Goal: Contribute content: Add original content to the website for others to see

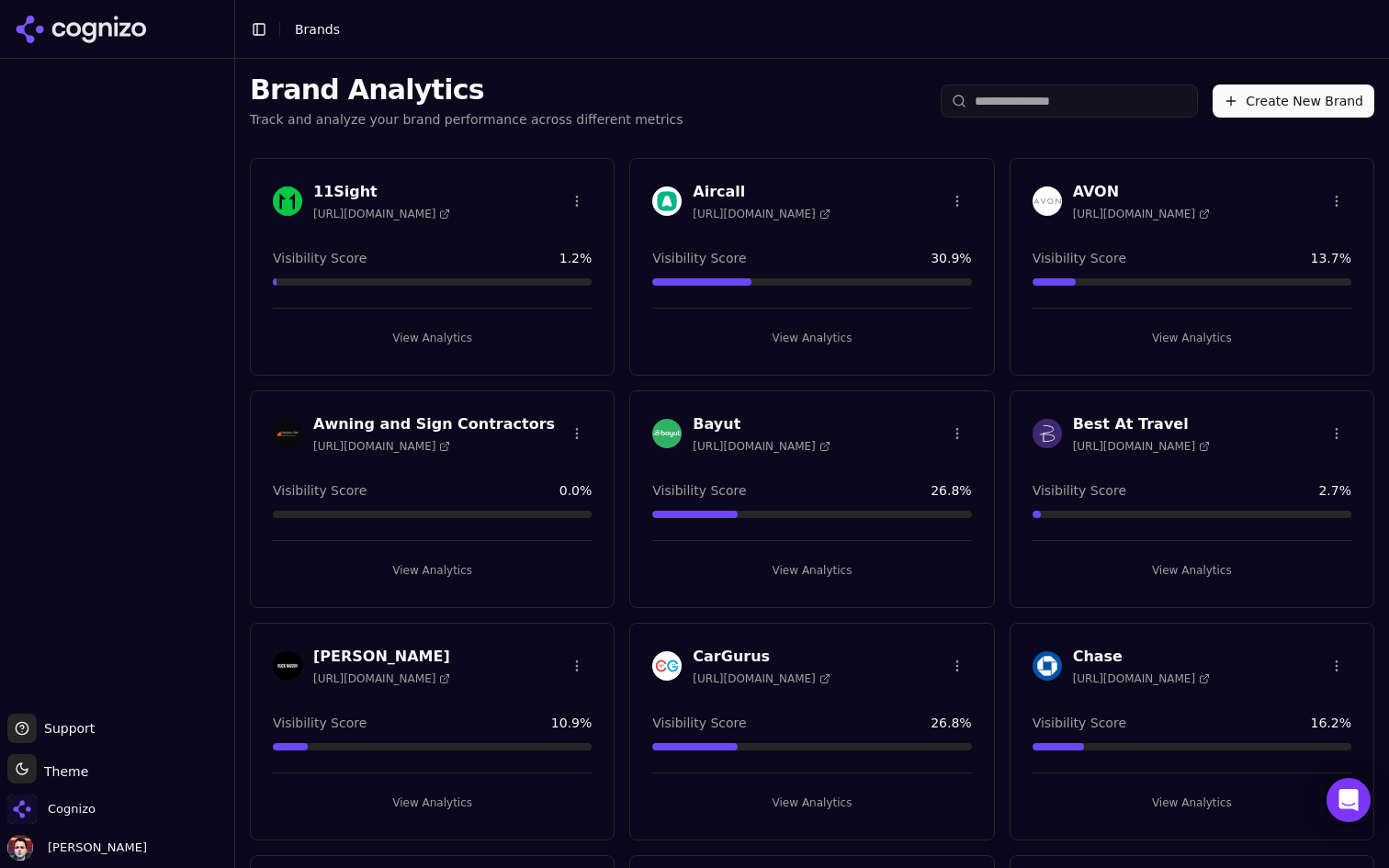
click at [1011, 100] on input "search" at bounding box center [1069, 101] width 257 height 33
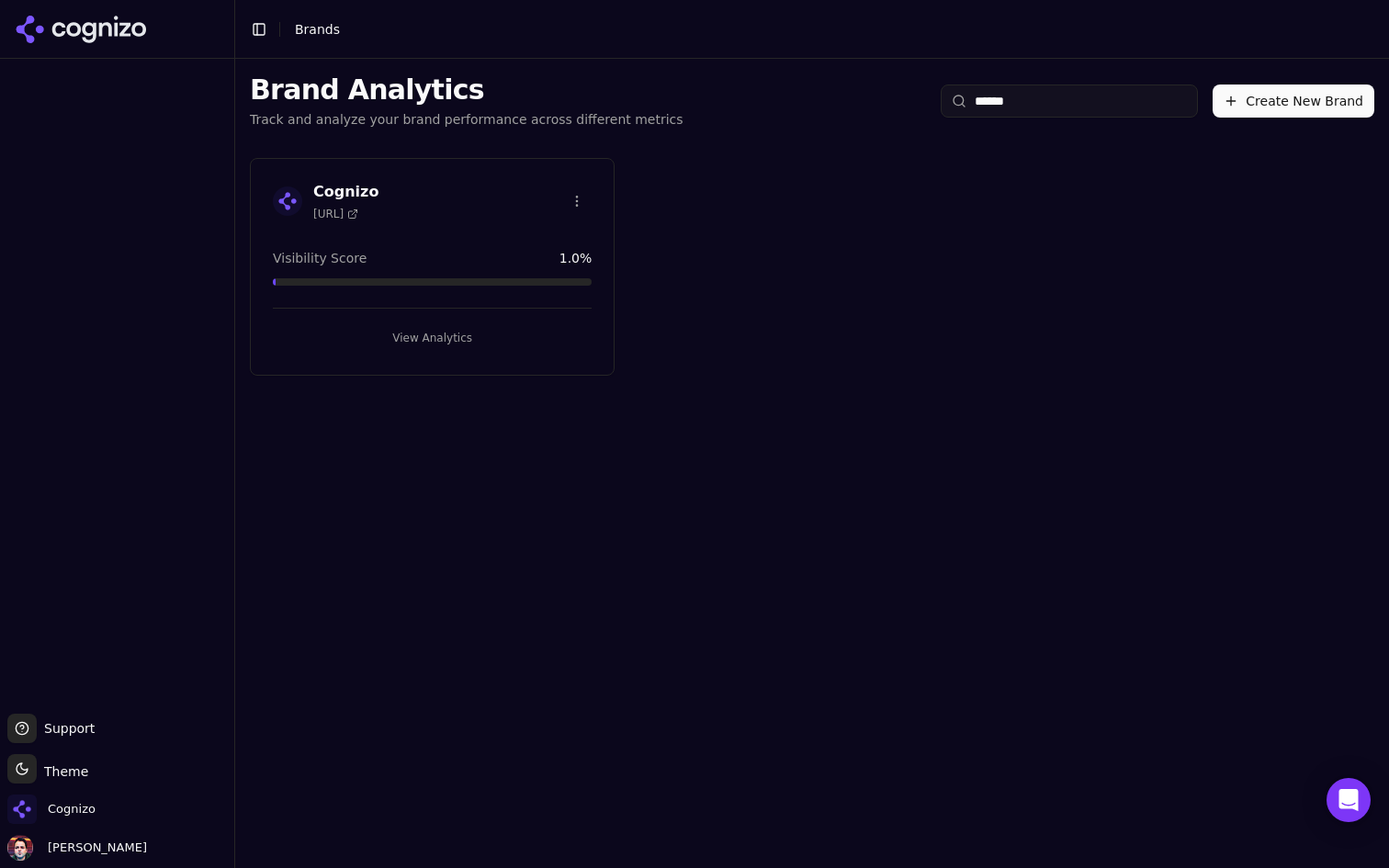
type input "******"
click at [464, 349] on button "View Analytics" at bounding box center [432, 338] width 319 height 30
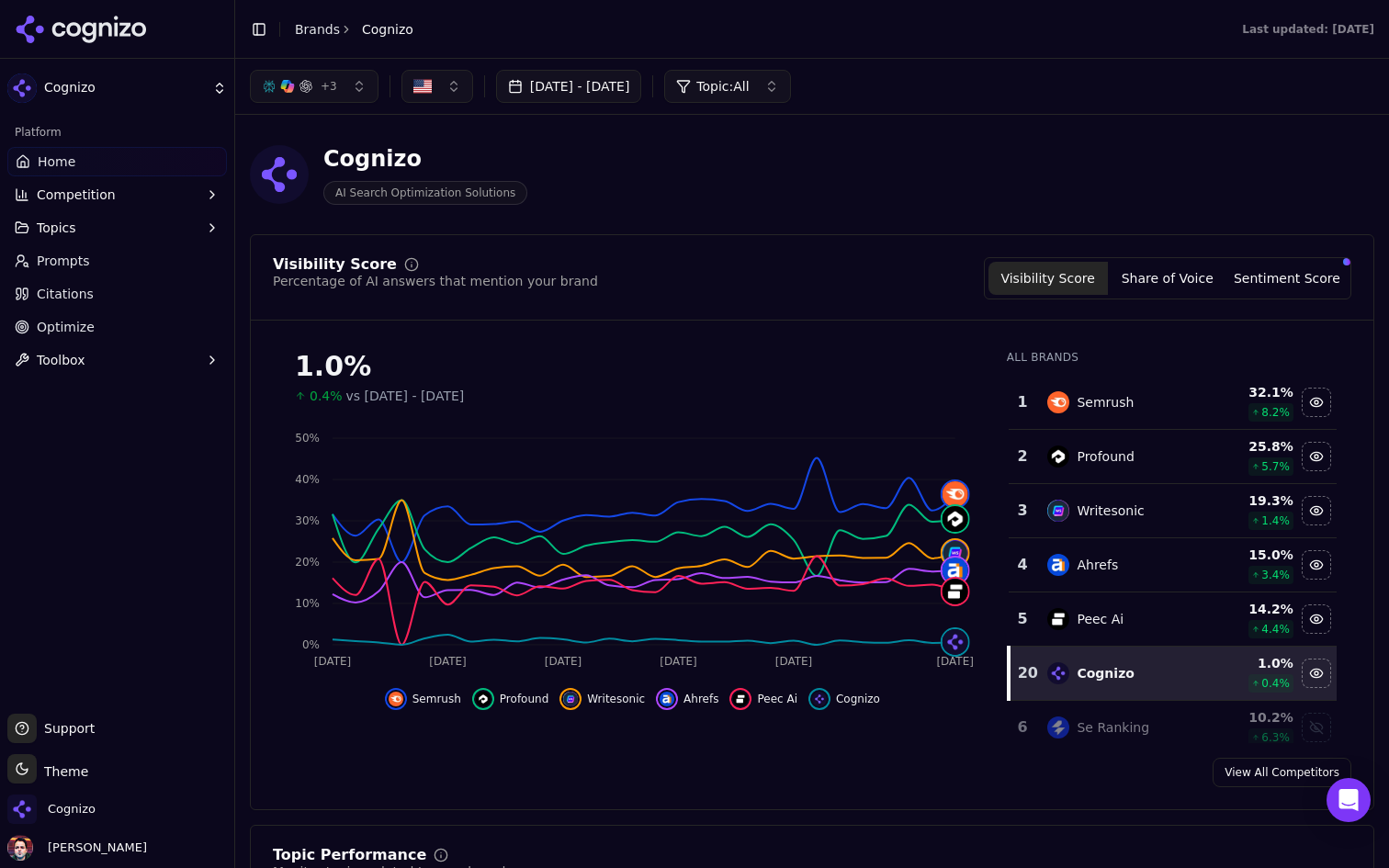
click at [91, 258] on link "Prompts" at bounding box center [117, 261] width 220 height 30
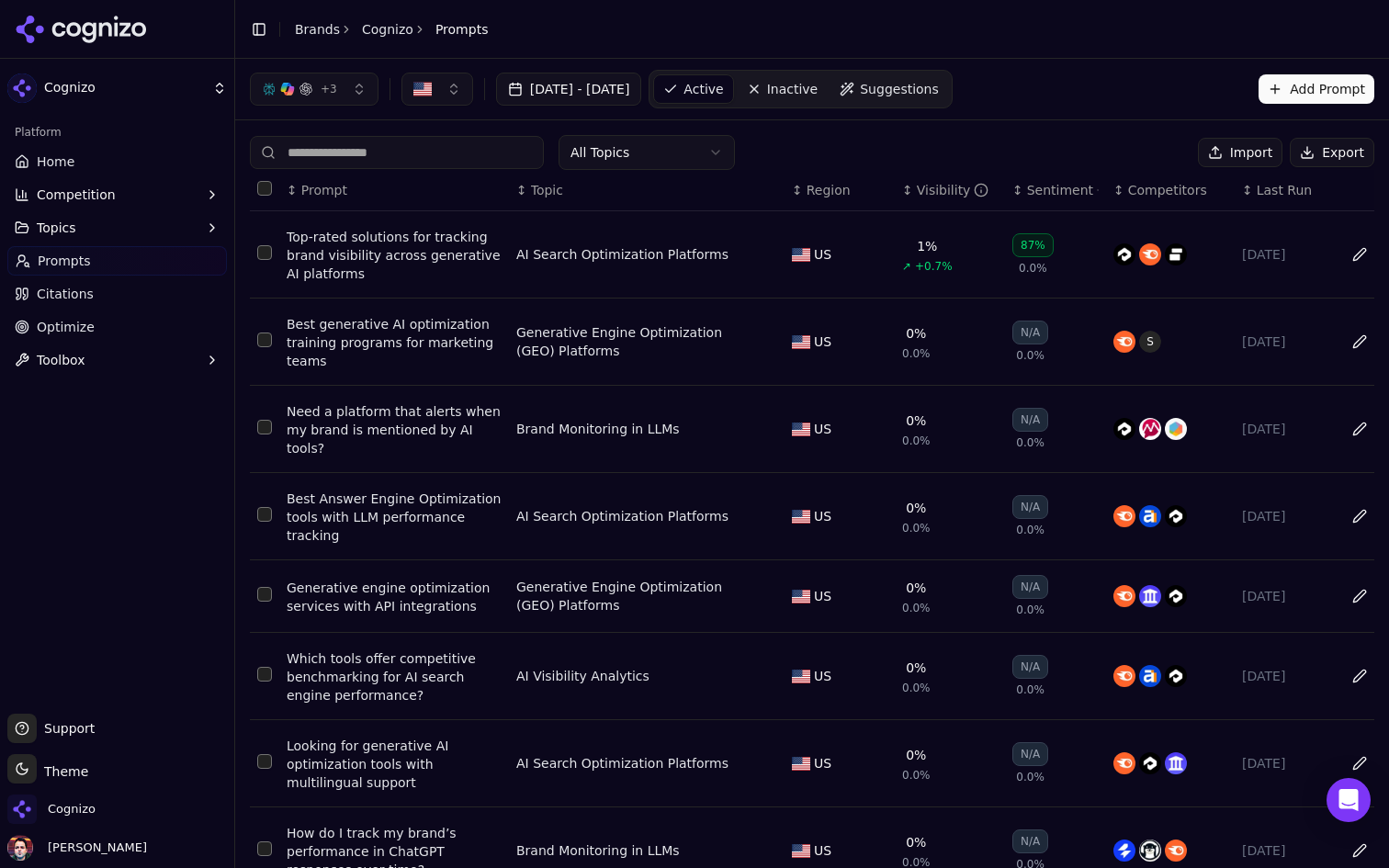
click at [939, 84] on span "Suggestions" at bounding box center [899, 89] width 79 height 18
click at [951, 84] on html "Cognizo Platform Home Competition Topics Prompts Citations Optimize Toolbox Sup…" at bounding box center [694, 434] width 1389 height 868
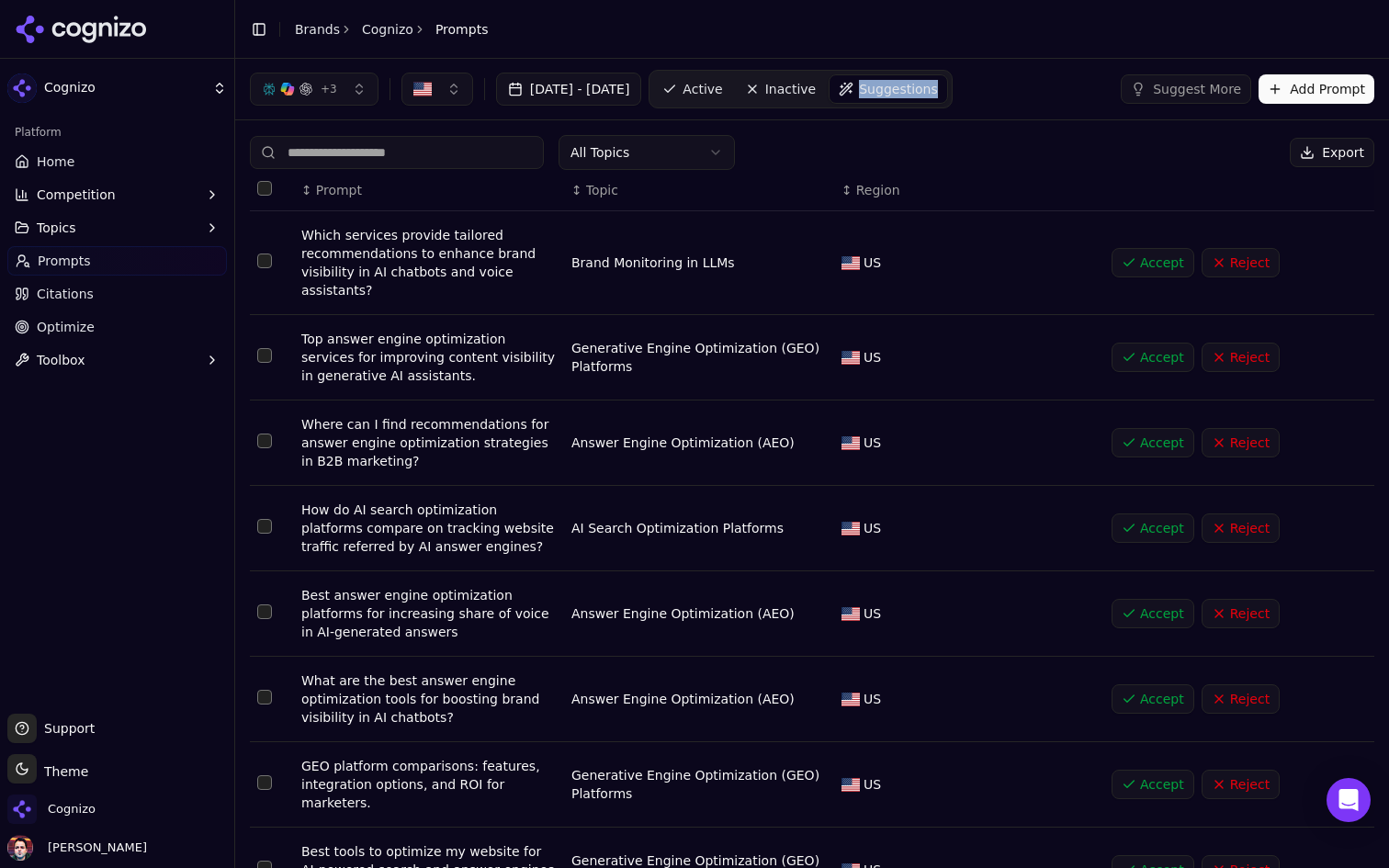
click at [722, 87] on span "Active" at bounding box center [702, 89] width 39 height 18
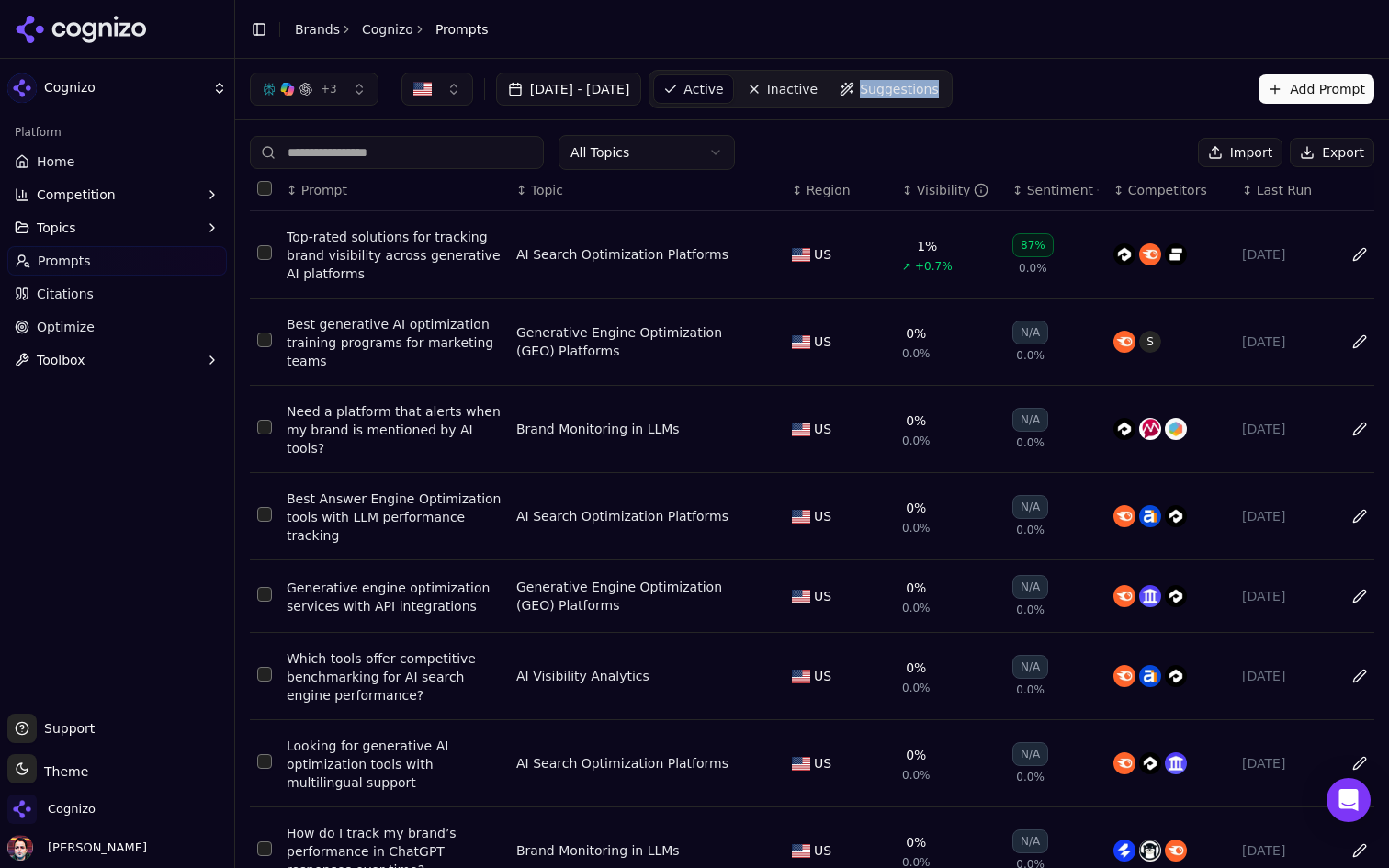
click at [948, 74] on link "Suggestions" at bounding box center [889, 89] width 118 height 30
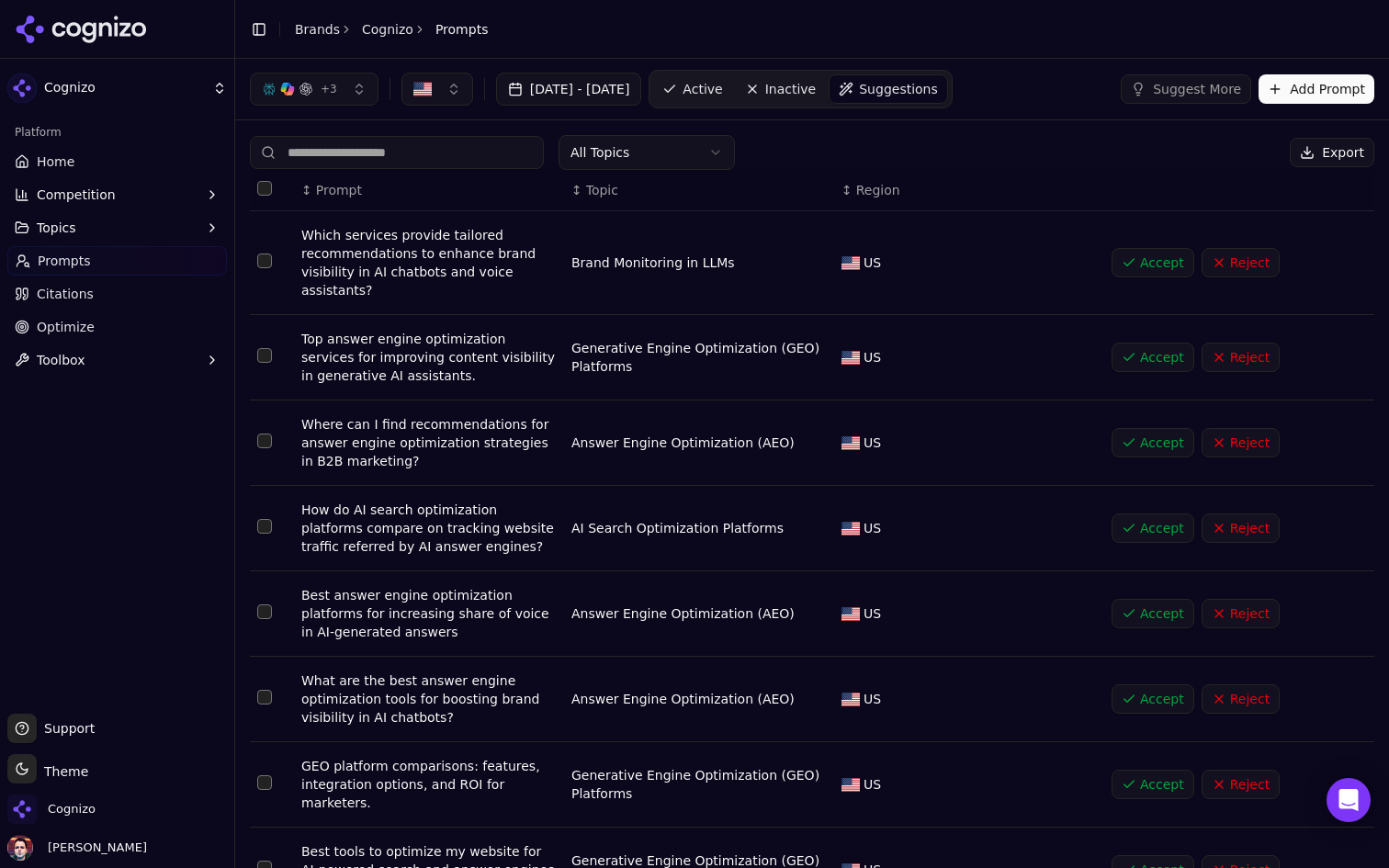
click at [731, 77] on link "Active" at bounding box center [692, 89] width 78 height 30
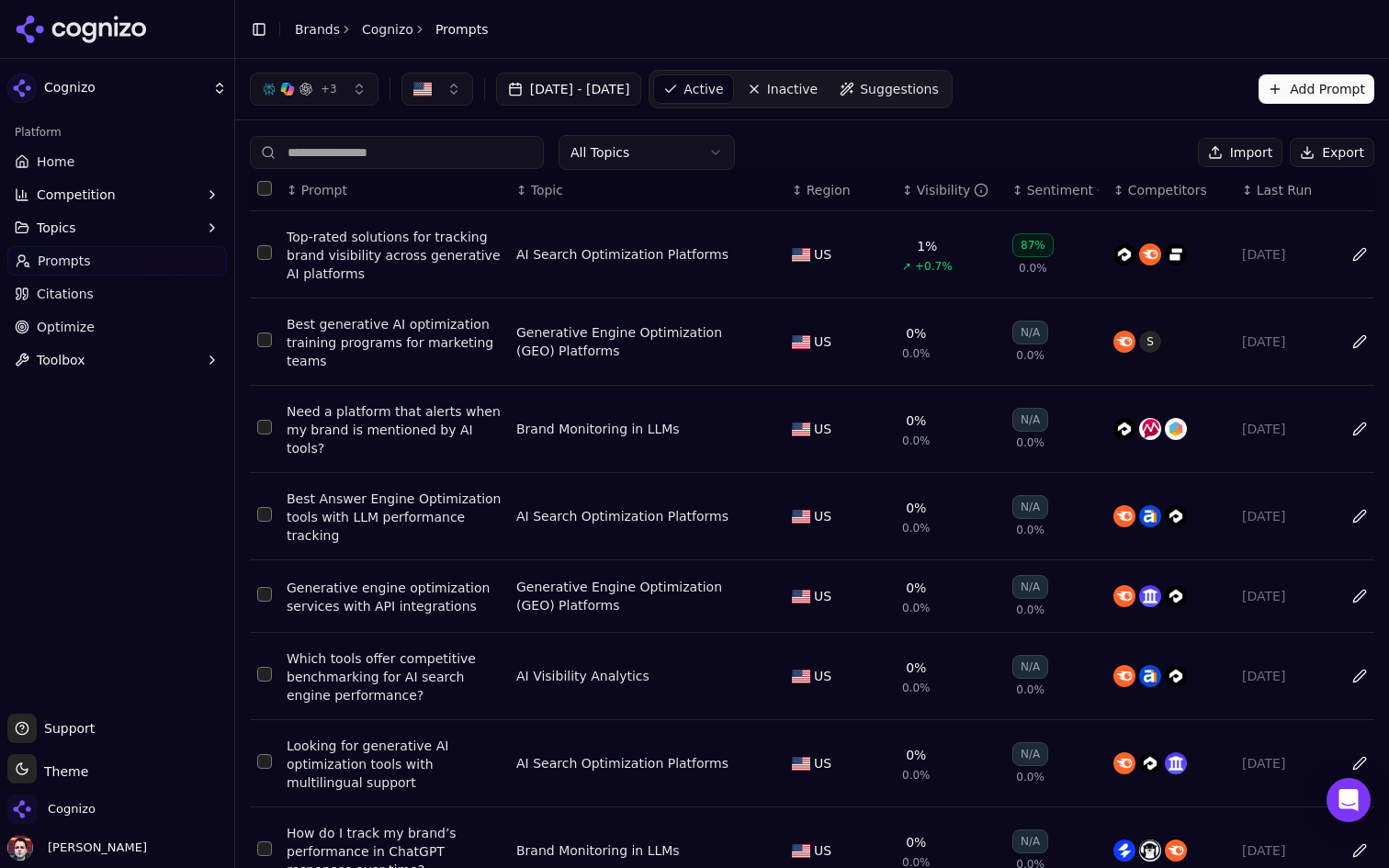
click at [423, 138] on input at bounding box center [396, 152] width 294 height 33
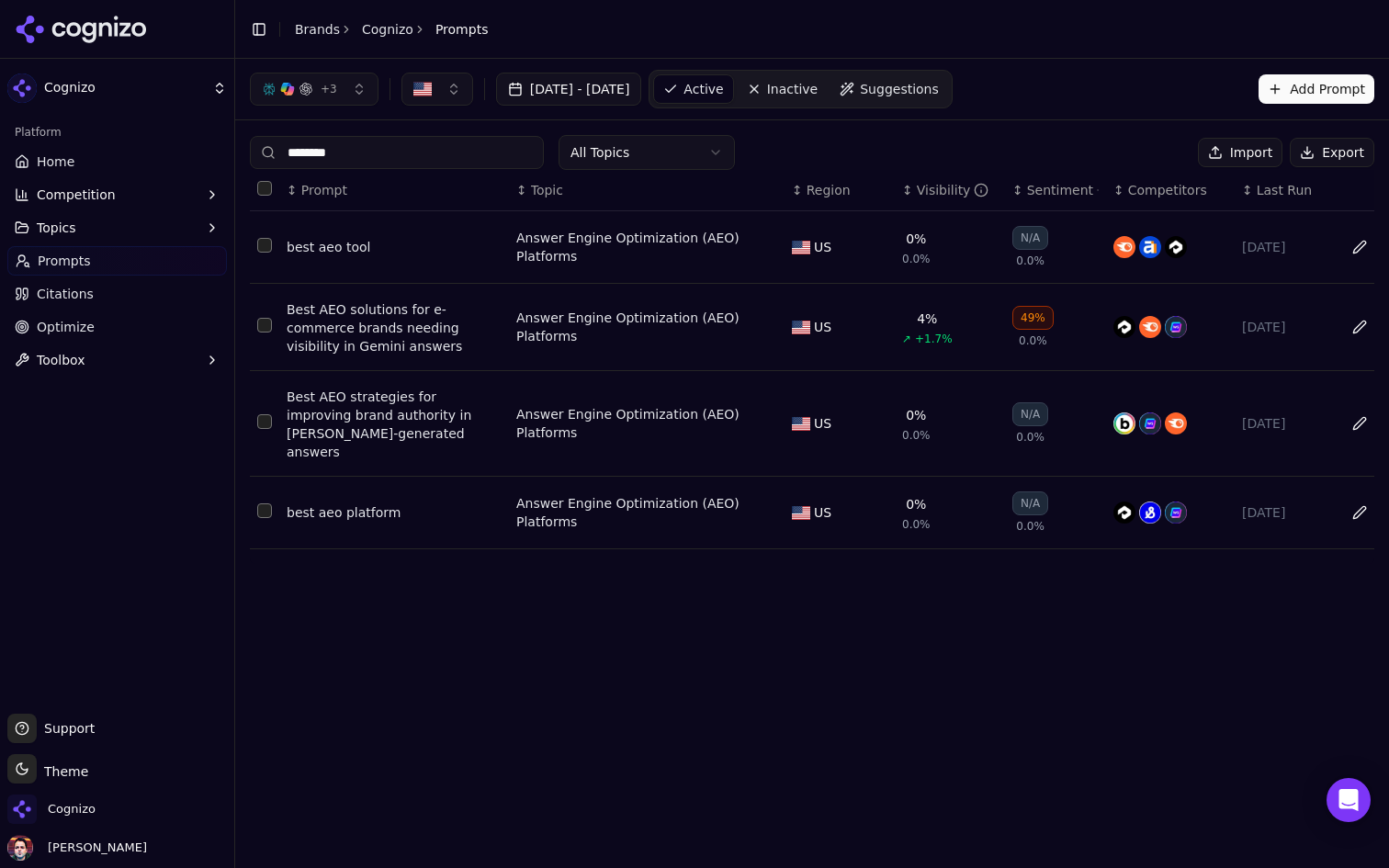
click at [401, 139] on input "********" at bounding box center [396, 152] width 294 height 33
click at [385, 144] on input "********" at bounding box center [396, 152] width 294 height 33
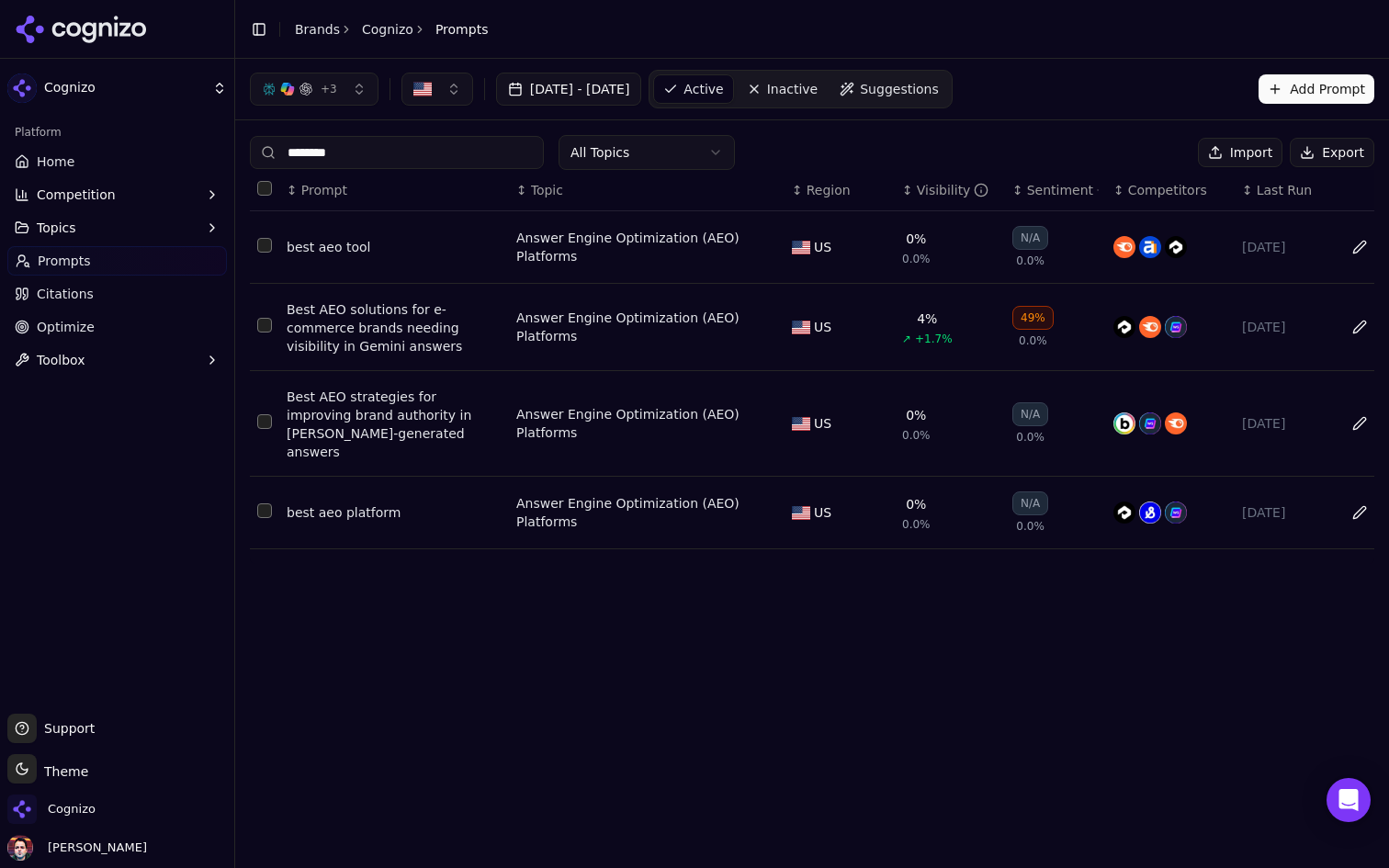
click at [385, 144] on input "********" at bounding box center [396, 152] width 294 height 33
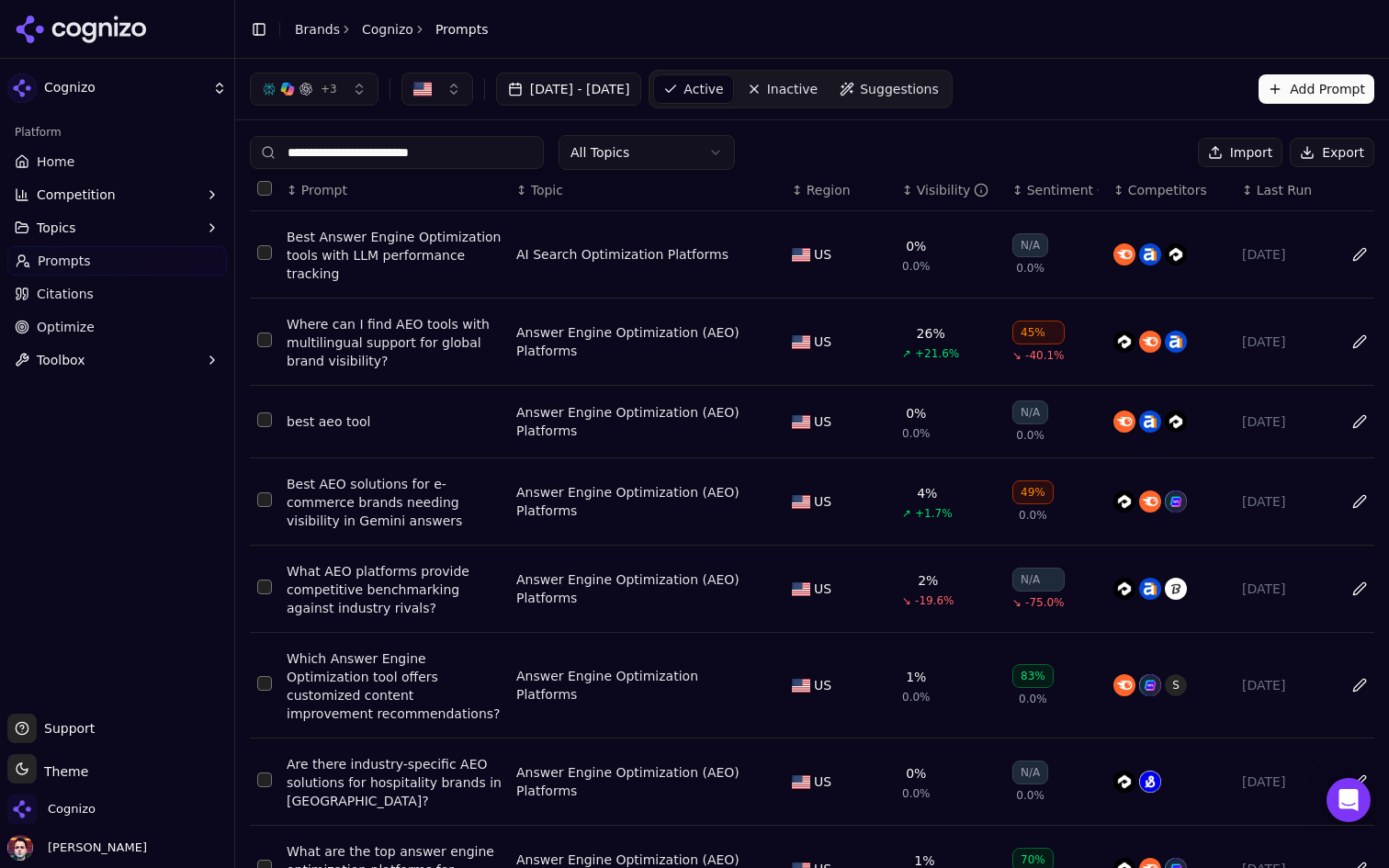
click at [288, 149] on input "**********" at bounding box center [396, 152] width 294 height 33
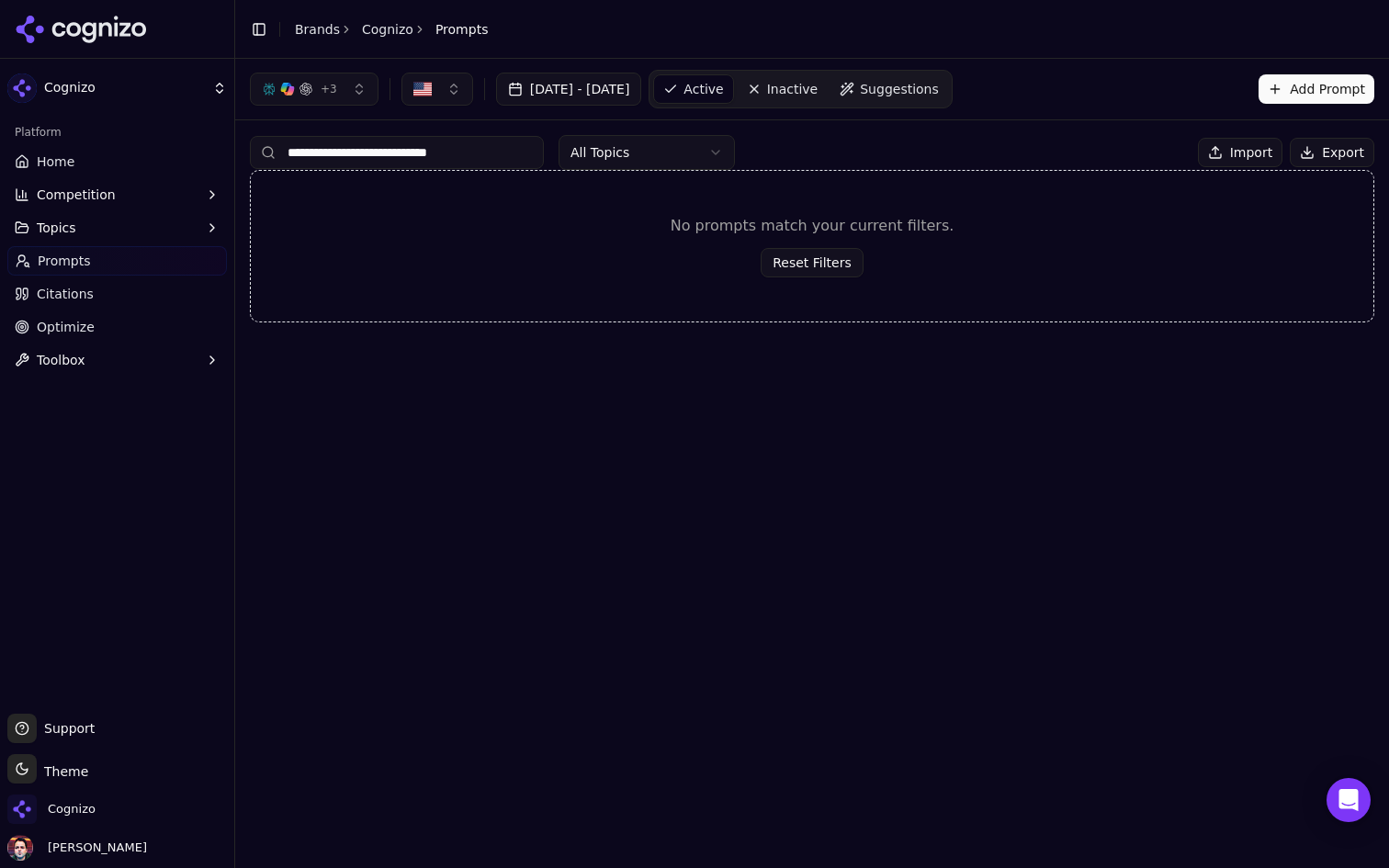
type input "**********"
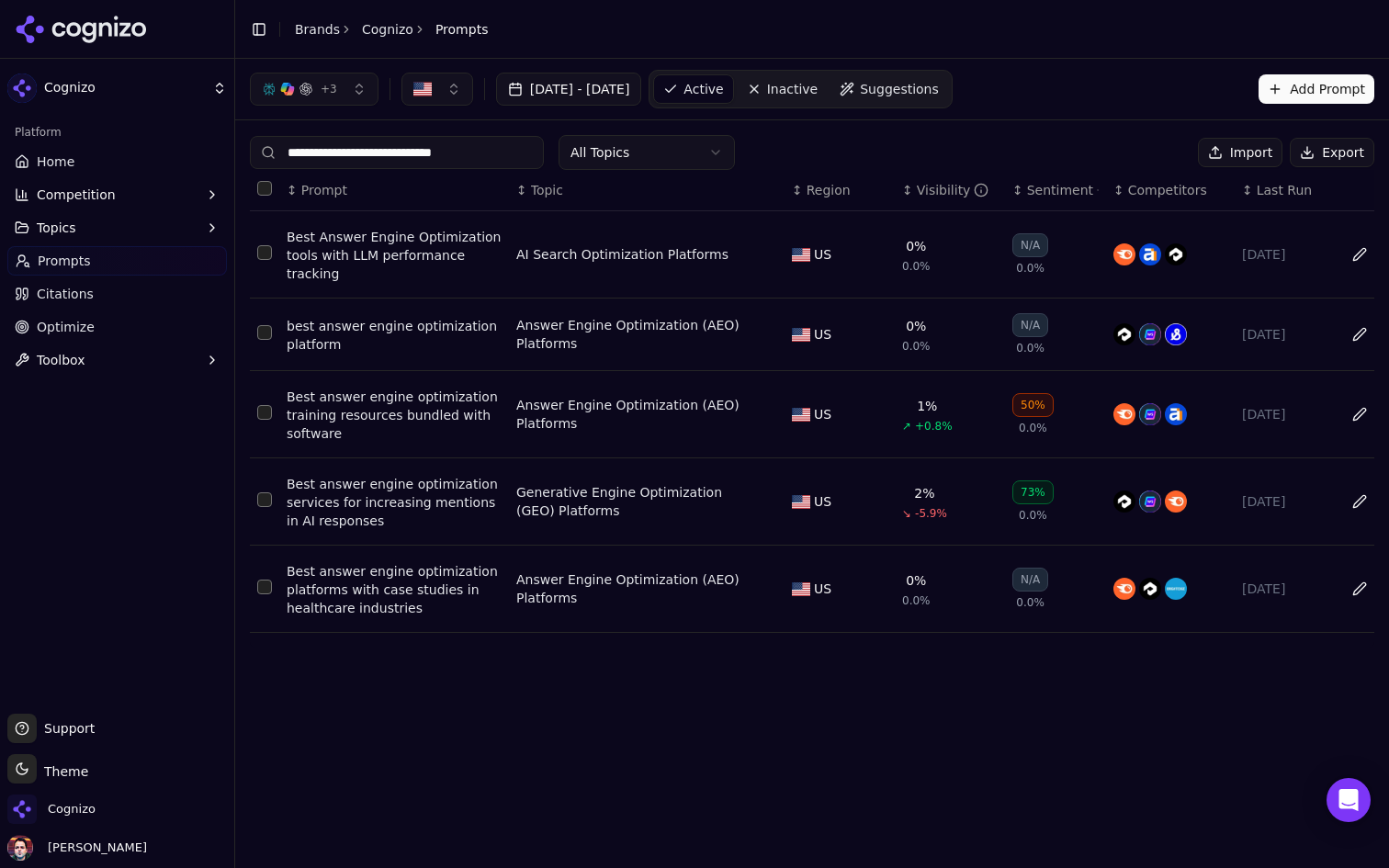
click at [523, 149] on input "**********" at bounding box center [396, 152] width 294 height 33
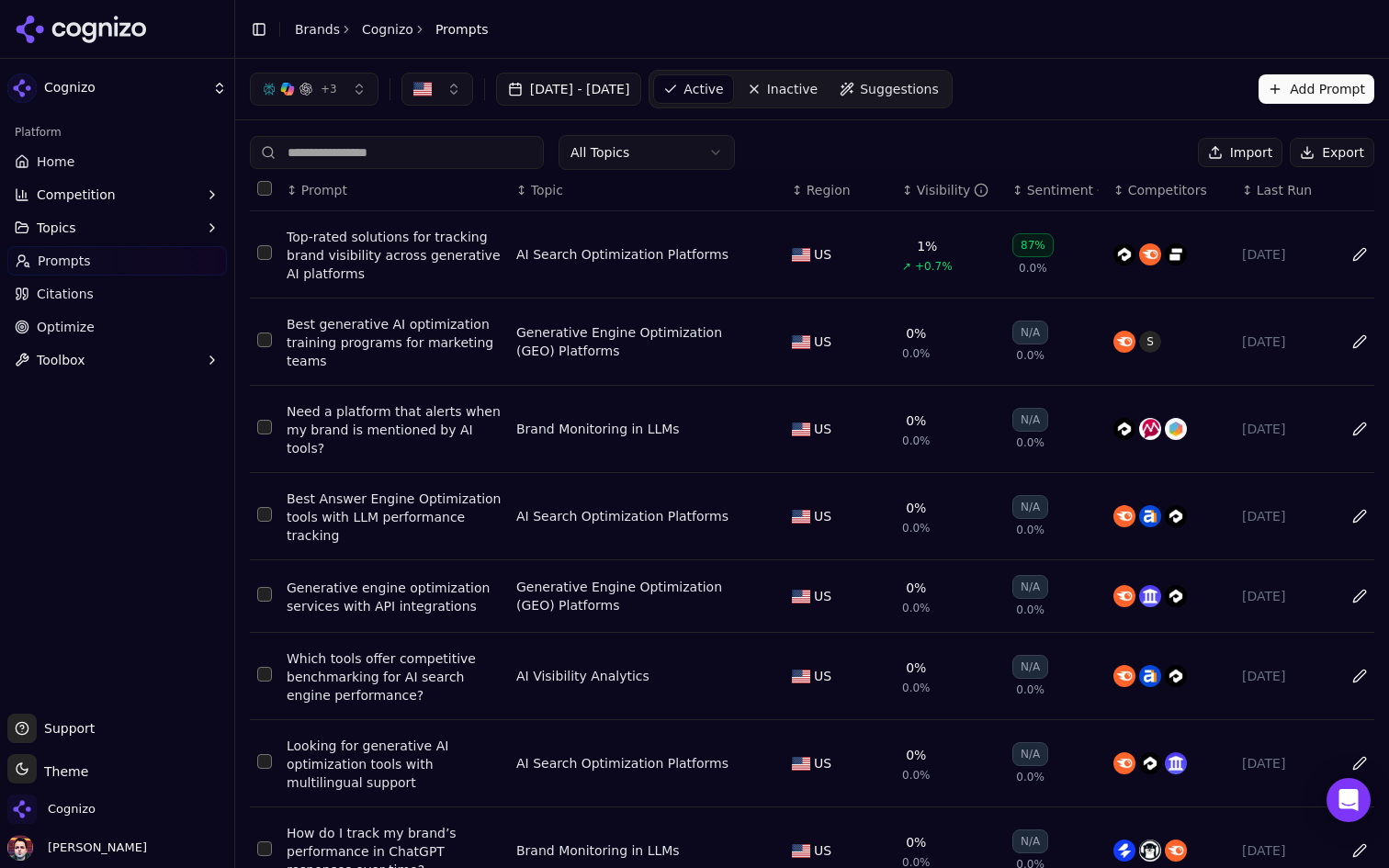
click at [1303, 95] on button "Add Prompt" at bounding box center [1317, 89] width 116 height 30
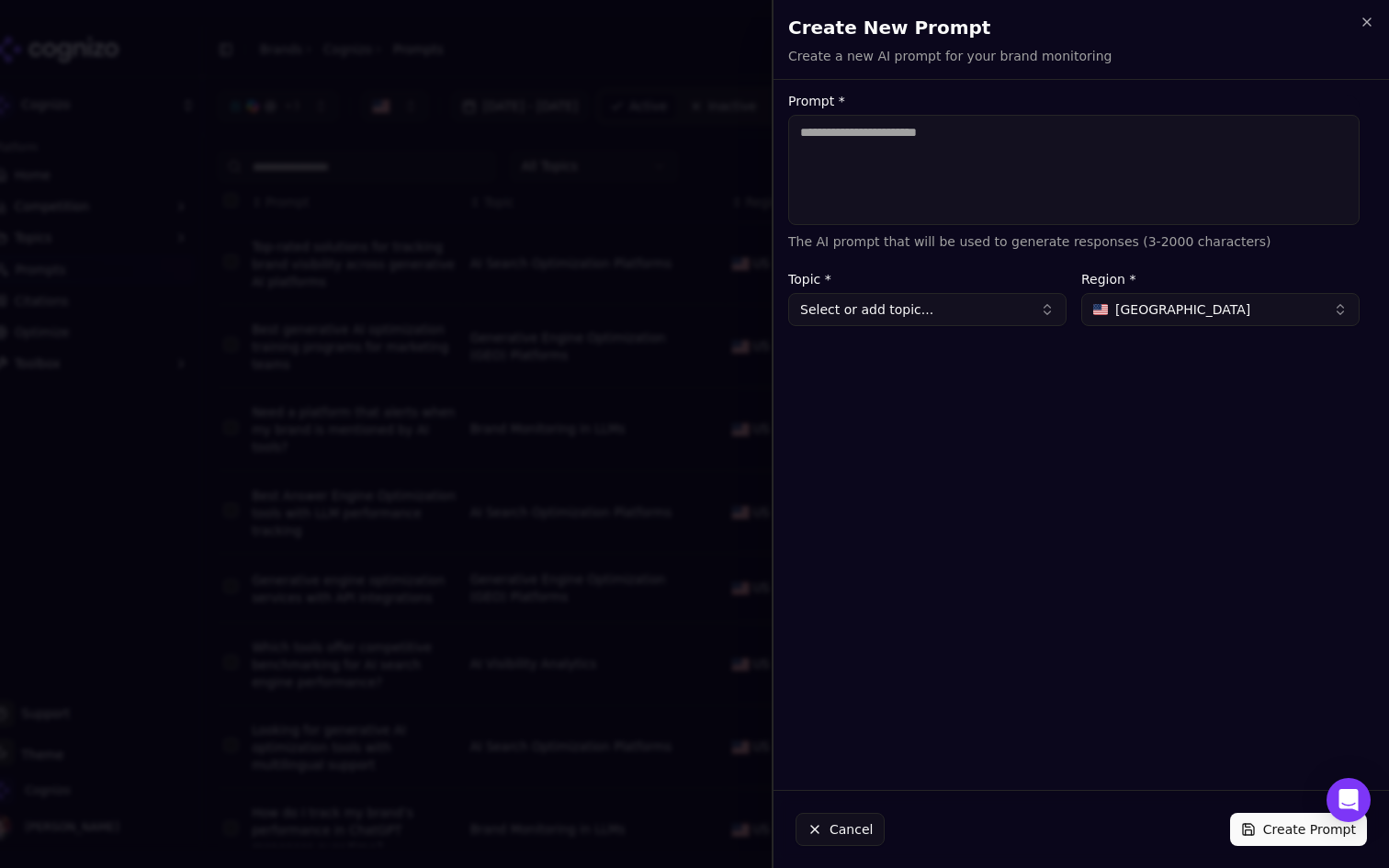
click at [909, 184] on textarea "Prompt *" at bounding box center [1074, 170] width 571 height 110
click at [932, 137] on textarea "**********" at bounding box center [1074, 170] width 571 height 110
click at [1085, 144] on textarea "**********" at bounding box center [1074, 170] width 571 height 110
click at [995, 308] on button "Select or add topic..." at bounding box center [927, 309] width 278 height 33
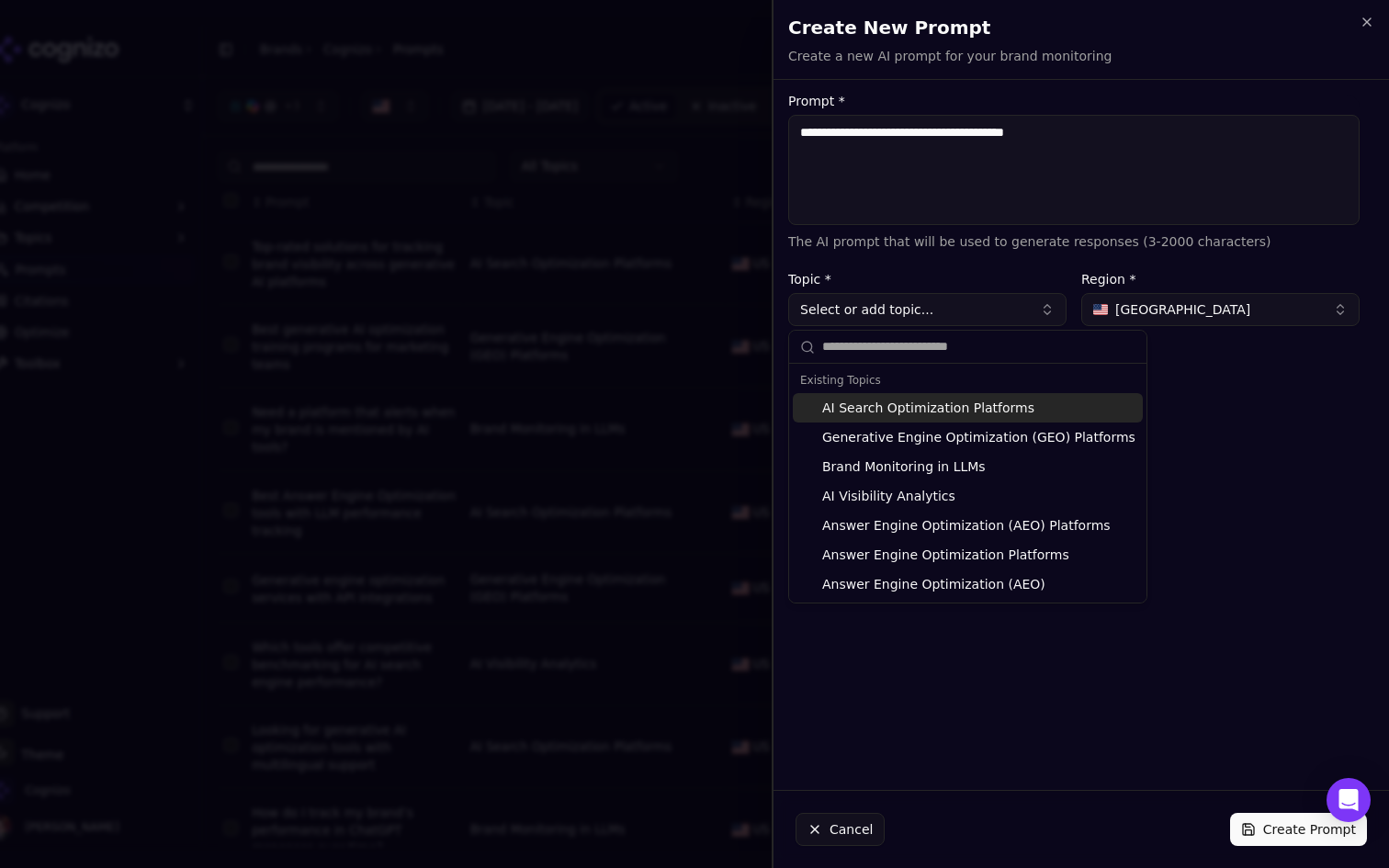
click at [897, 124] on textarea "**********" at bounding box center [1074, 170] width 571 height 110
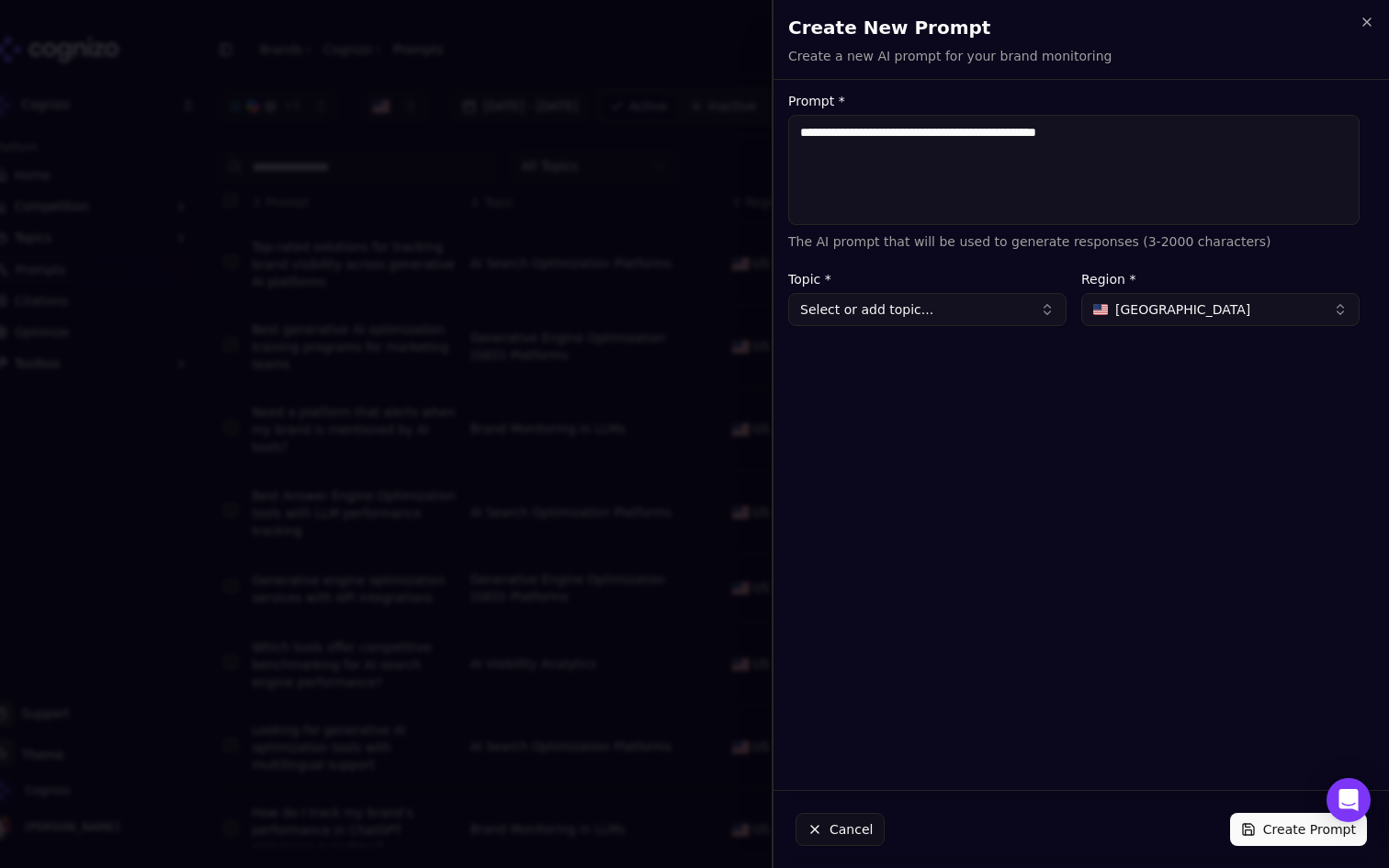
click at [1053, 134] on textarea "**********" at bounding box center [1074, 170] width 571 height 110
type textarea "**********"
click at [963, 516] on div "**********" at bounding box center [1073, 434] width 601 height 681
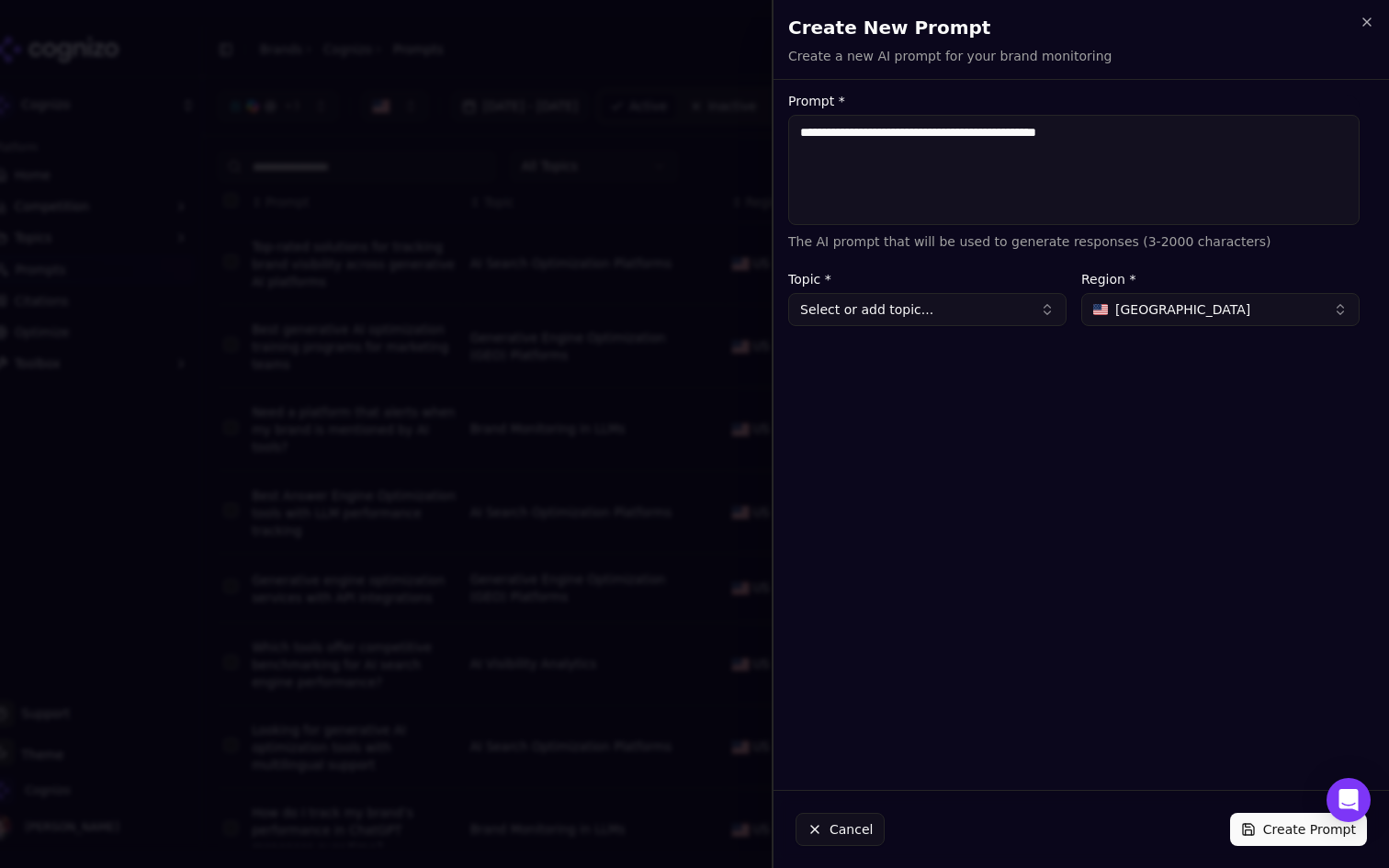
click at [954, 324] on button "Select or add topic..." at bounding box center [927, 309] width 278 height 33
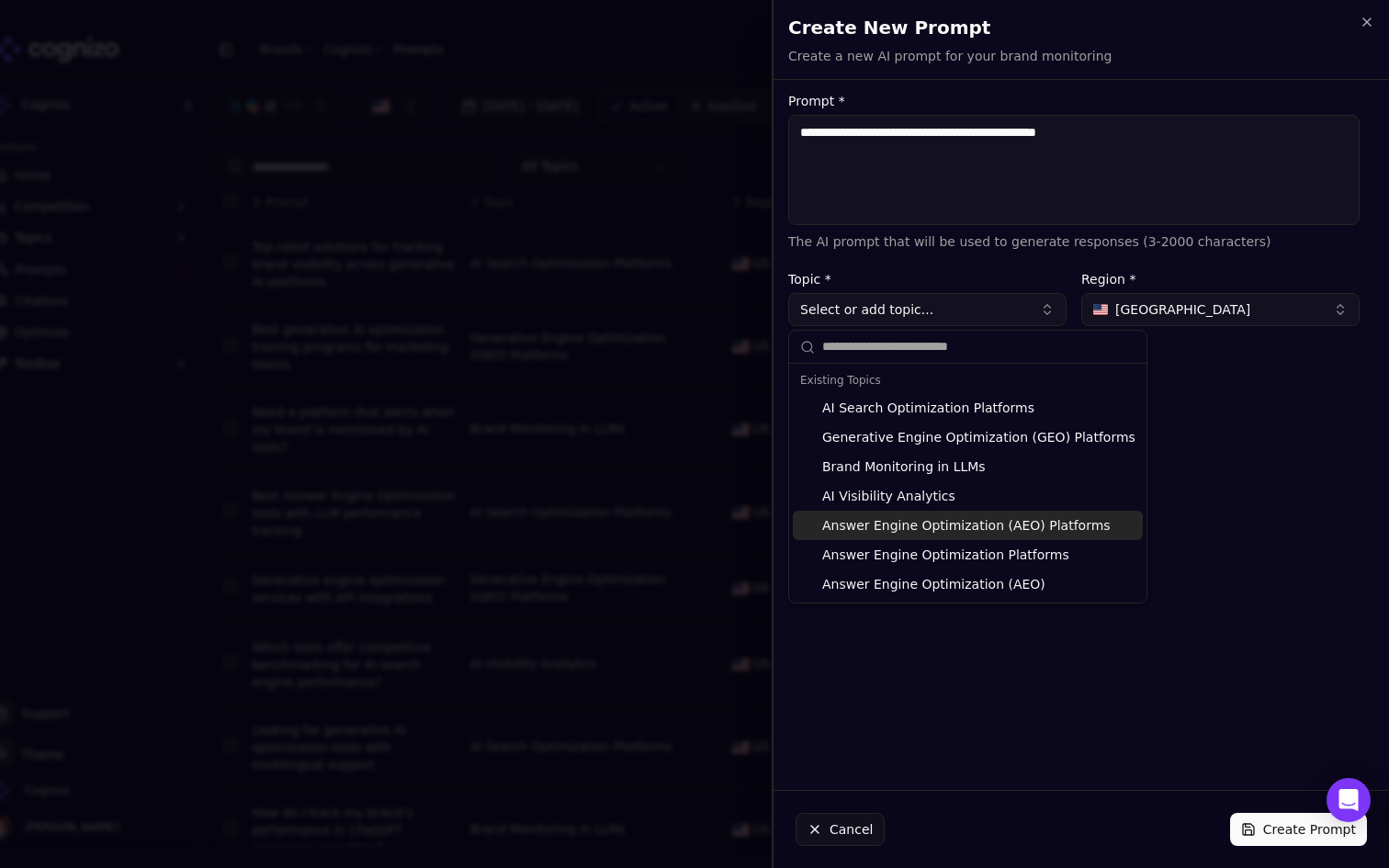
click at [987, 517] on div "Answer Engine Optimization (AEO) Platforms" at bounding box center [968, 524] width 350 height 30
type input "**********"
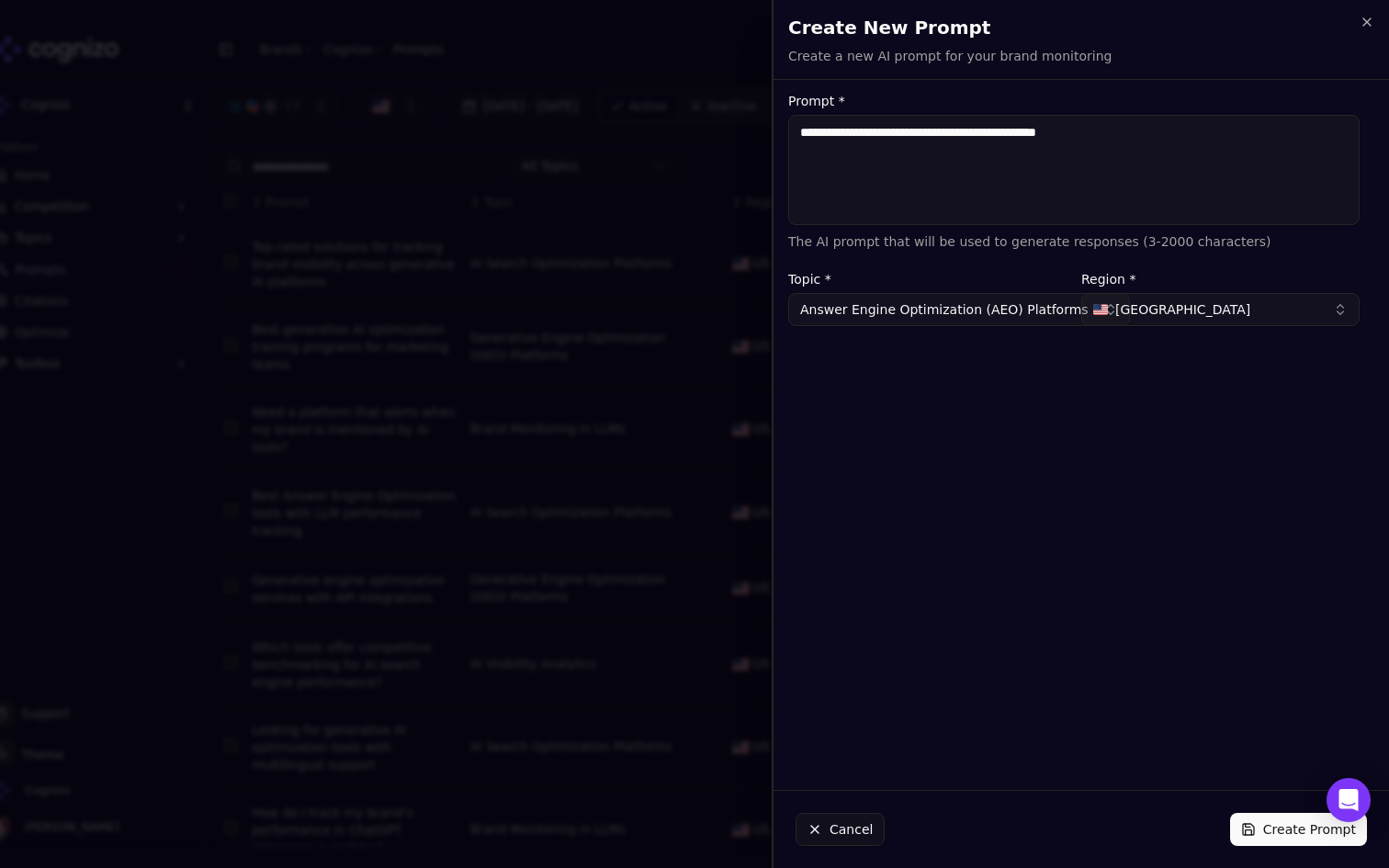
click at [1259, 819] on button "Create Prompt" at bounding box center [1299, 829] width 137 height 33
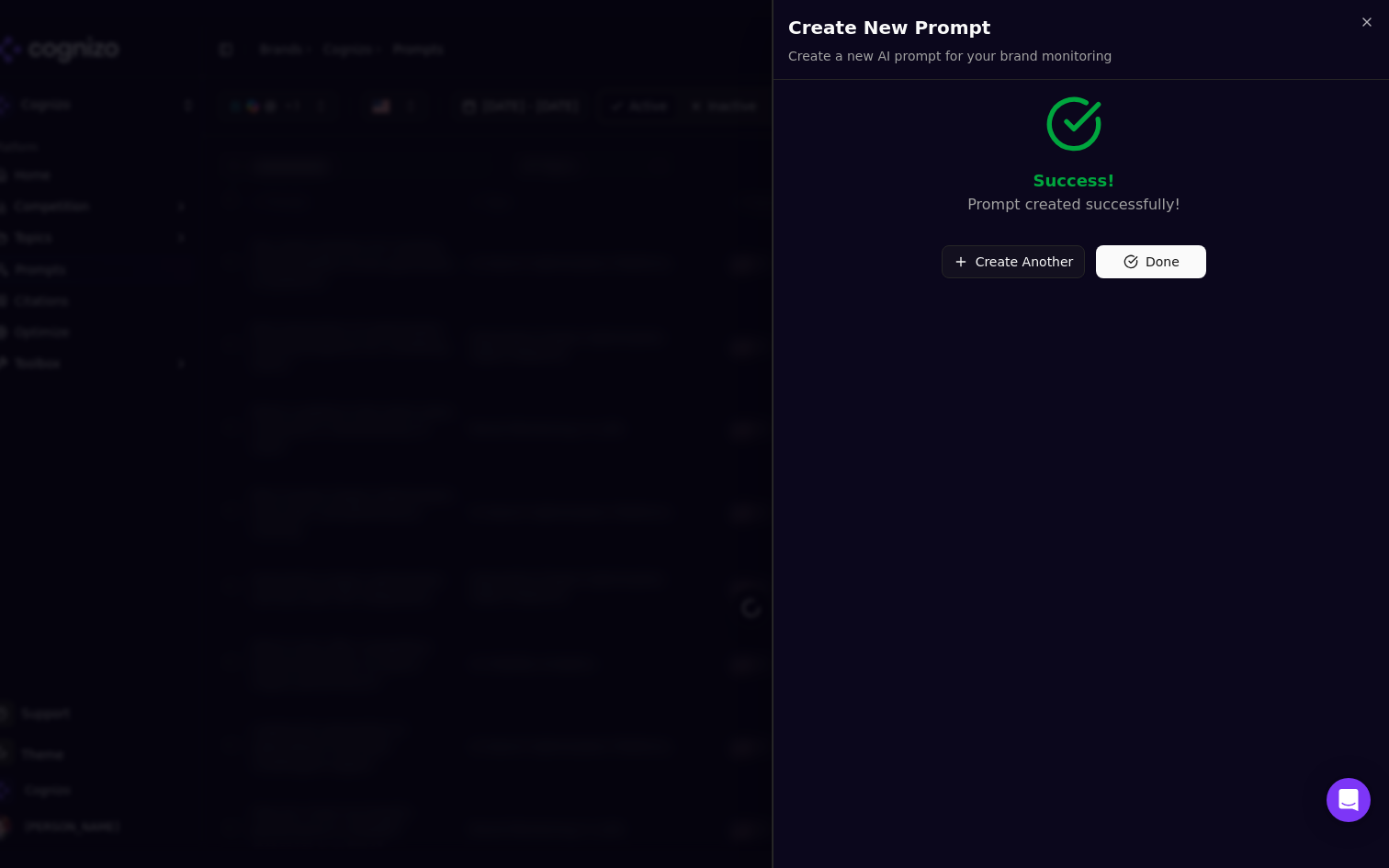
click at [1181, 253] on button "Done" at bounding box center [1151, 262] width 110 height 33
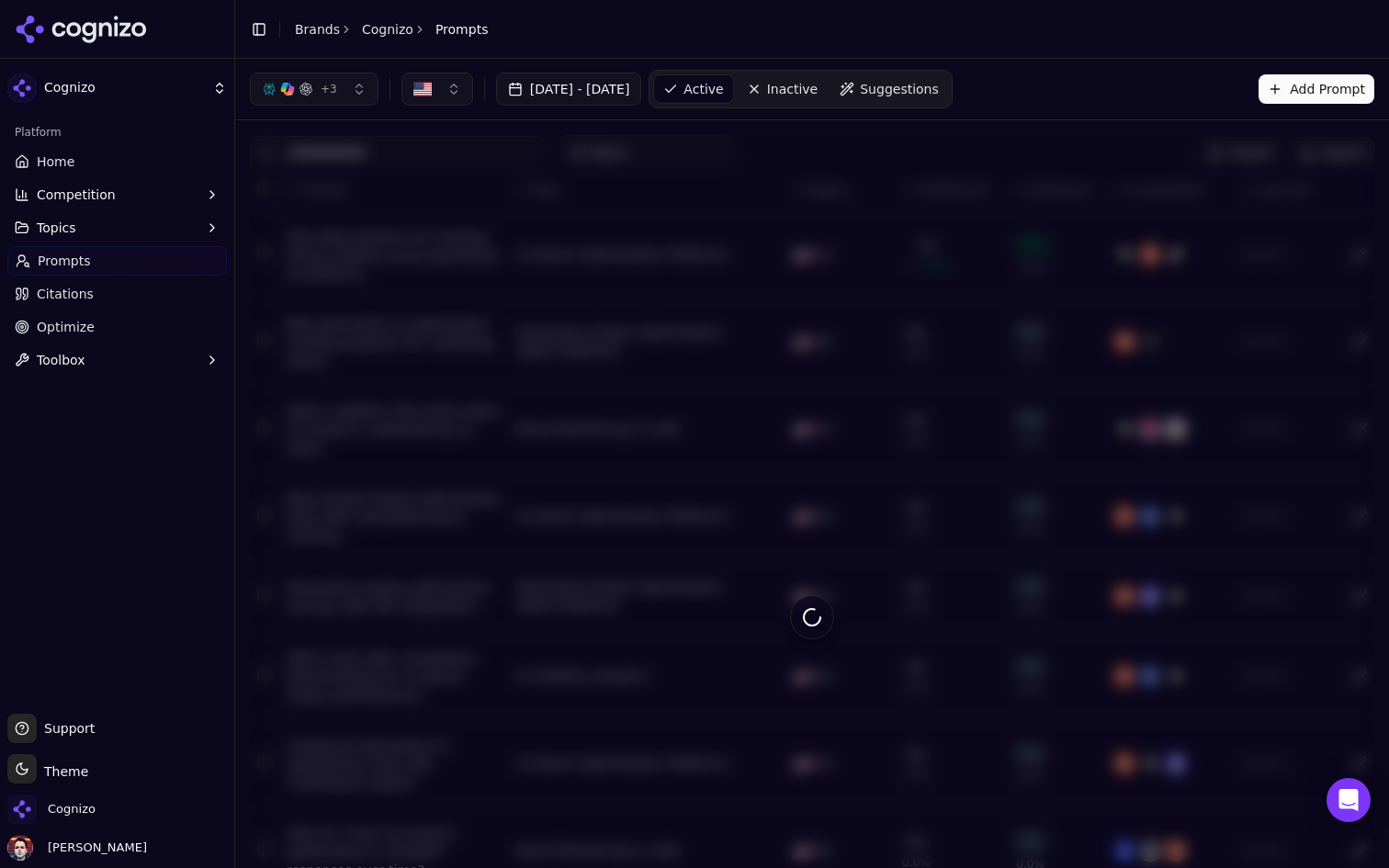
click at [1316, 84] on button "Add Prompt" at bounding box center [1317, 89] width 116 height 30
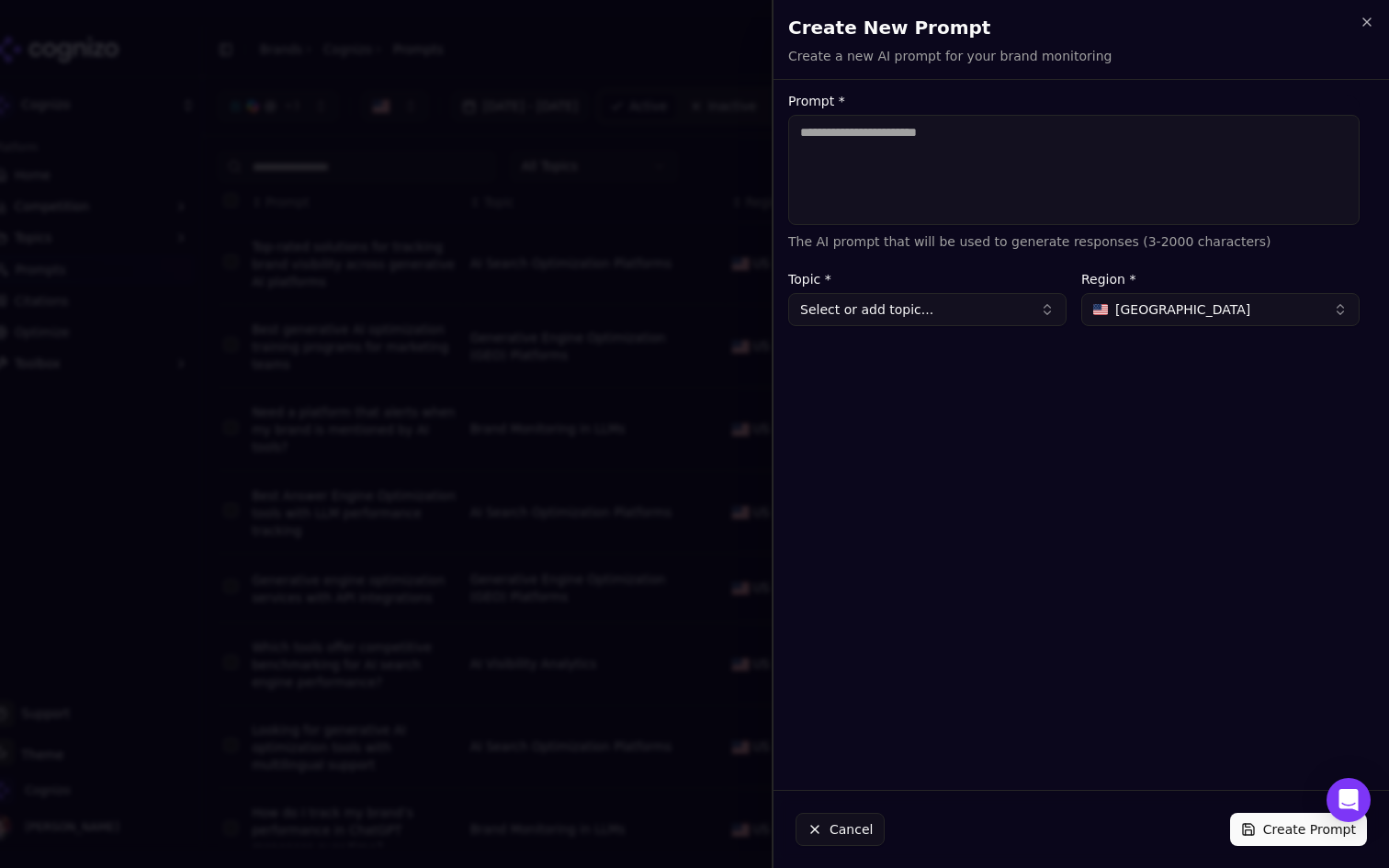
click at [985, 158] on textarea "Prompt *" at bounding box center [1074, 170] width 571 height 110
drag, startPoint x: 898, startPoint y: 131, endPoint x: 1059, endPoint y: 136, distance: 161.1
click at [1059, 136] on textarea "**********" at bounding box center [1074, 170] width 571 height 110
type textarea "**********"
click at [995, 316] on button "Select or add topic..." at bounding box center [927, 309] width 278 height 33
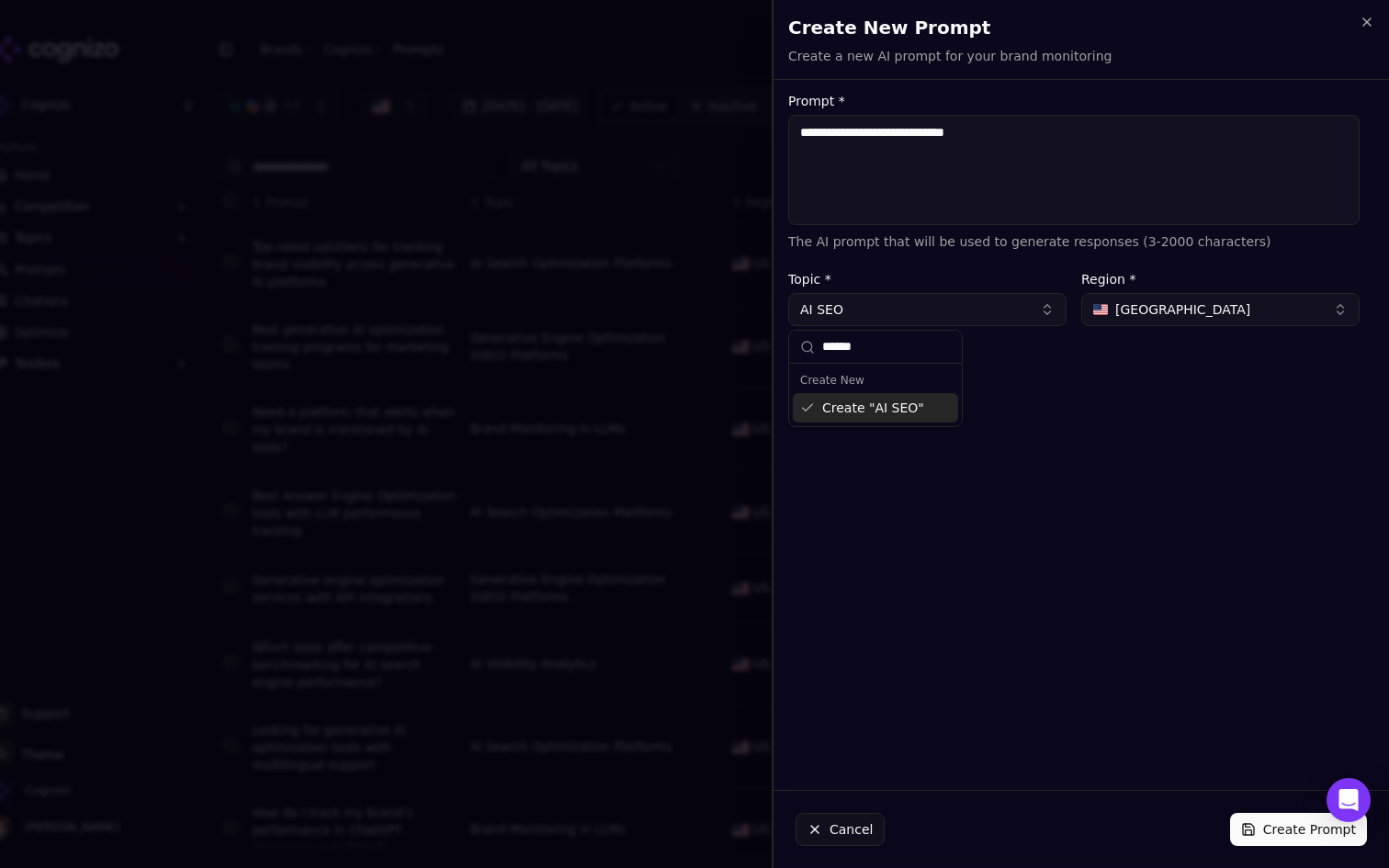
type input "******"
click at [922, 399] on div "Create " AI SEO "" at bounding box center [876, 407] width 166 height 30
click at [1022, 547] on div "**********" at bounding box center [1073, 434] width 601 height 681
click at [1244, 810] on div "Cancel Create Prompt" at bounding box center [1081, 829] width 615 height 77
click at [1244, 820] on button "Create Prompt" at bounding box center [1299, 829] width 137 height 33
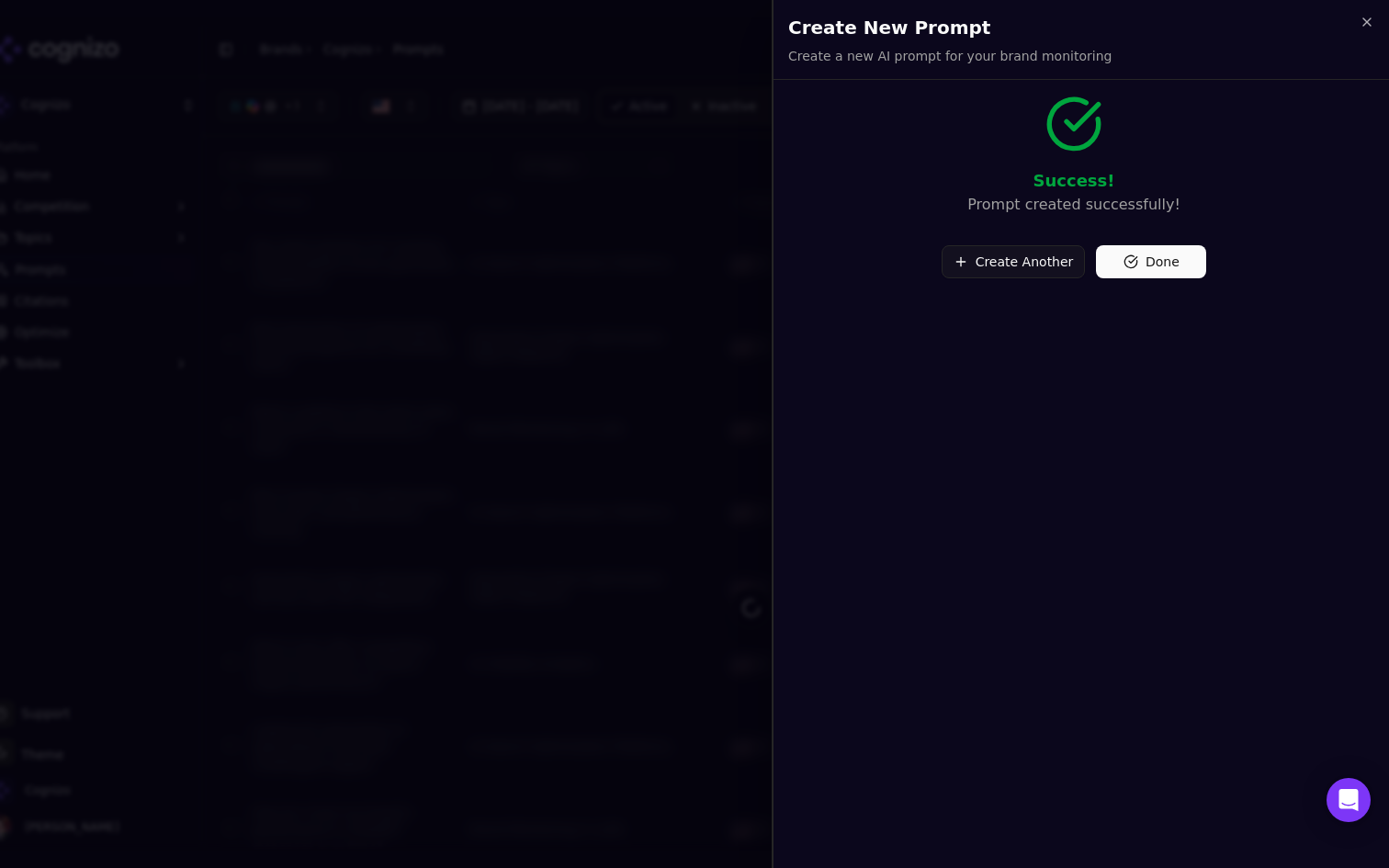
click at [1132, 257] on button "Done" at bounding box center [1151, 262] width 110 height 33
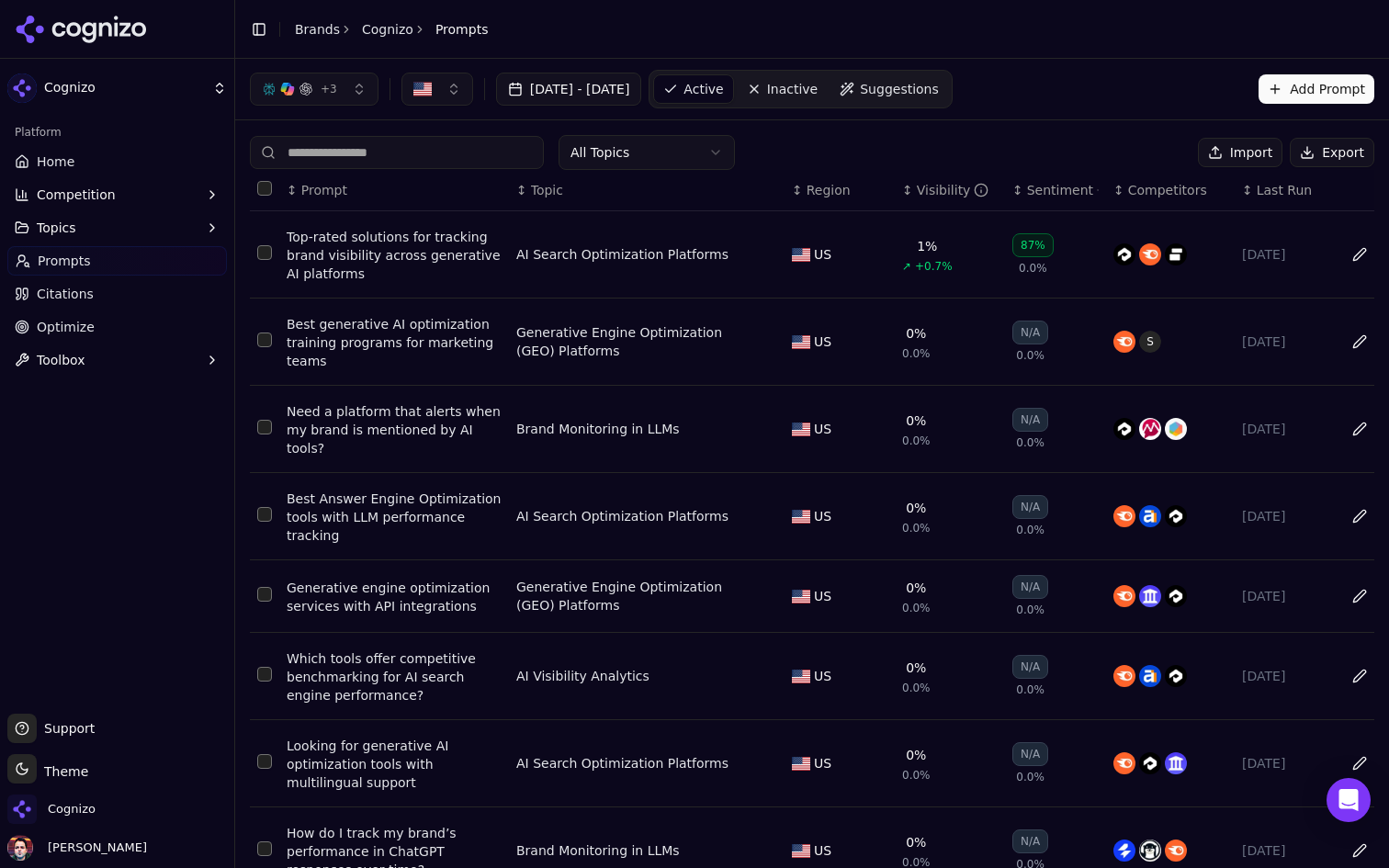
click at [939, 80] on span "Suggestions" at bounding box center [899, 89] width 79 height 18
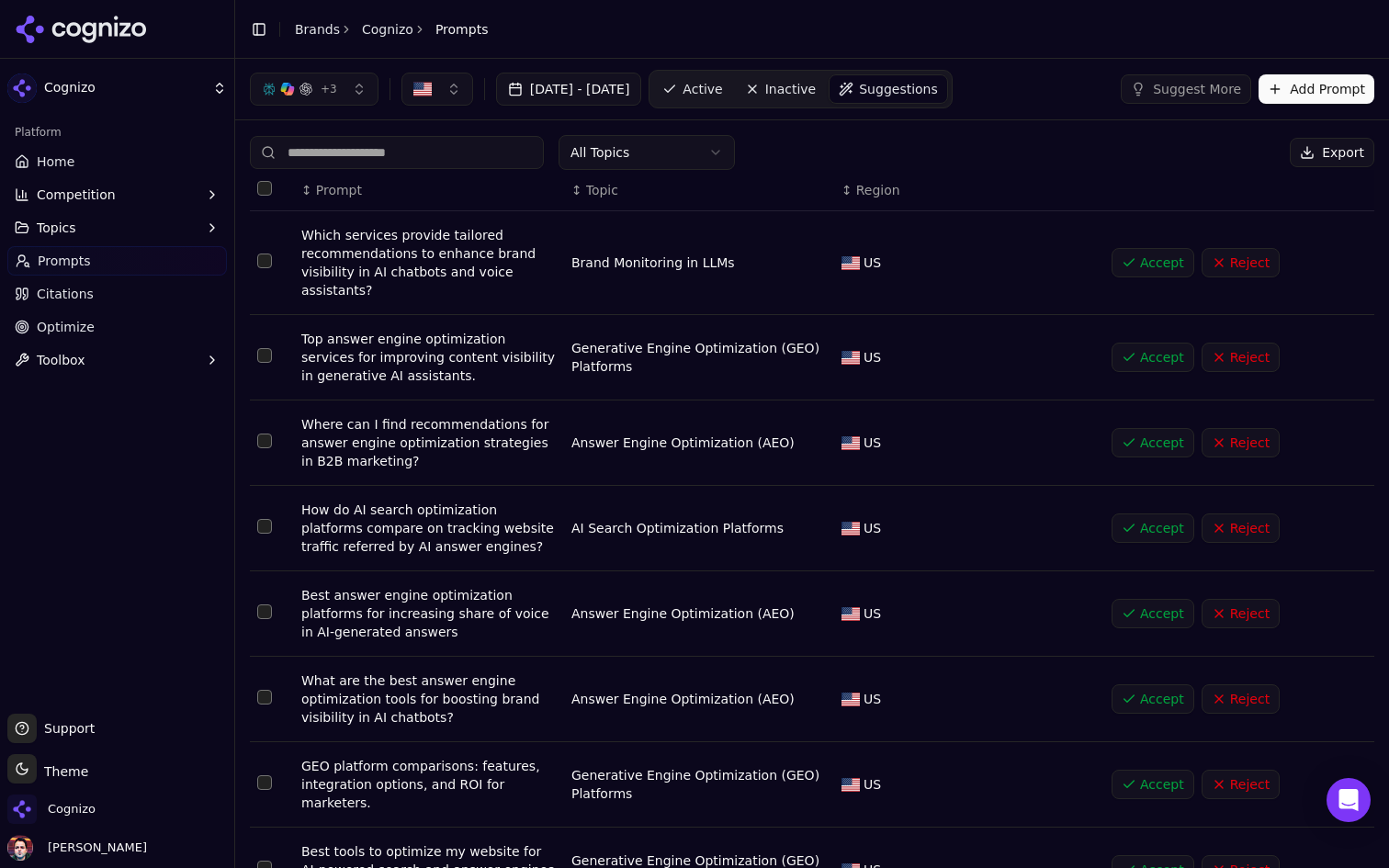
click at [722, 90] on span "Active" at bounding box center [702, 89] width 39 height 18
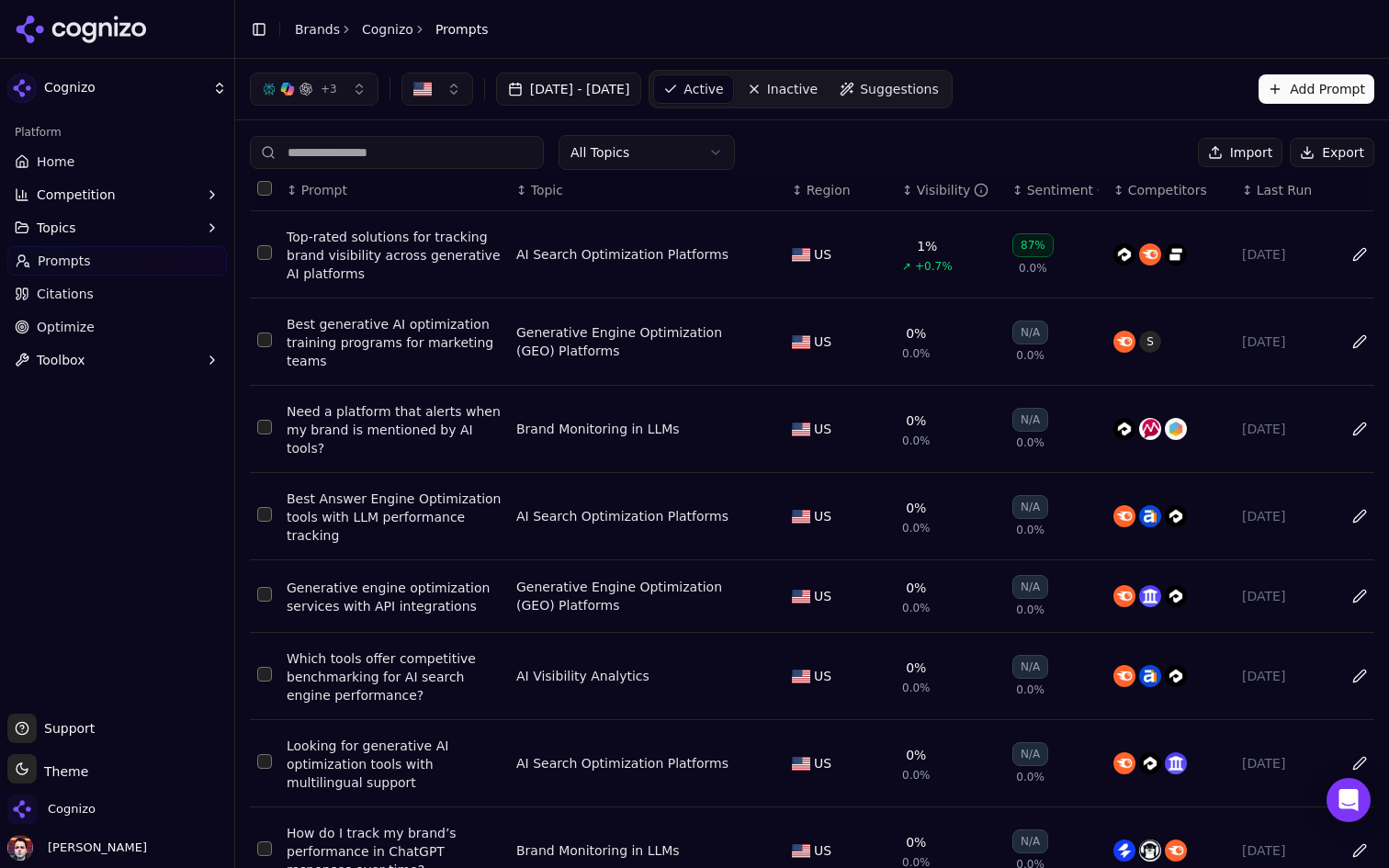
click at [673, 144] on html "Cognizo Platform Home Competition Topics Prompts Citations Optimize Toolbox Sup…" at bounding box center [694, 434] width 1389 height 868
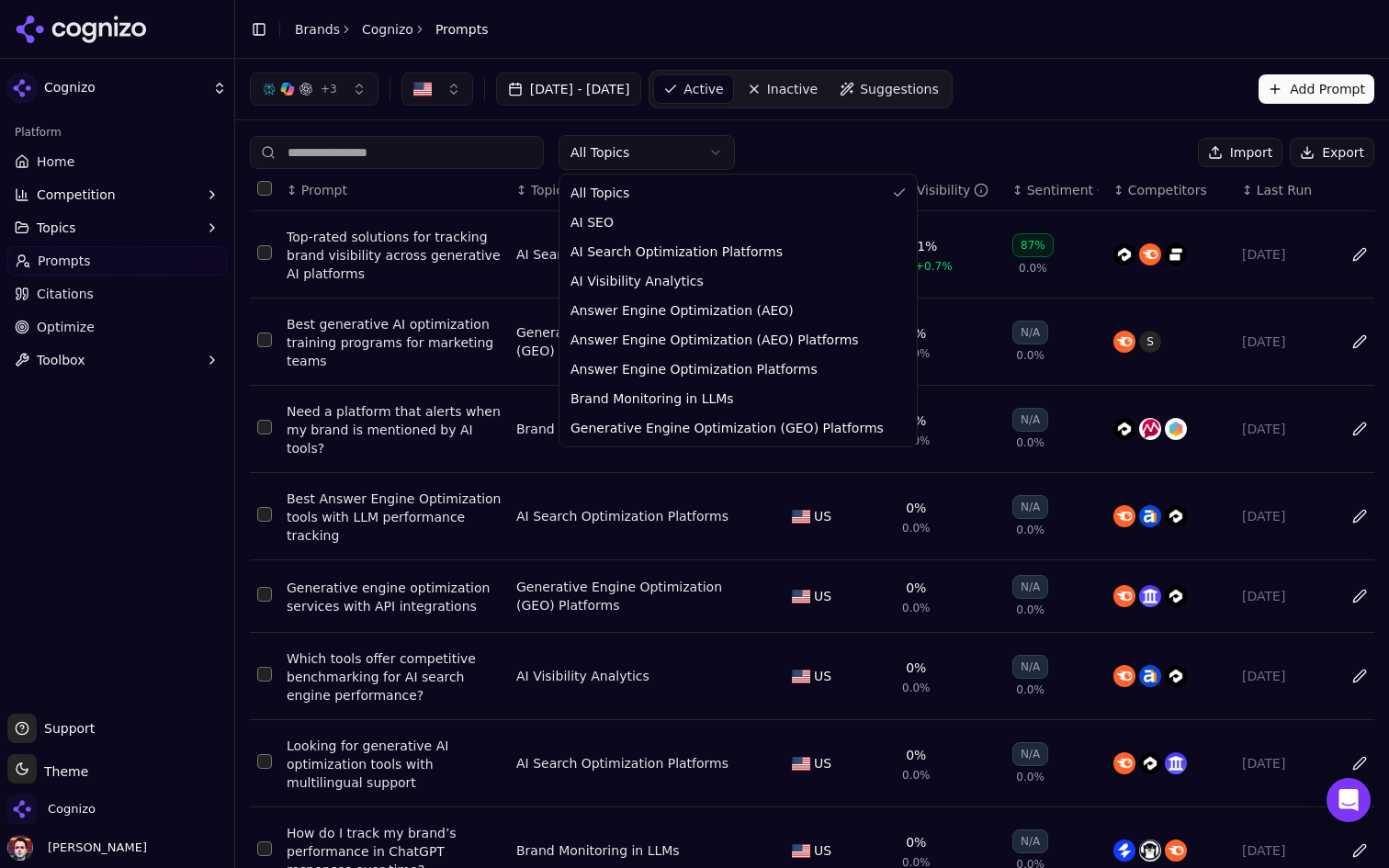
click at [708, 161] on html "Cognizo Platform Home Competition Topics Prompts Citations Optimize Toolbox Sup…" at bounding box center [694, 434] width 1389 height 868
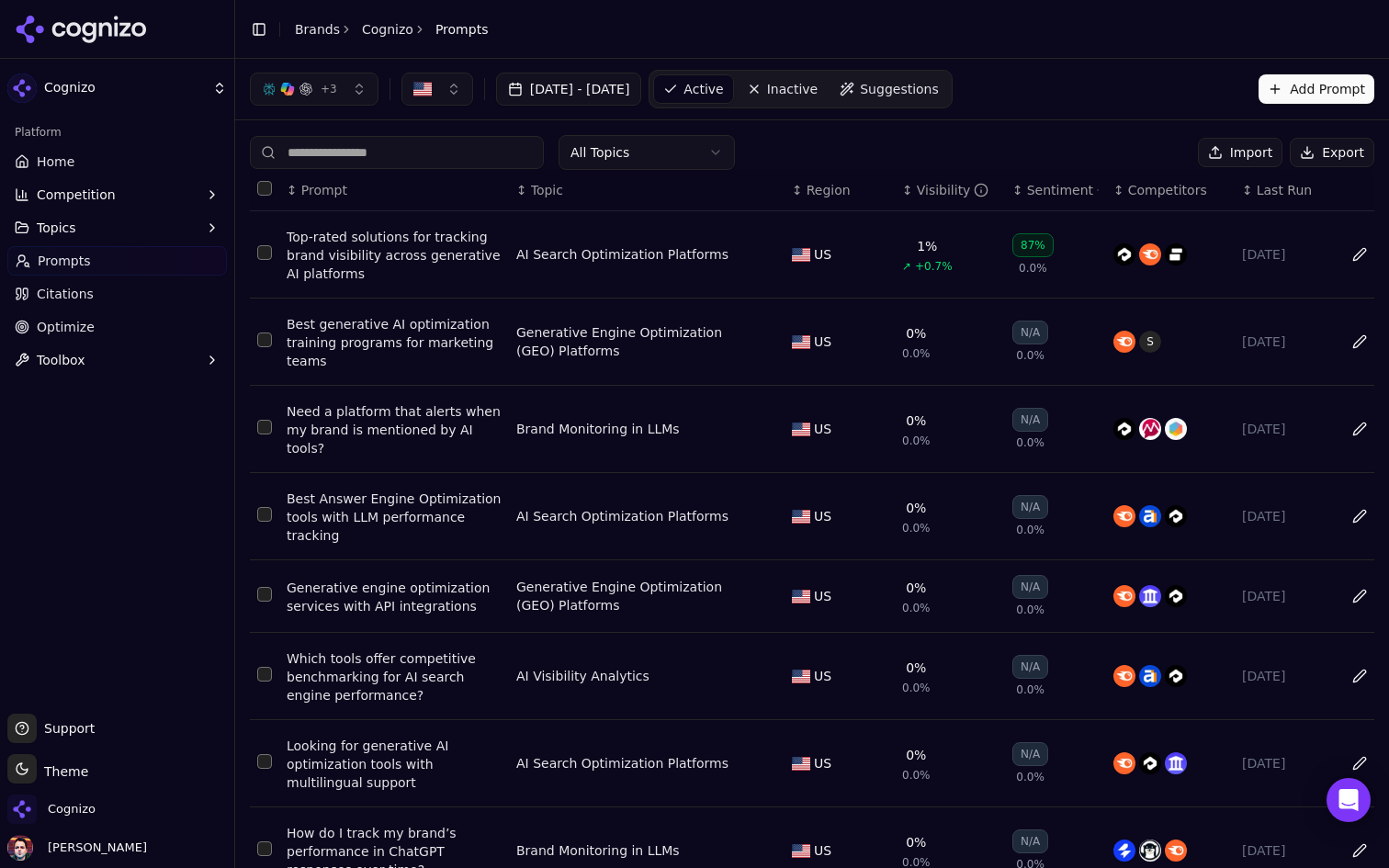
click at [1277, 93] on button "Add Prompt" at bounding box center [1317, 89] width 116 height 30
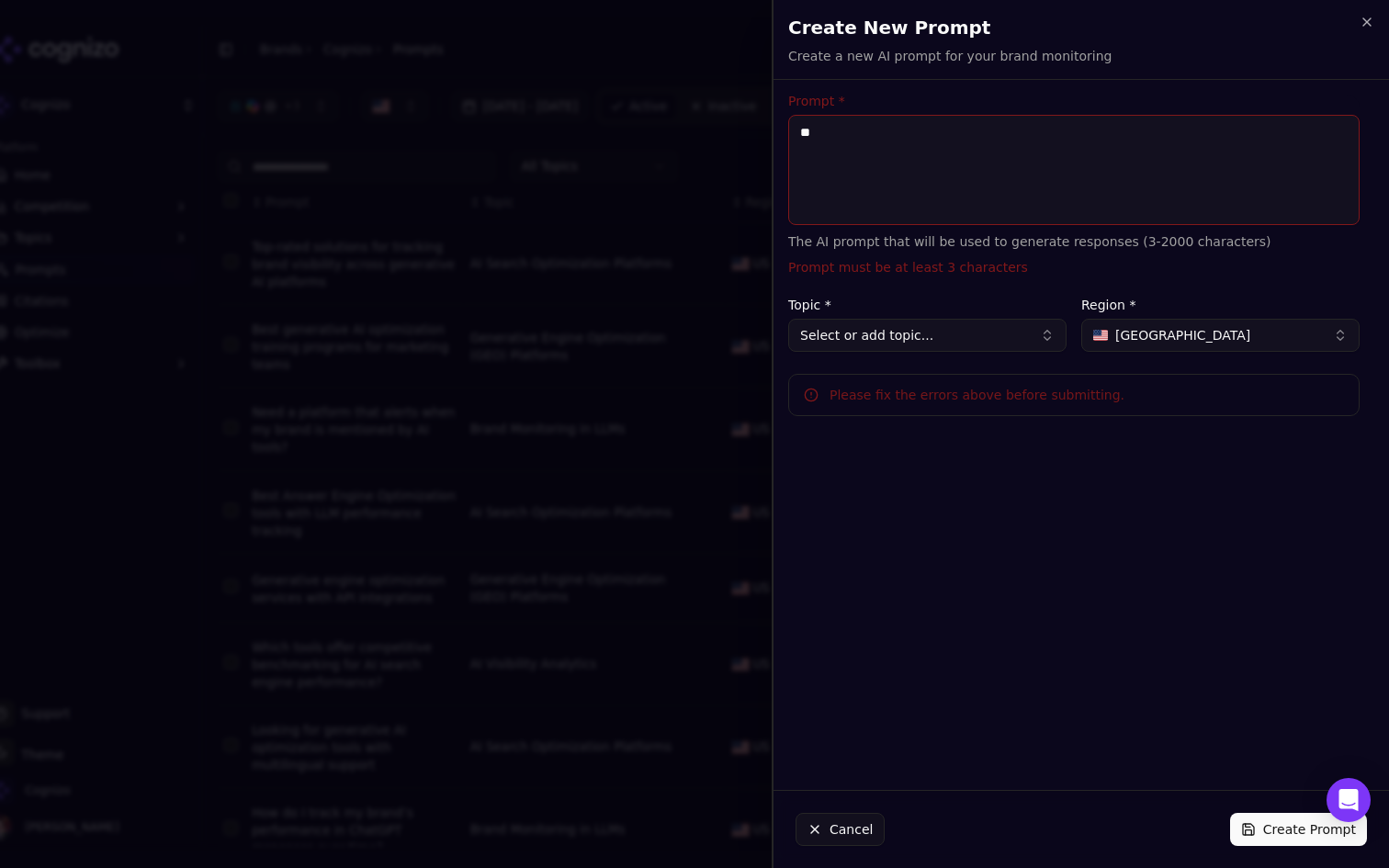
type textarea "*"
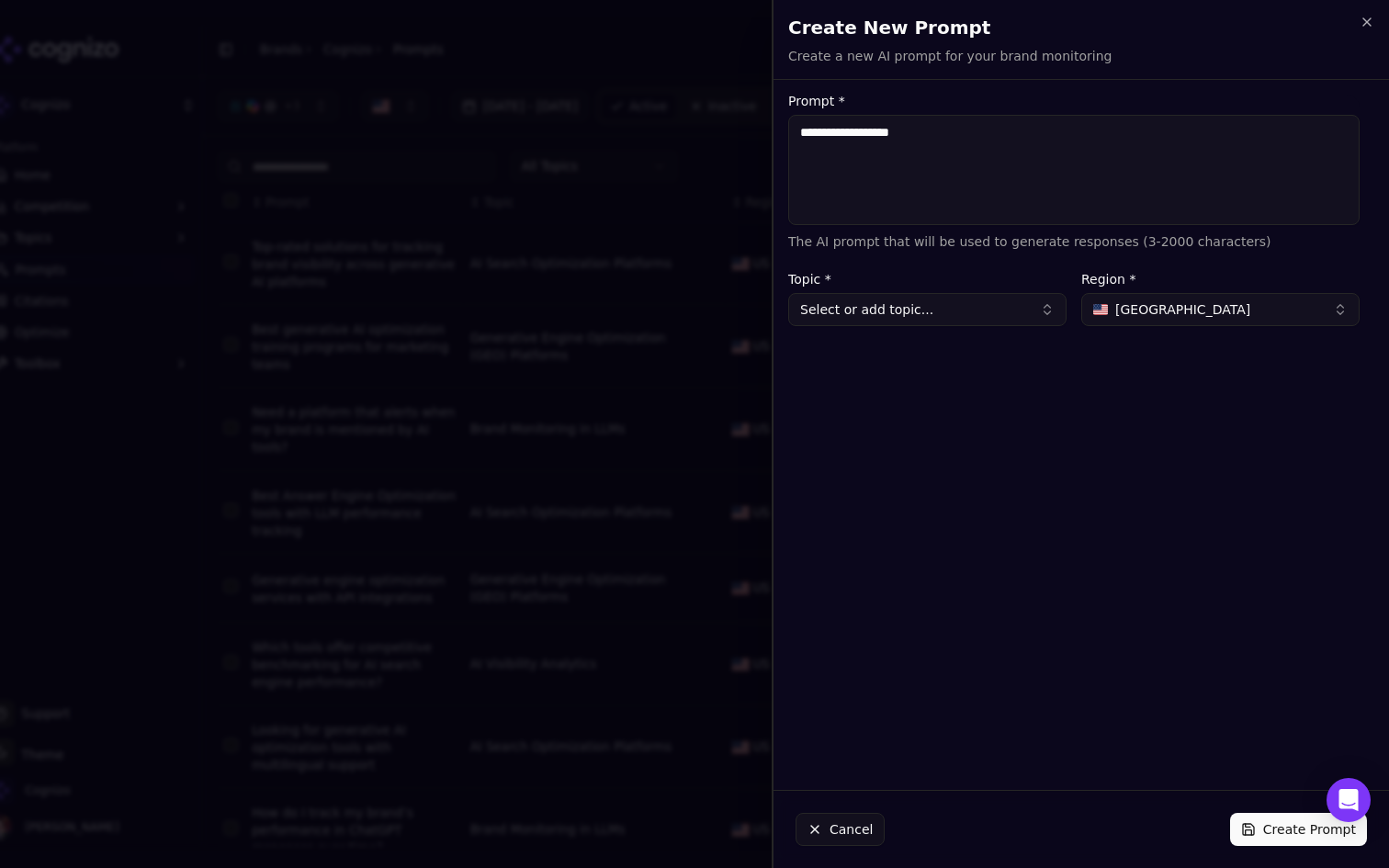
type textarea "**********"
click at [913, 322] on button "Select or add topic..." at bounding box center [927, 309] width 278 height 33
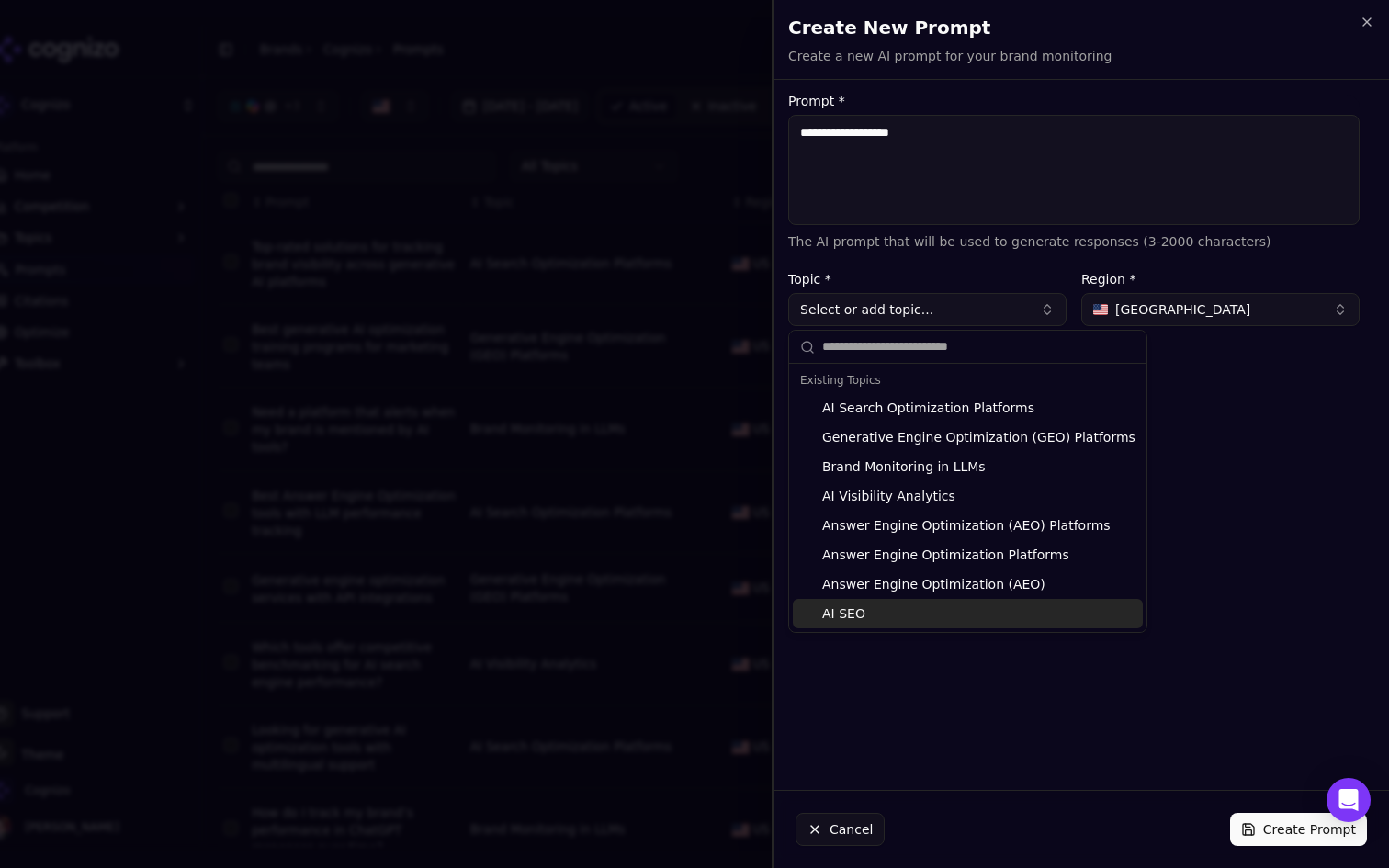
click at [875, 609] on div "AI SEO" at bounding box center [968, 613] width 350 height 30
type input "******"
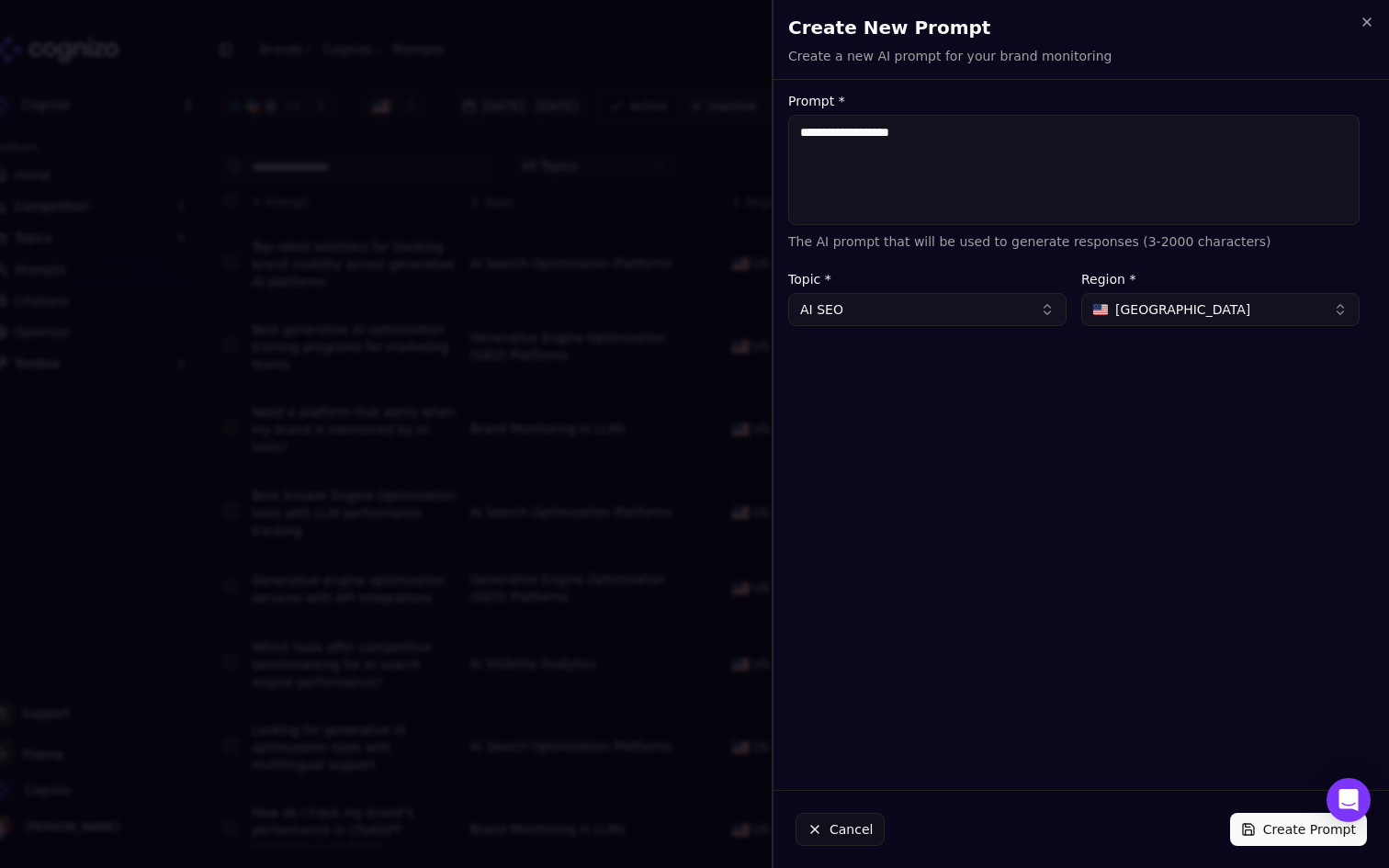
click at [1063, 700] on div "**********" at bounding box center [1073, 434] width 601 height 681
click at [1273, 838] on button "Create Prompt" at bounding box center [1299, 829] width 137 height 33
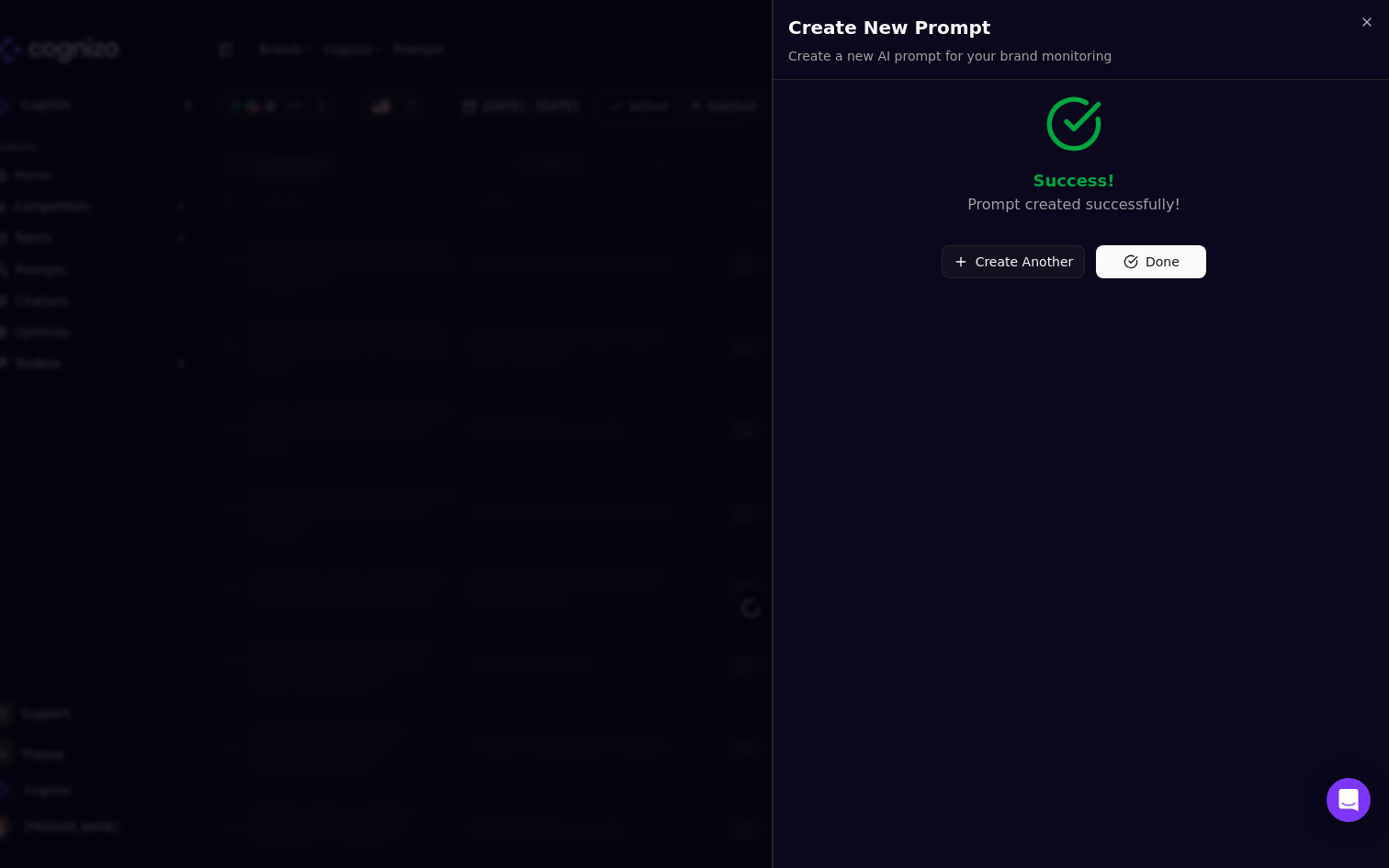
click at [1161, 248] on button "Done" at bounding box center [1151, 262] width 110 height 33
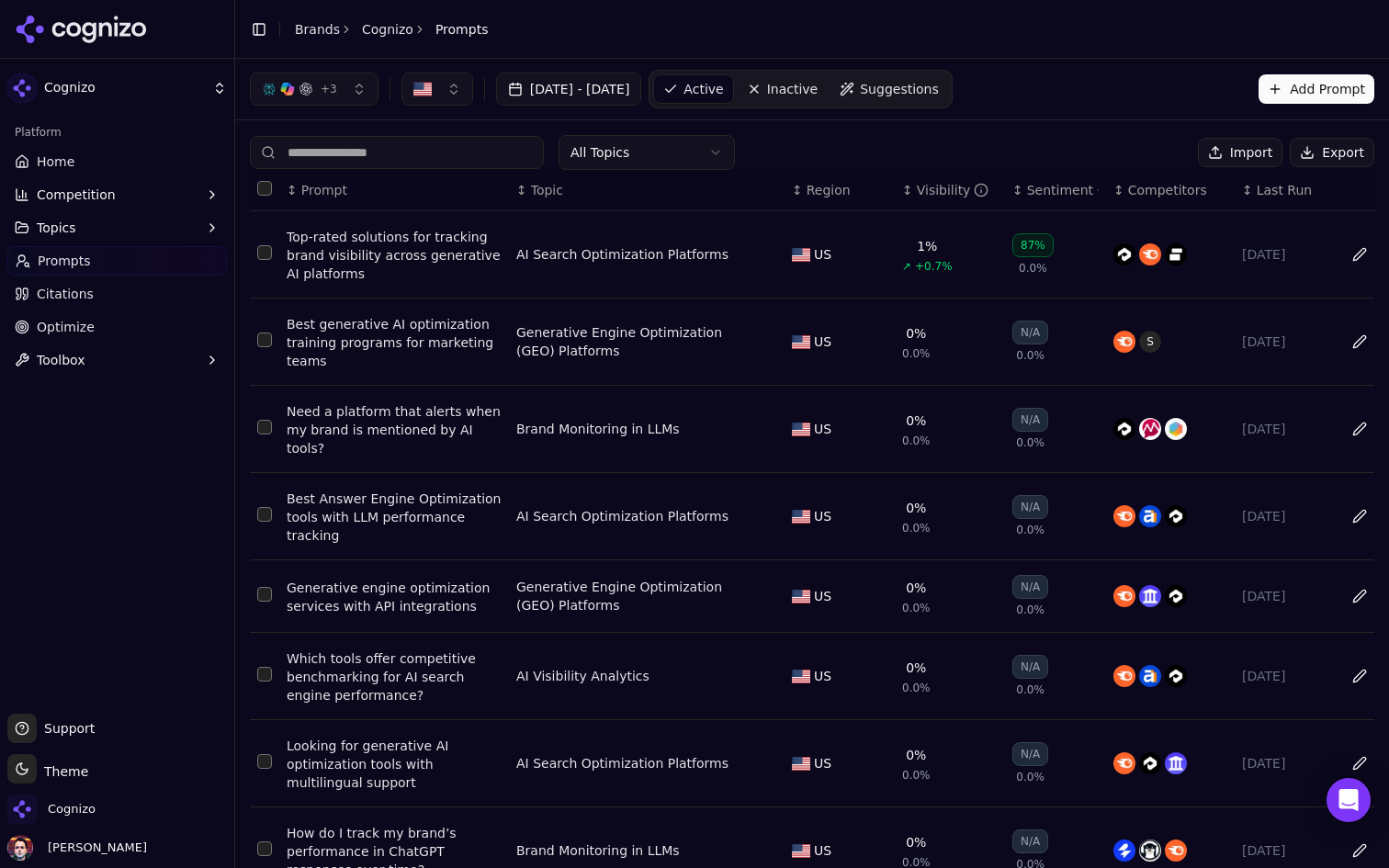
click at [1288, 86] on button "Add Prompt" at bounding box center [1317, 89] width 116 height 30
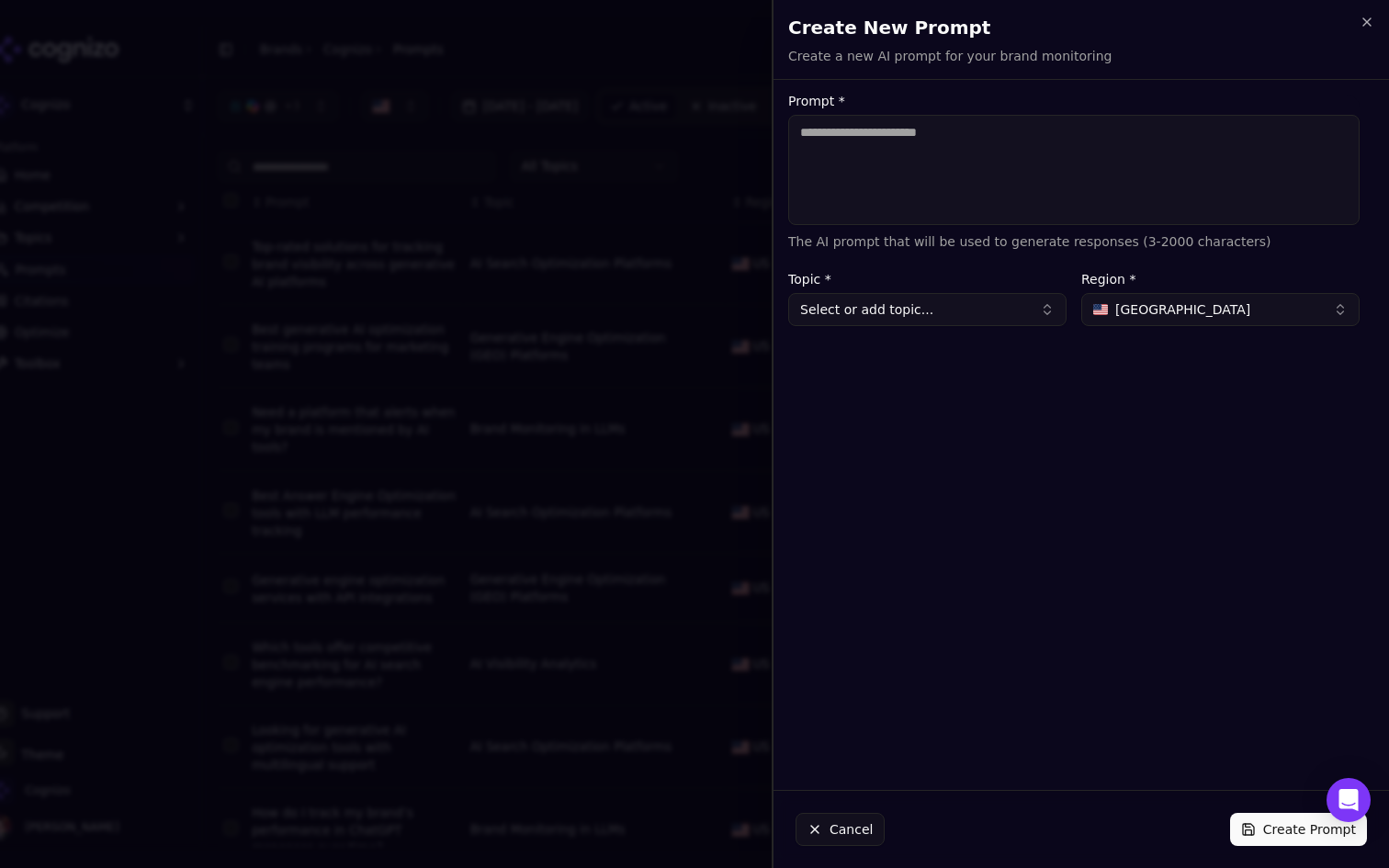
click at [1051, 158] on textarea "Prompt *" at bounding box center [1074, 170] width 571 height 110
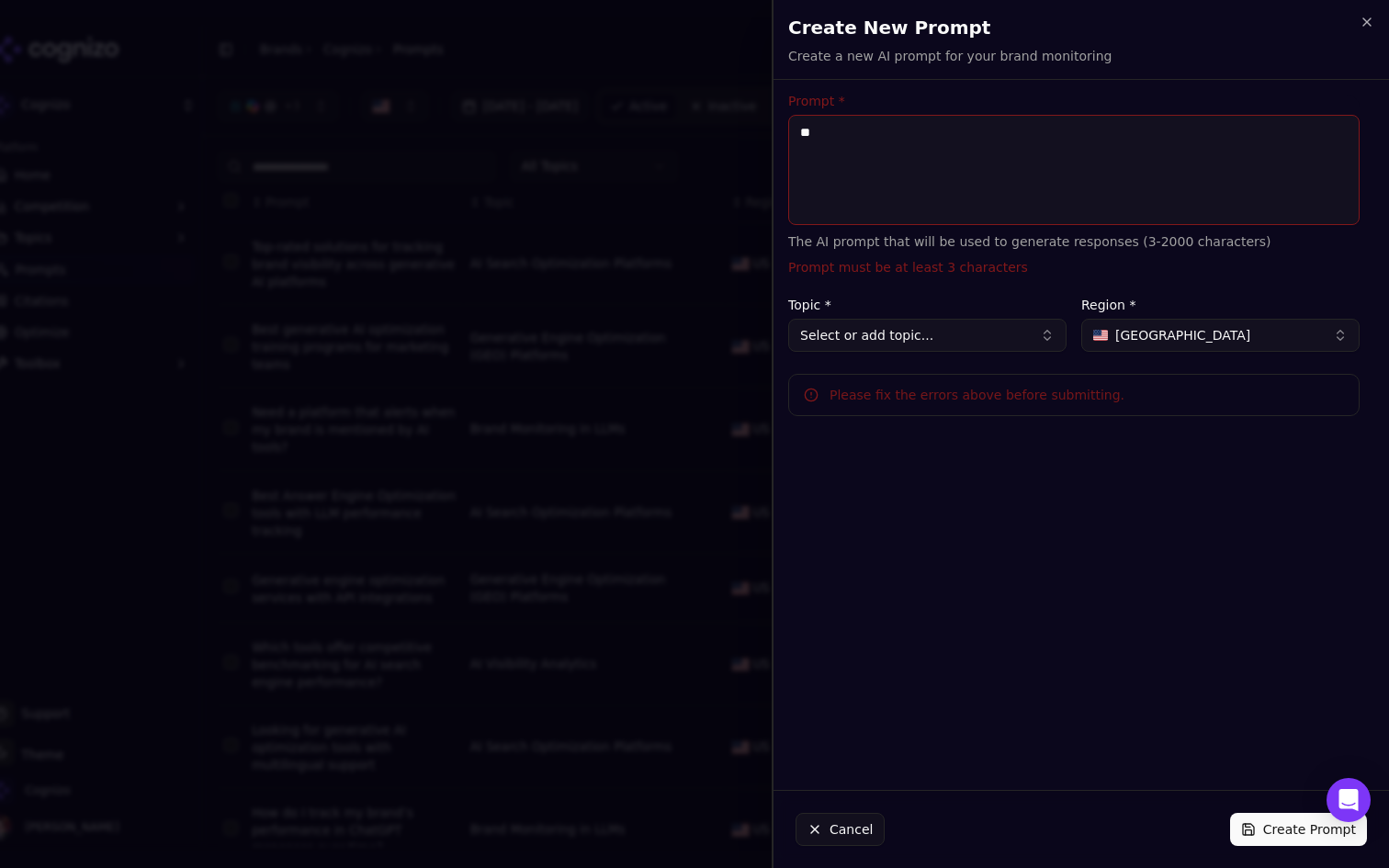
type textarea "*"
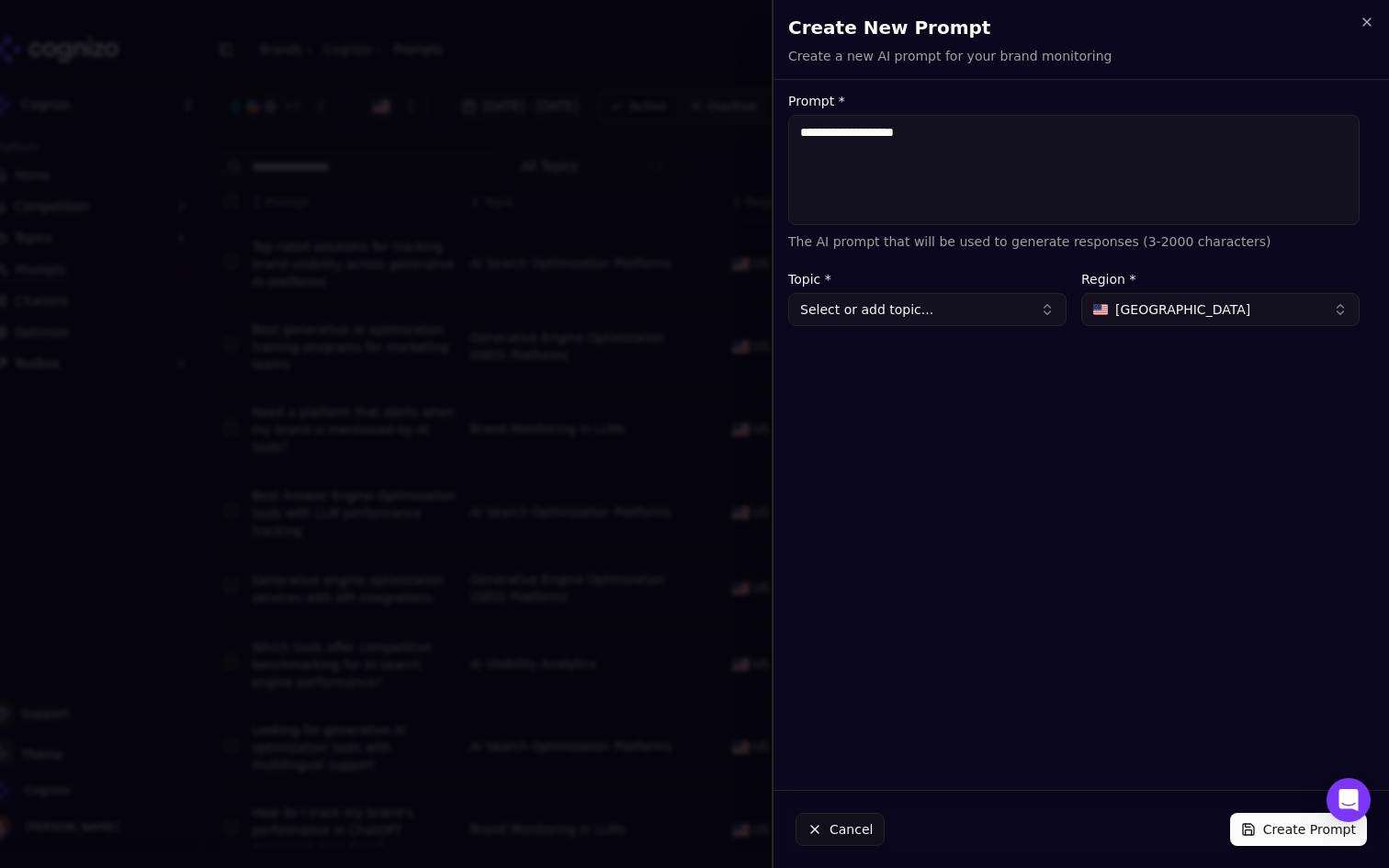
type textarea "**********"
click at [977, 309] on button "Select or add topic..." at bounding box center [927, 309] width 278 height 33
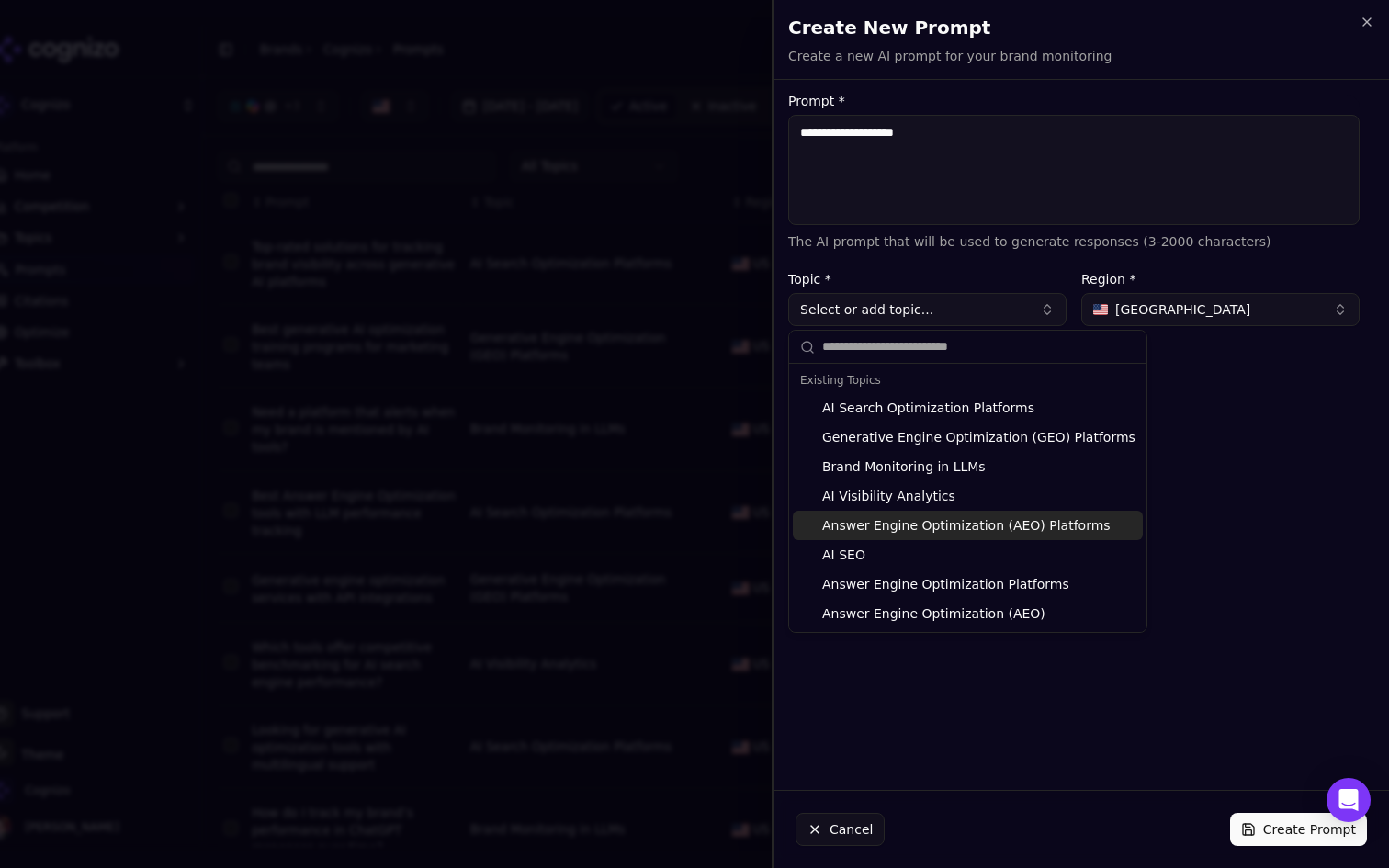
click at [901, 542] on div "AI SEO" at bounding box center [968, 554] width 350 height 30
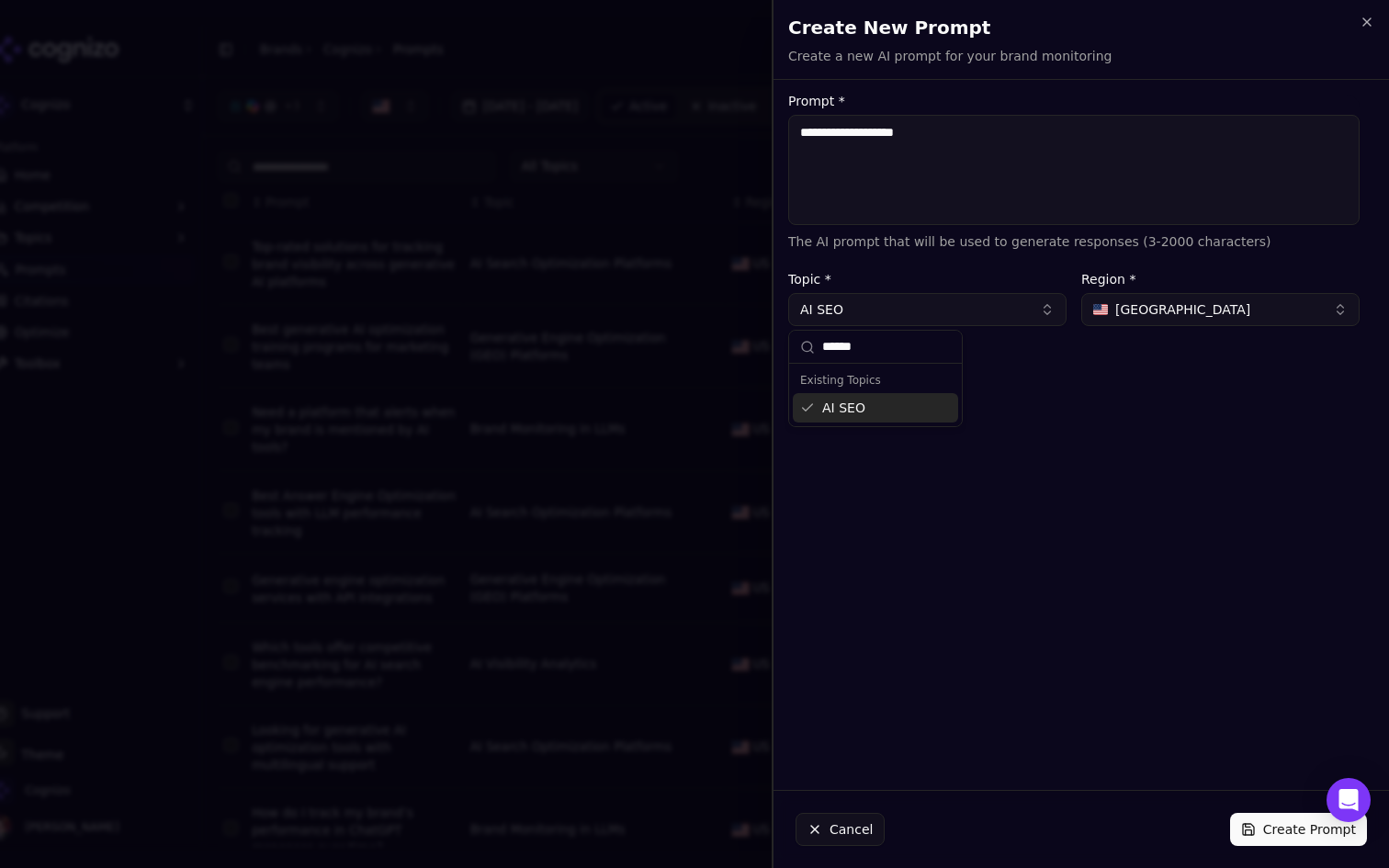
type input "******"
click at [1253, 824] on button "Create Prompt" at bounding box center [1299, 829] width 137 height 33
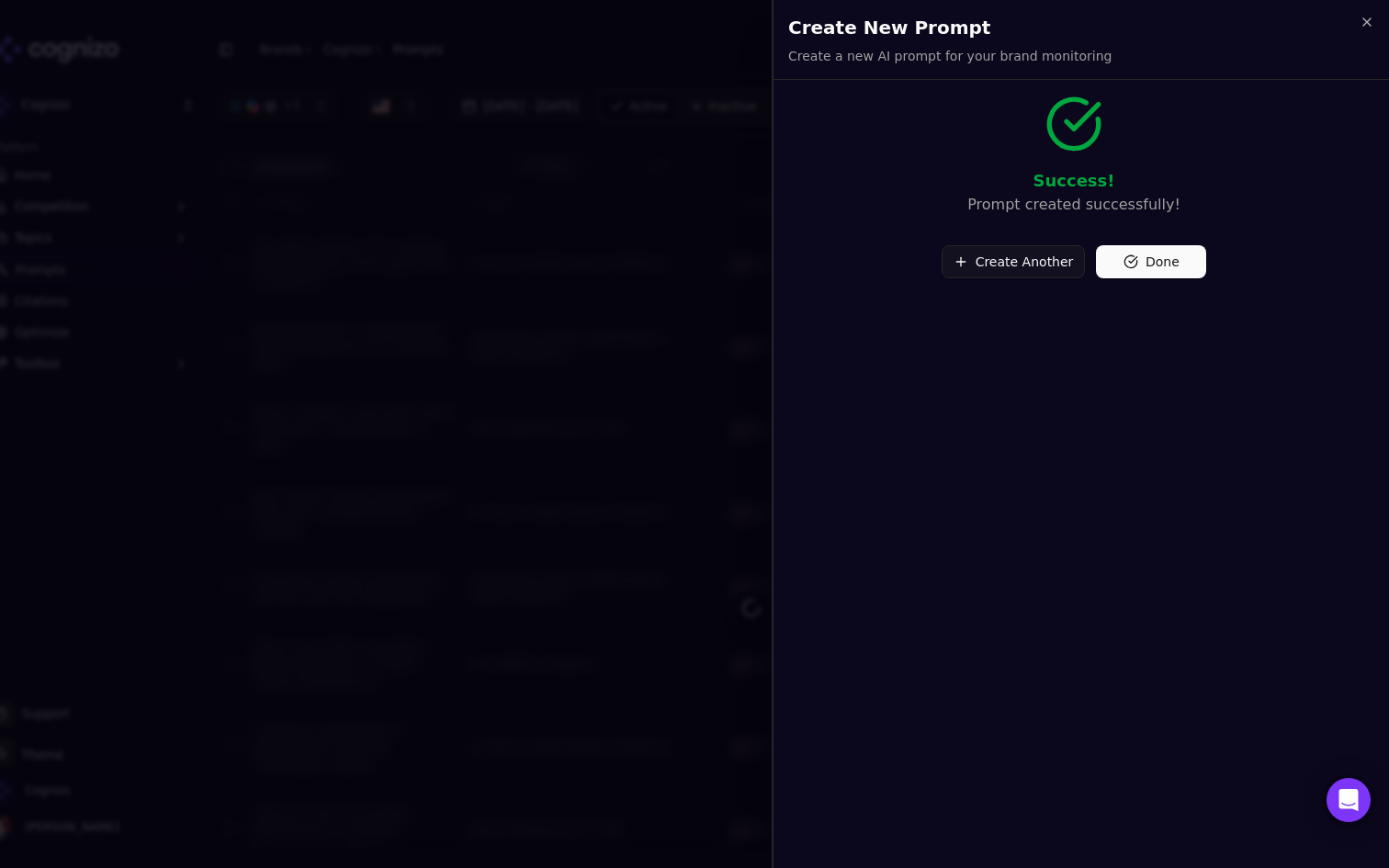
click at [1135, 274] on button "Done" at bounding box center [1151, 262] width 110 height 33
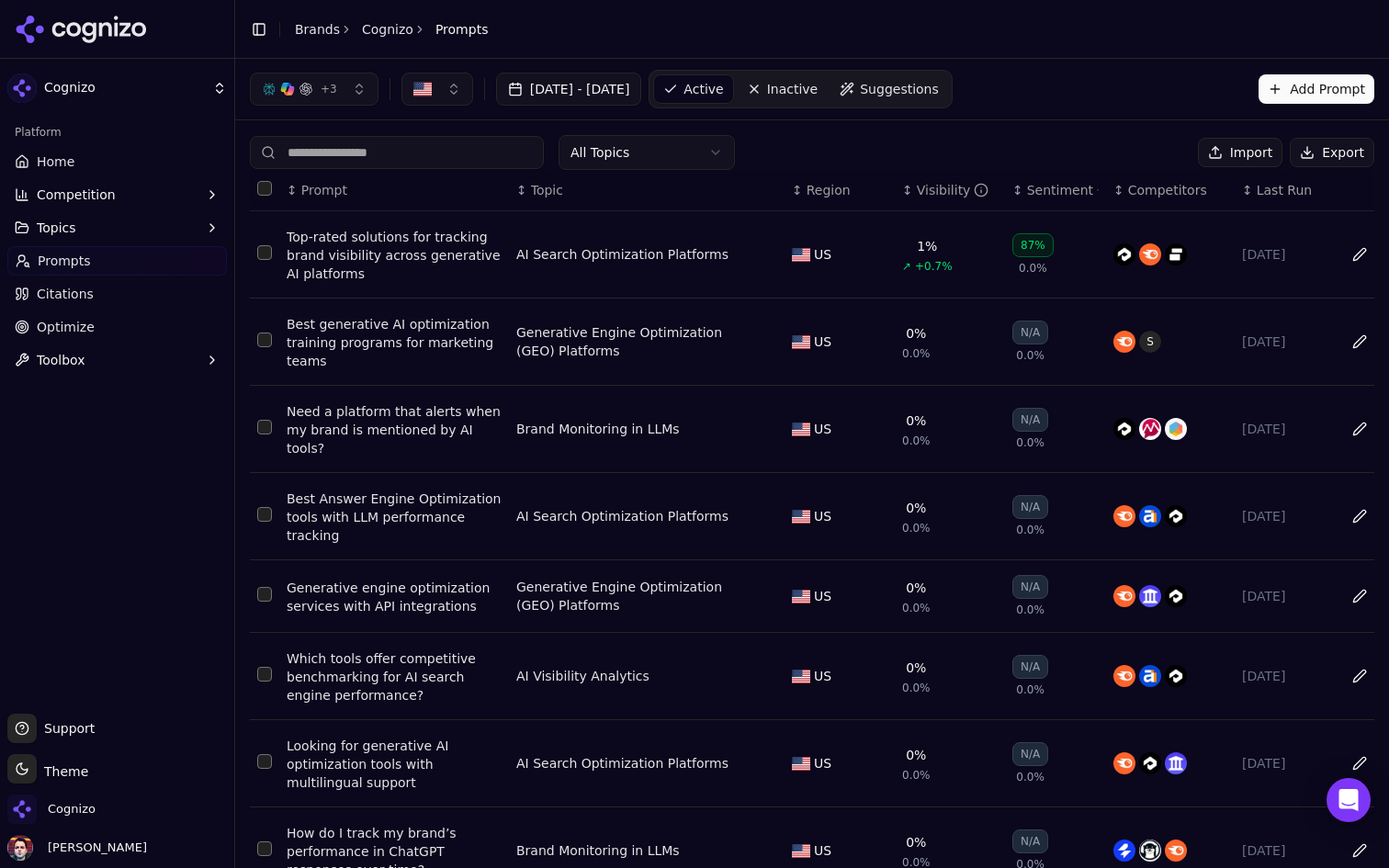
click at [1304, 82] on button "Add Prompt" at bounding box center [1317, 89] width 116 height 30
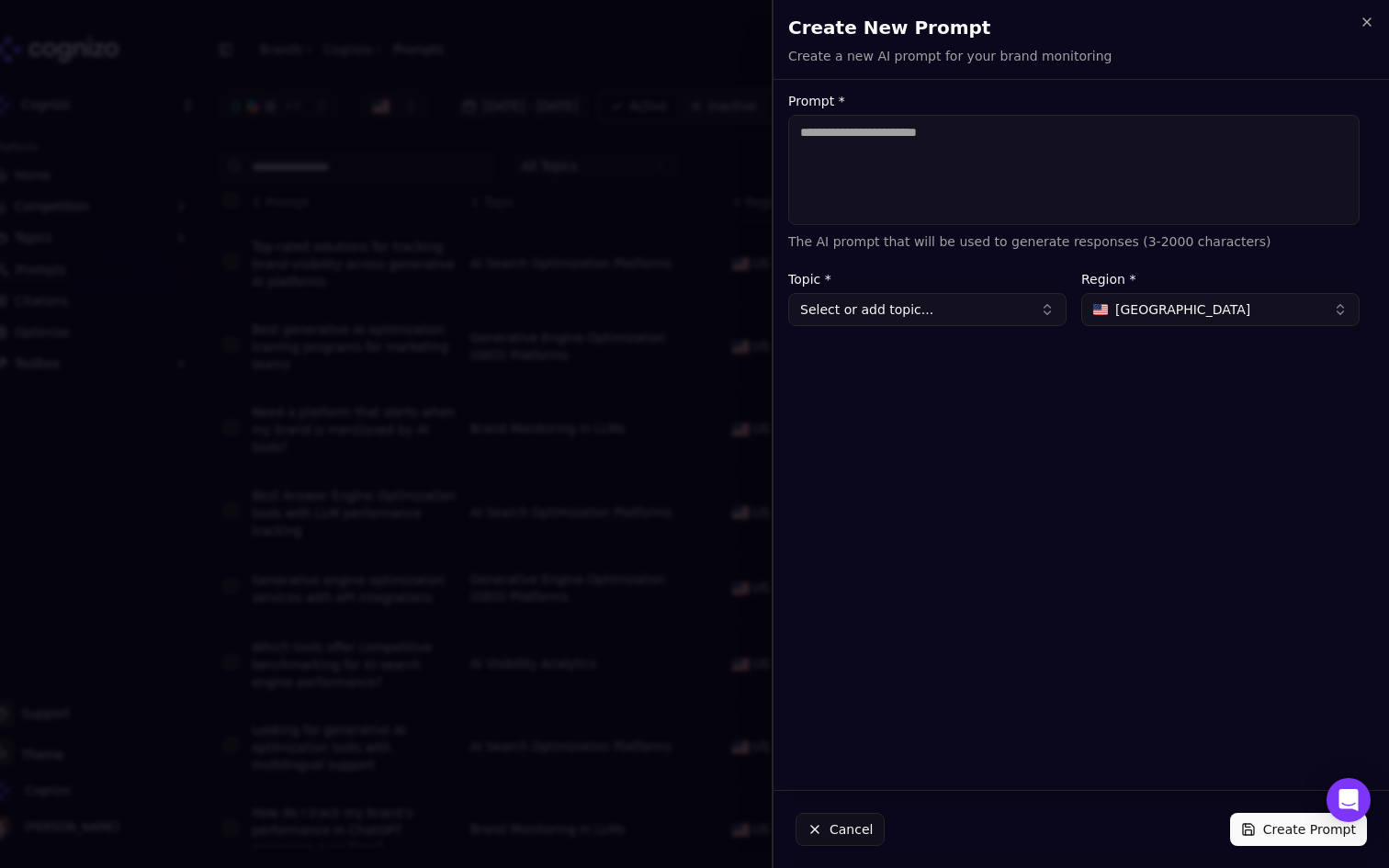
click at [994, 118] on textarea "Prompt *" at bounding box center [1074, 170] width 571 height 110
type textarea "**********"
click at [929, 306] on button "Select or add topic..." at bounding box center [927, 309] width 278 height 33
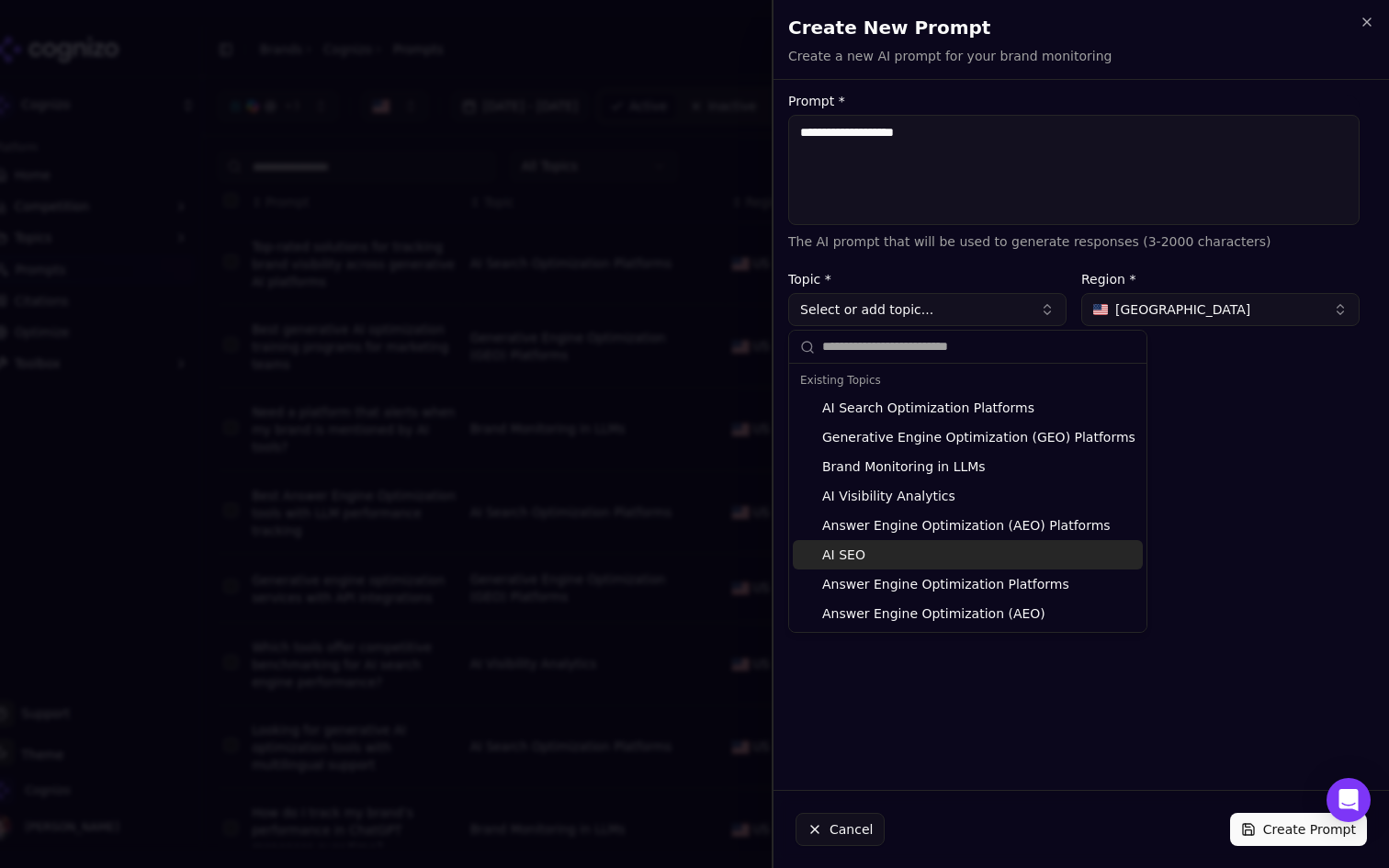
click at [900, 548] on div "AI SEO" at bounding box center [968, 554] width 350 height 30
type input "******"
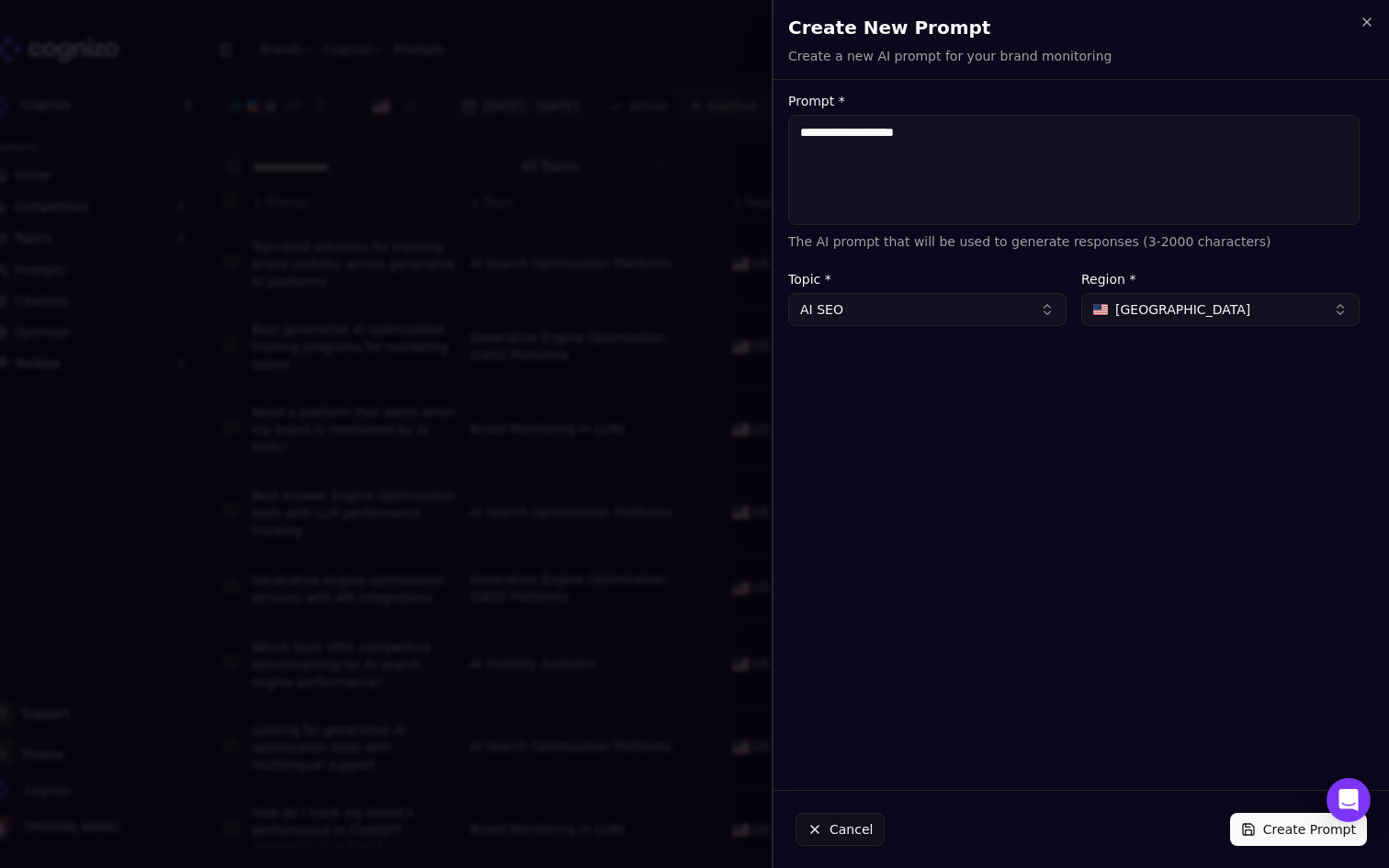
click at [1296, 828] on button "Create Prompt" at bounding box center [1299, 829] width 137 height 33
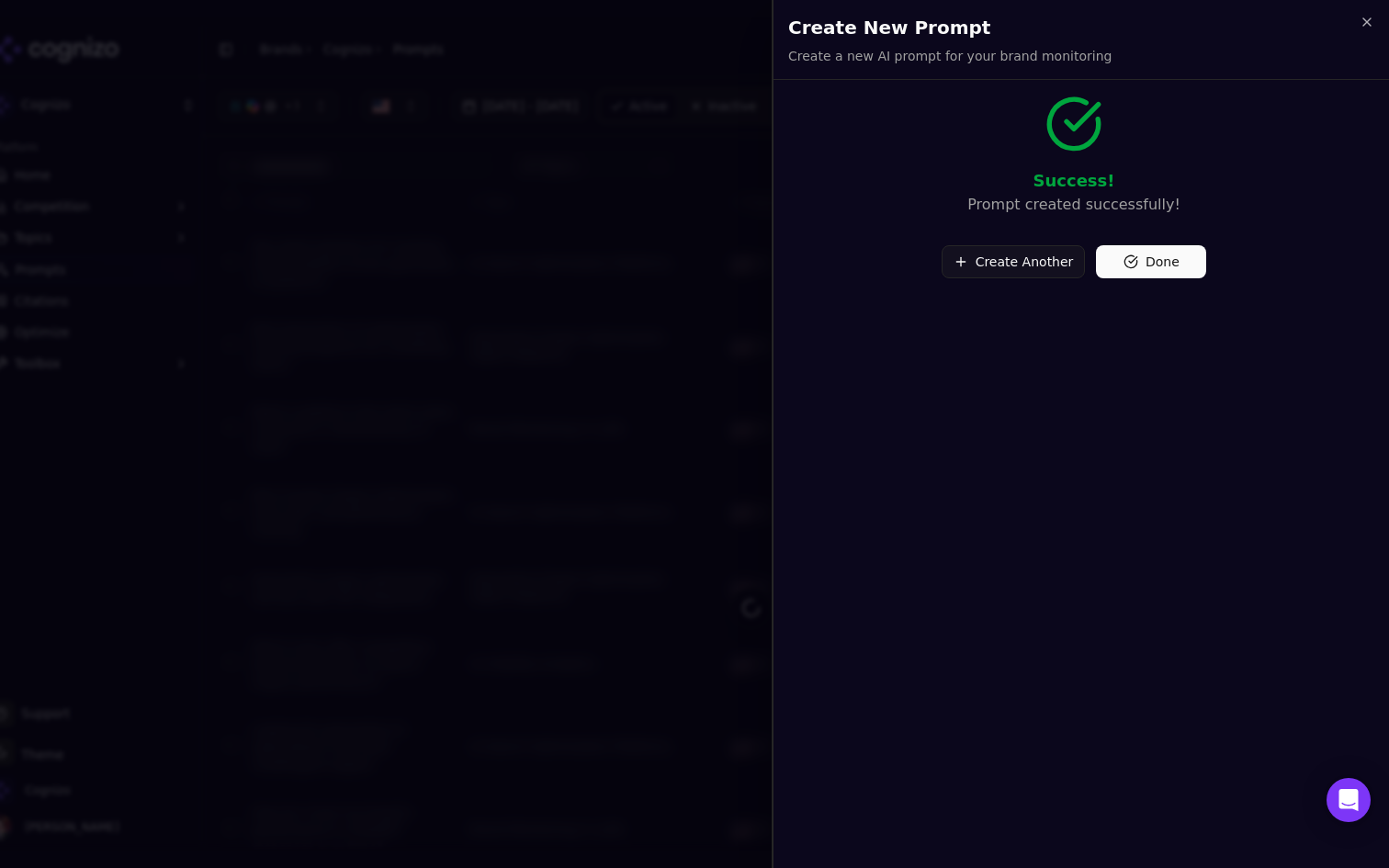
click at [1159, 275] on button "Done" at bounding box center [1151, 262] width 110 height 33
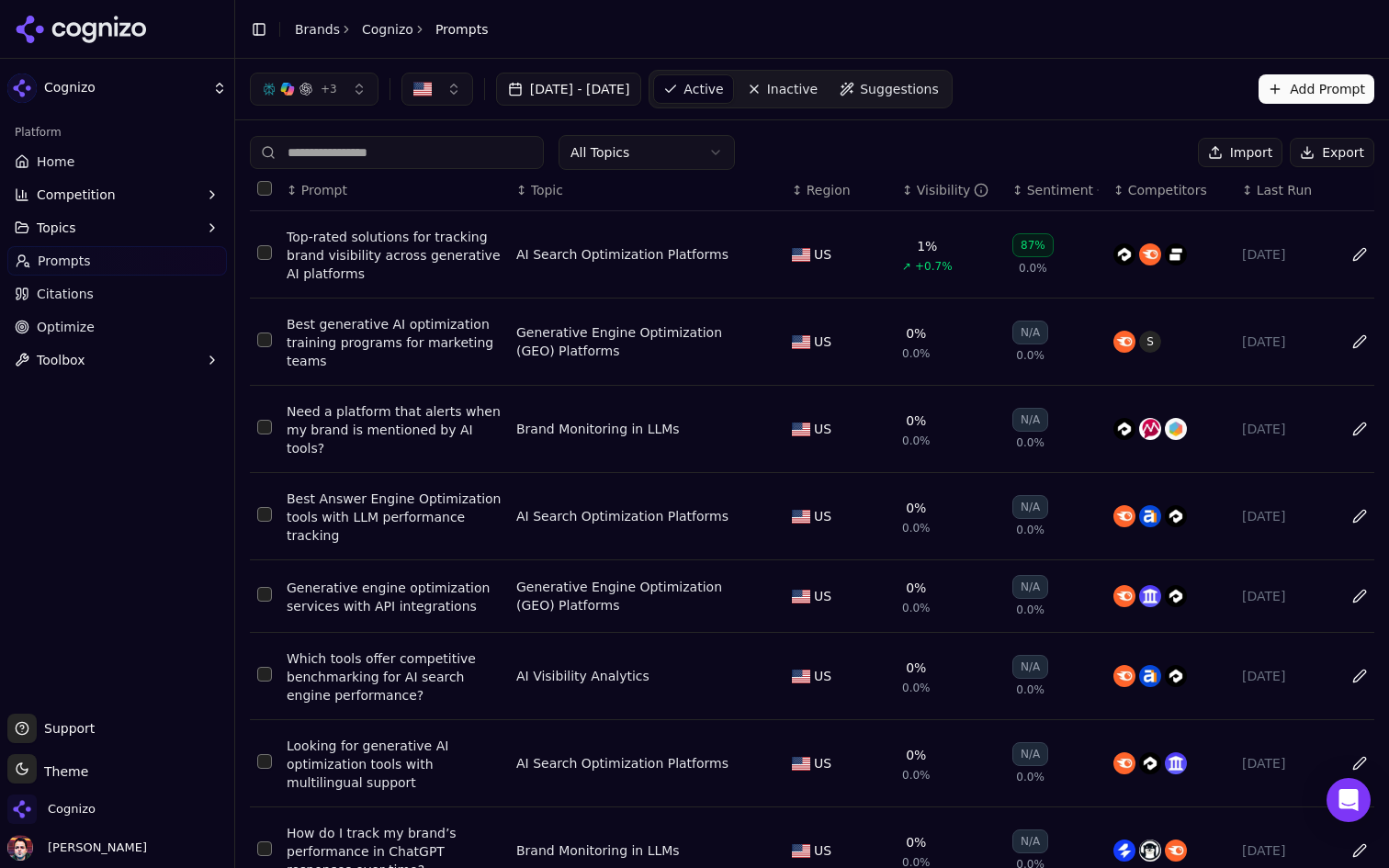
click at [1334, 91] on button "Add Prompt" at bounding box center [1317, 89] width 116 height 30
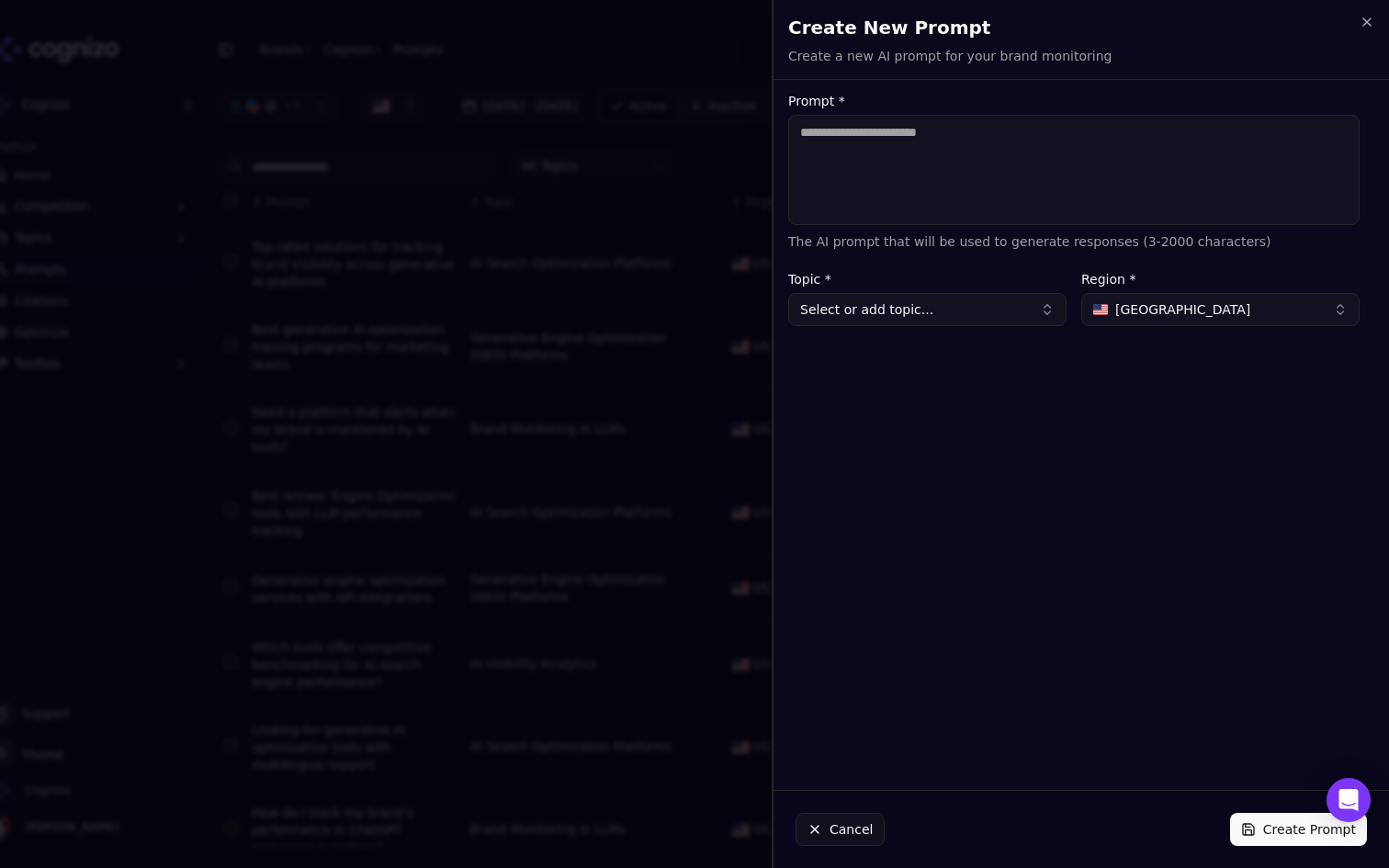
click at [1039, 149] on textarea "Prompt *" at bounding box center [1074, 170] width 571 height 110
type textarea "**********"
click at [975, 318] on button "Select or add topic..." at bounding box center [927, 309] width 278 height 33
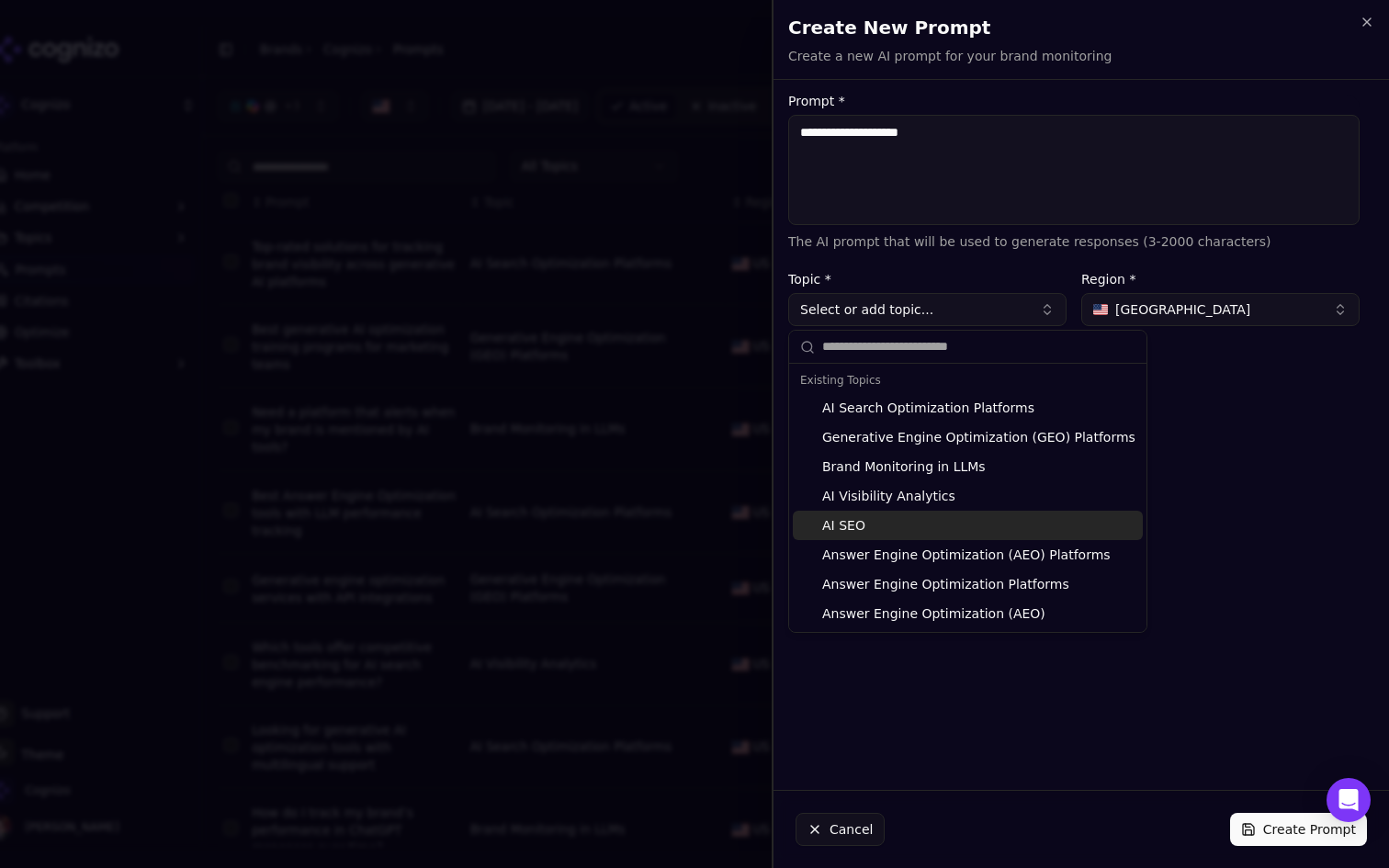
click at [924, 520] on div "AI SEO" at bounding box center [968, 524] width 350 height 30
type input "******"
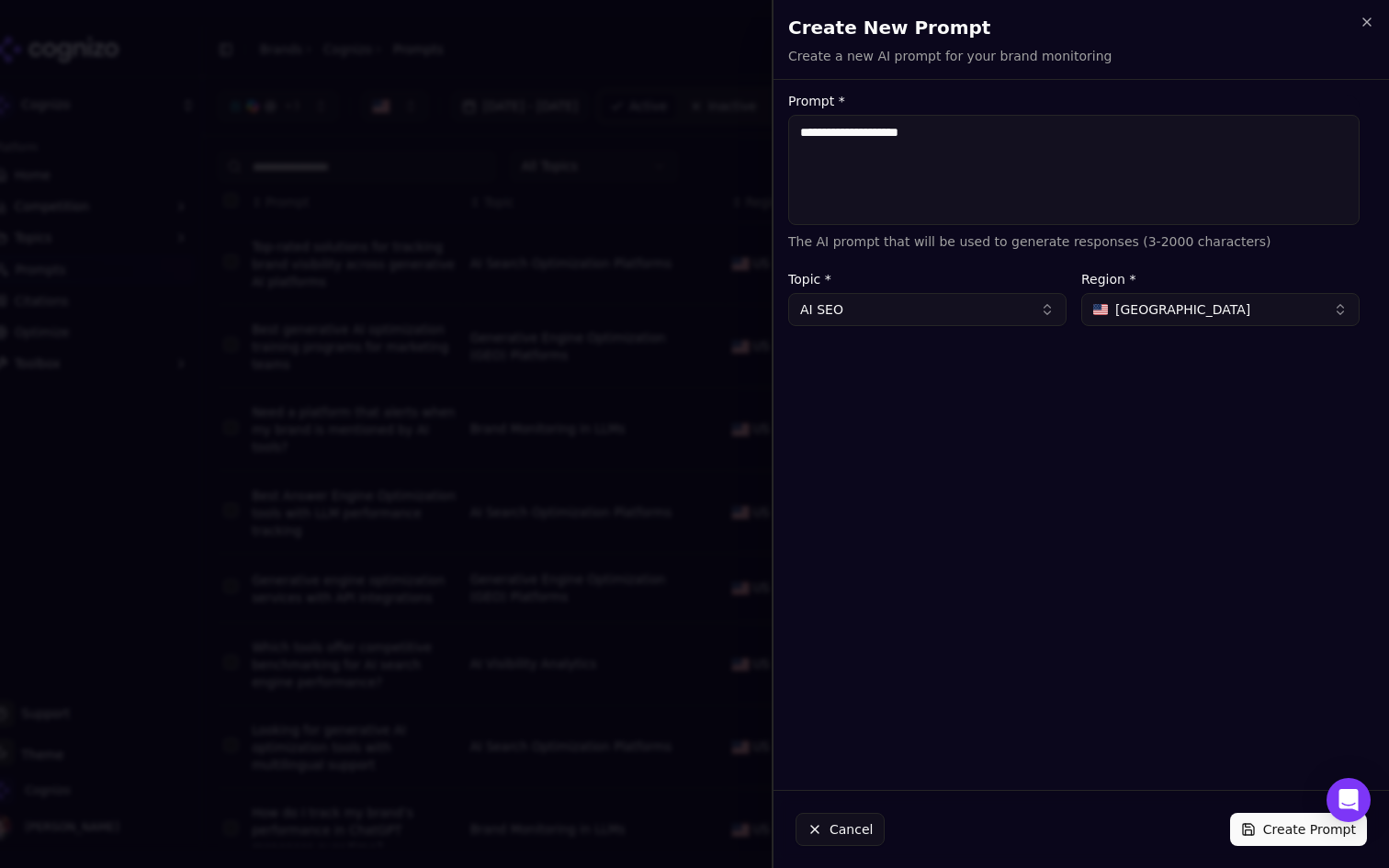
click at [1010, 542] on div "**********" at bounding box center [1073, 434] width 601 height 681
click at [1254, 825] on button "Create Prompt" at bounding box center [1299, 829] width 137 height 33
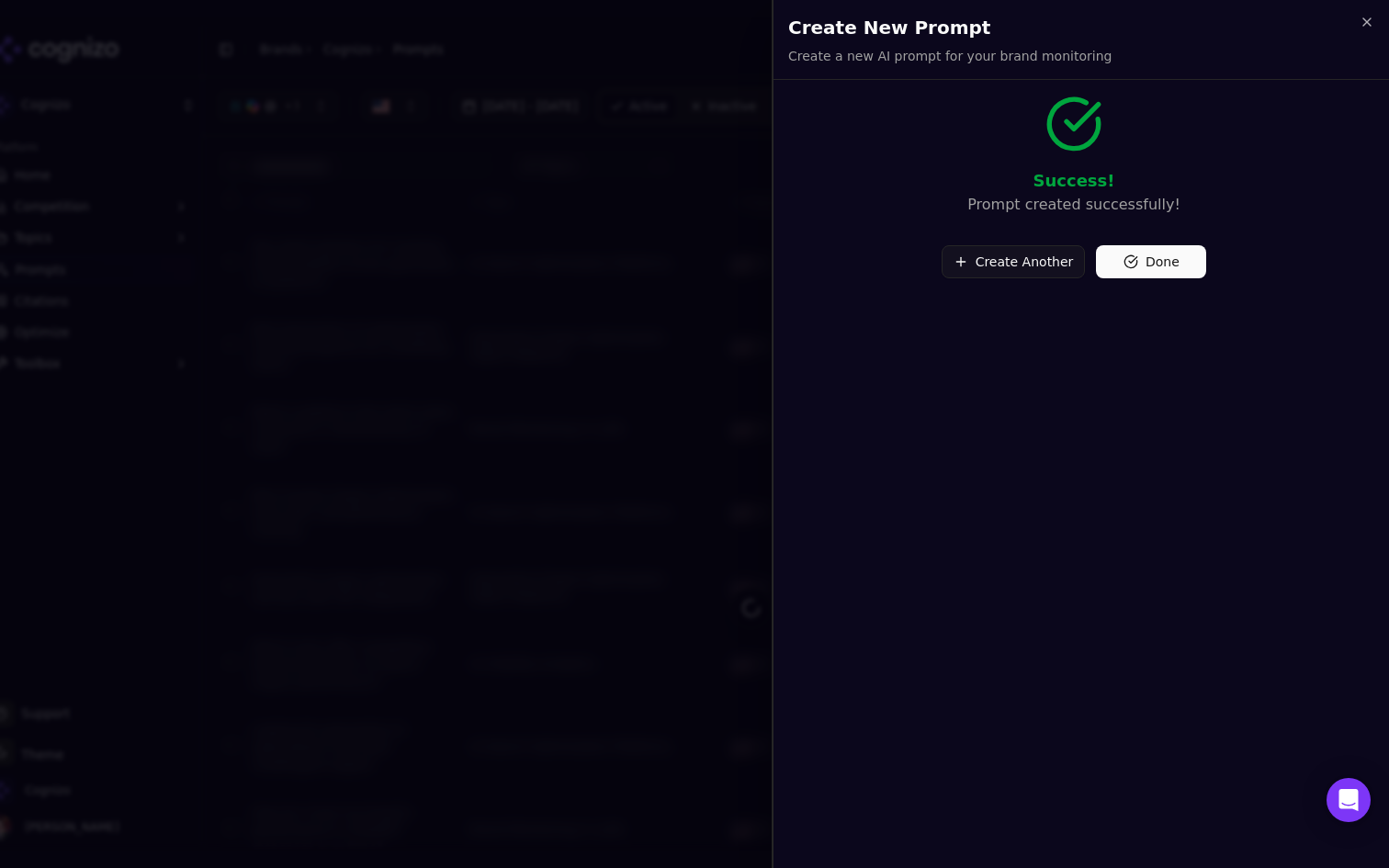
click at [1139, 268] on button "Done" at bounding box center [1151, 262] width 110 height 33
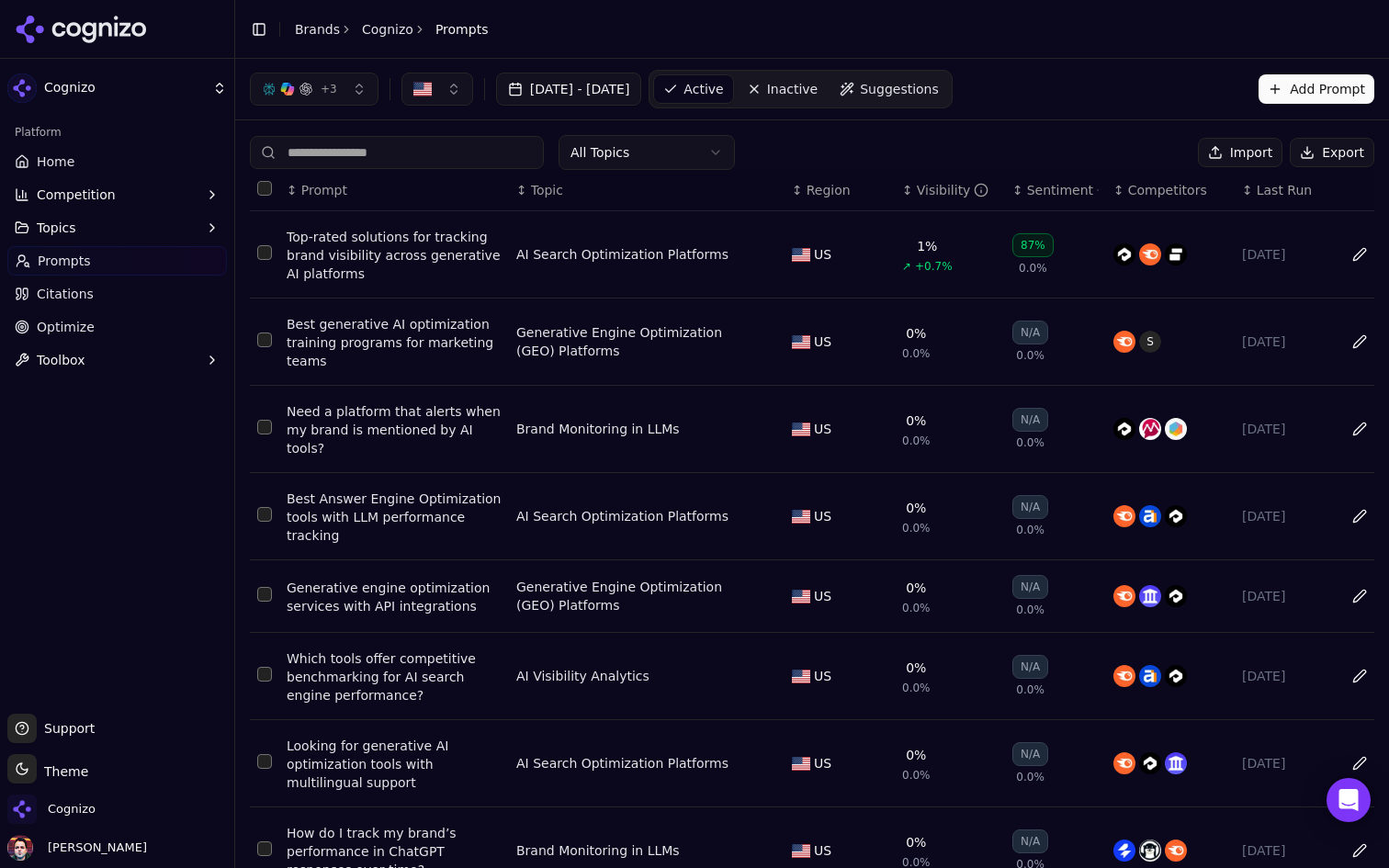
click at [264, 339] on button "Select row 2" at bounding box center [264, 339] width 14 height 14
click at [1125, 156] on button "Deactivate ( 1 )" at bounding box center [1122, 152] width 134 height 30
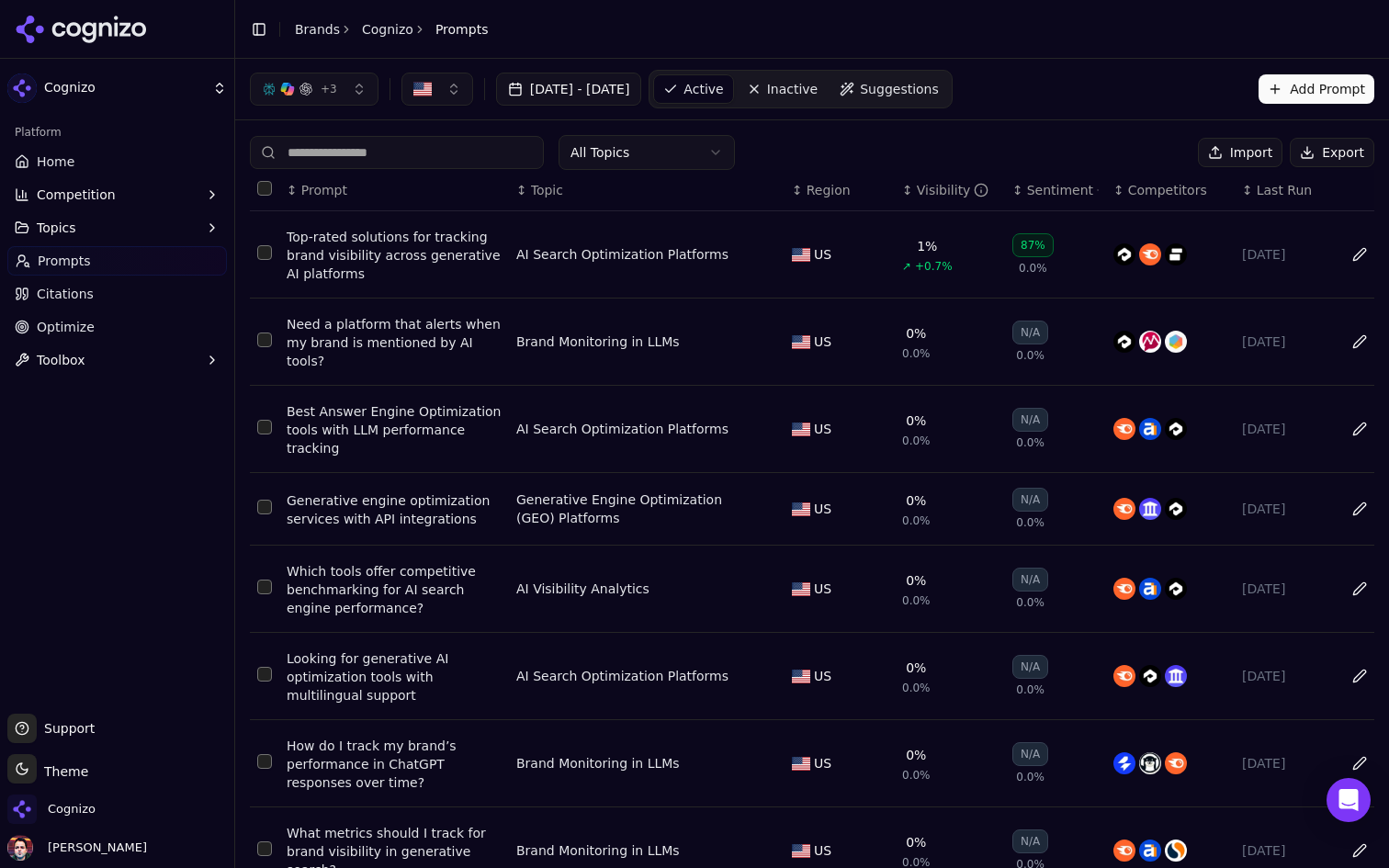
click at [453, 161] on input at bounding box center [396, 152] width 294 height 33
click at [850, 148] on div "All Topics Import Export" at bounding box center [811, 152] width 1124 height 35
click at [352, 87] on button "+ 3" at bounding box center [313, 89] width 129 height 33
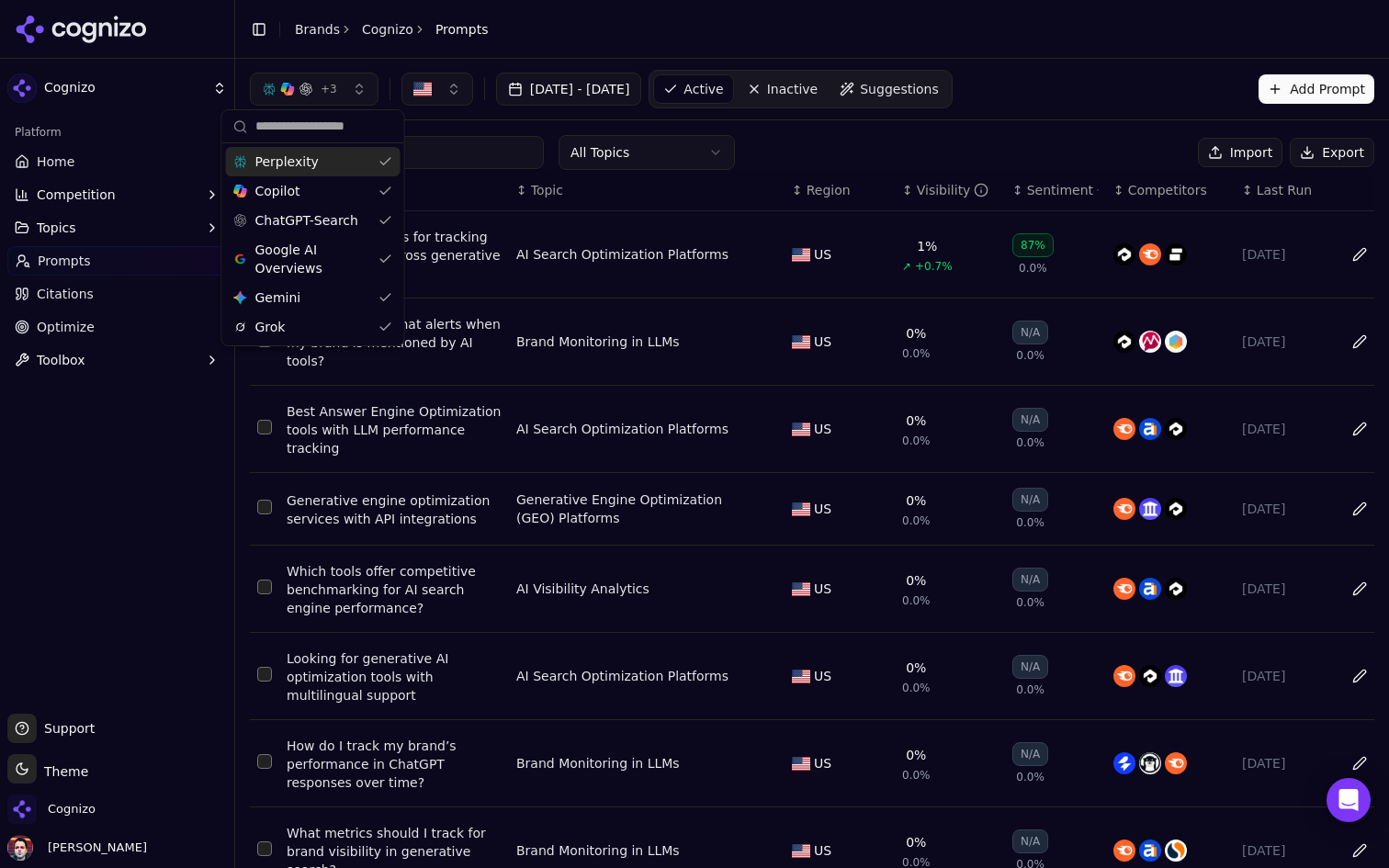
click at [352, 87] on button "+ 3" at bounding box center [313, 89] width 129 height 33
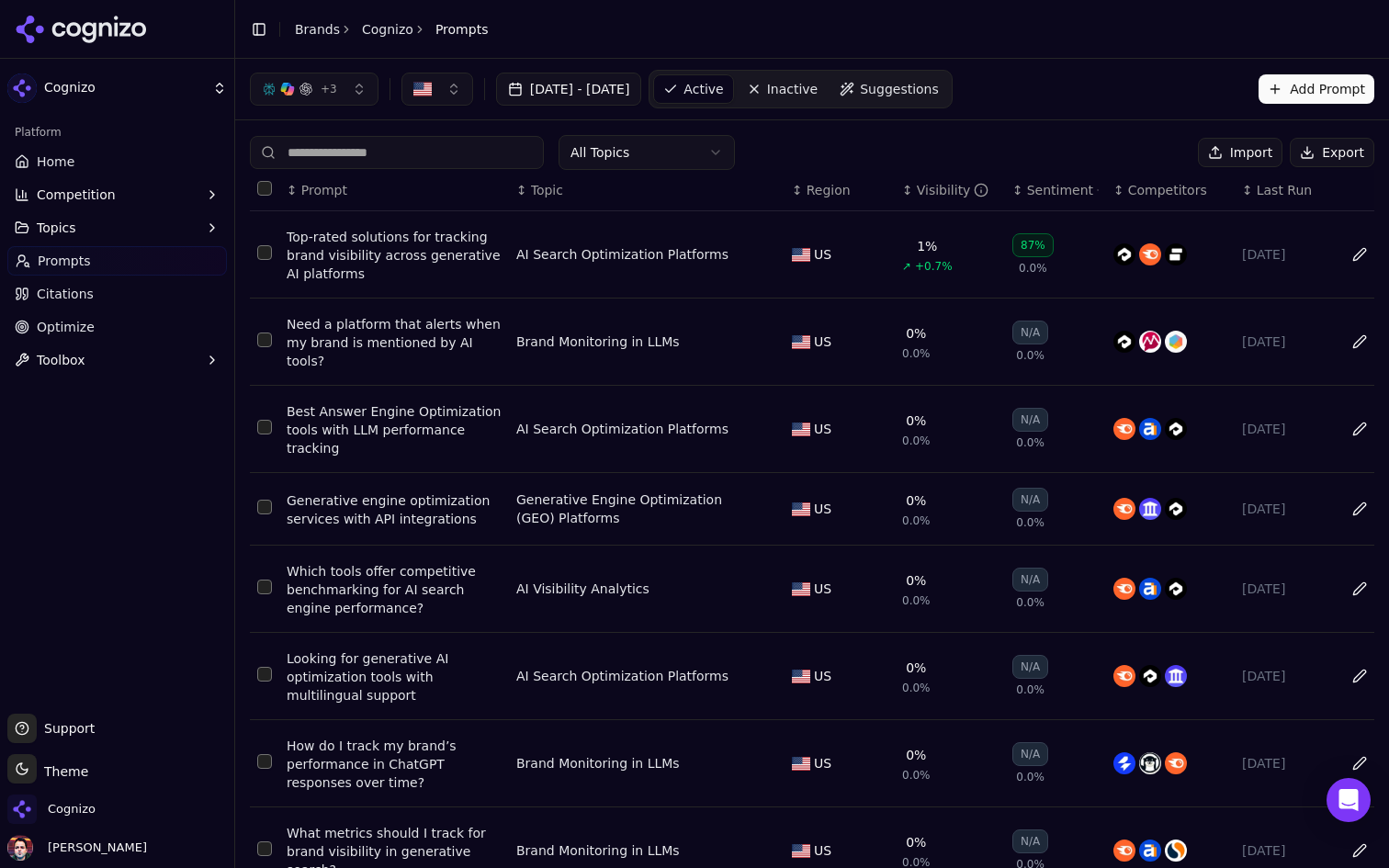
click at [316, 88] on div "+ 3" at bounding box center [299, 89] width 75 height 14
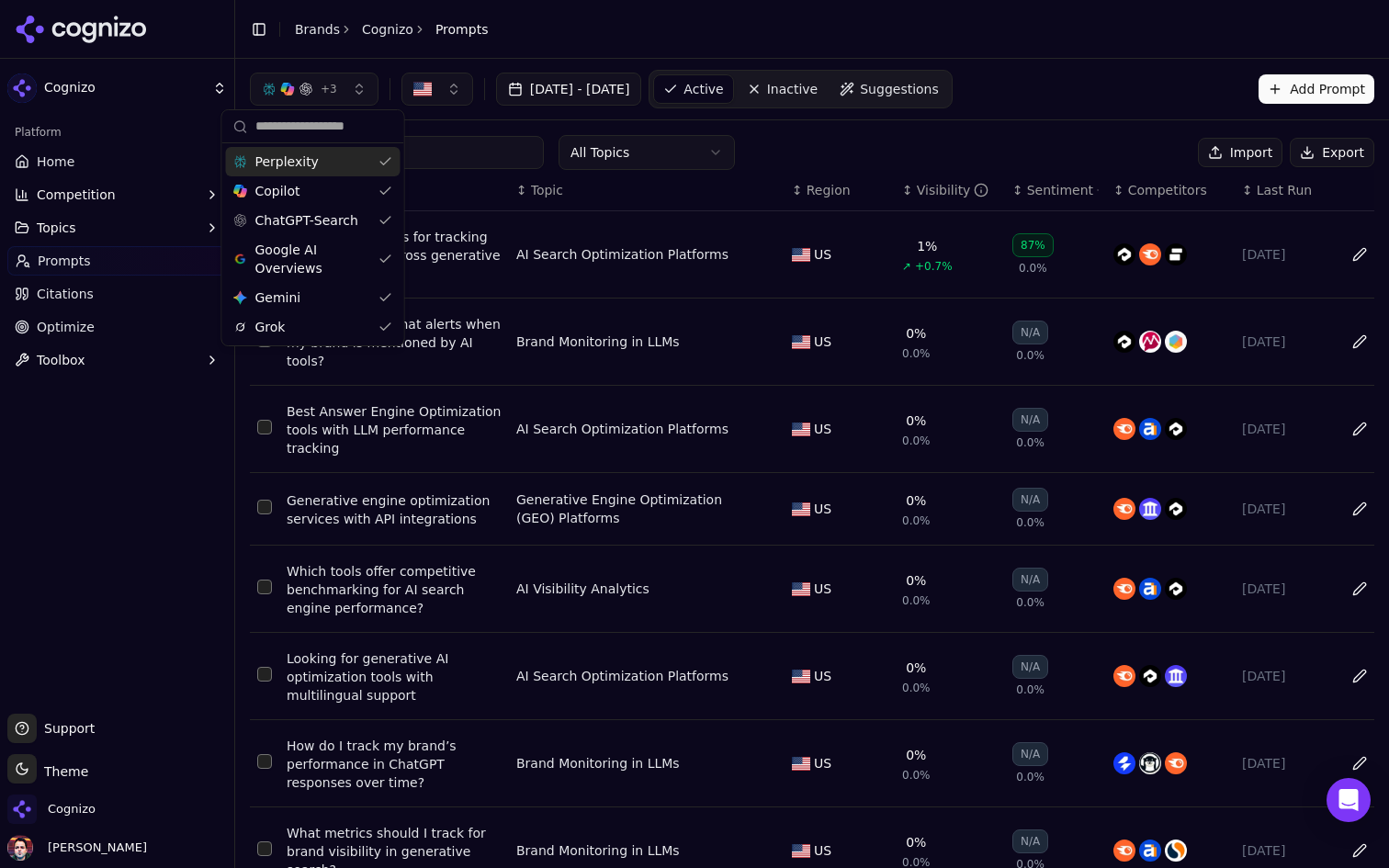
click at [316, 88] on div "+ 3" at bounding box center [299, 89] width 75 height 14
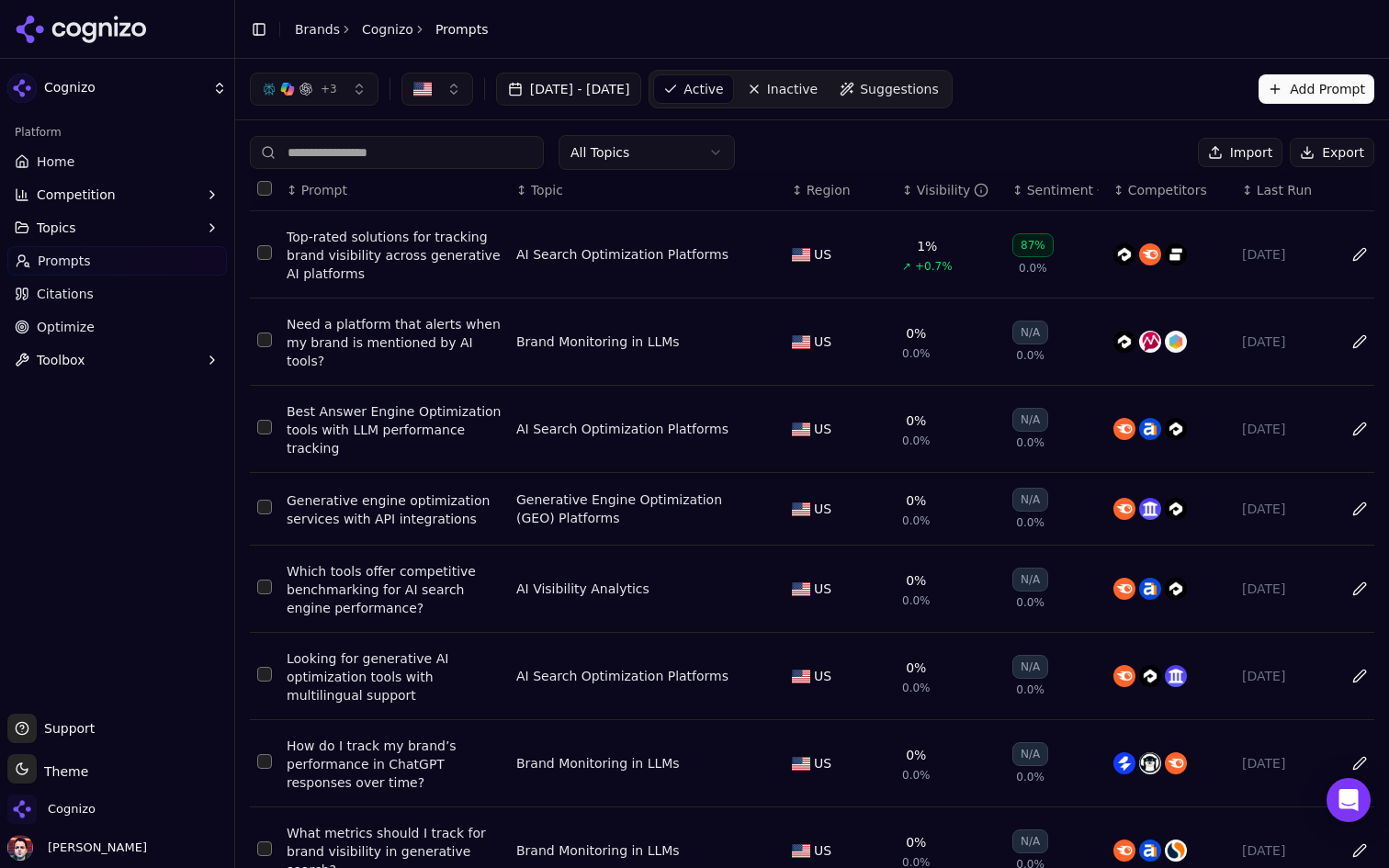
click at [144, 165] on link "Home" at bounding box center [117, 161] width 220 height 30
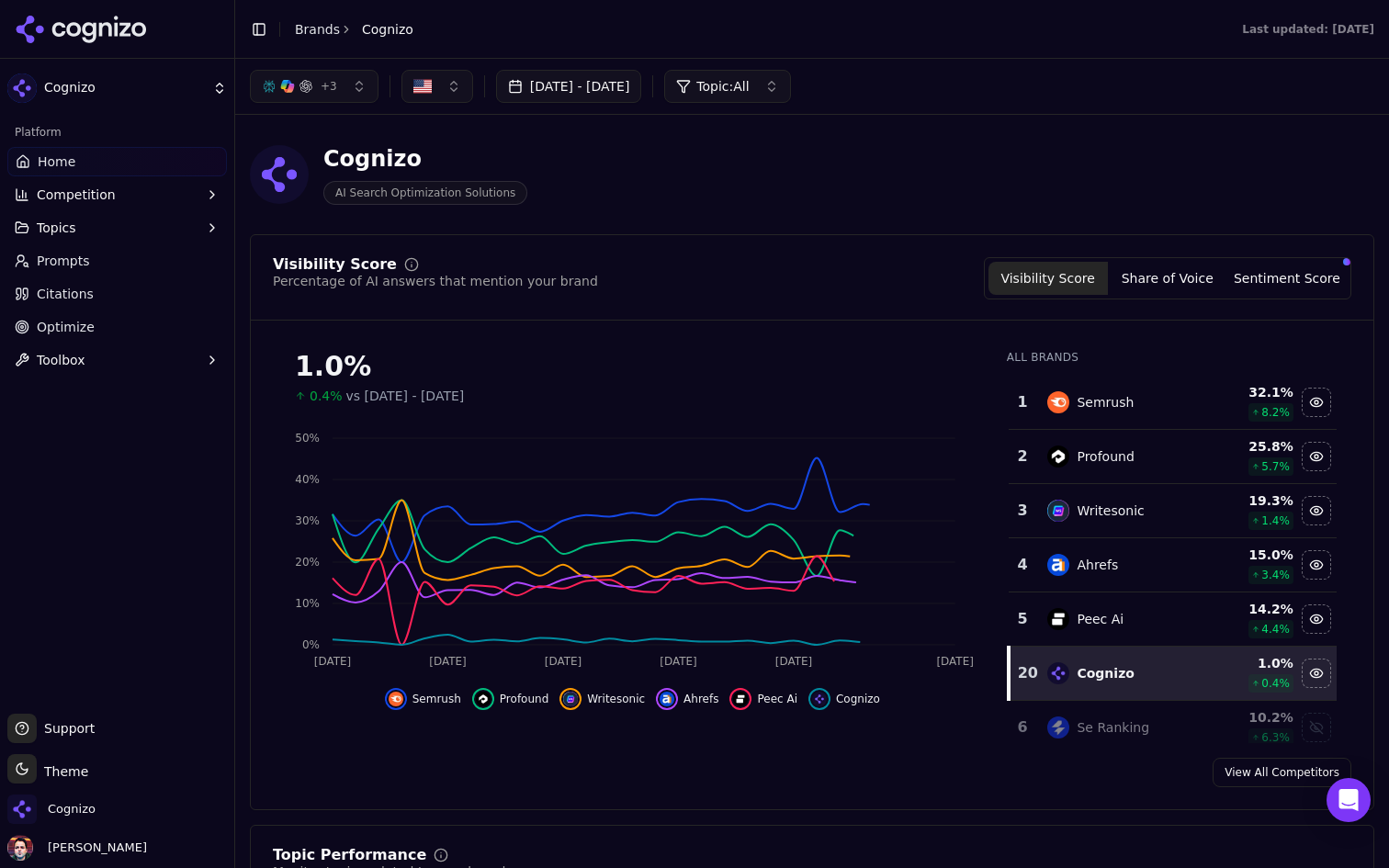
click at [327, 88] on span "+ 3" at bounding box center [328, 86] width 16 height 14
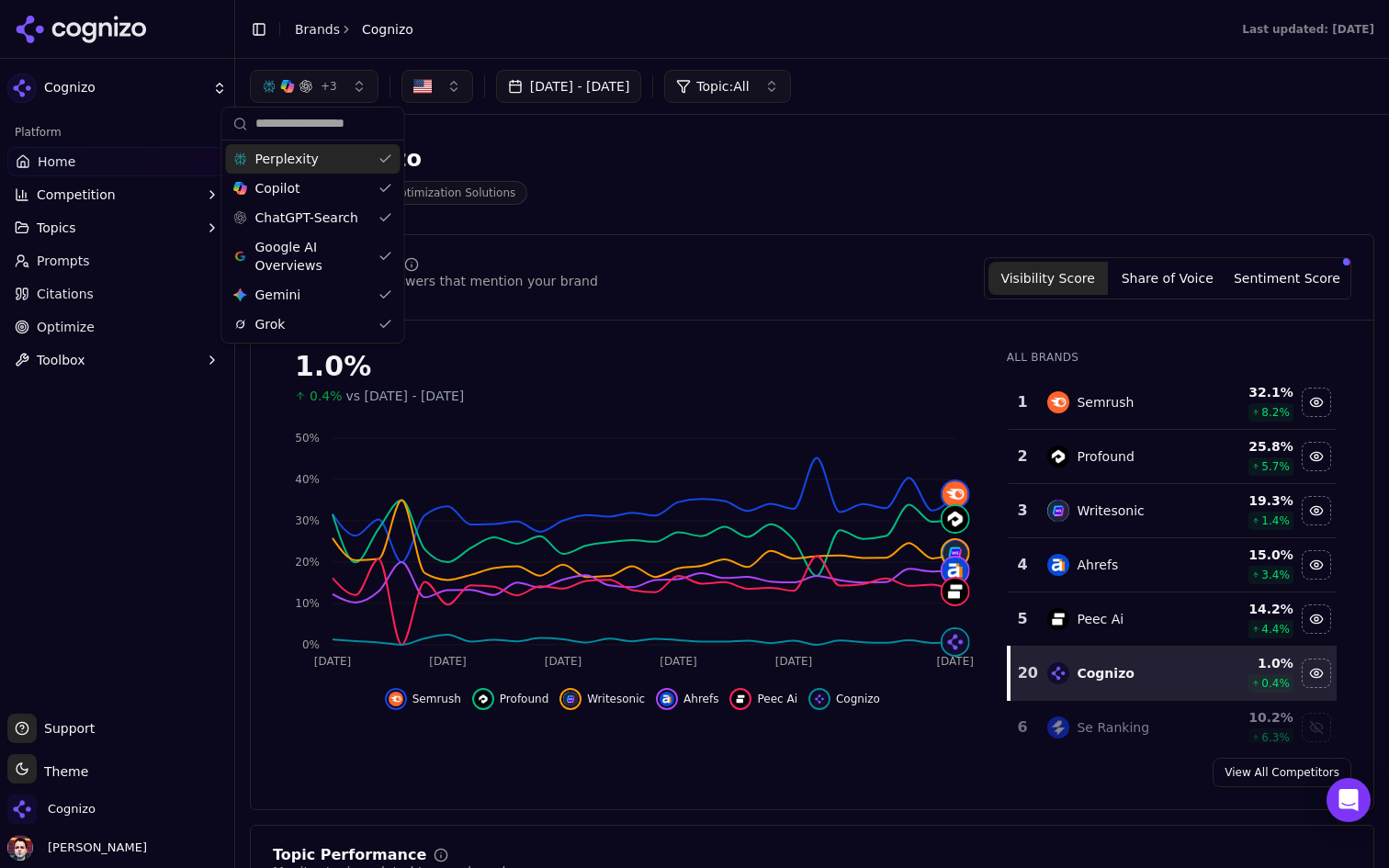
click at [327, 157] on div "Perplexity" at bounding box center [312, 158] width 174 height 30
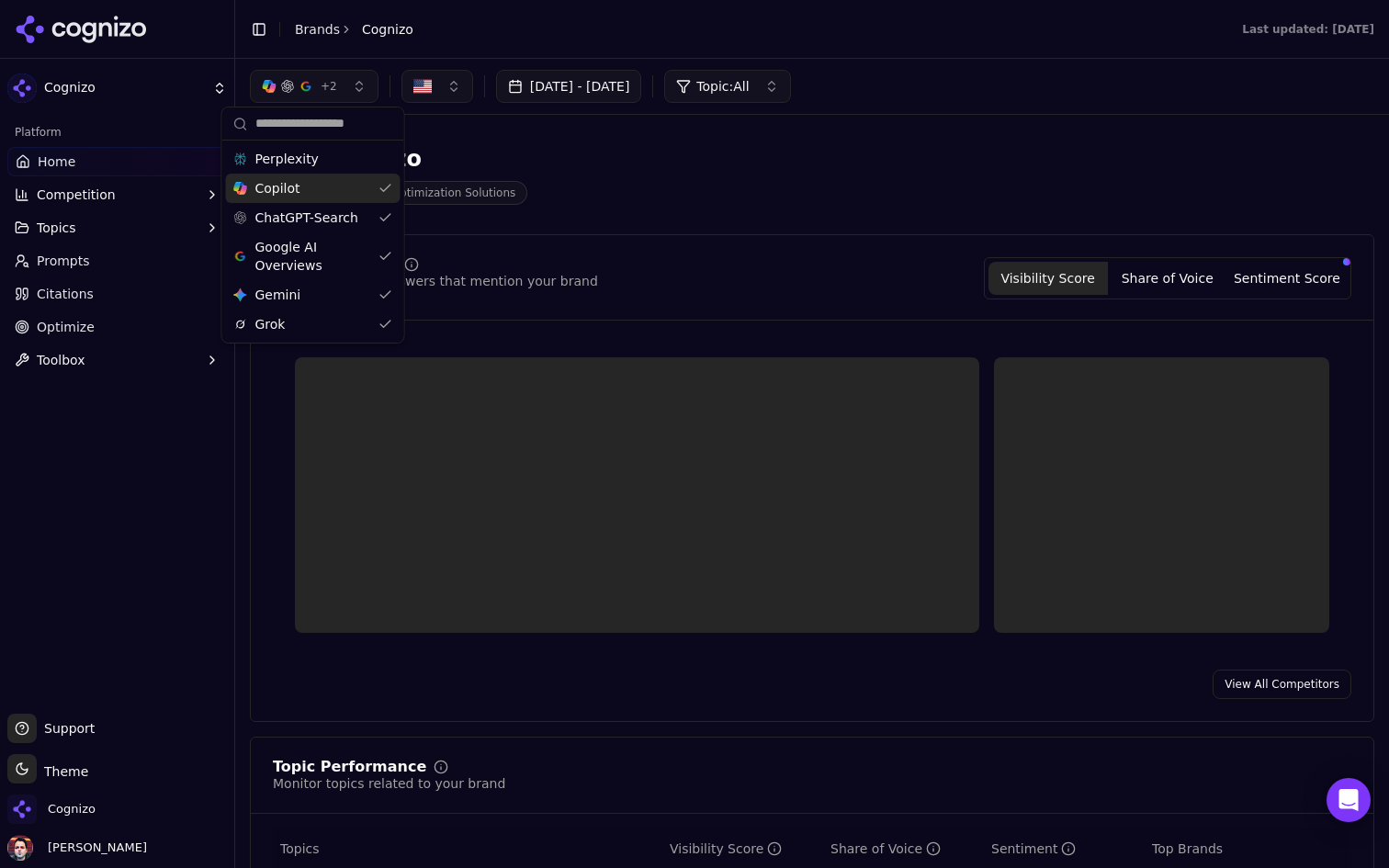
click at [330, 185] on div "Copilot" at bounding box center [312, 187] width 174 height 30
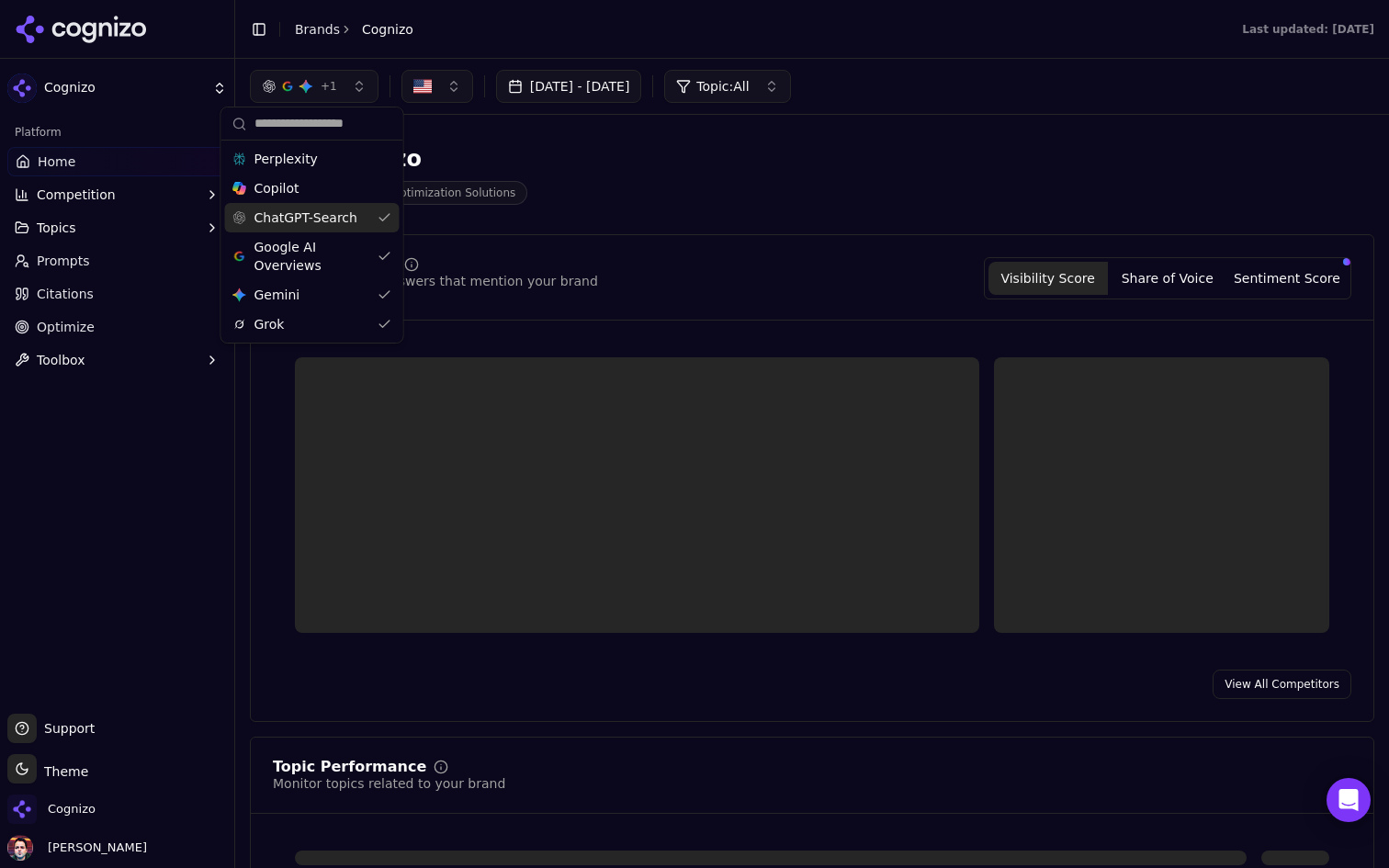
click at [327, 205] on div "ChatGPT-Search" at bounding box center [311, 217] width 174 height 30
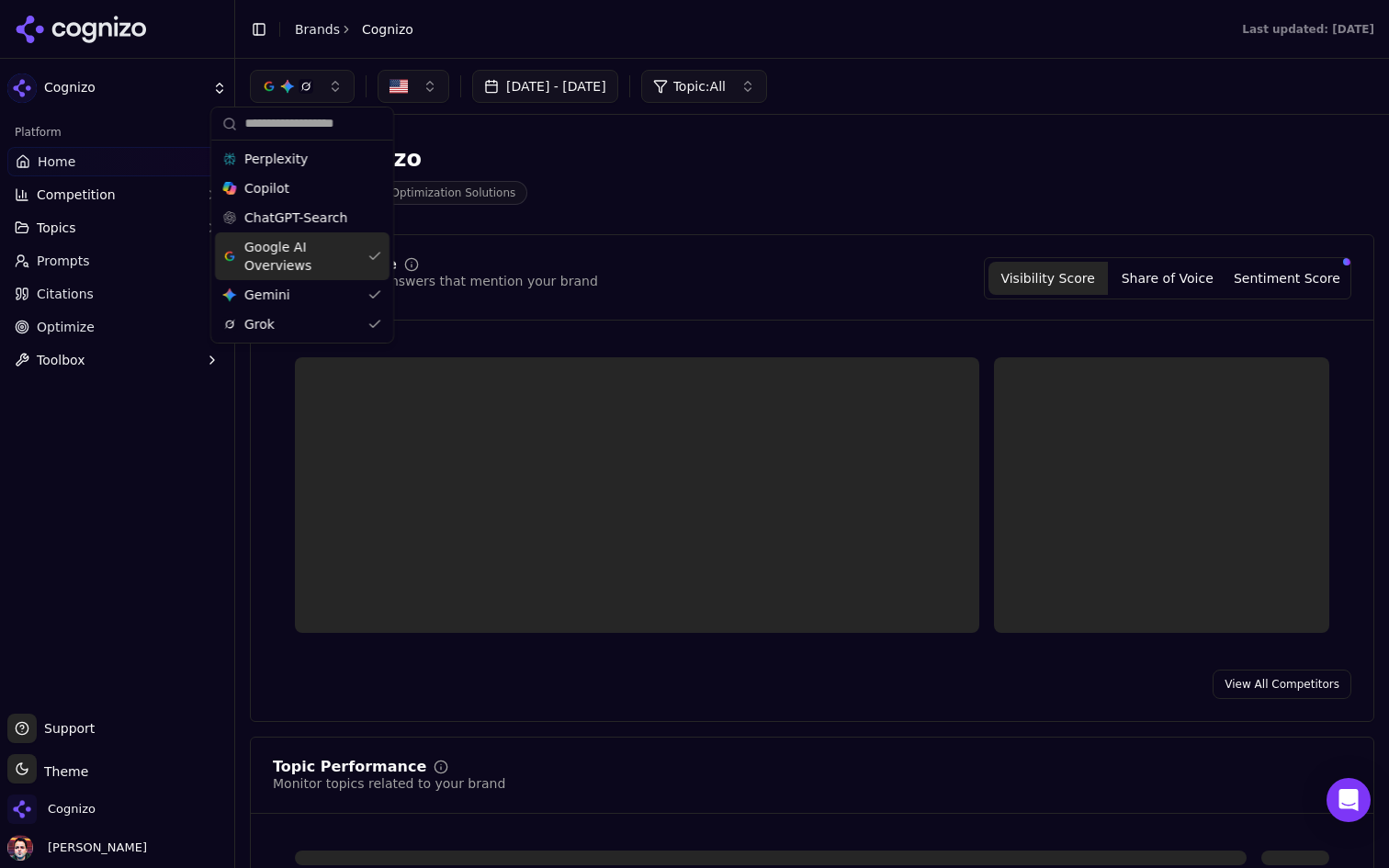
click at [327, 255] on span "Google AI Overviews" at bounding box center [303, 256] width 116 height 37
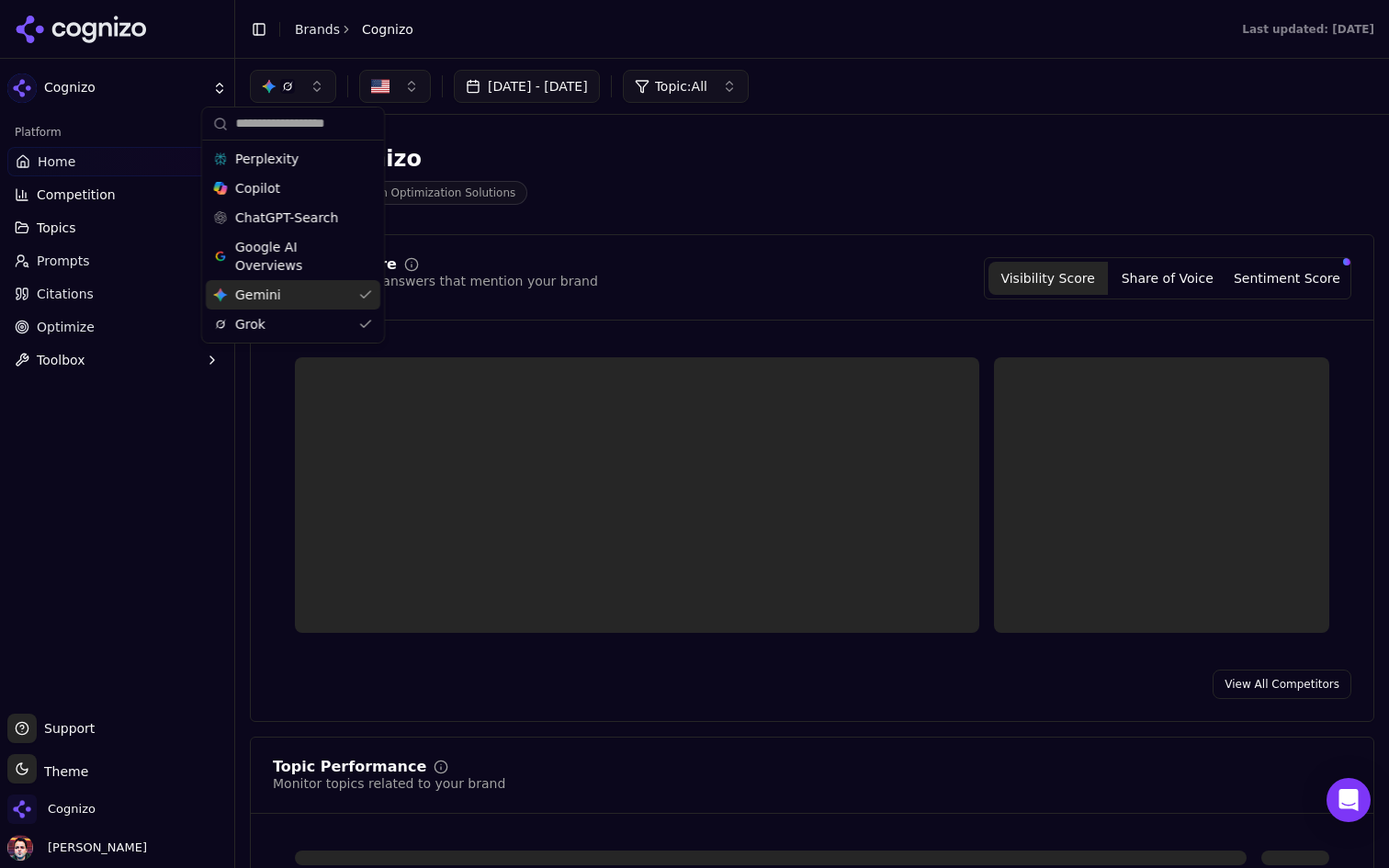
click at [320, 294] on div "Gemini Gemini" at bounding box center [292, 294] width 174 height 30
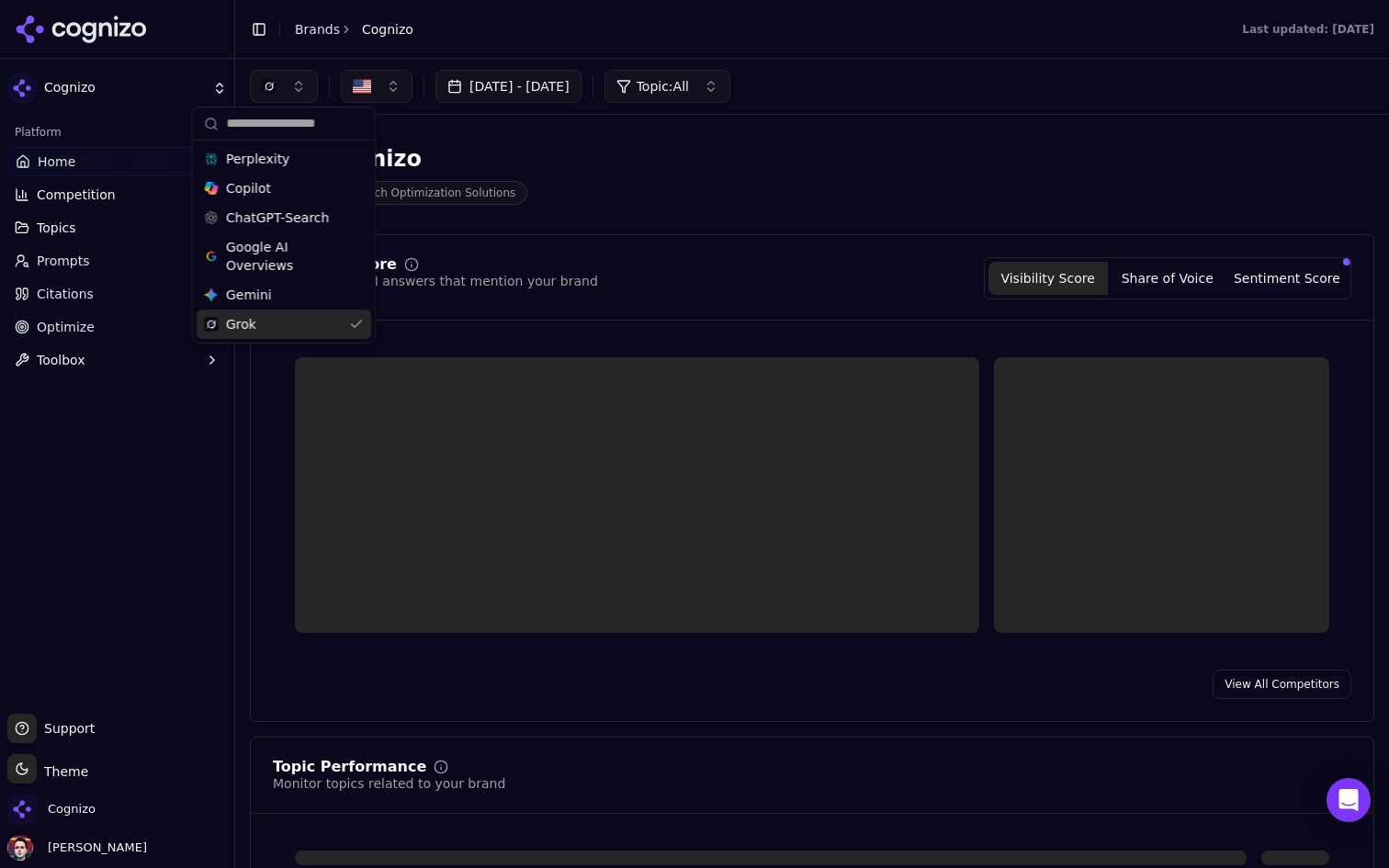
click at [313, 324] on div "Grok" at bounding box center [283, 324] width 174 height 30
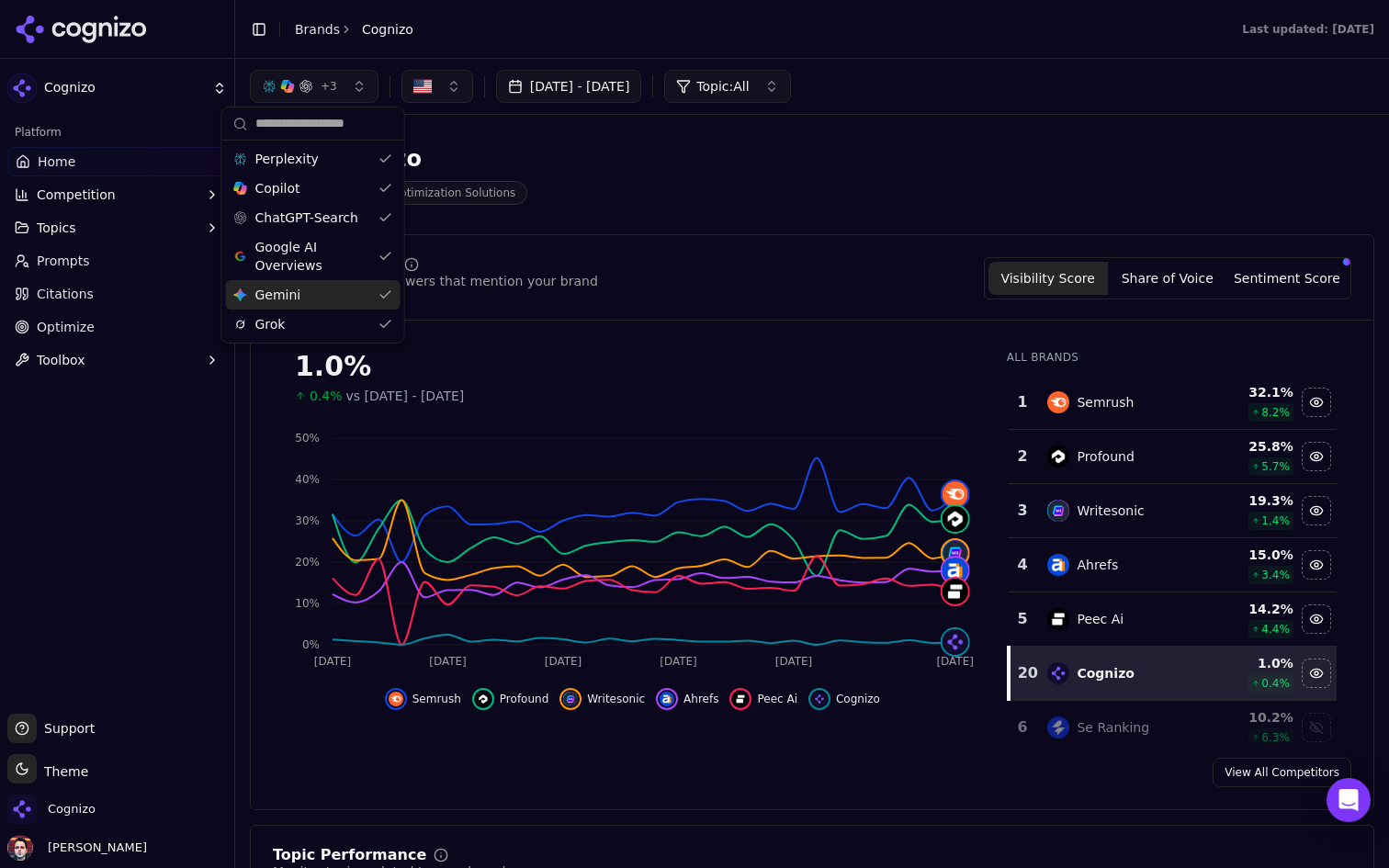
click at [322, 307] on div "Gemini Gemini" at bounding box center [312, 294] width 174 height 30
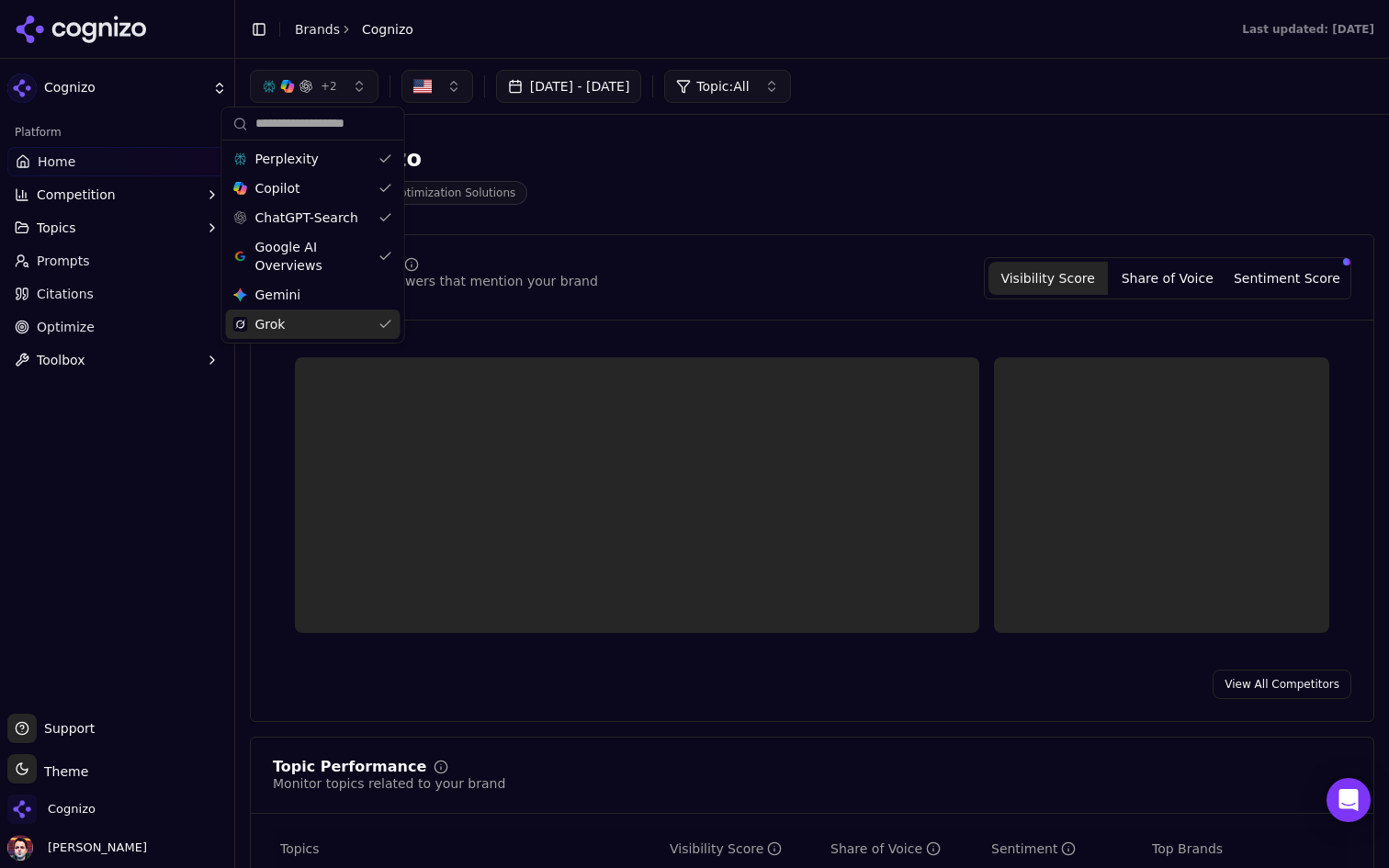
click at [315, 322] on div "Grok" at bounding box center [312, 324] width 174 height 30
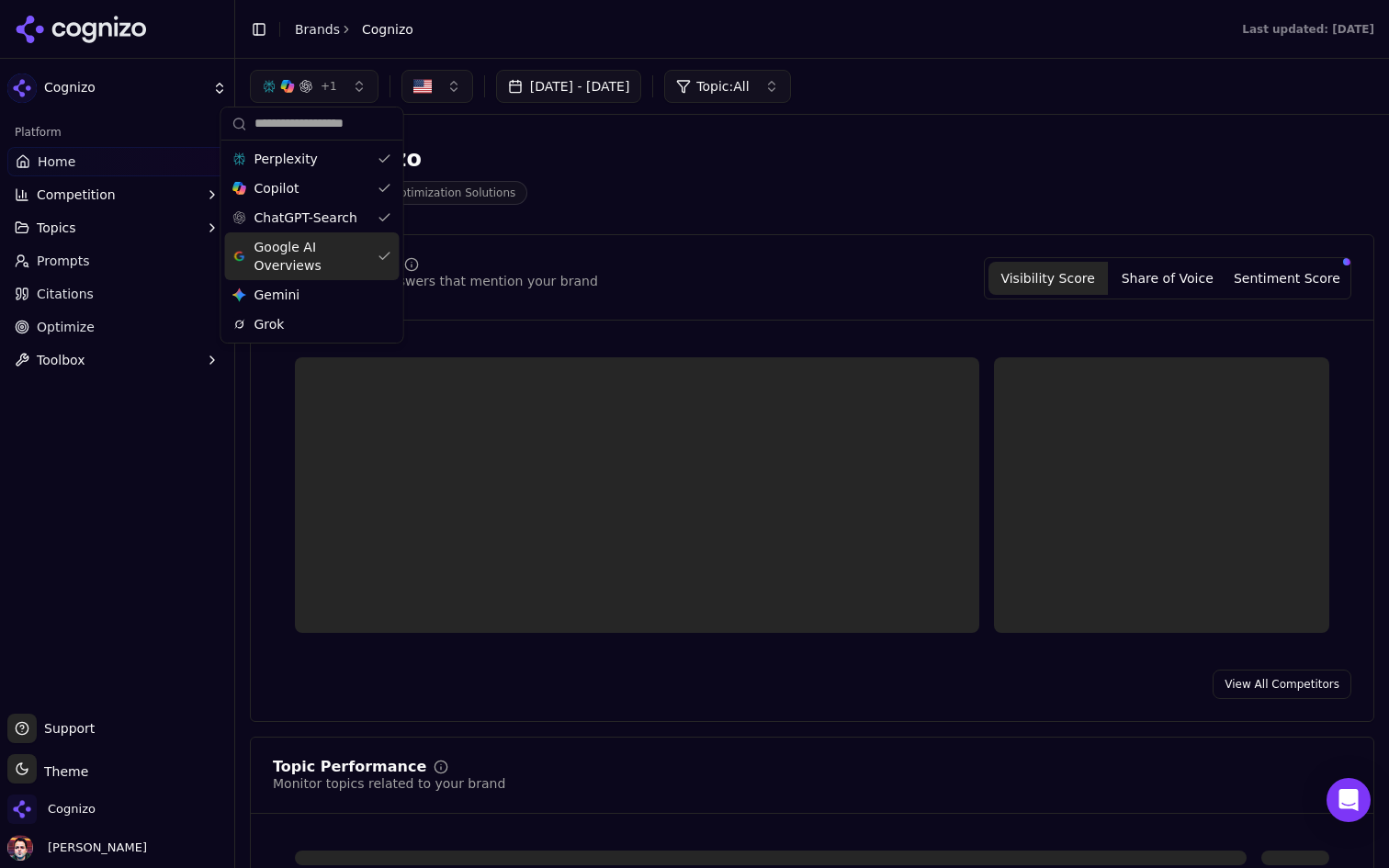
click at [327, 252] on span "Google AI Overviews" at bounding box center [312, 256] width 116 height 37
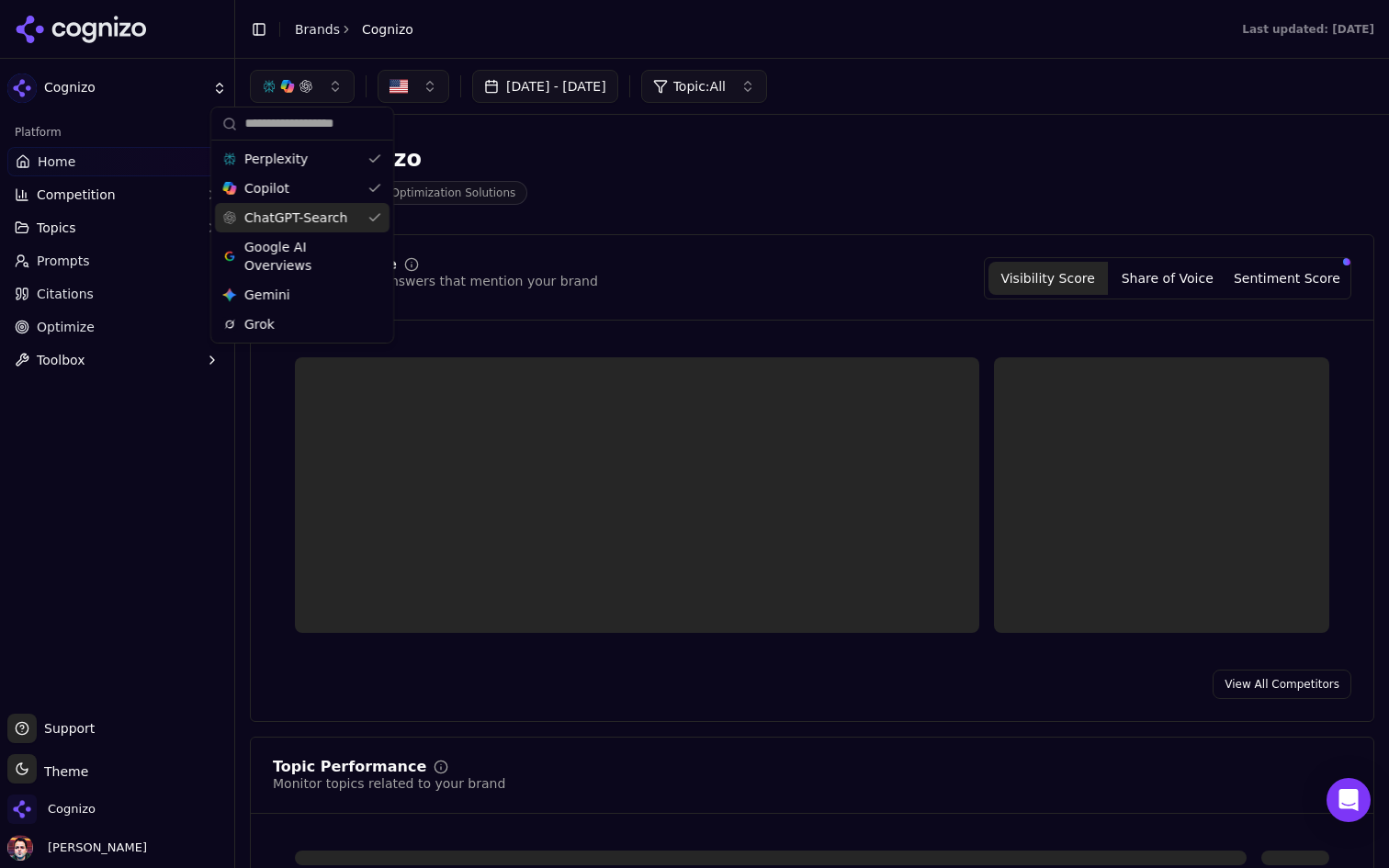
click at [332, 221] on span "ChatGPT-Search" at bounding box center [296, 217] width 103 height 18
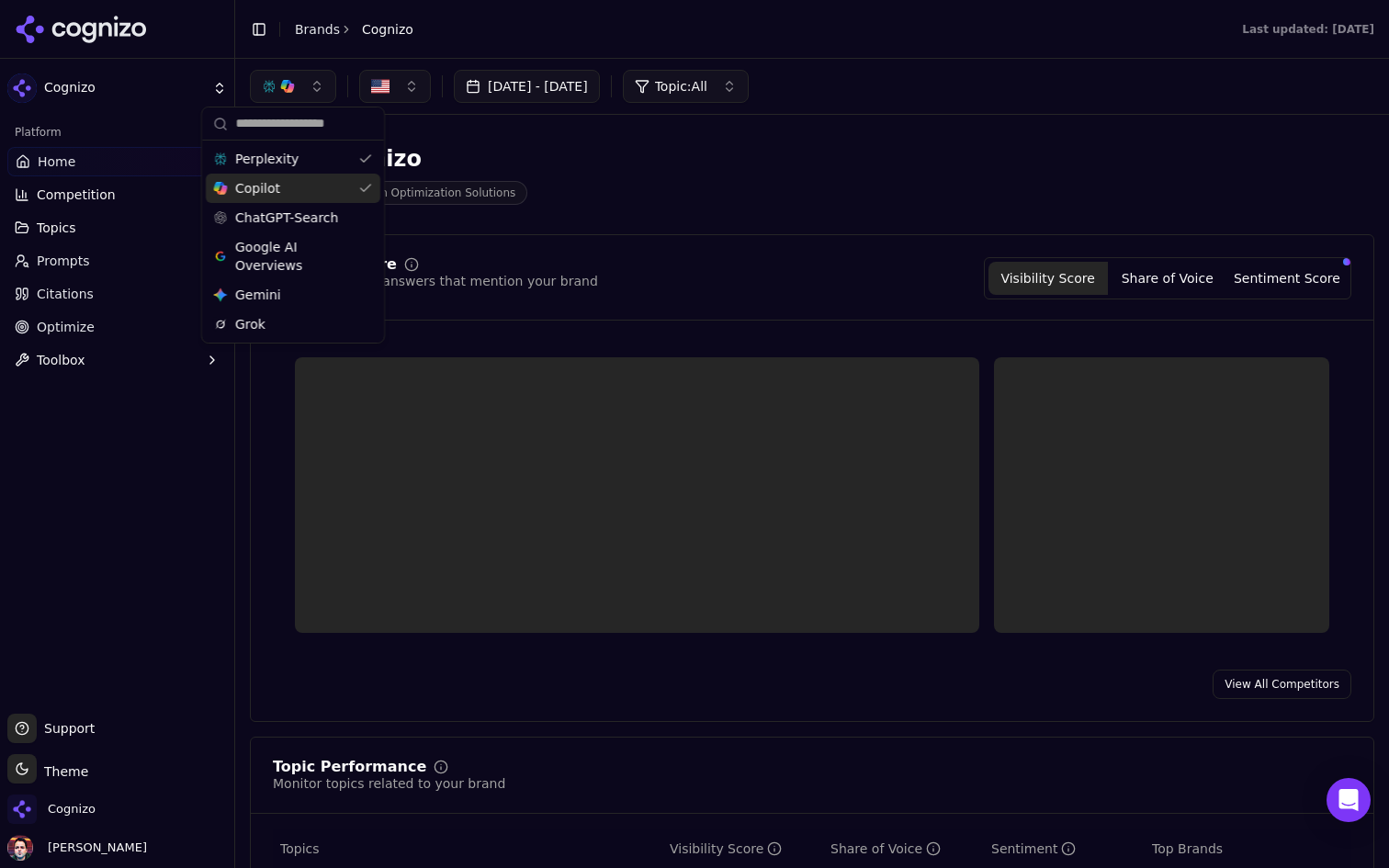
click at [331, 189] on div "Copilot" at bounding box center [292, 187] width 174 height 30
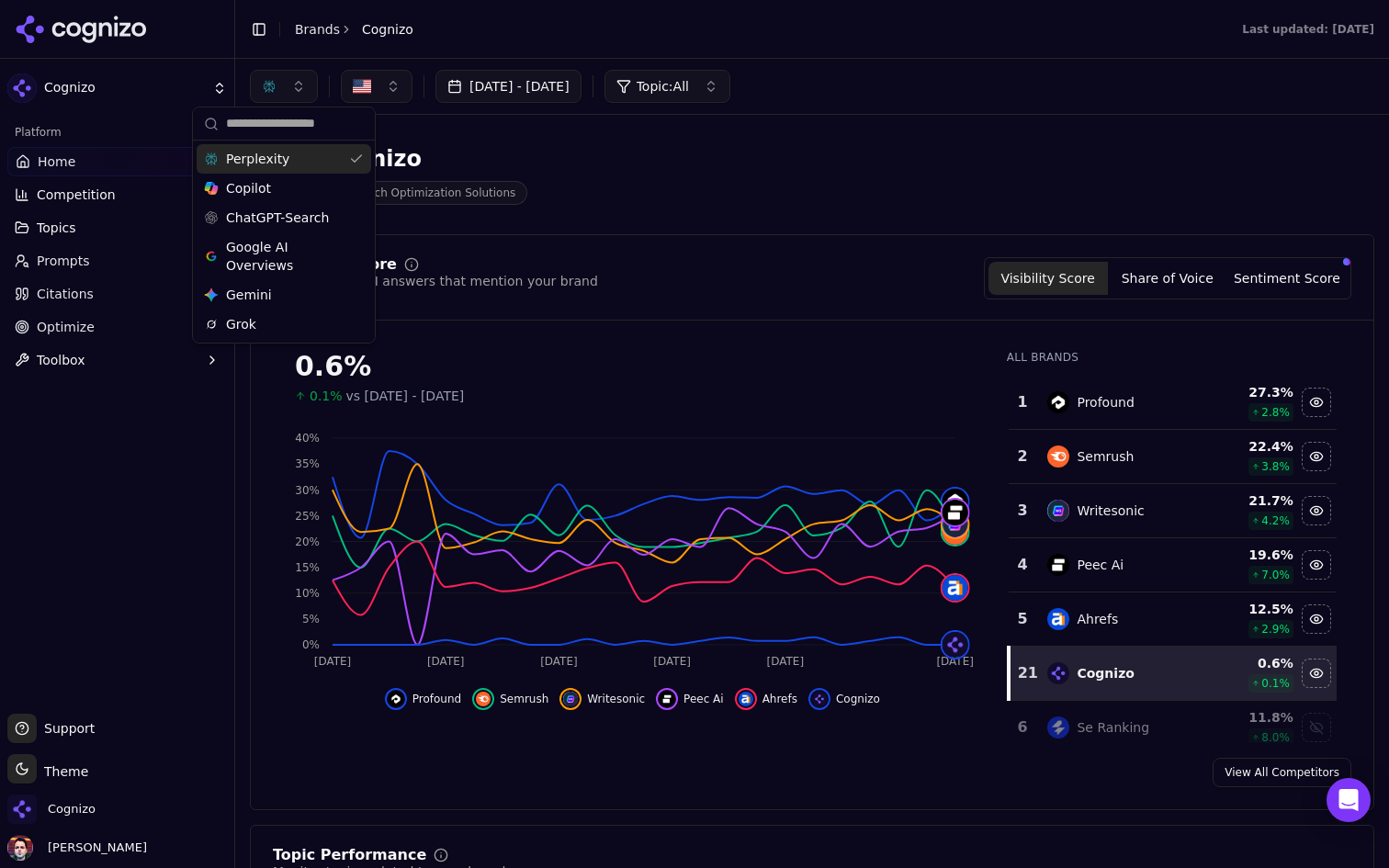
click at [332, 152] on div "Perplexity" at bounding box center [283, 158] width 174 height 30
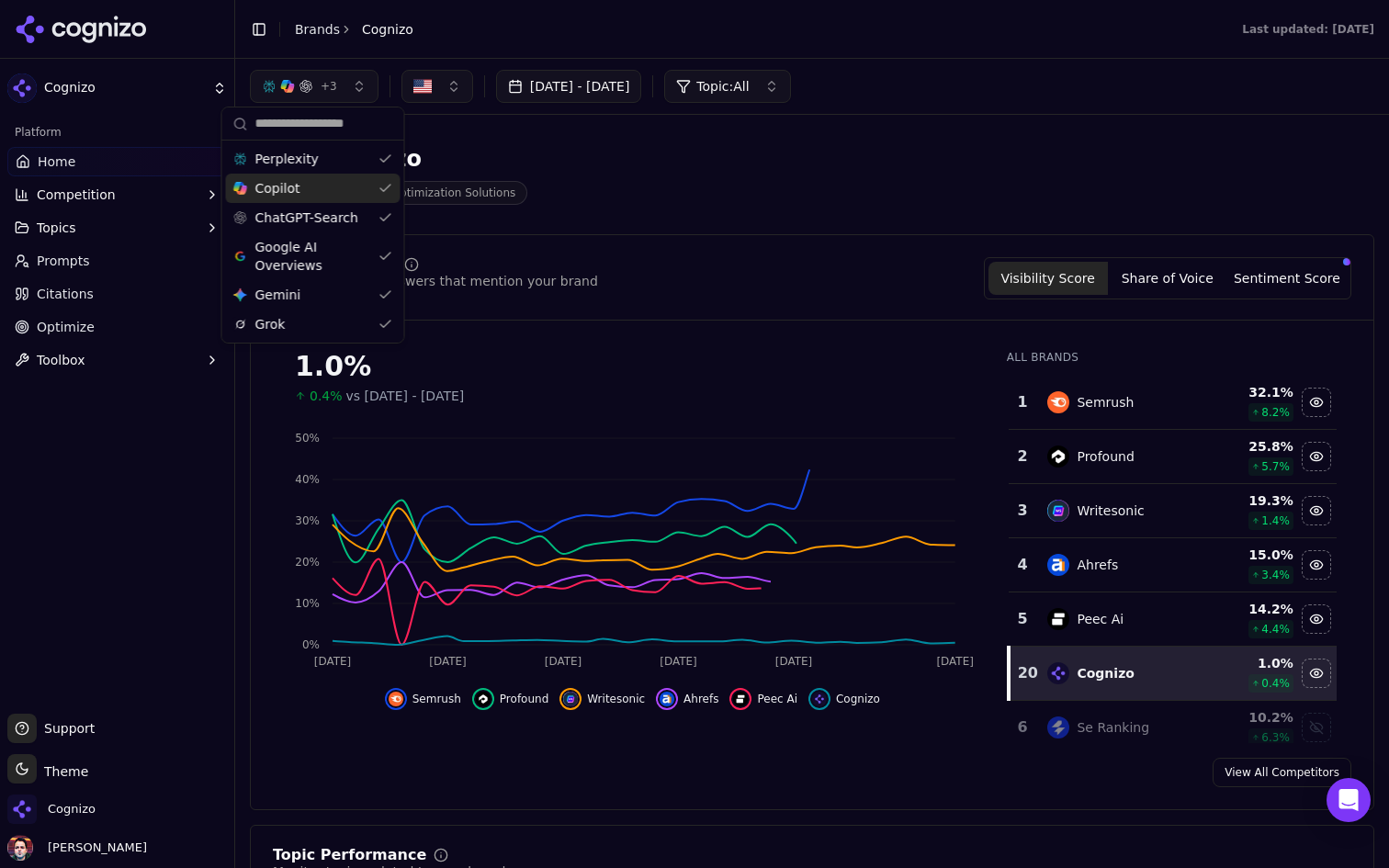
click at [325, 185] on div "Copilot" at bounding box center [312, 187] width 174 height 30
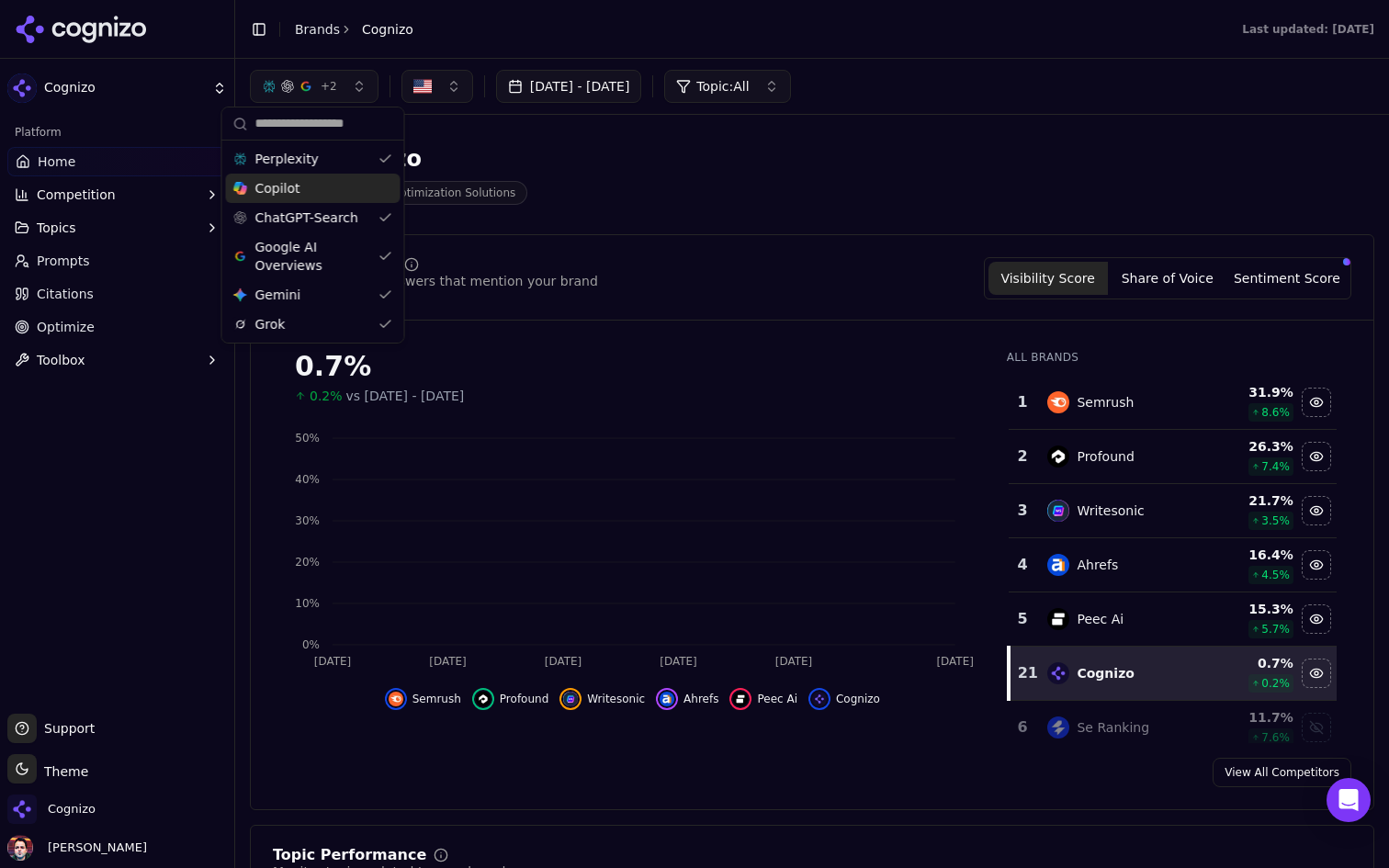
click at [337, 182] on div "Copilot" at bounding box center [312, 187] width 174 height 30
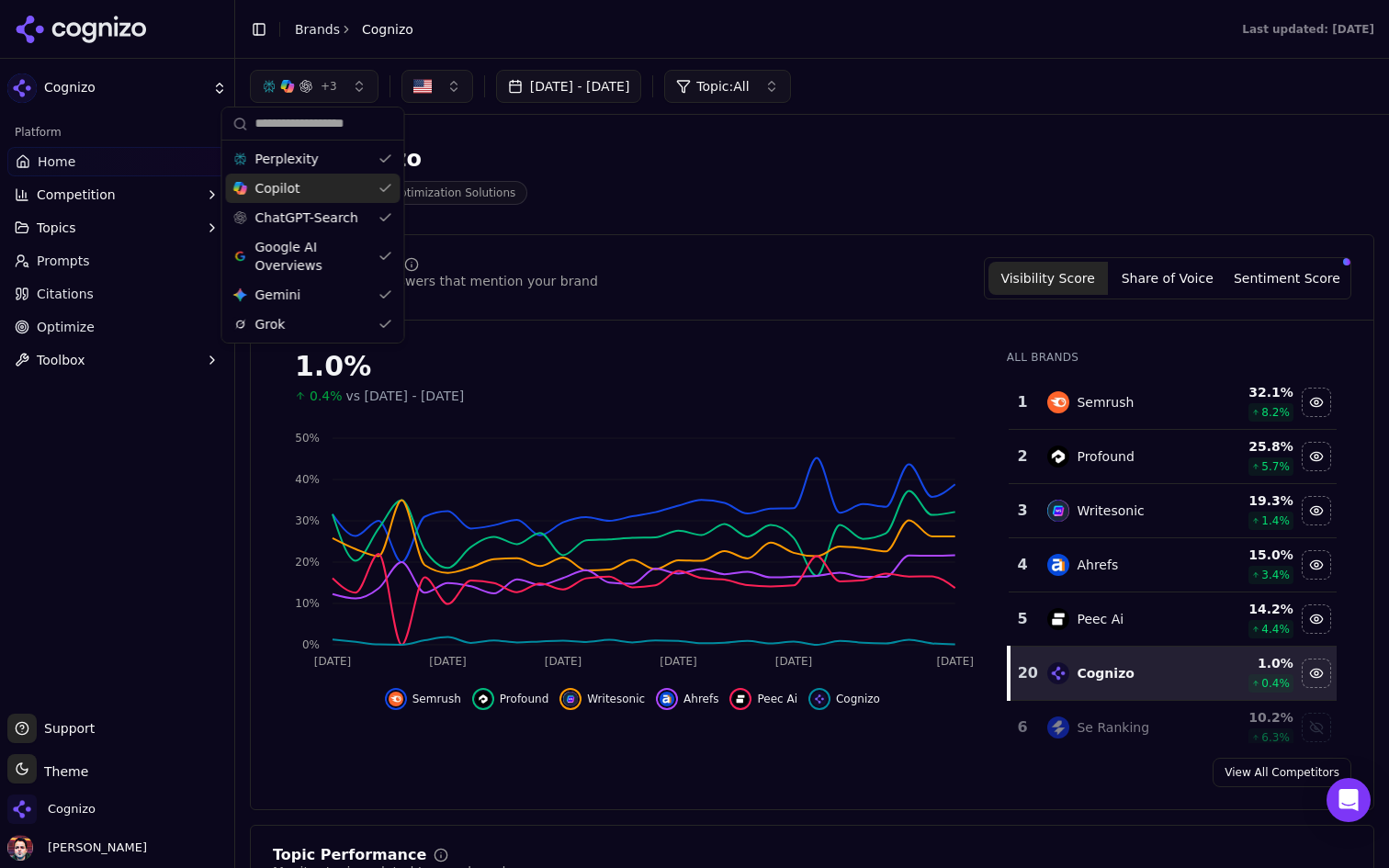
click at [337, 182] on div "Copilot" at bounding box center [312, 187] width 174 height 30
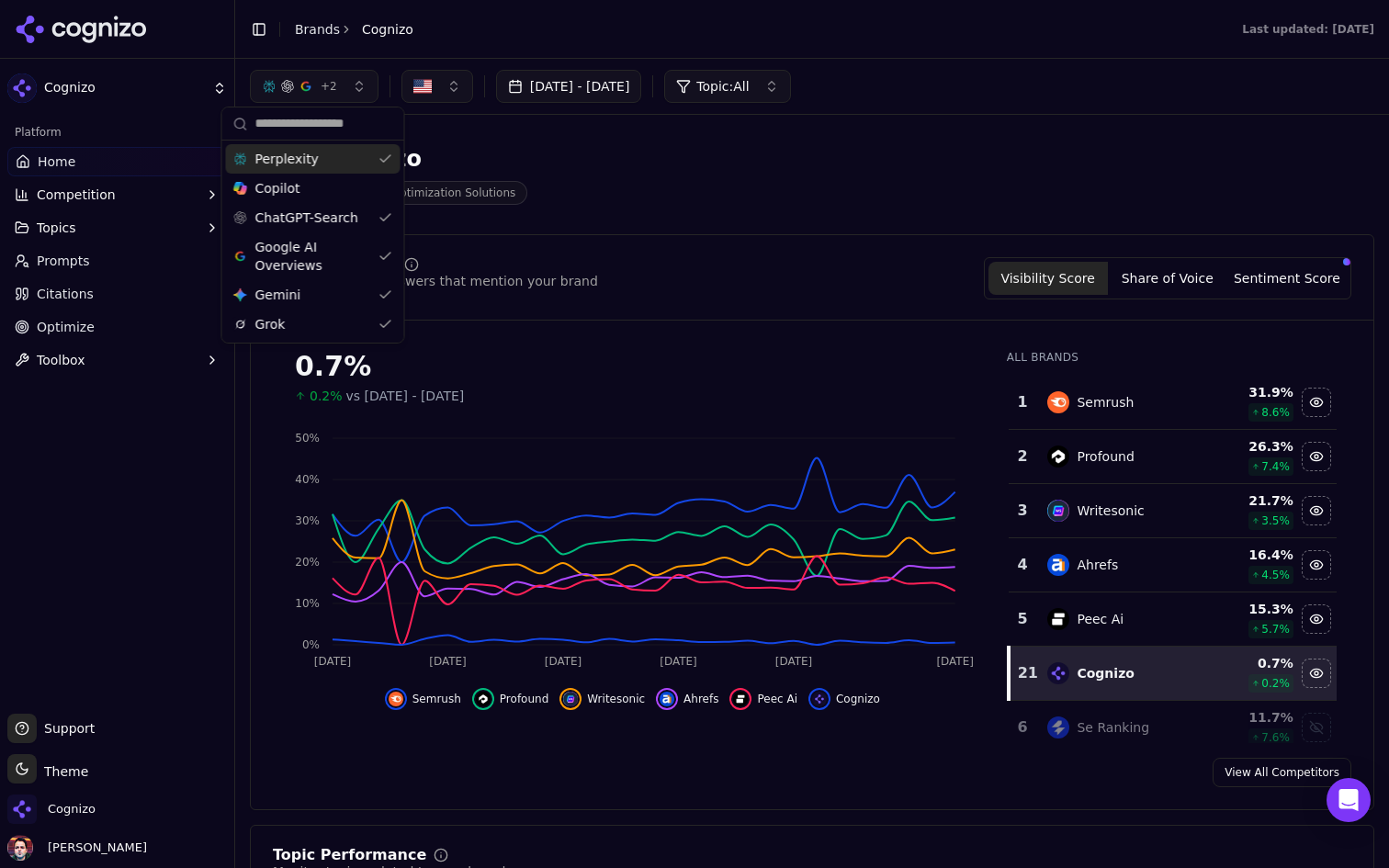
click at [351, 148] on div "Perplexity" at bounding box center [312, 158] width 174 height 30
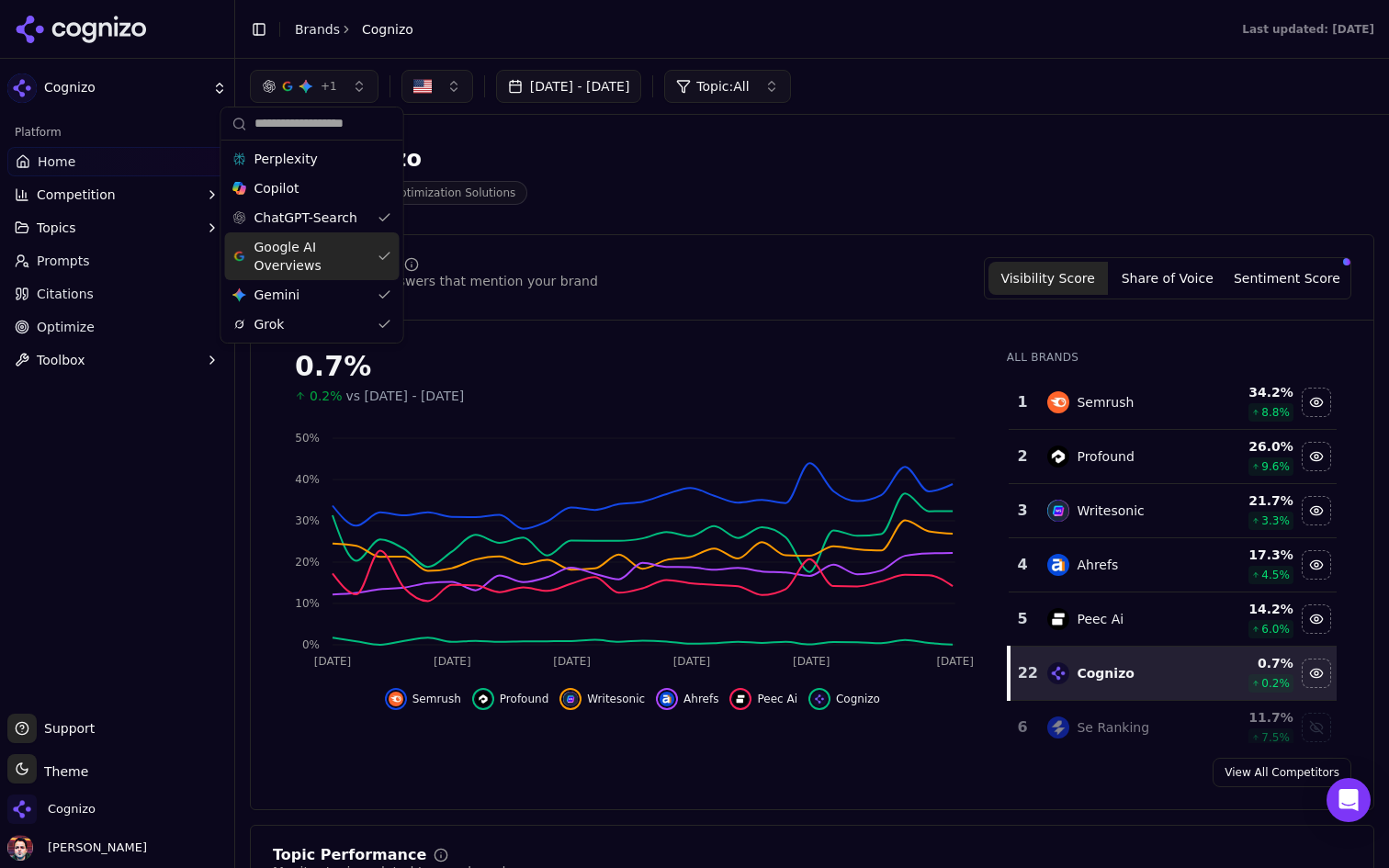
click at [331, 257] on span "Google AI Overviews" at bounding box center [312, 256] width 116 height 37
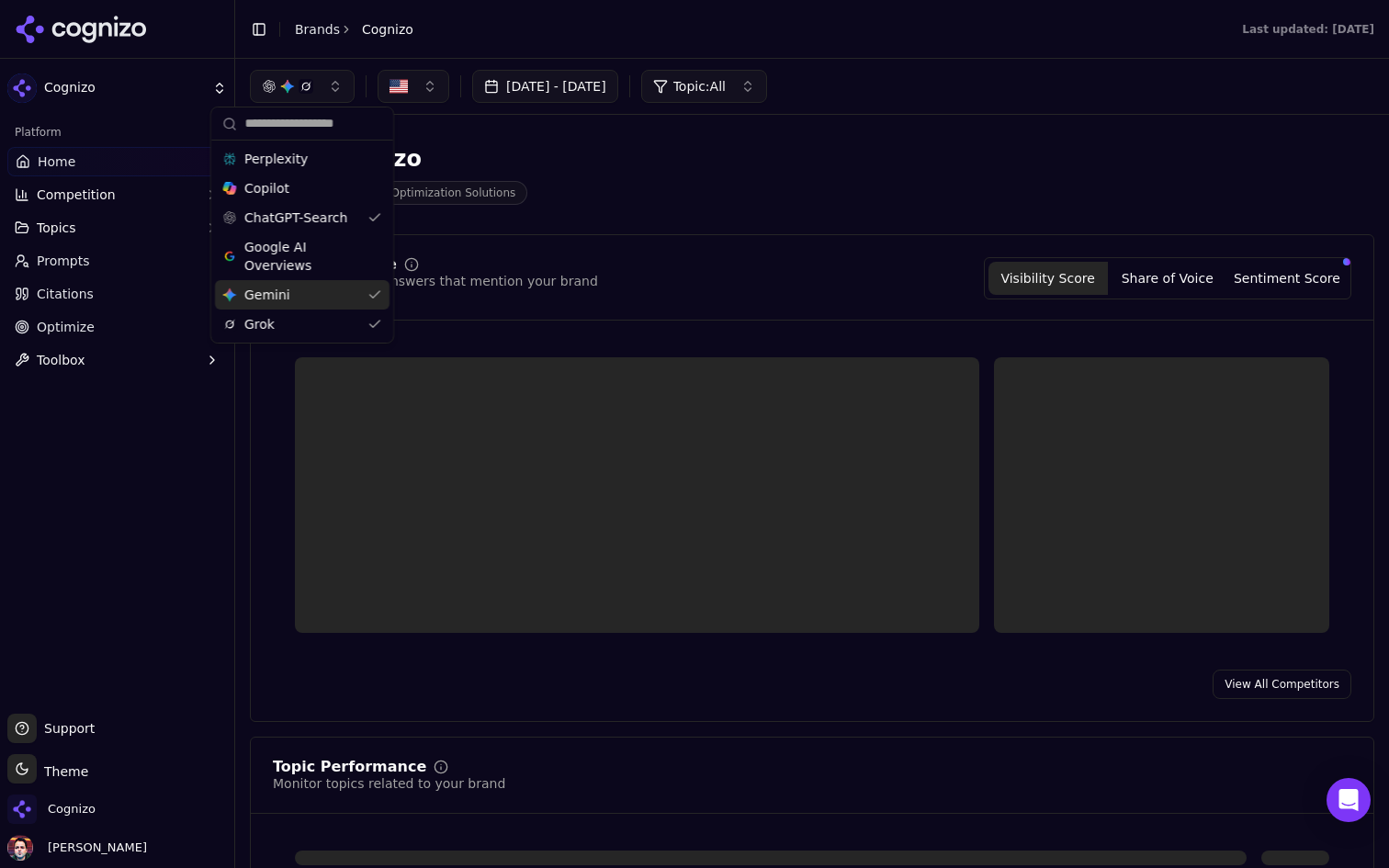
click at [327, 311] on div "Grok" at bounding box center [302, 324] width 174 height 30
click at [326, 293] on div "Gemini Gemini" at bounding box center [292, 294] width 174 height 30
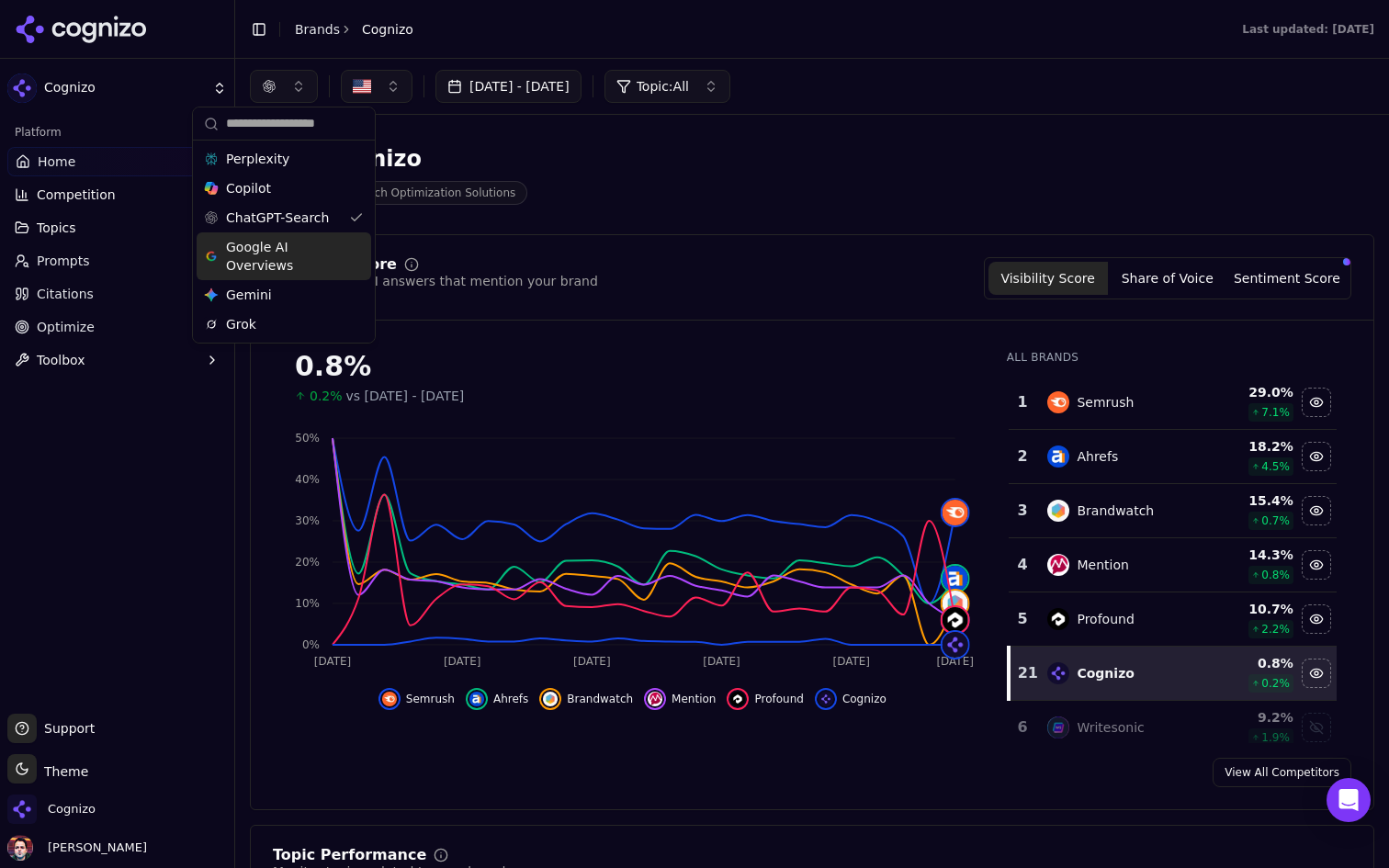
click at [329, 224] on div "ChatGPT-Search" at bounding box center [283, 217] width 174 height 30
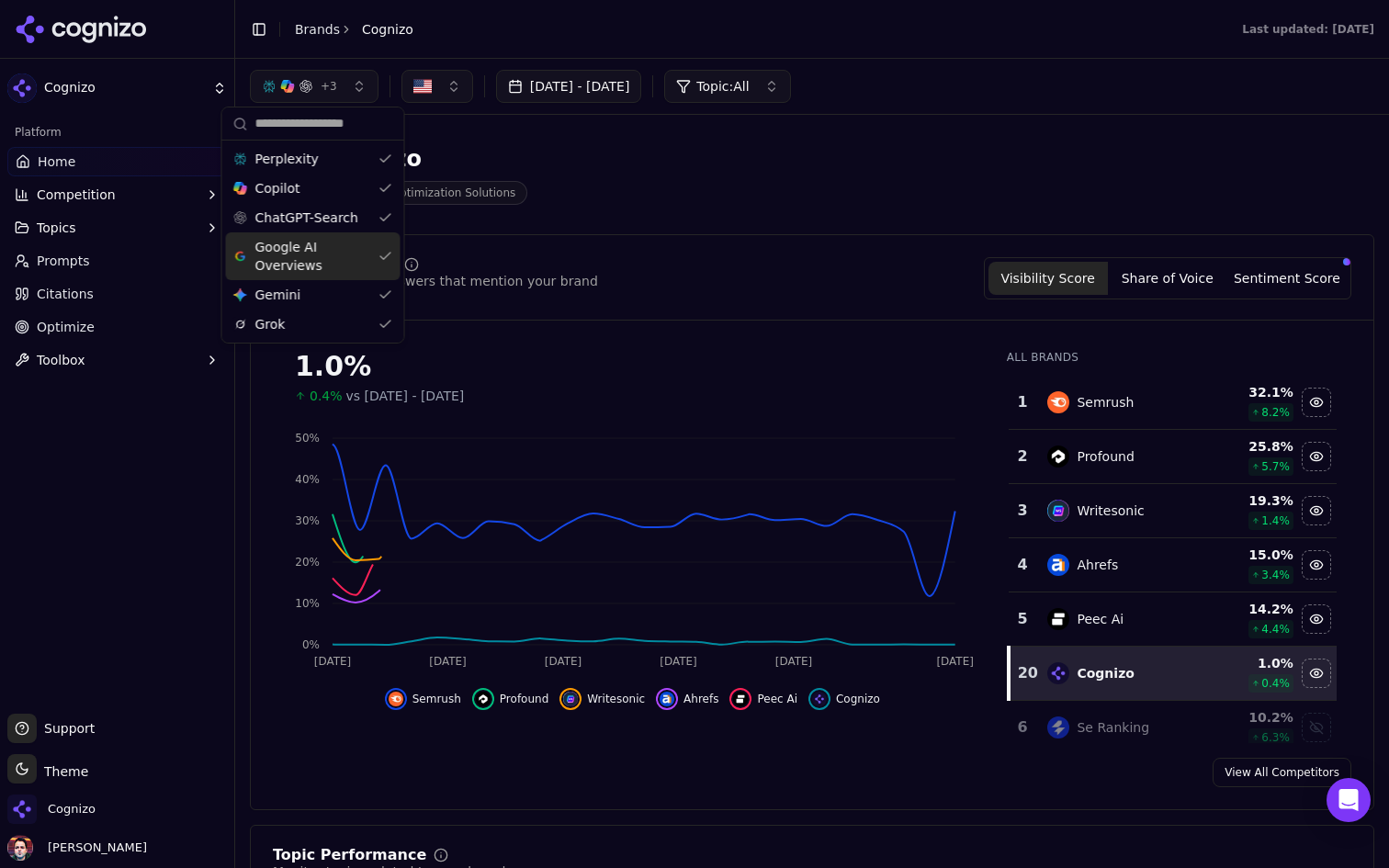
click at [318, 251] on span "Google AI Overviews" at bounding box center [313, 256] width 116 height 37
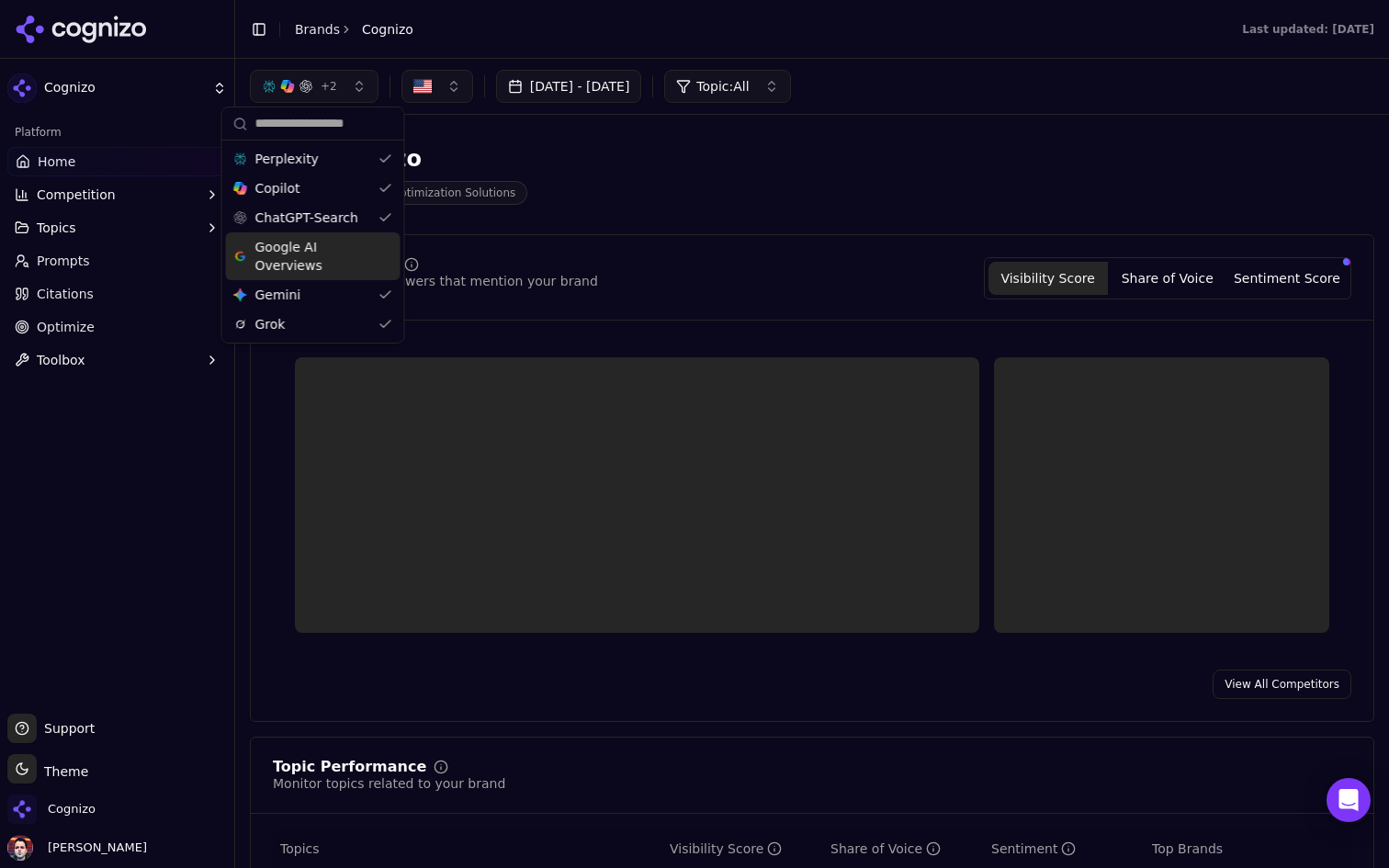
click at [318, 253] on span "Google AI Overviews" at bounding box center [313, 256] width 116 height 37
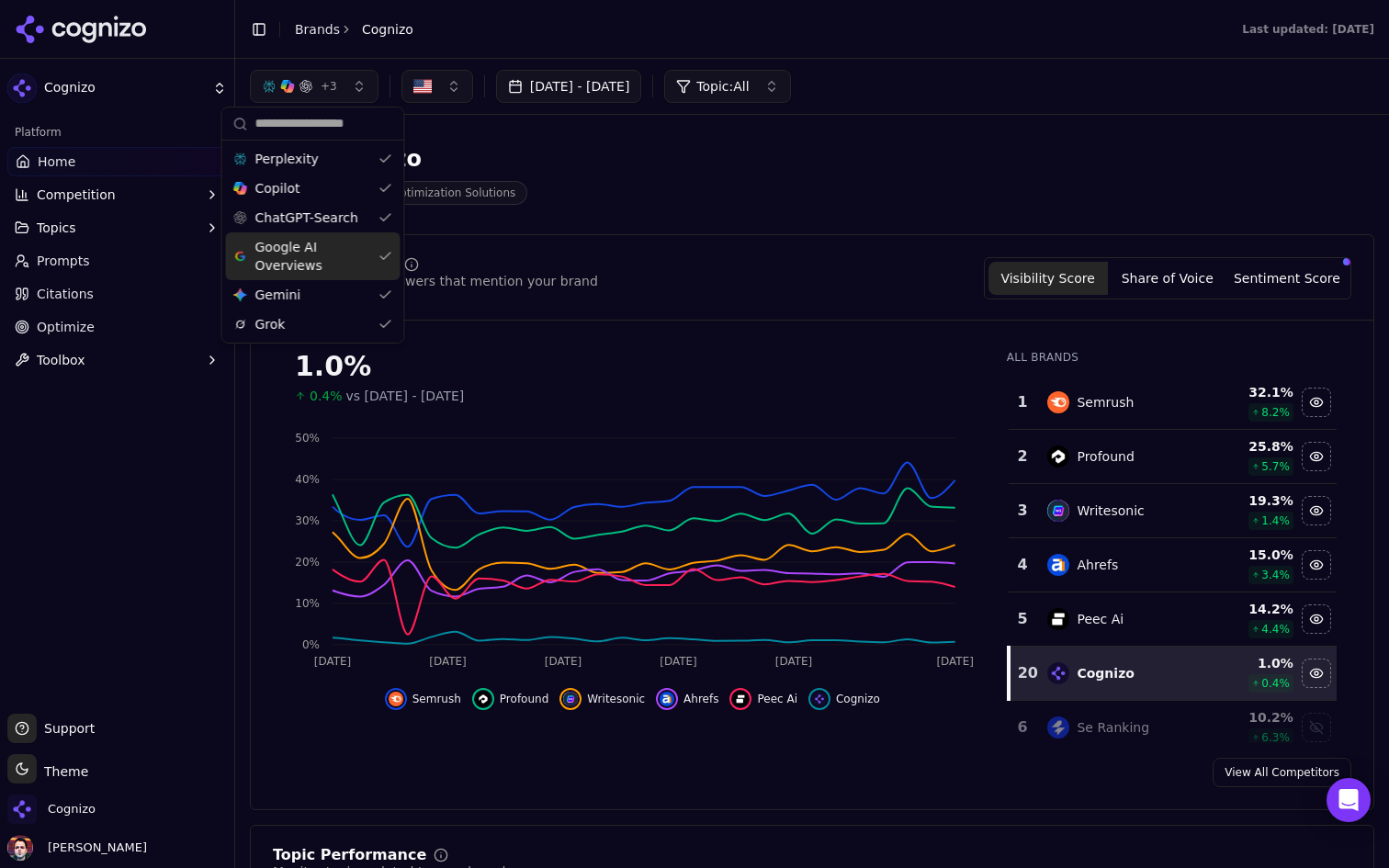
click at [326, 301] on div "Gemini Gemini" at bounding box center [312, 294] width 174 height 30
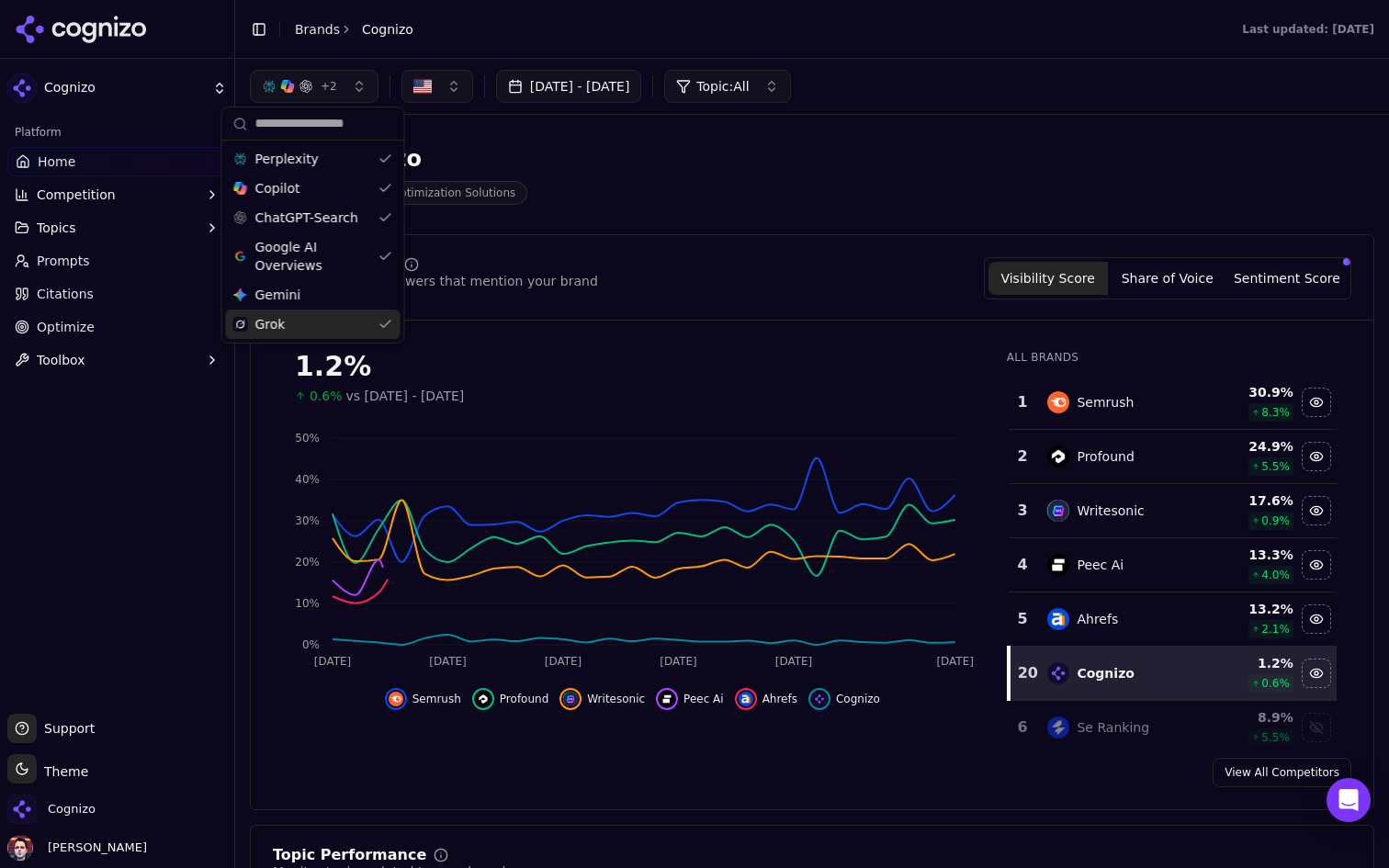
click at [321, 326] on div "Grok" at bounding box center [312, 324] width 174 height 30
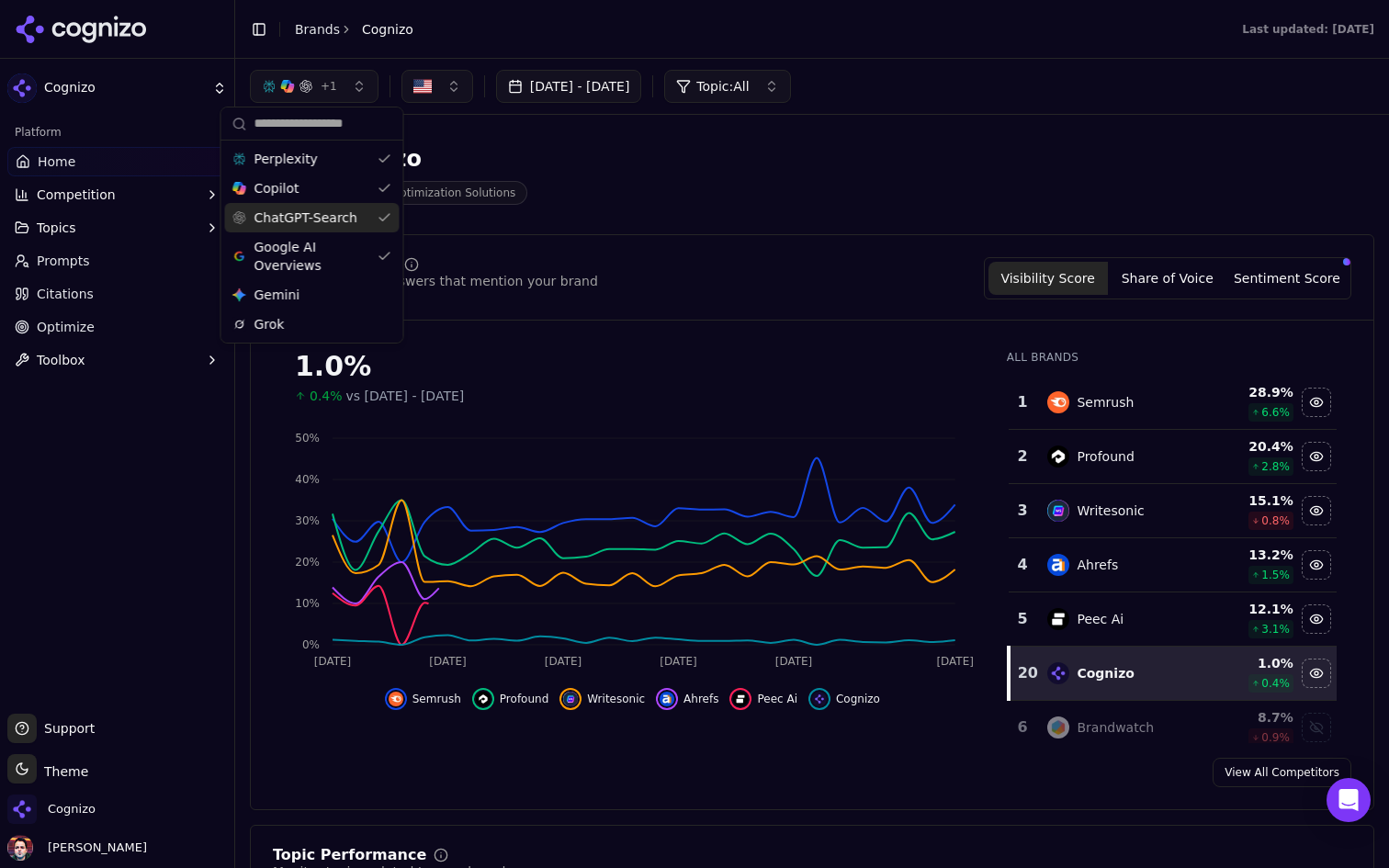
click at [342, 216] on span "ChatGPT-Search" at bounding box center [306, 217] width 103 height 18
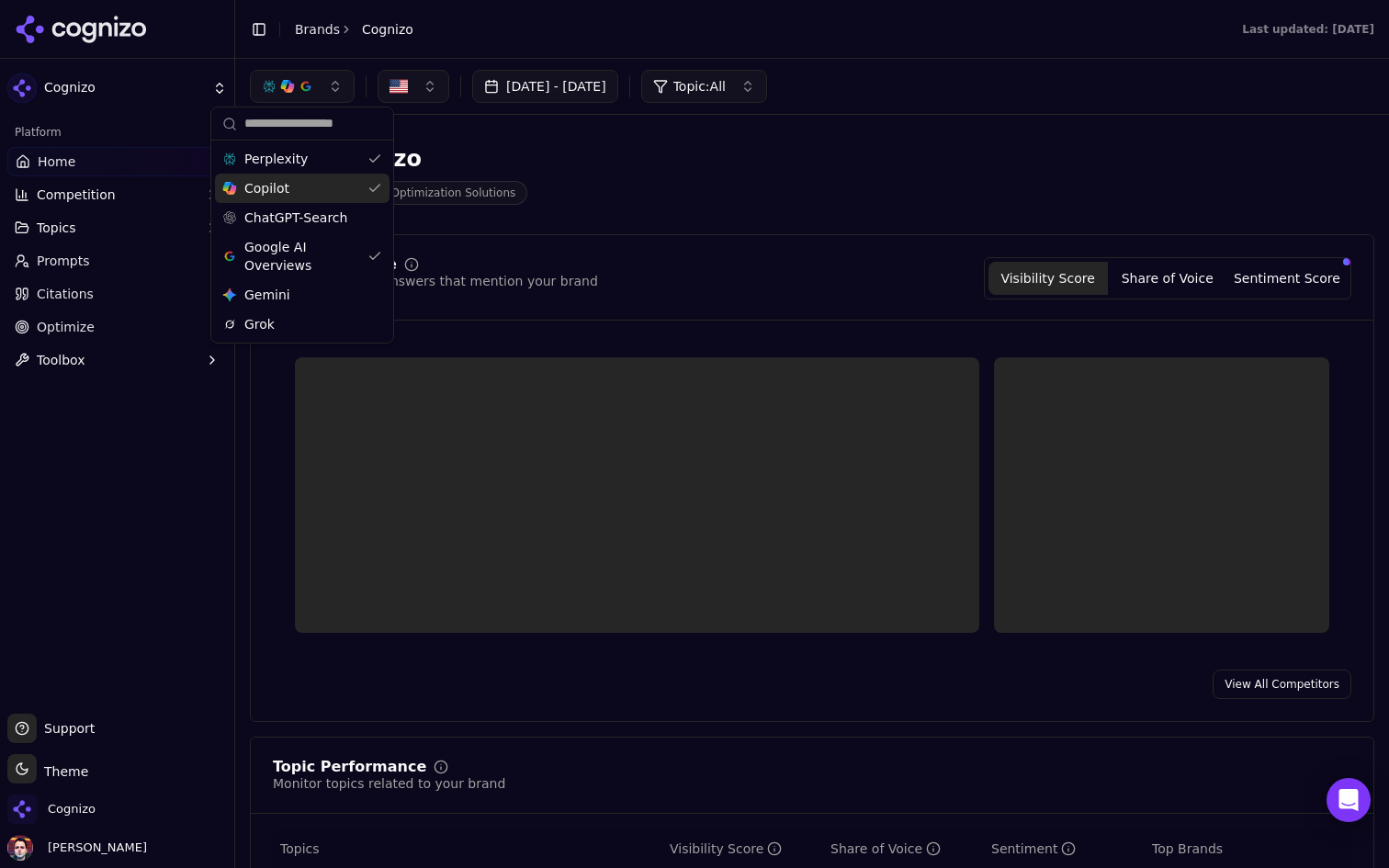
click at [342, 179] on div "Copilot" at bounding box center [302, 187] width 174 height 30
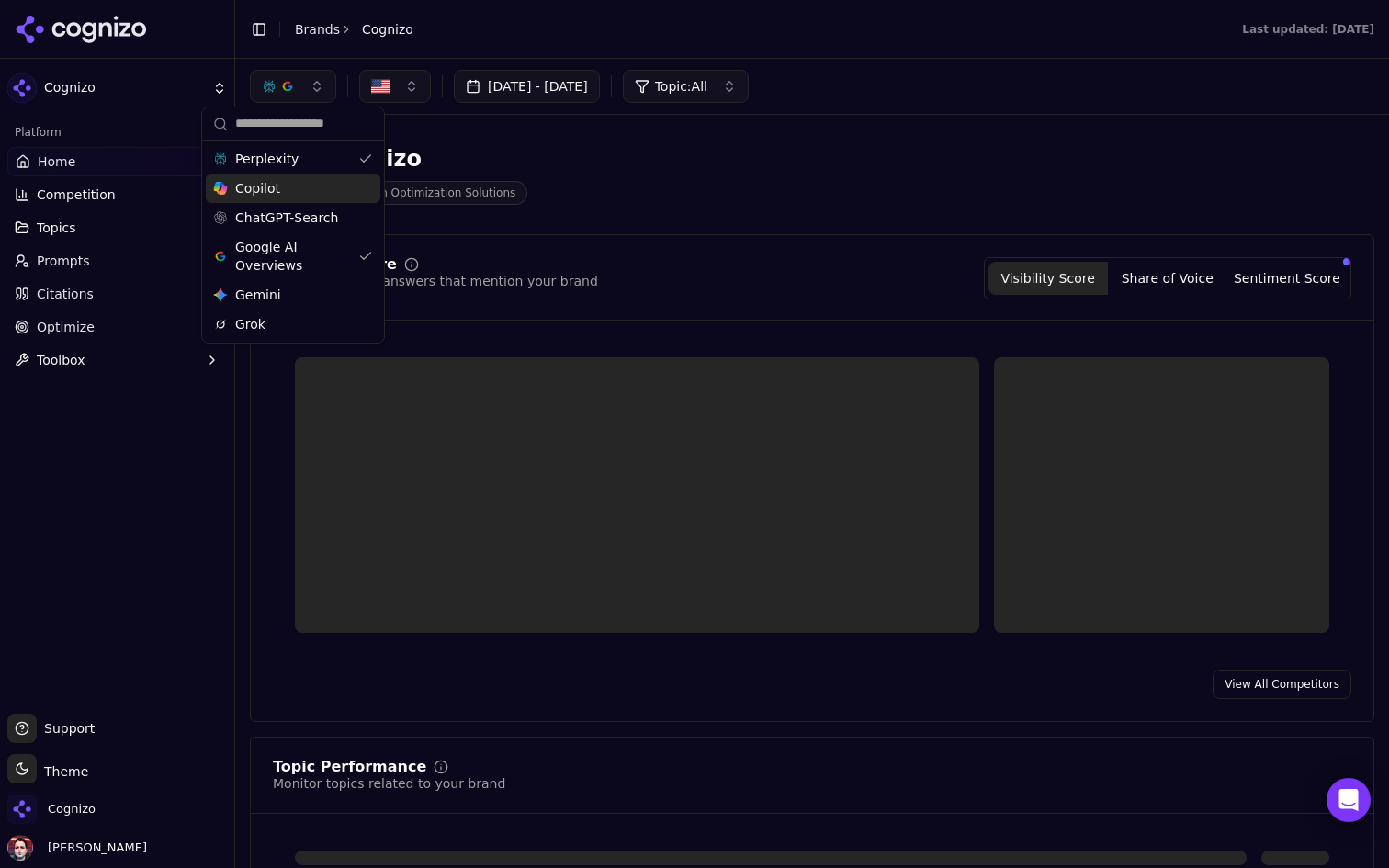
click at [342, 159] on div "Perplexity" at bounding box center [292, 158] width 174 height 30
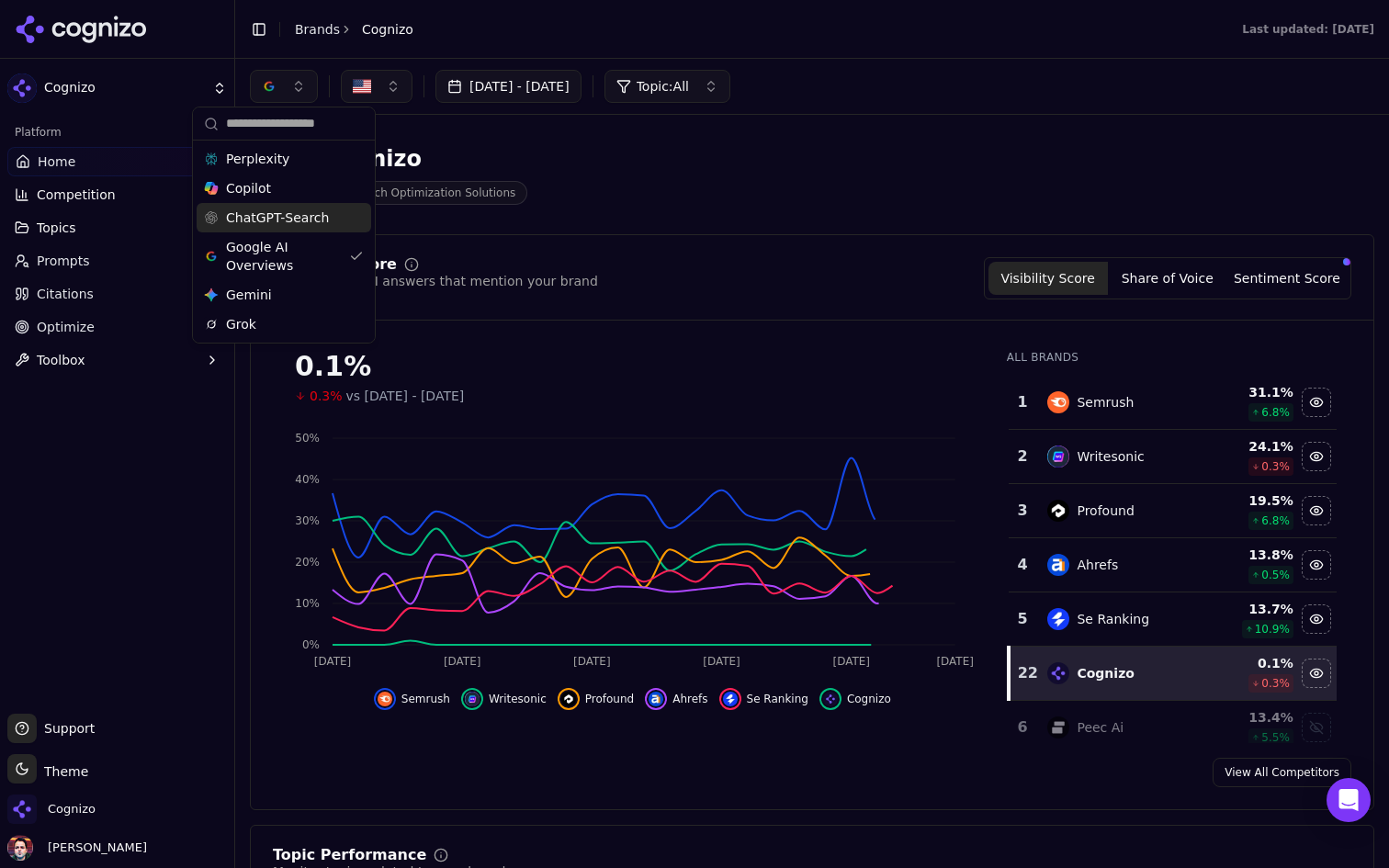
click at [317, 221] on span "ChatGPT-Search" at bounding box center [277, 217] width 103 height 18
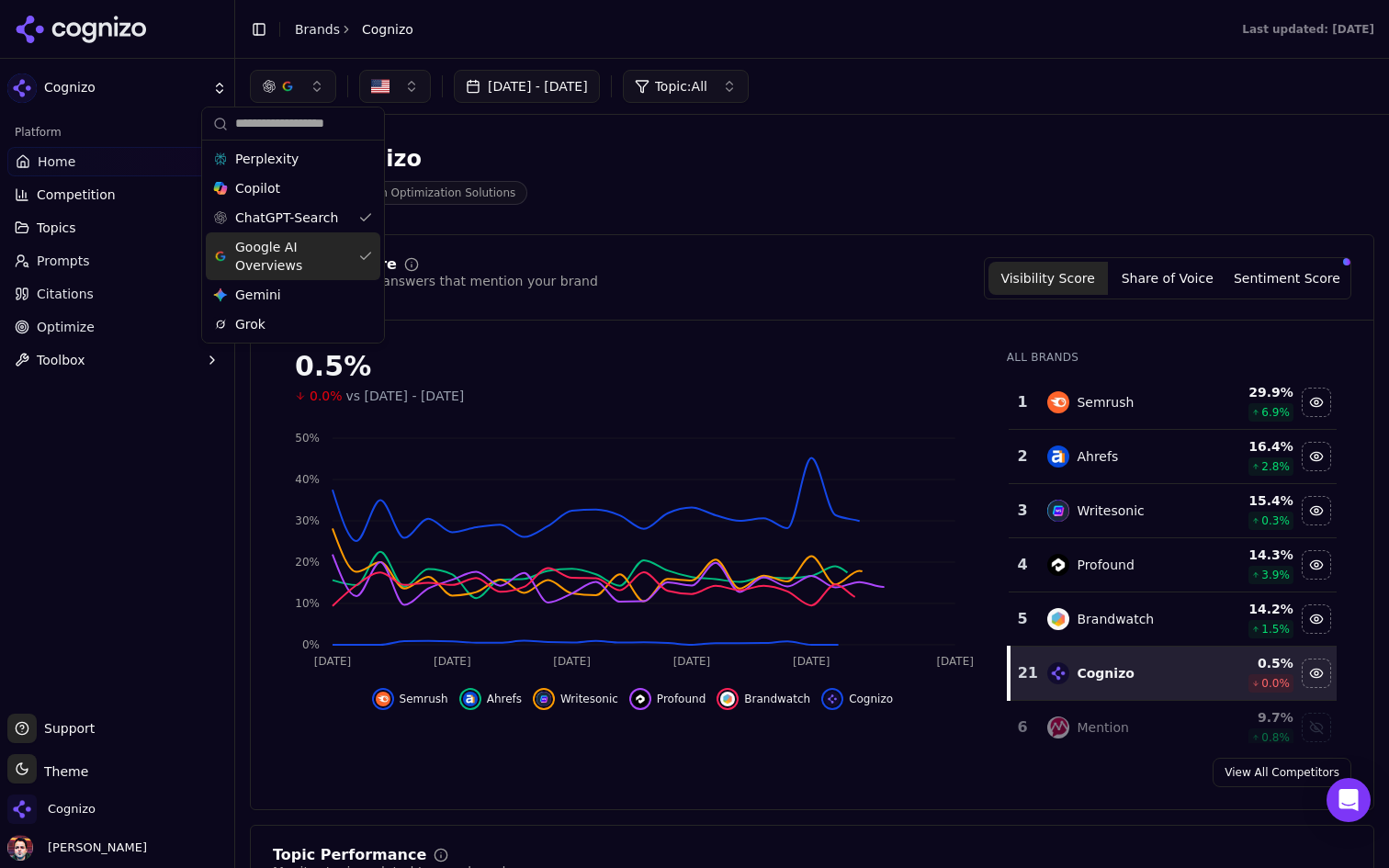
click at [311, 250] on span "Google AI Overviews" at bounding box center [293, 256] width 116 height 37
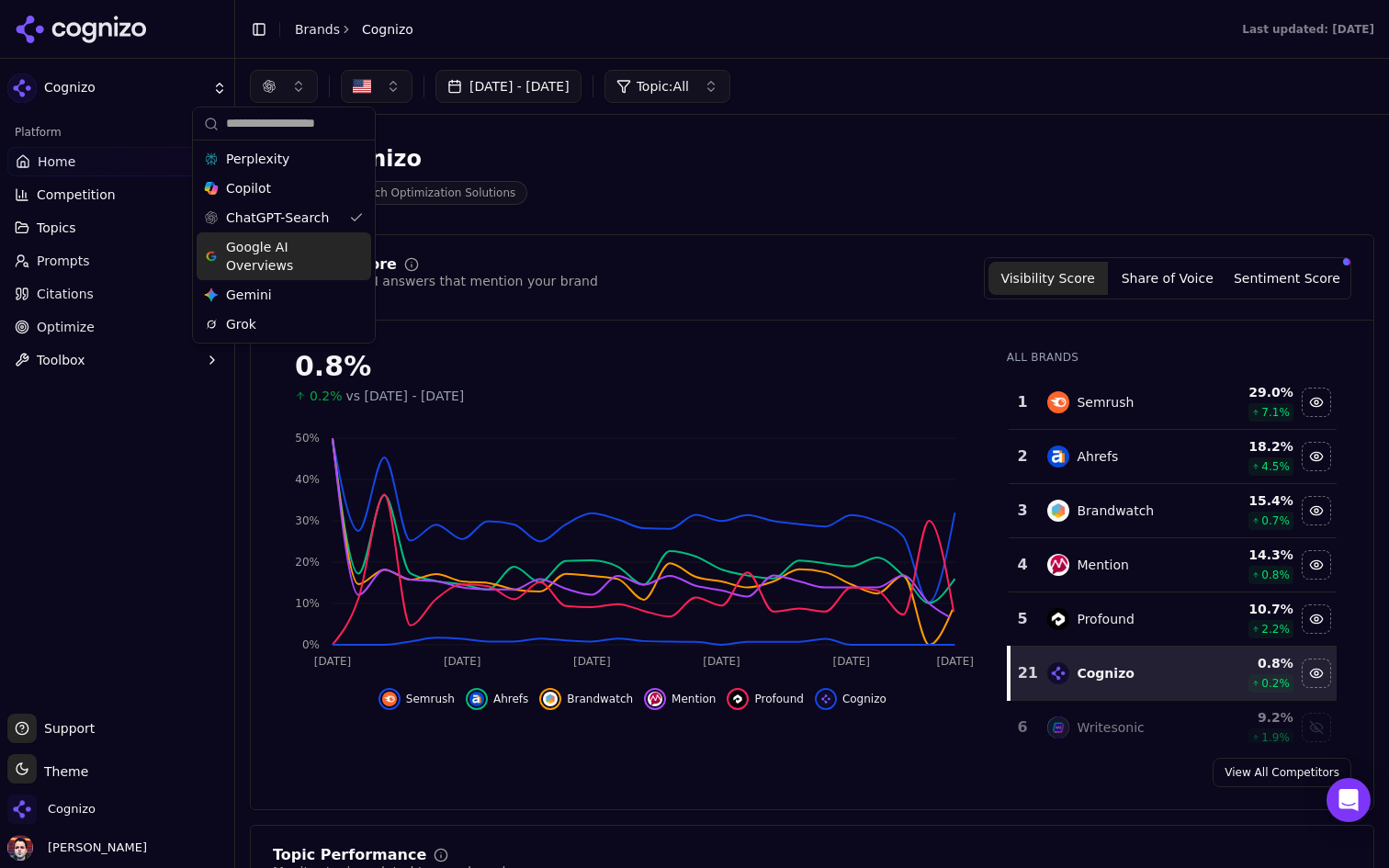
click at [311, 250] on span "Google AI Overviews" at bounding box center [284, 256] width 116 height 37
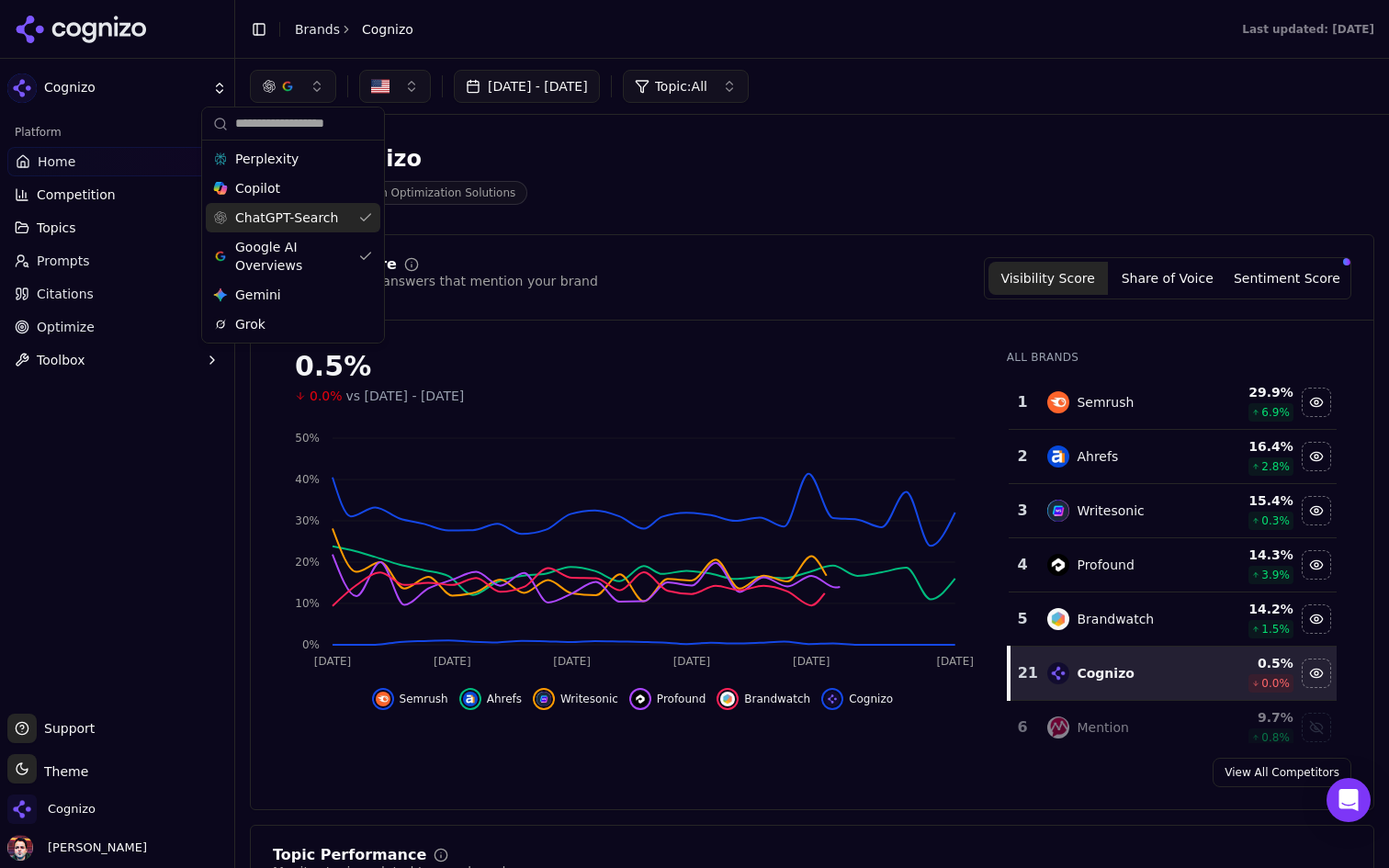
click at [324, 213] on span "ChatGPT-Search" at bounding box center [287, 217] width 103 height 18
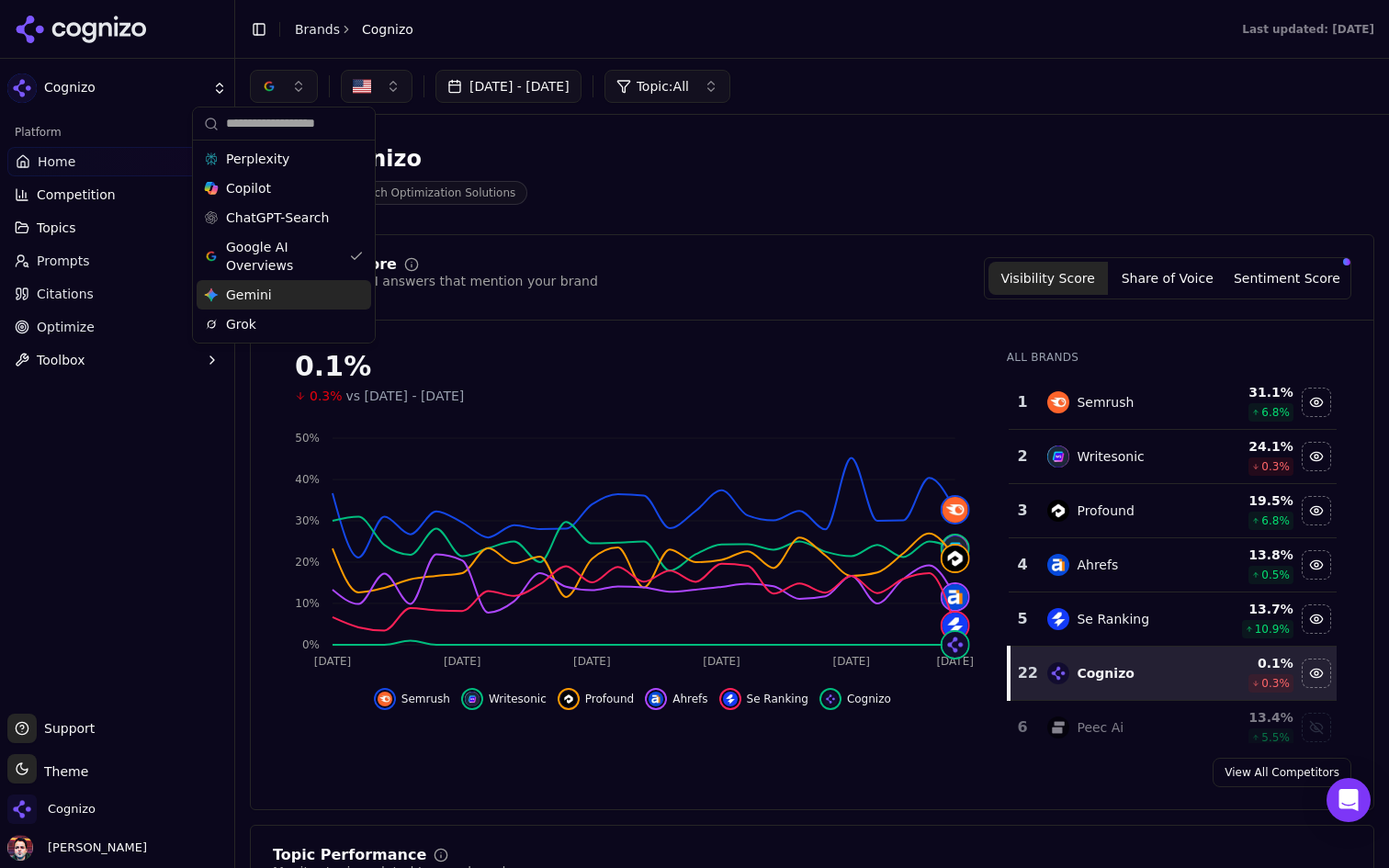
click at [303, 290] on div "Gemini Gemini" at bounding box center [283, 294] width 174 height 30
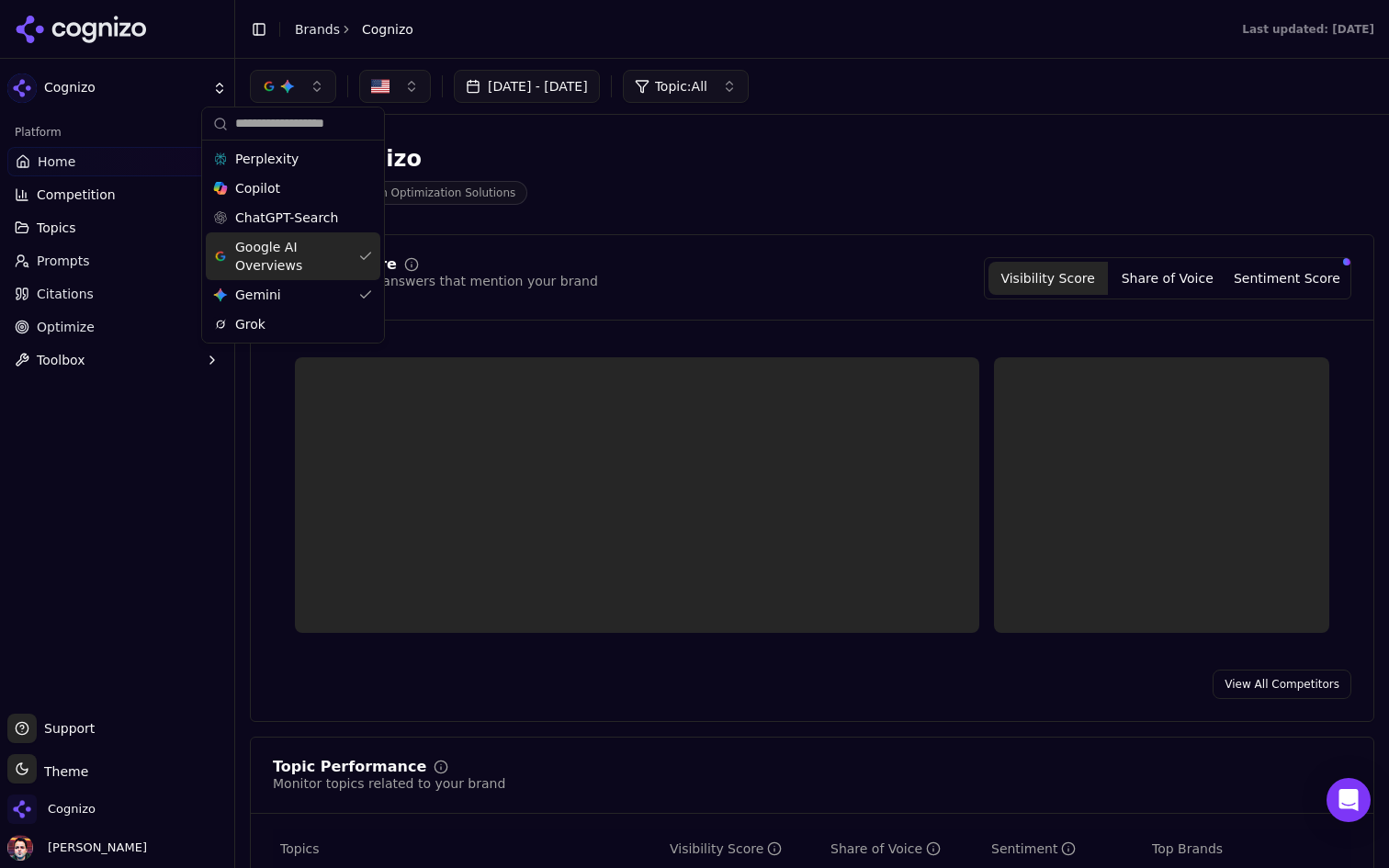
click at [311, 262] on span "Google AI Overviews" at bounding box center [293, 256] width 116 height 37
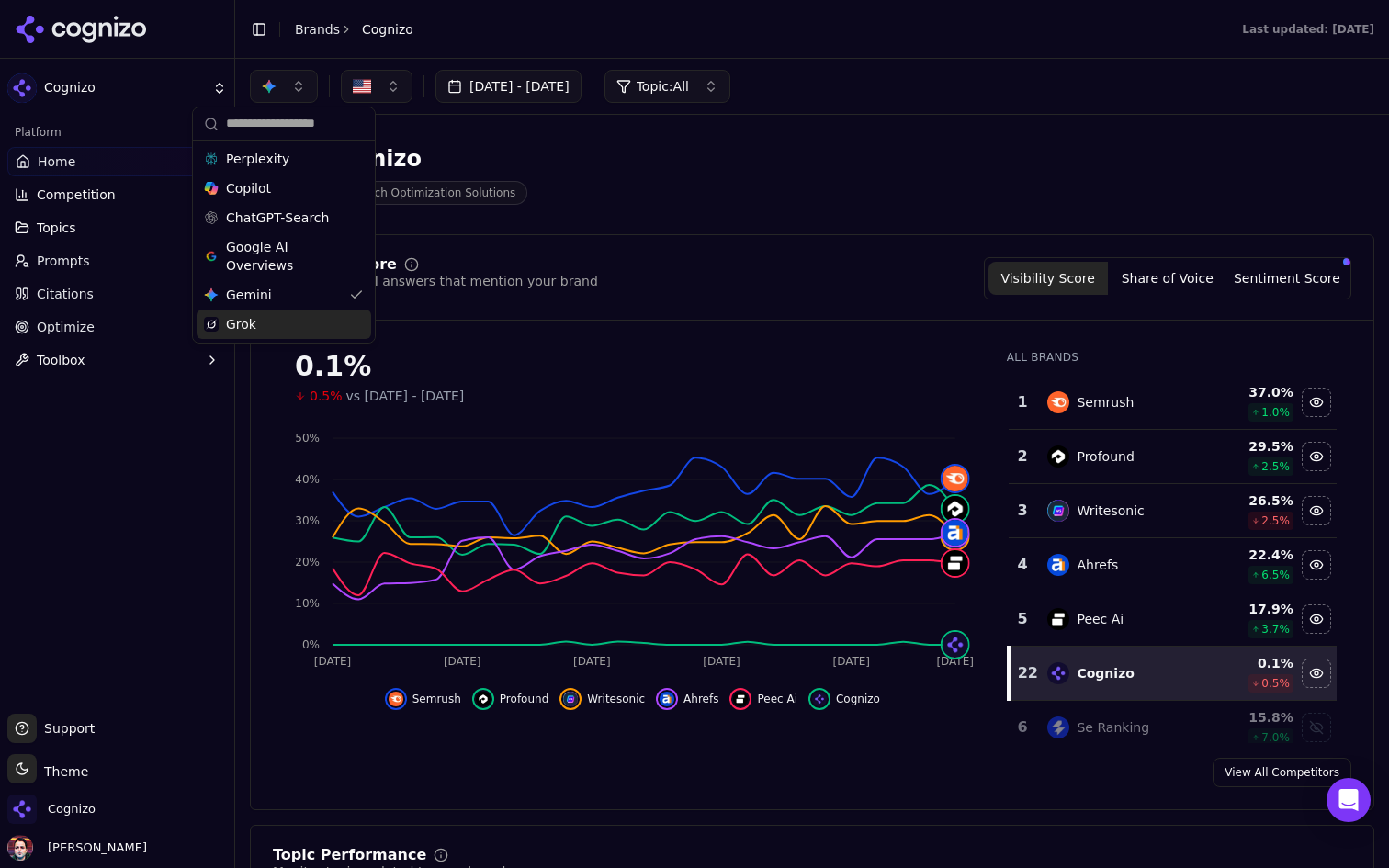
click at [301, 315] on div "Grok" at bounding box center [283, 324] width 174 height 30
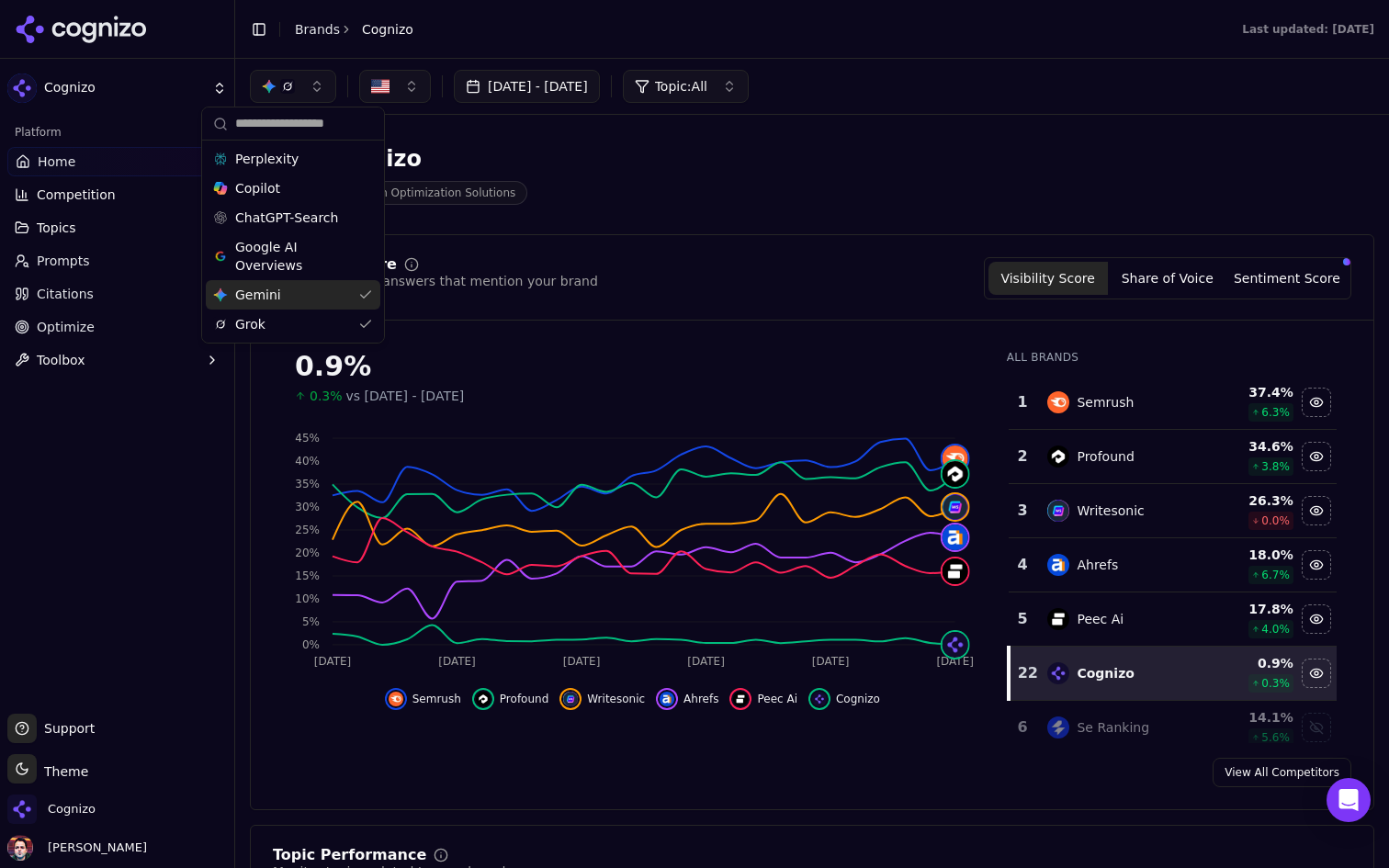
click at [301, 298] on div "Gemini Gemini" at bounding box center [292, 294] width 174 height 30
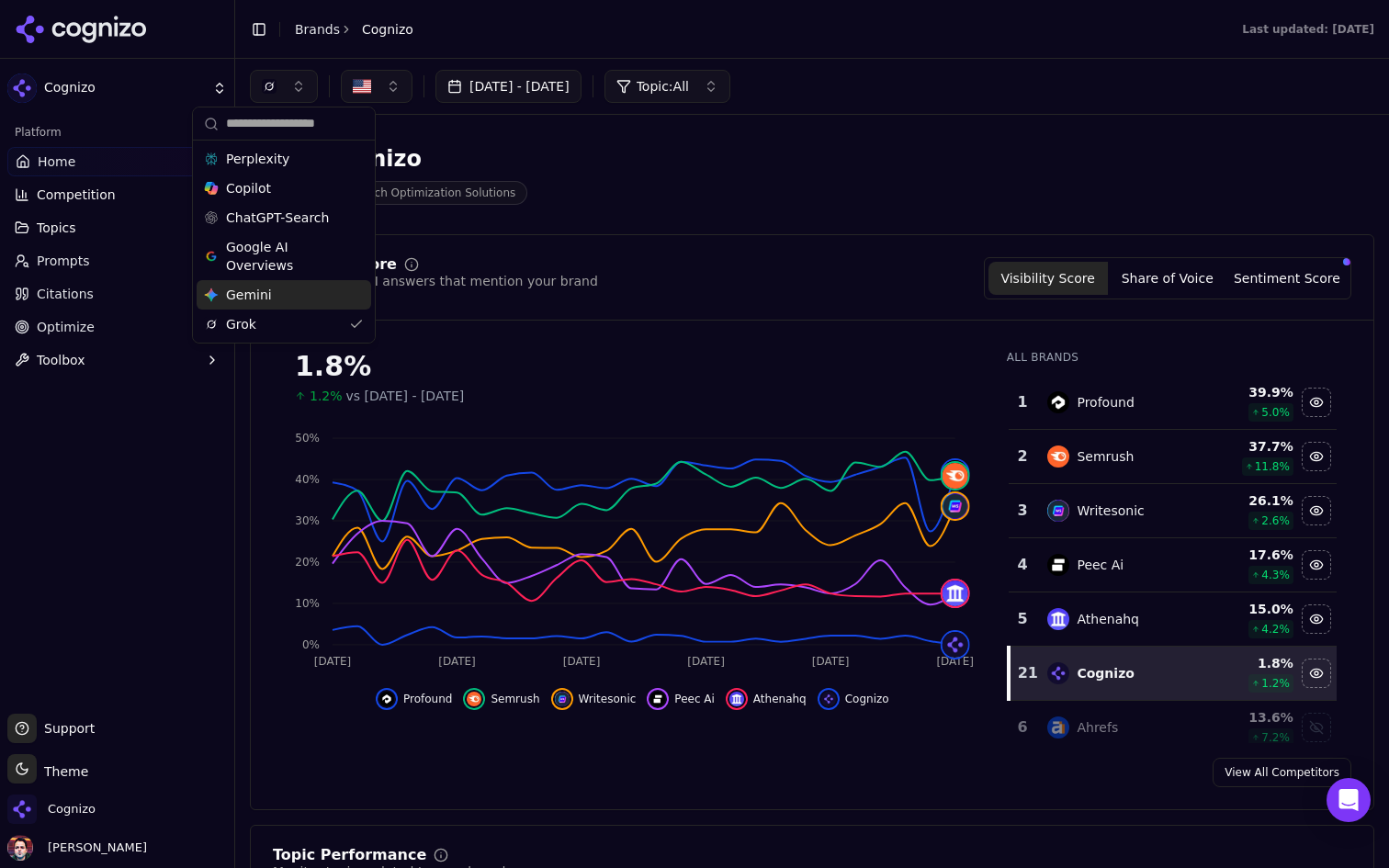
click at [659, 252] on div "Visibility Score Percentage of AI answers that mention your brand Visibility Sc…" at bounding box center [811, 522] width 1124 height 576
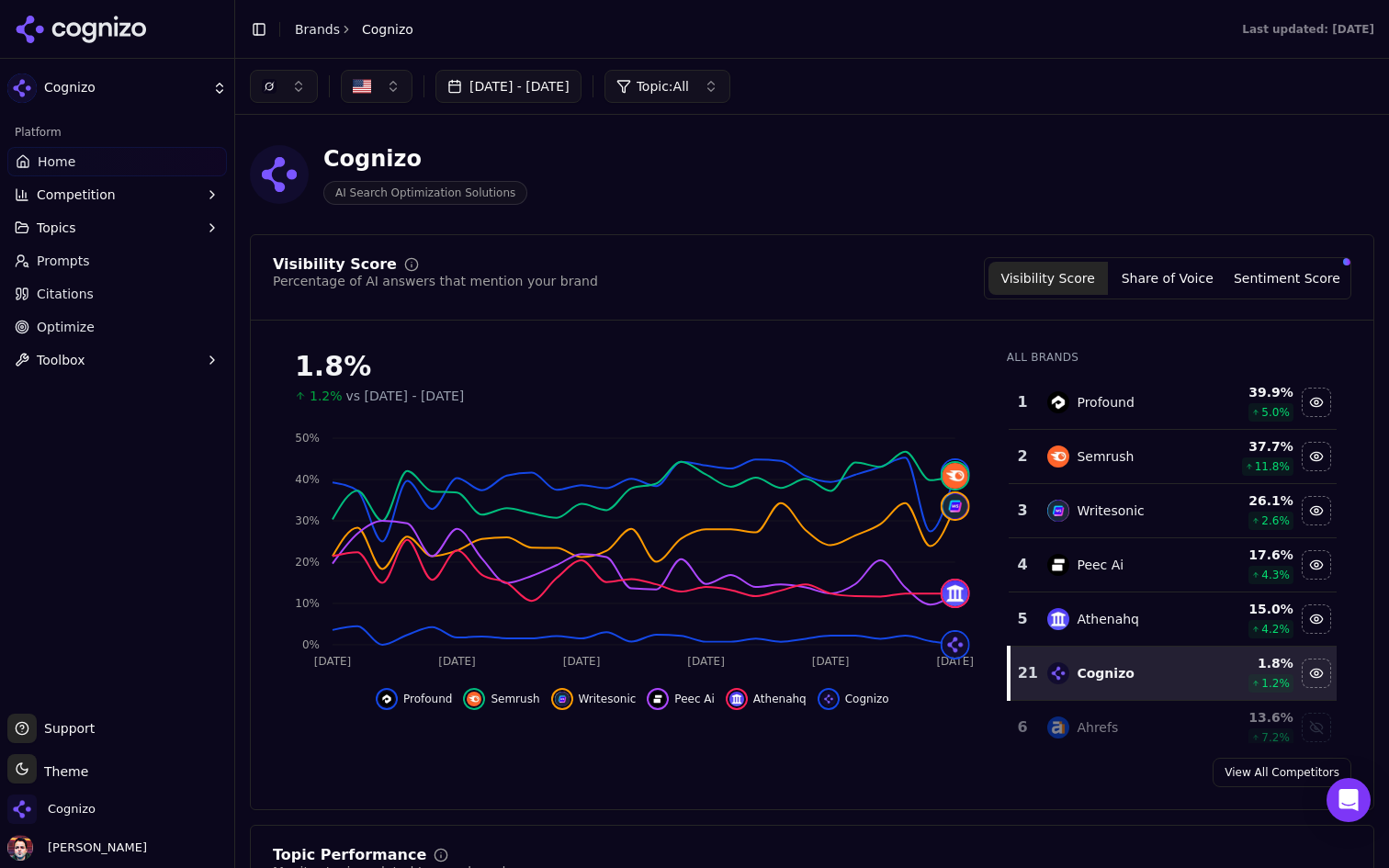
click at [116, 261] on link "Prompts" at bounding box center [117, 261] width 220 height 30
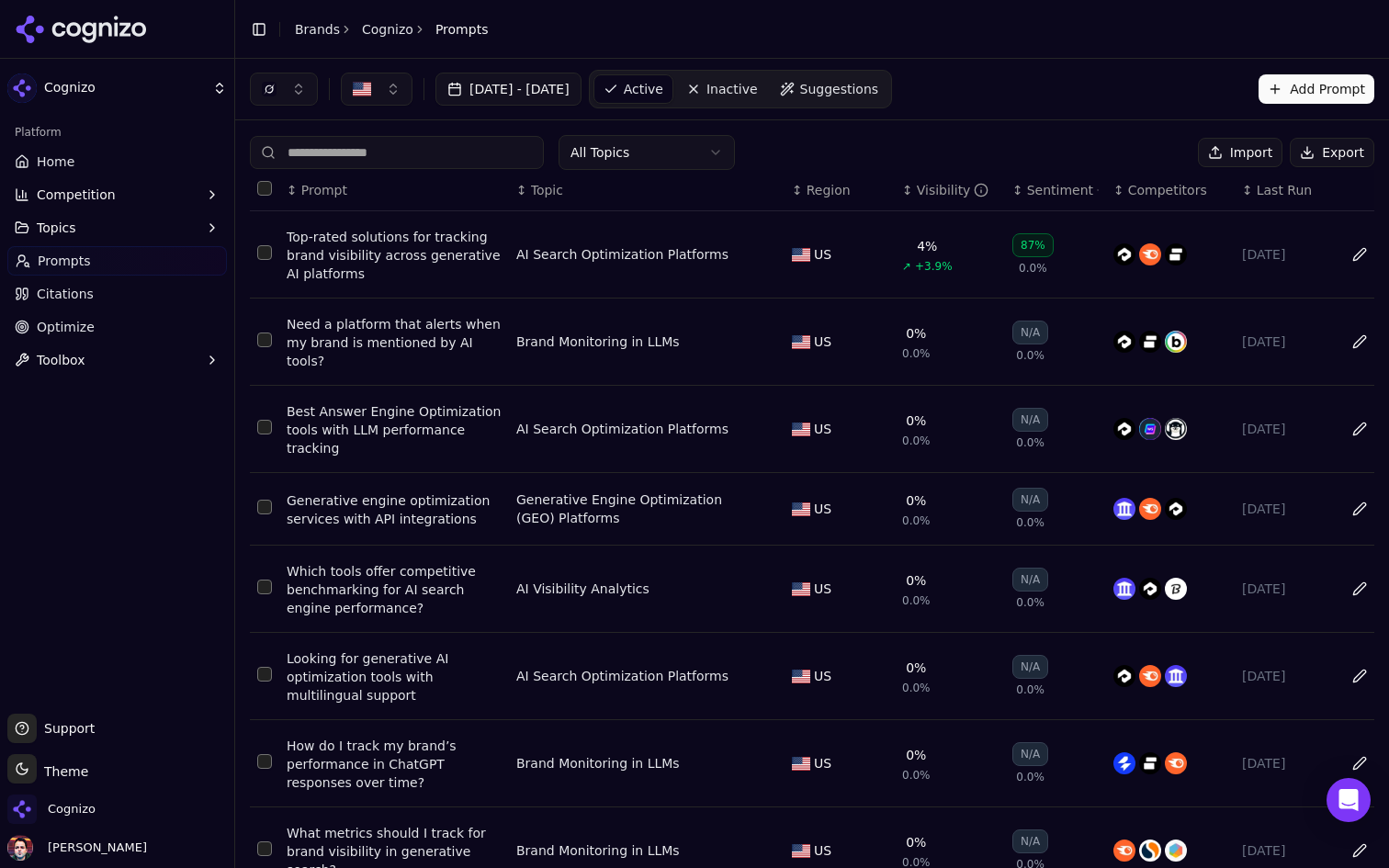
click at [395, 153] on input at bounding box center [396, 152] width 294 height 33
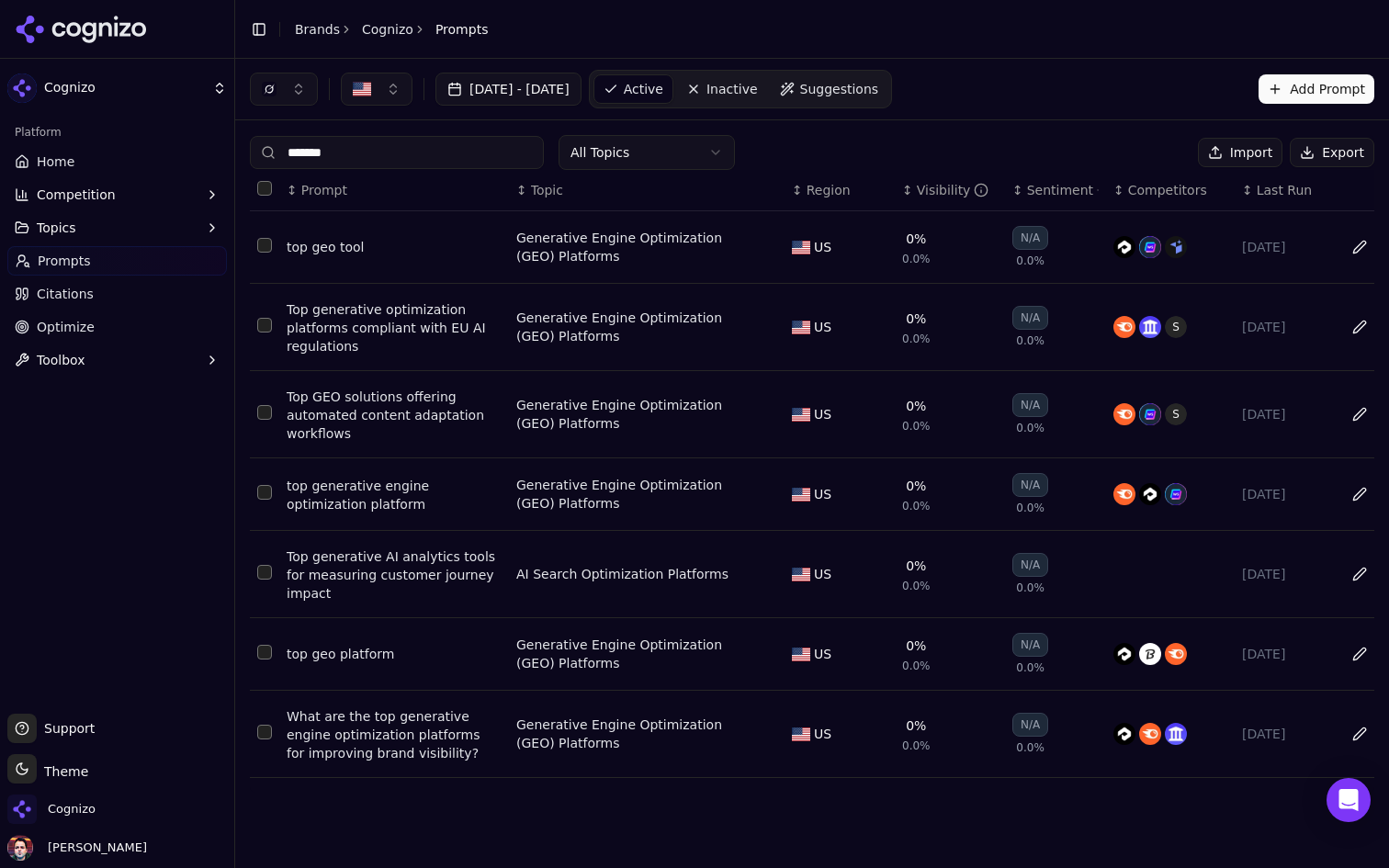
type input "*******"
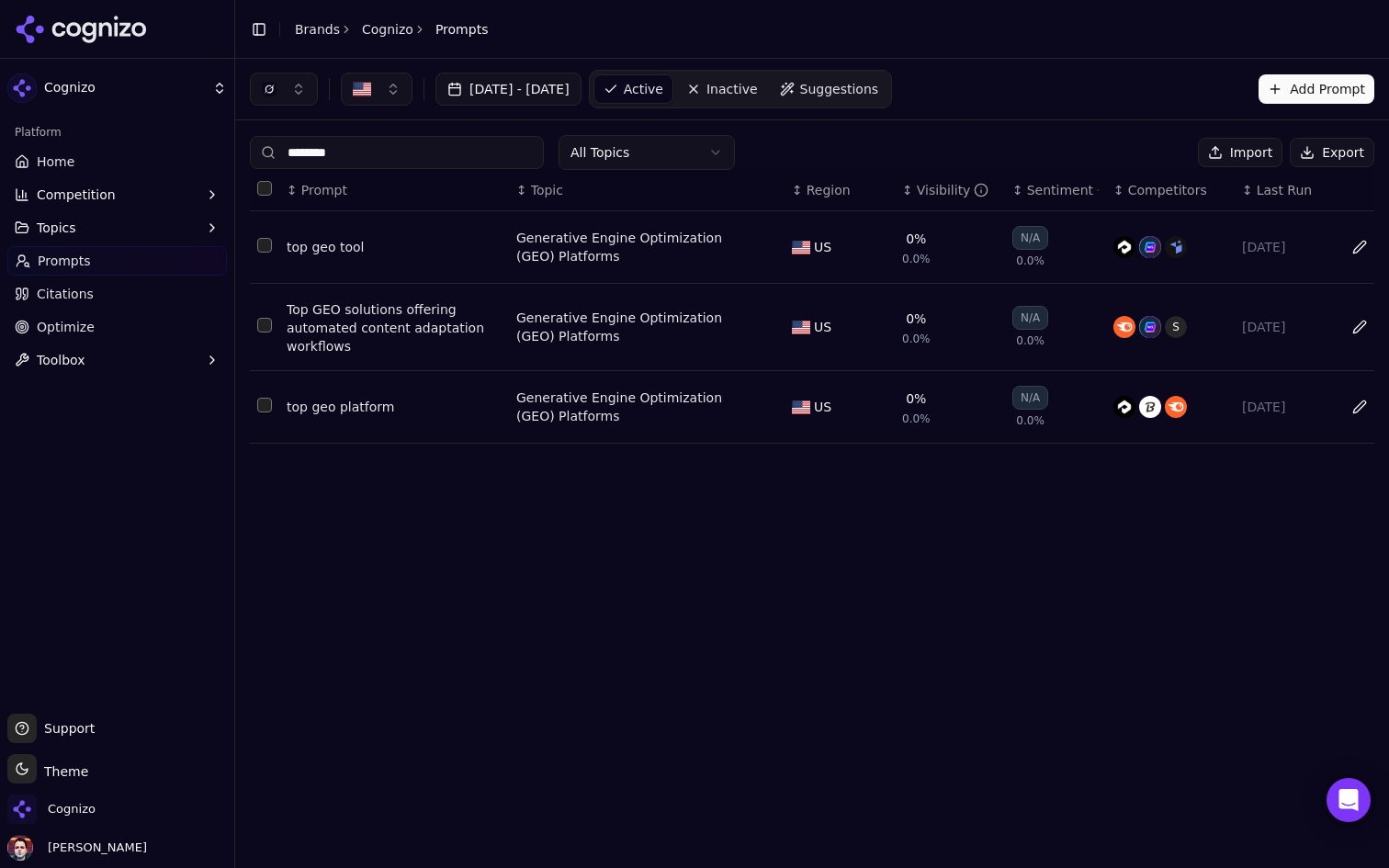
click at [405, 149] on input "*******" at bounding box center [396, 152] width 294 height 33
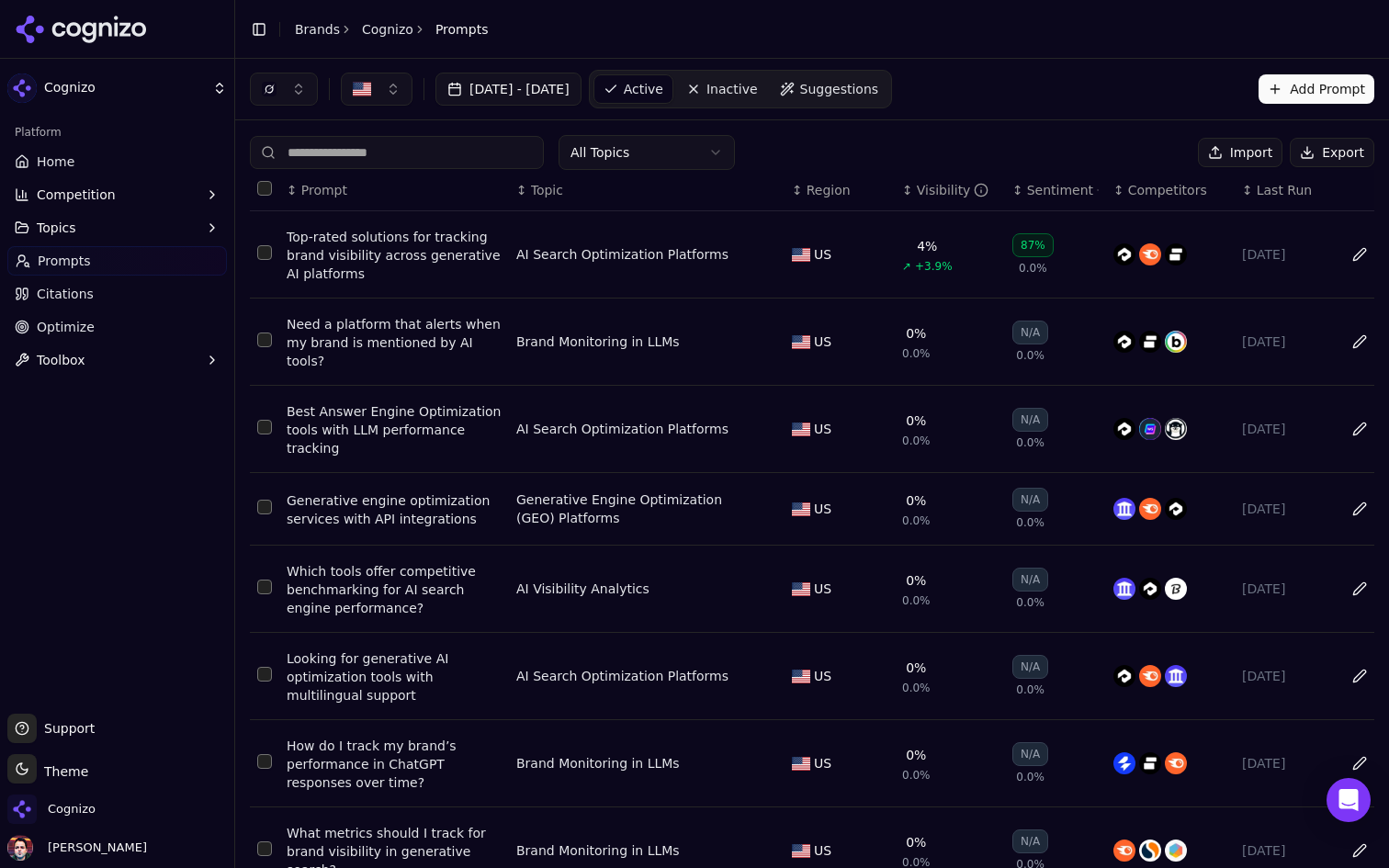
click at [925, 137] on div "All Topics Import Export" at bounding box center [811, 152] width 1124 height 35
click at [1320, 86] on button "Add Prompt" at bounding box center [1317, 89] width 116 height 30
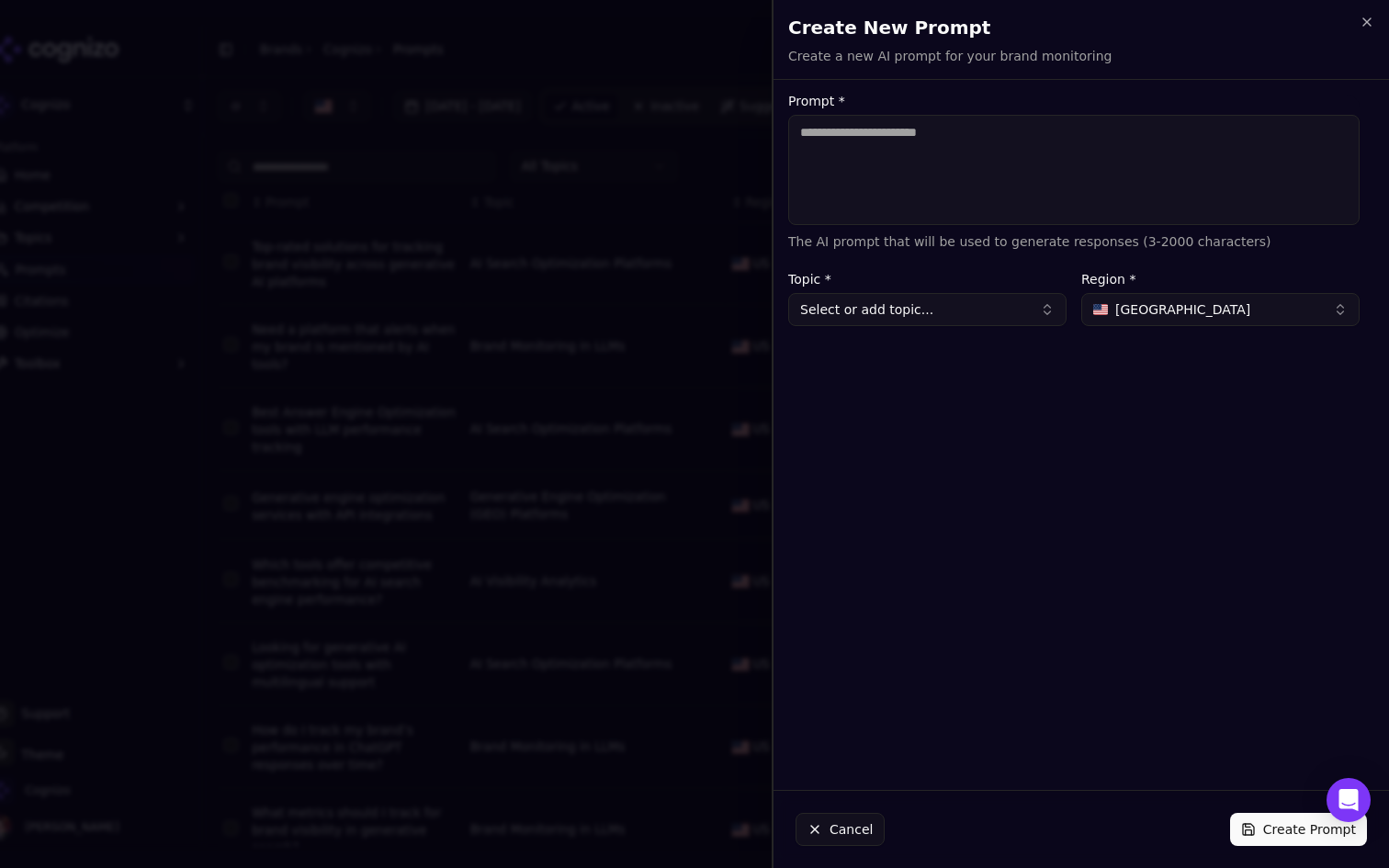
click at [956, 166] on textarea "Prompt *" at bounding box center [1074, 170] width 571 height 110
click at [917, 161] on textarea "Prompt *" at bounding box center [1074, 170] width 571 height 110
click at [1364, 20] on icon "button" at bounding box center [1367, 22] width 8 height 8
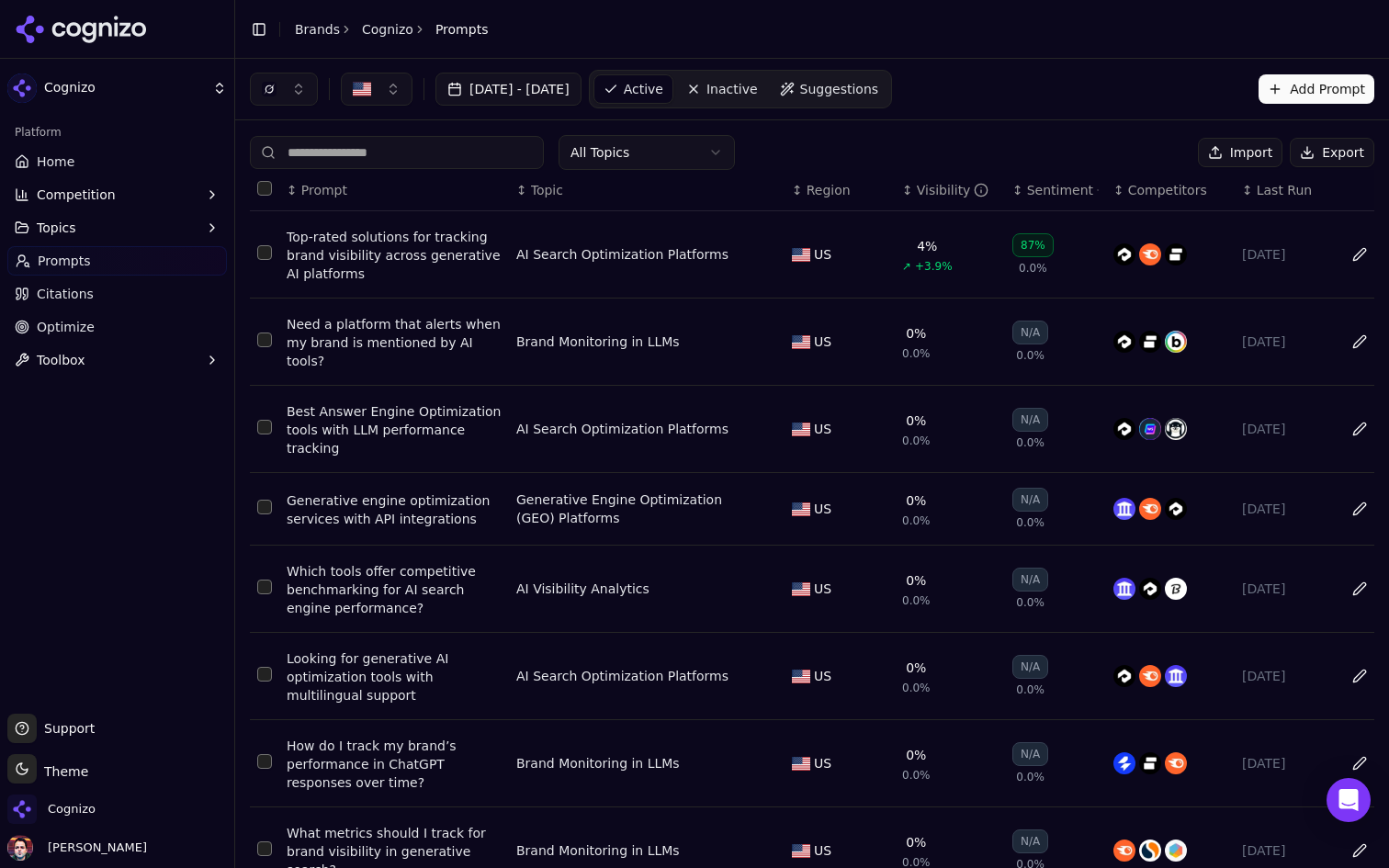
click at [767, 77] on link "Inactive" at bounding box center [722, 89] width 90 height 30
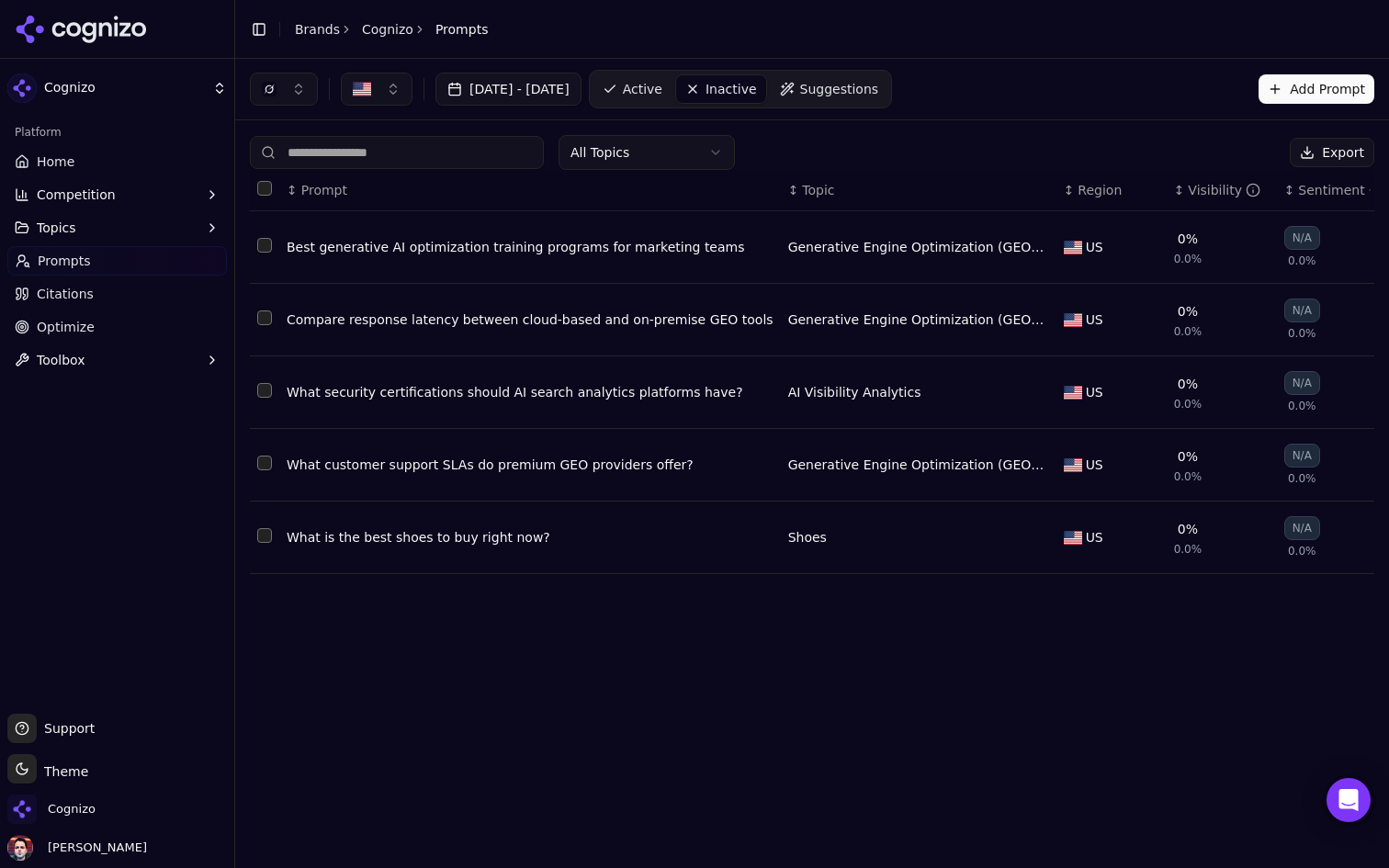
click at [879, 84] on span "Suggestions" at bounding box center [839, 89] width 79 height 18
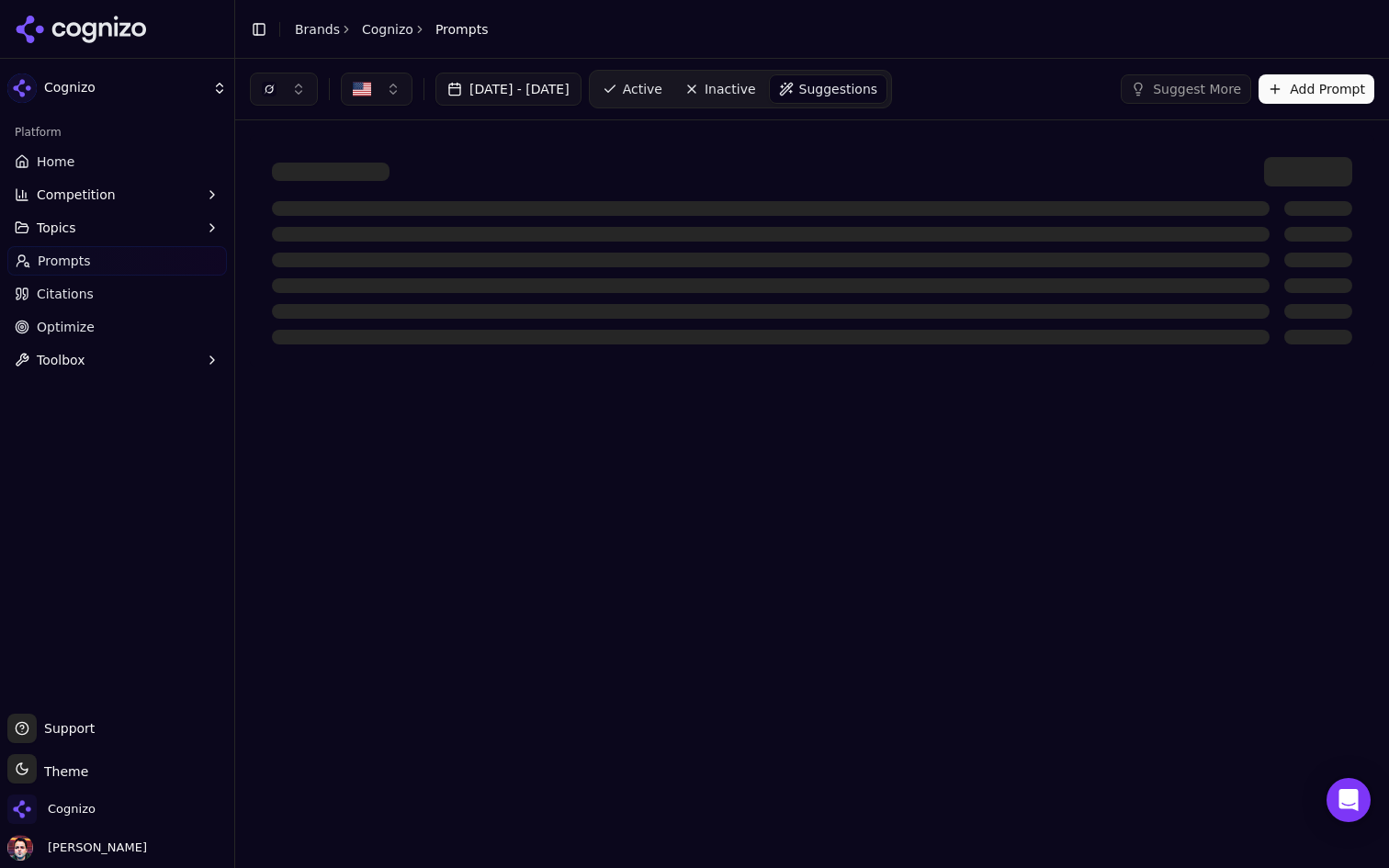
click at [663, 81] on span "Active" at bounding box center [642, 89] width 39 height 18
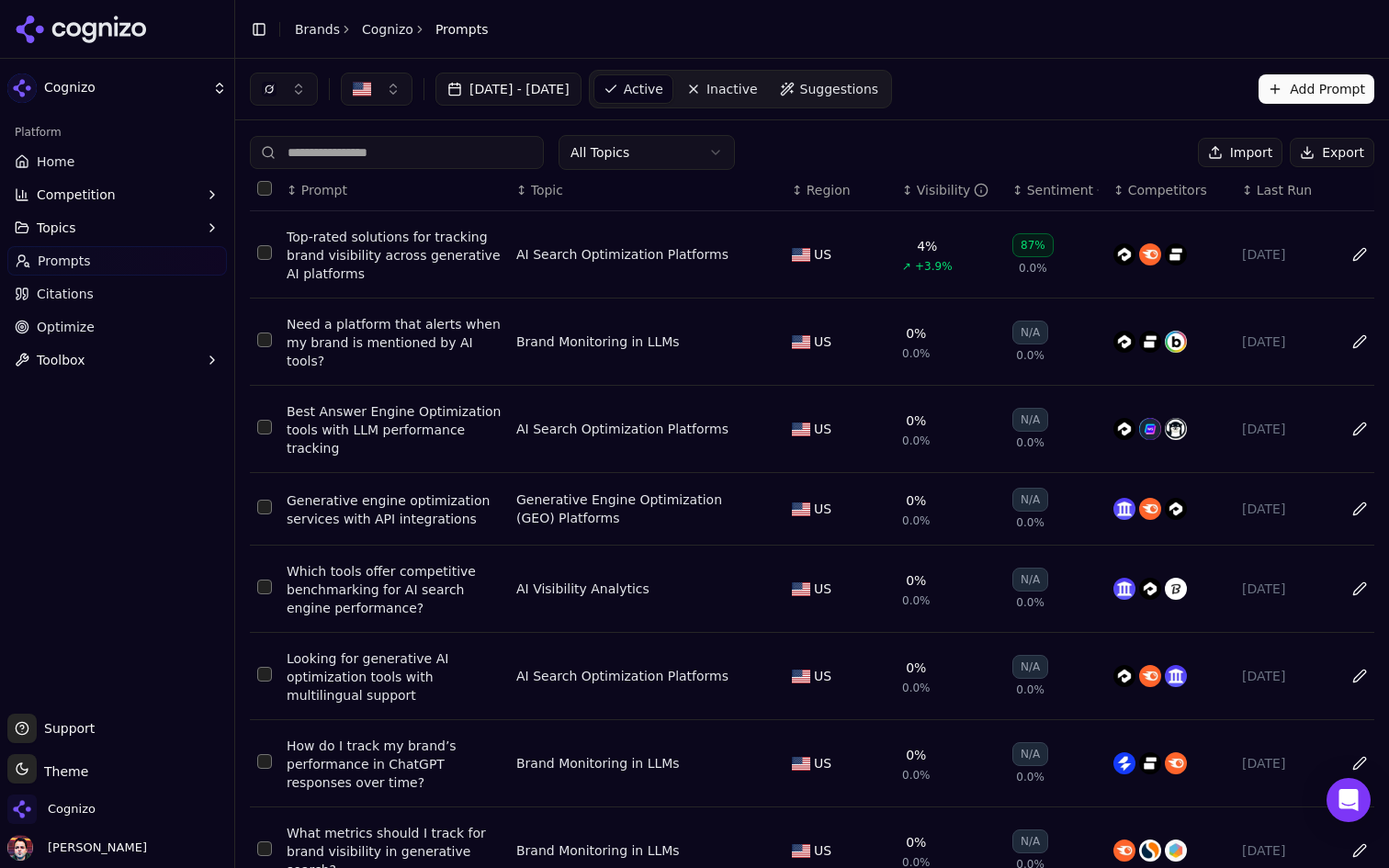
click at [879, 90] on span "Suggestions" at bounding box center [839, 89] width 79 height 18
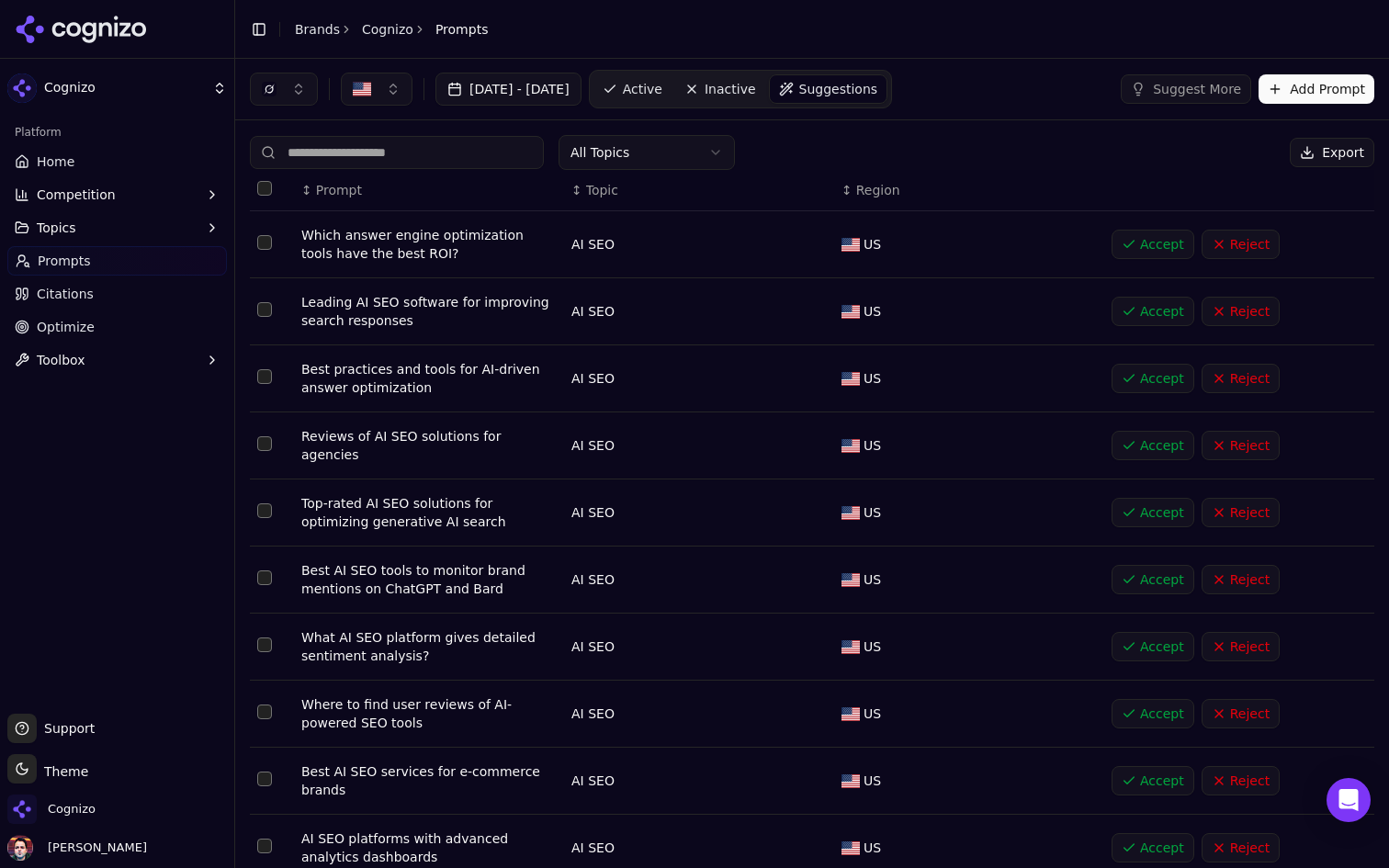
click at [663, 88] on span "Active" at bounding box center [642, 89] width 39 height 18
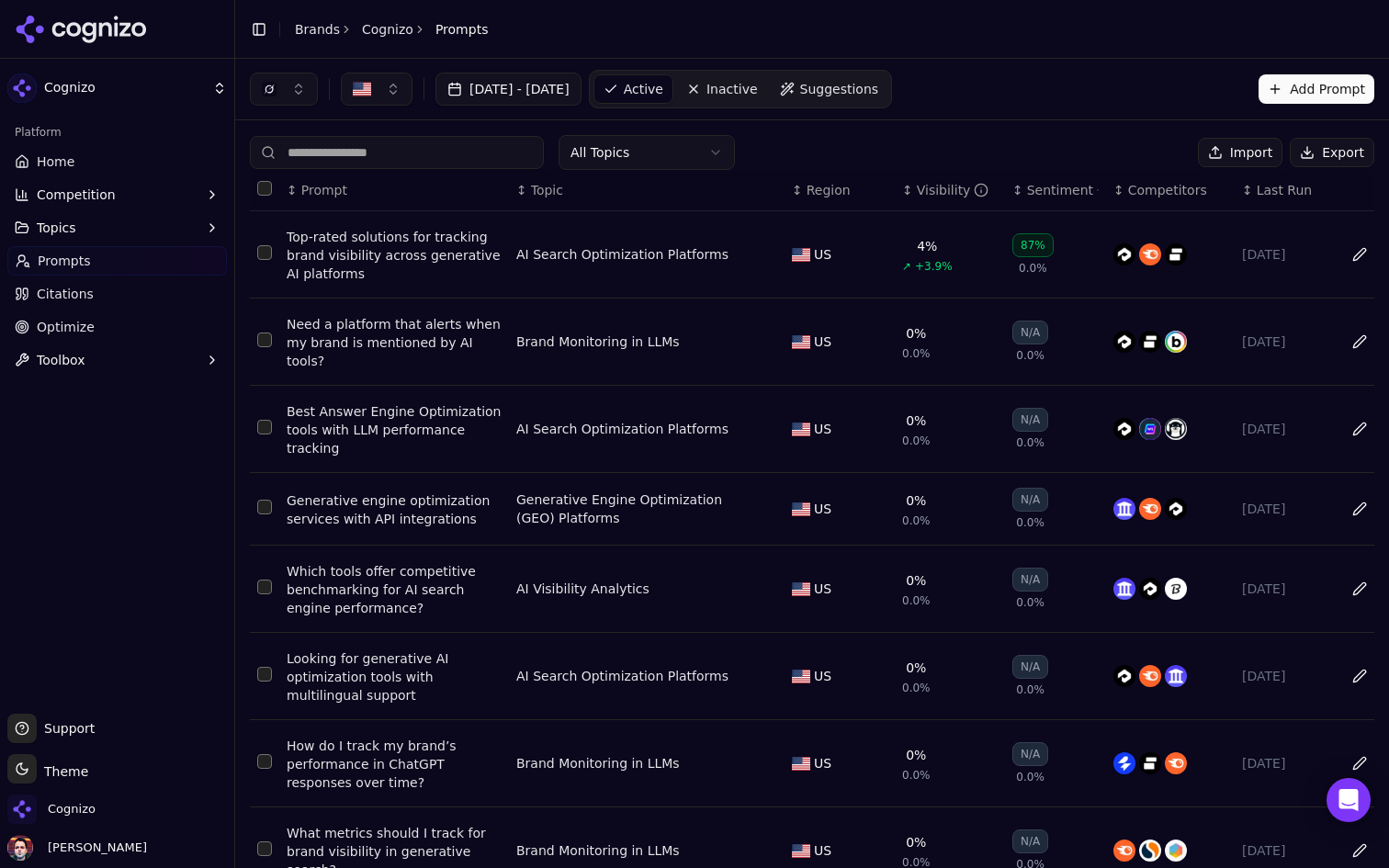
click at [1303, 96] on button "Add Prompt" at bounding box center [1317, 89] width 116 height 30
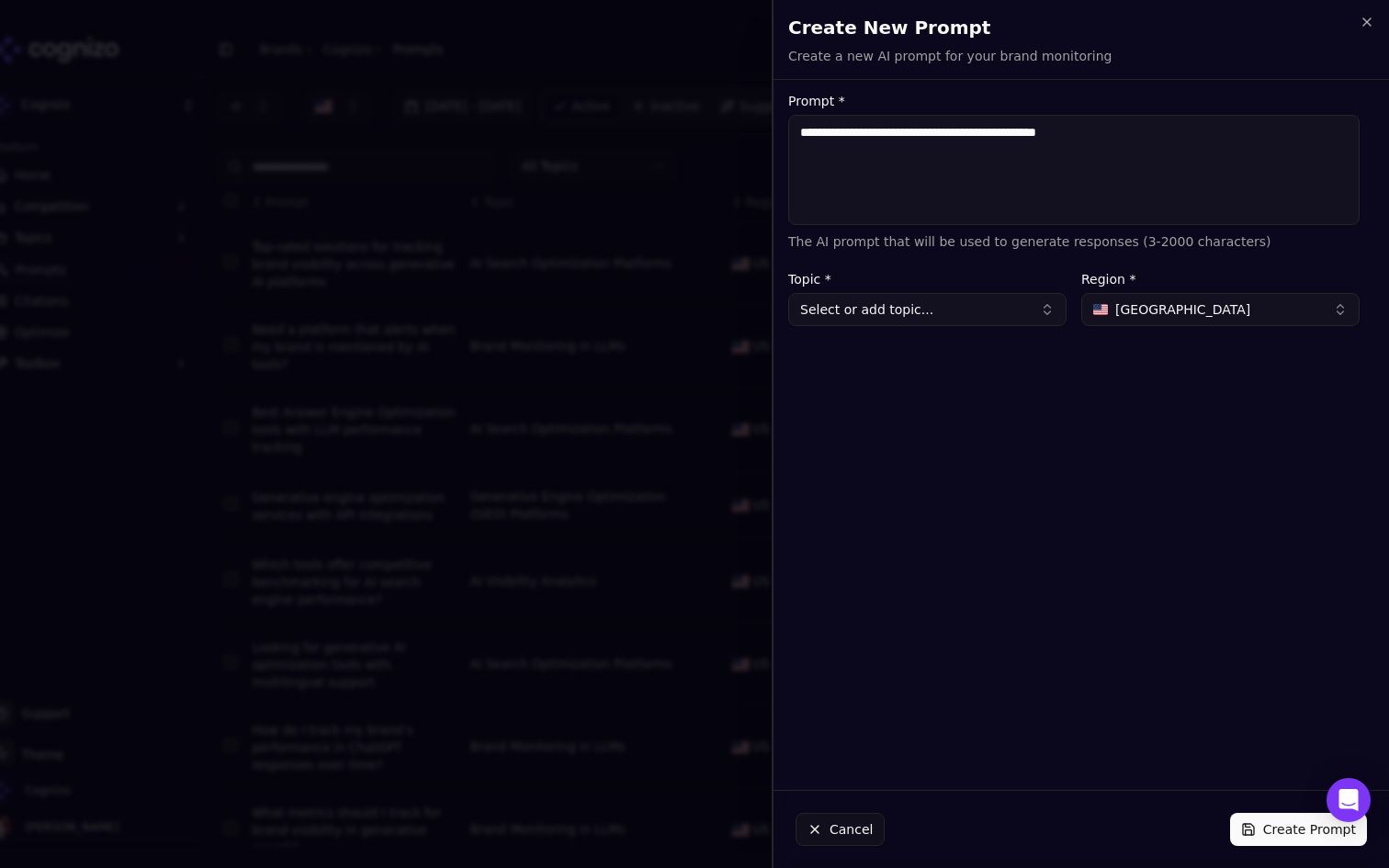
type textarea "**********"
click at [928, 314] on button "Select or add topic..." at bounding box center [927, 309] width 278 height 33
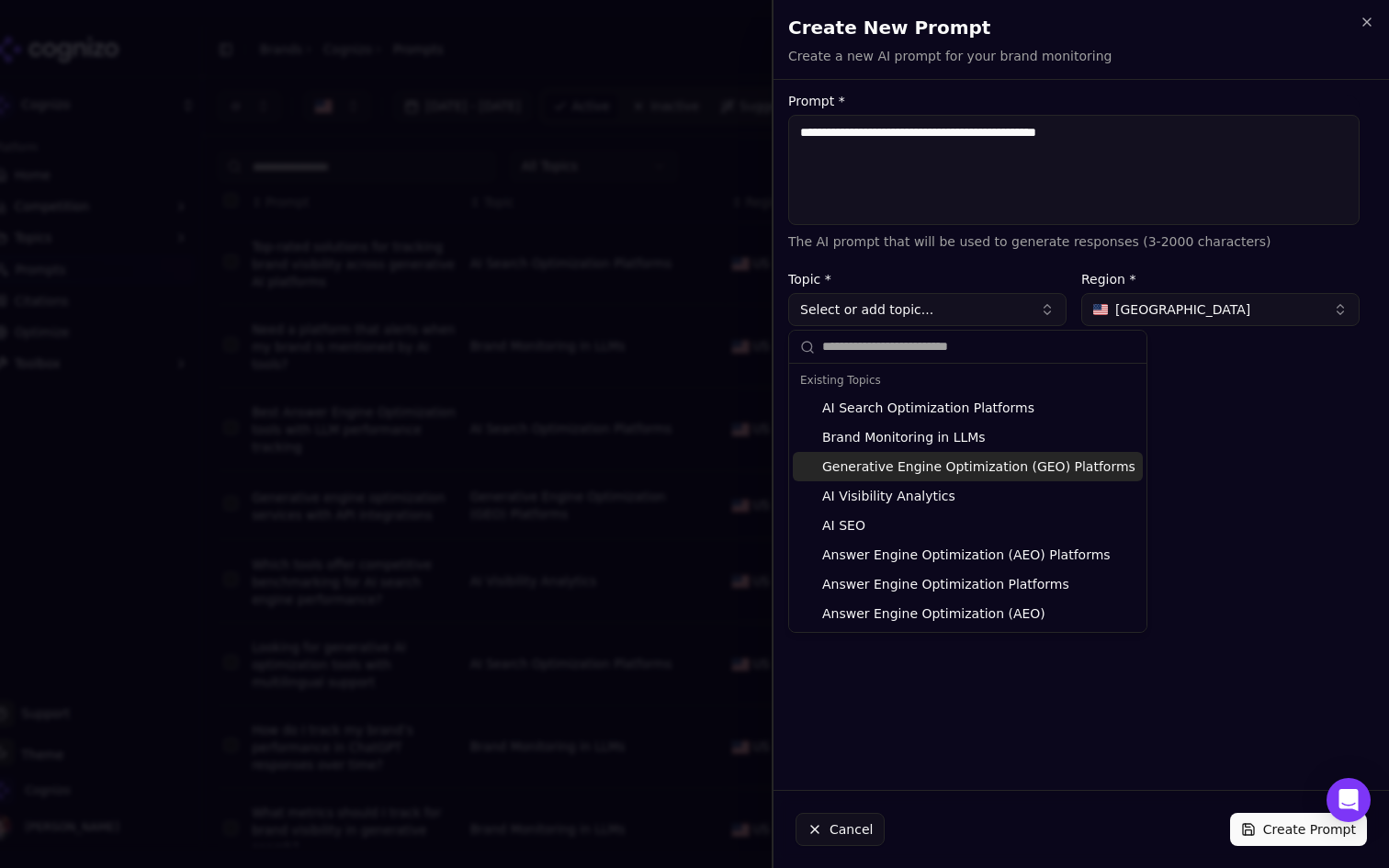
click at [924, 467] on div "Generative Engine Optimization (GEO) Platforms" at bounding box center [968, 466] width 350 height 30
type input "**********"
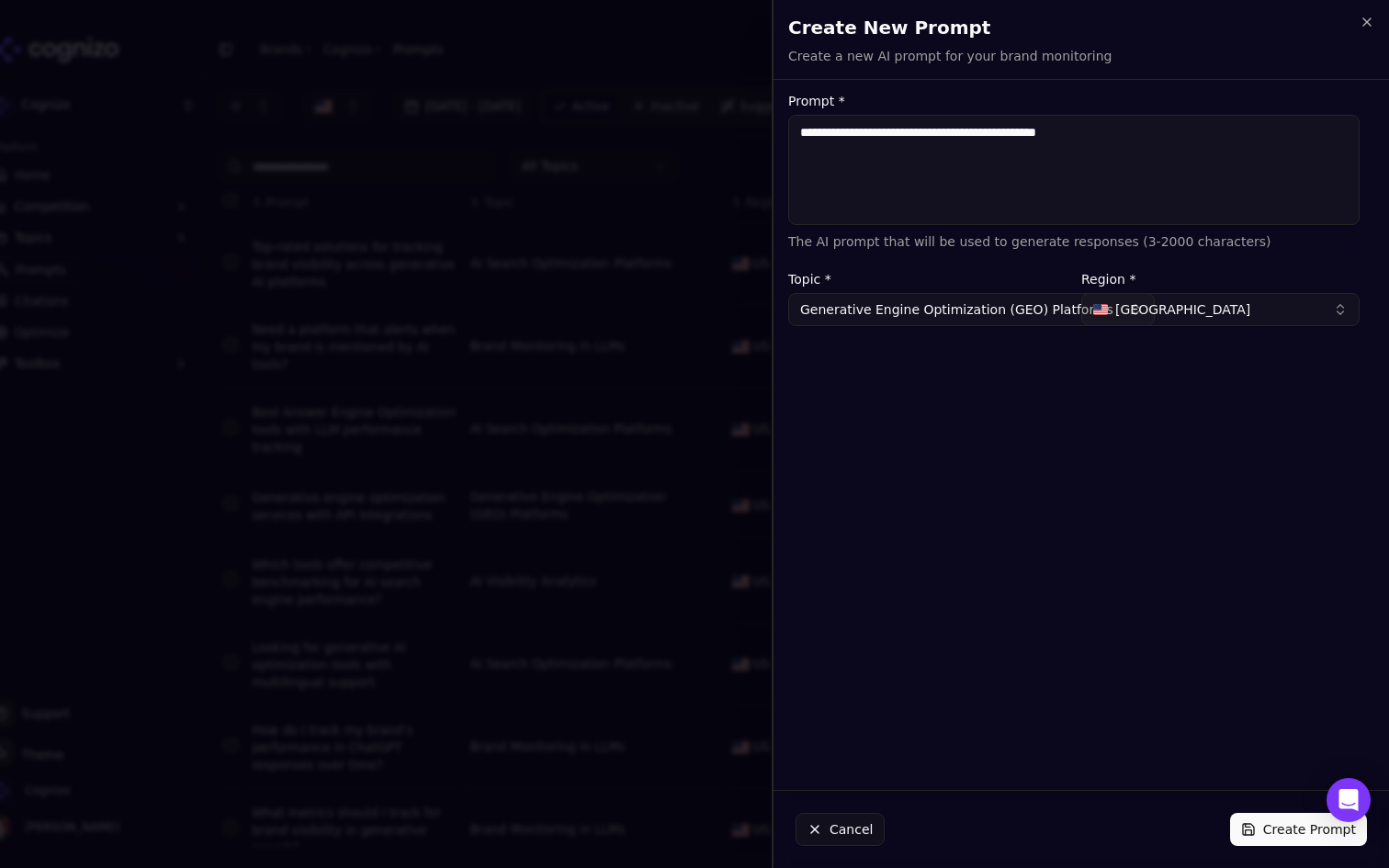
click at [1257, 839] on button "Create Prompt" at bounding box center [1299, 829] width 137 height 33
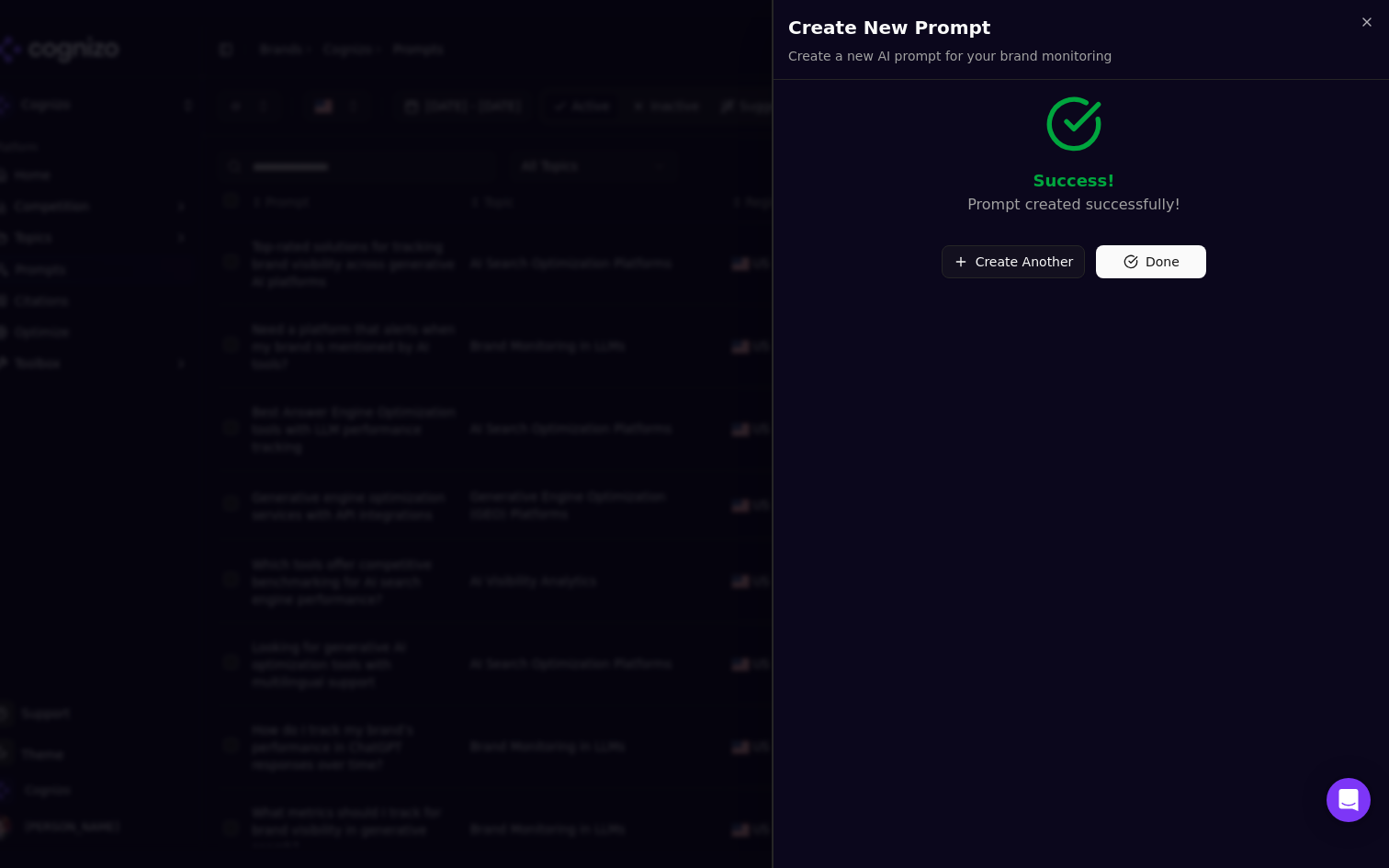
click at [1129, 247] on button "Done" at bounding box center [1151, 262] width 110 height 33
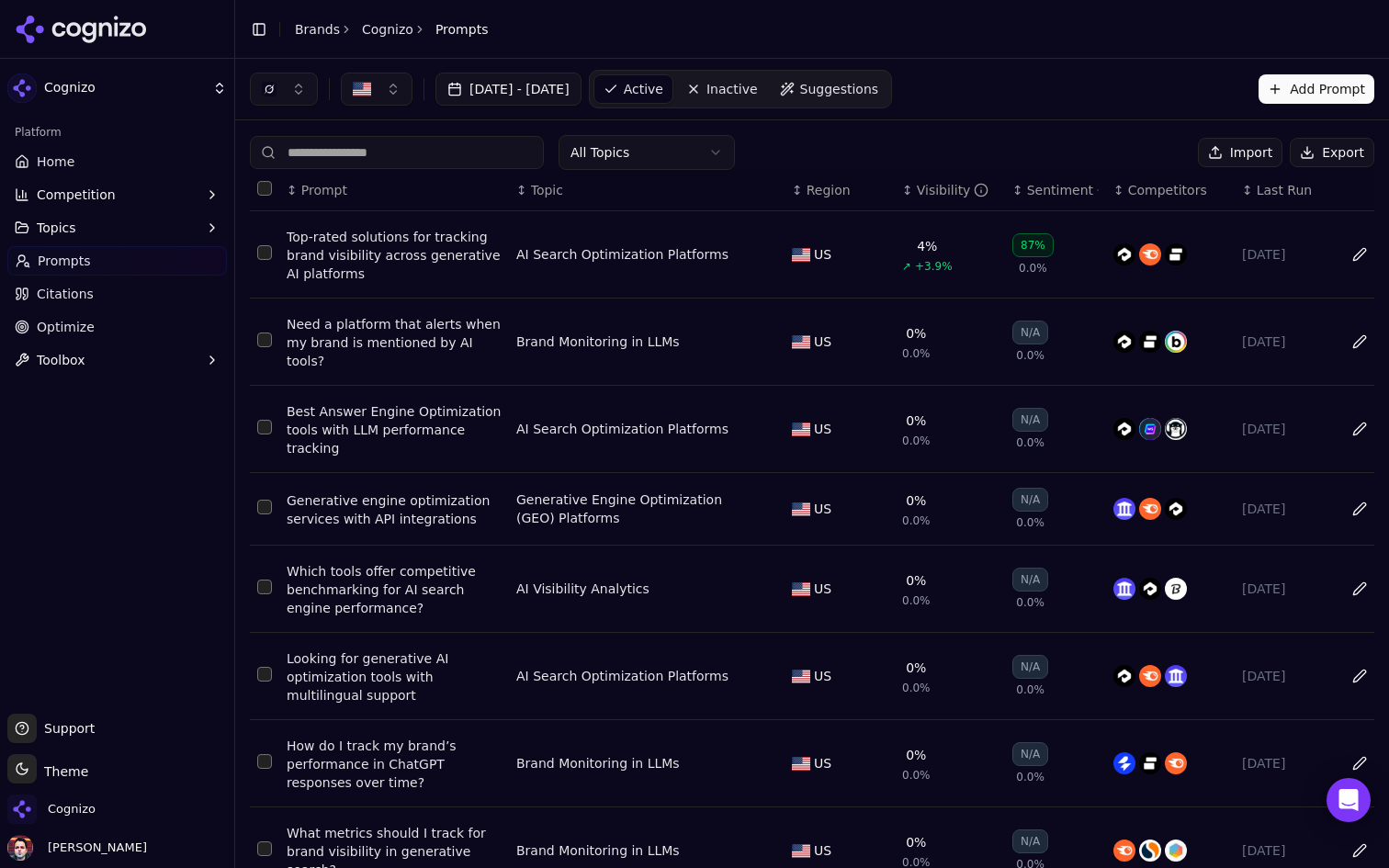
click at [879, 84] on span "Suggestions" at bounding box center [839, 89] width 79 height 18
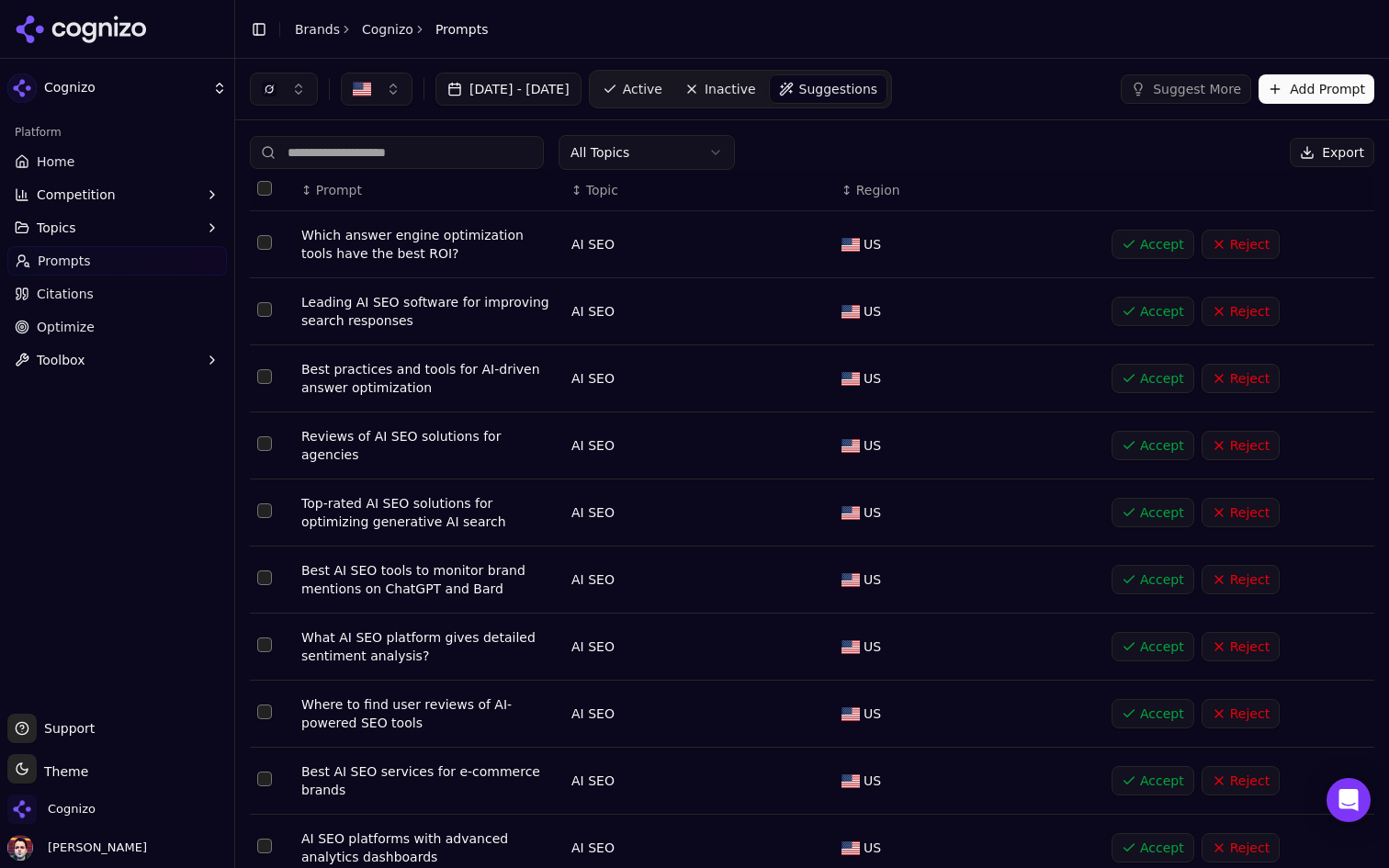
click at [1331, 89] on button "Add Prompt" at bounding box center [1317, 89] width 116 height 30
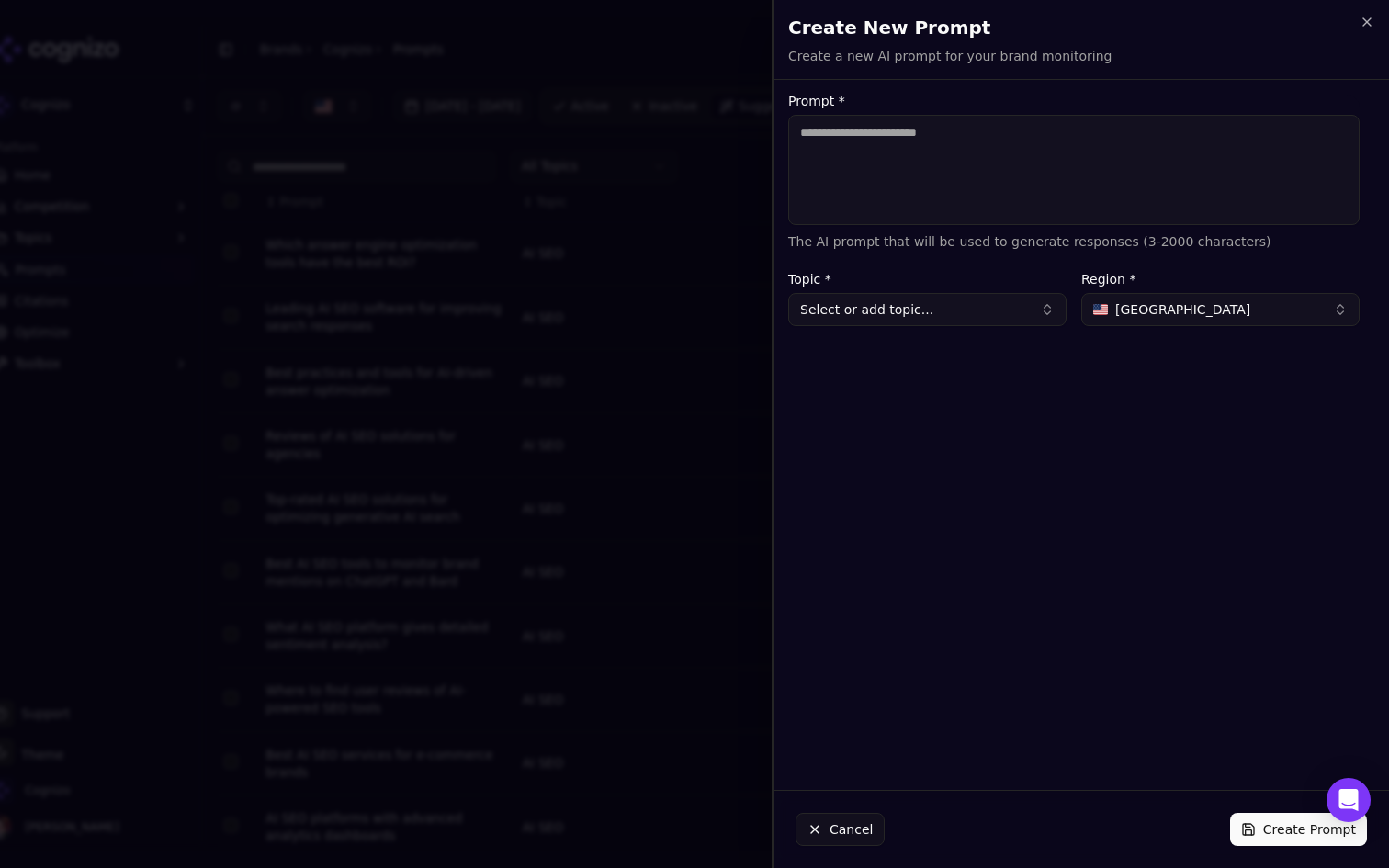
click at [985, 169] on textarea "Prompt *" at bounding box center [1074, 170] width 571 height 110
click at [944, 164] on textarea "Prompt *" at bounding box center [1074, 170] width 571 height 110
click at [1369, 21] on icon "button" at bounding box center [1366, 21] width 14 height 14
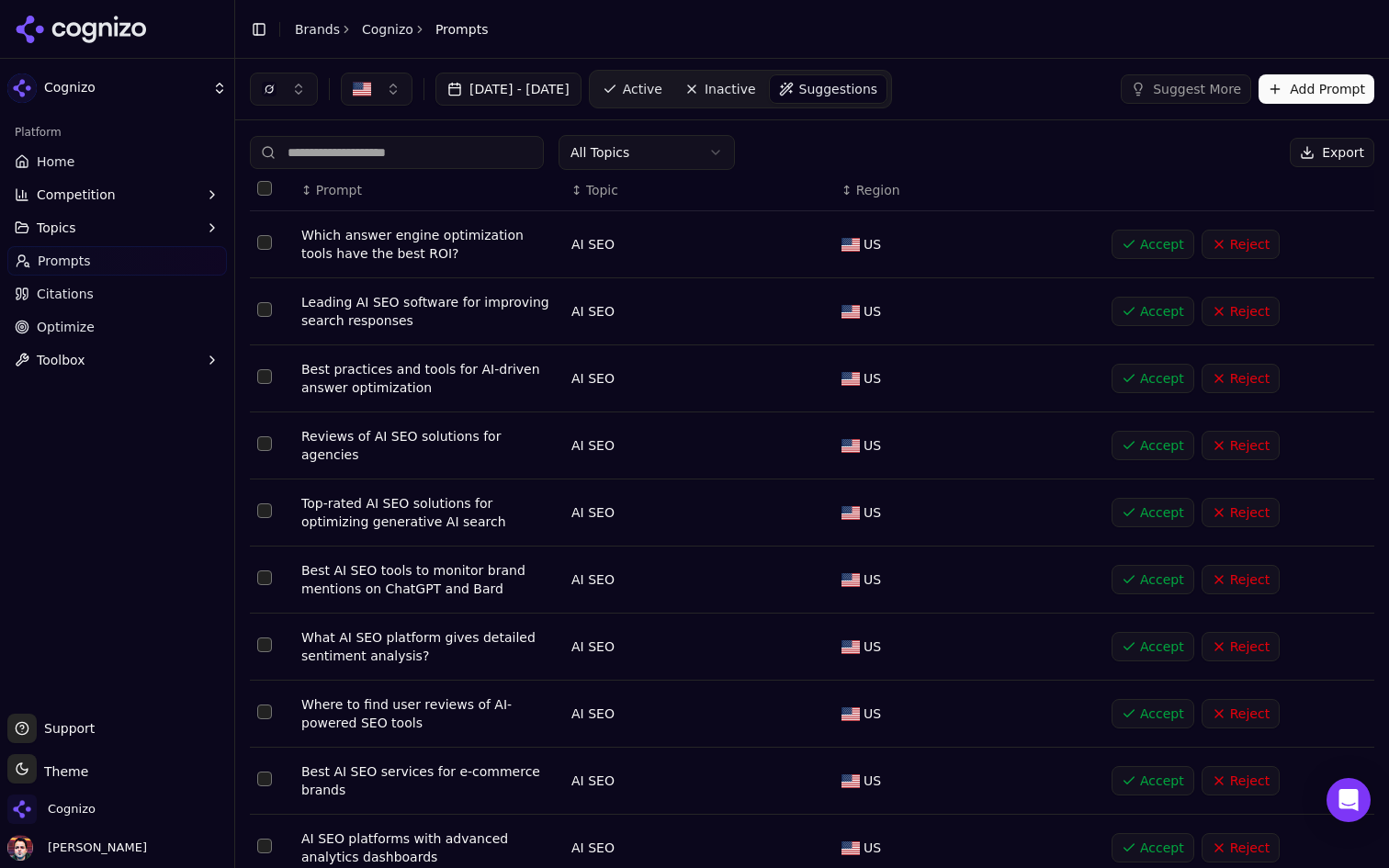
click at [1330, 85] on button "Add Prompt" at bounding box center [1317, 89] width 116 height 30
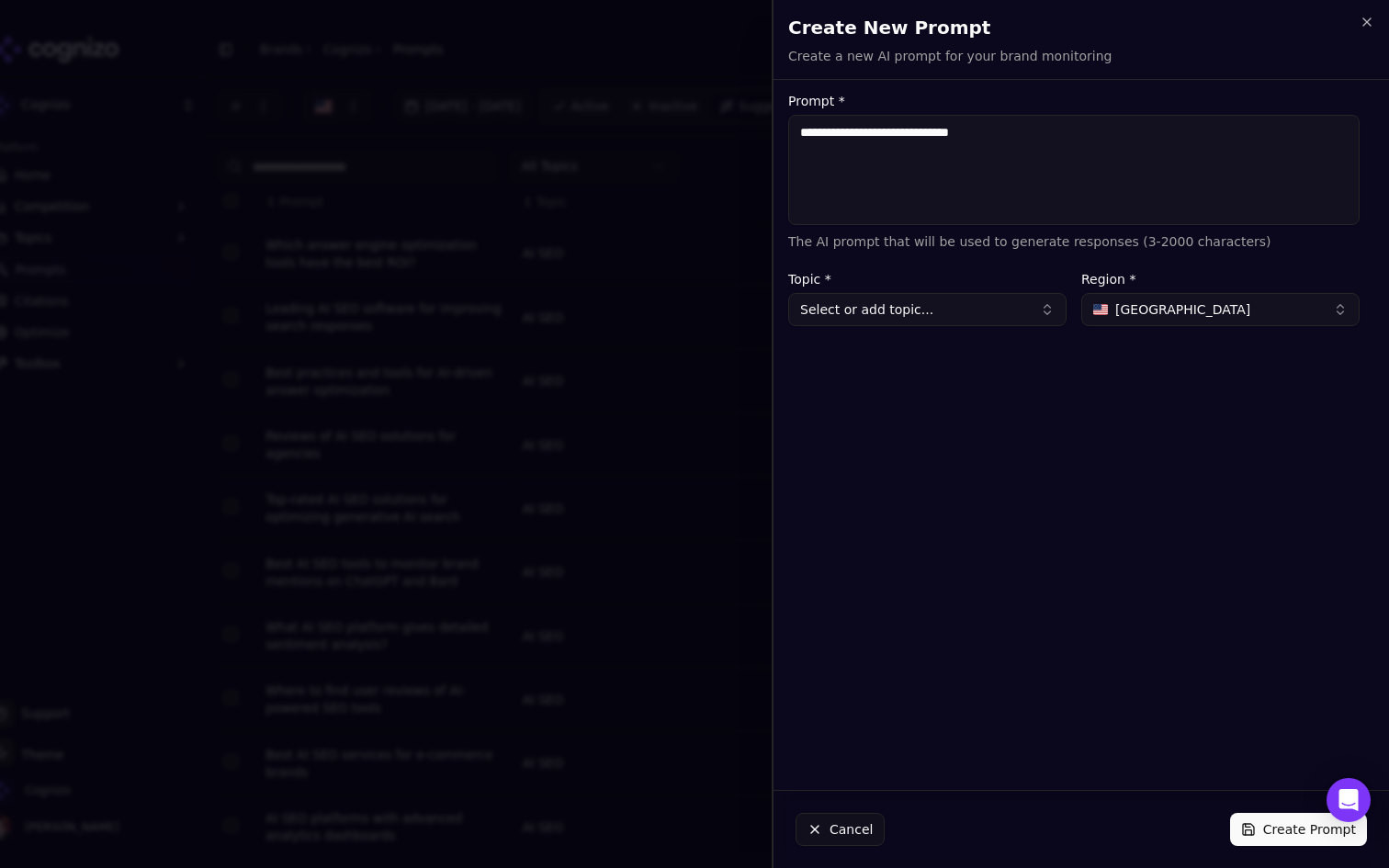
click at [1076, 185] on textarea "**********" at bounding box center [1074, 170] width 571 height 110
click at [1085, 163] on textarea "**********" at bounding box center [1074, 170] width 571 height 110
click at [1058, 153] on textarea "**********" at bounding box center [1074, 170] width 571 height 110
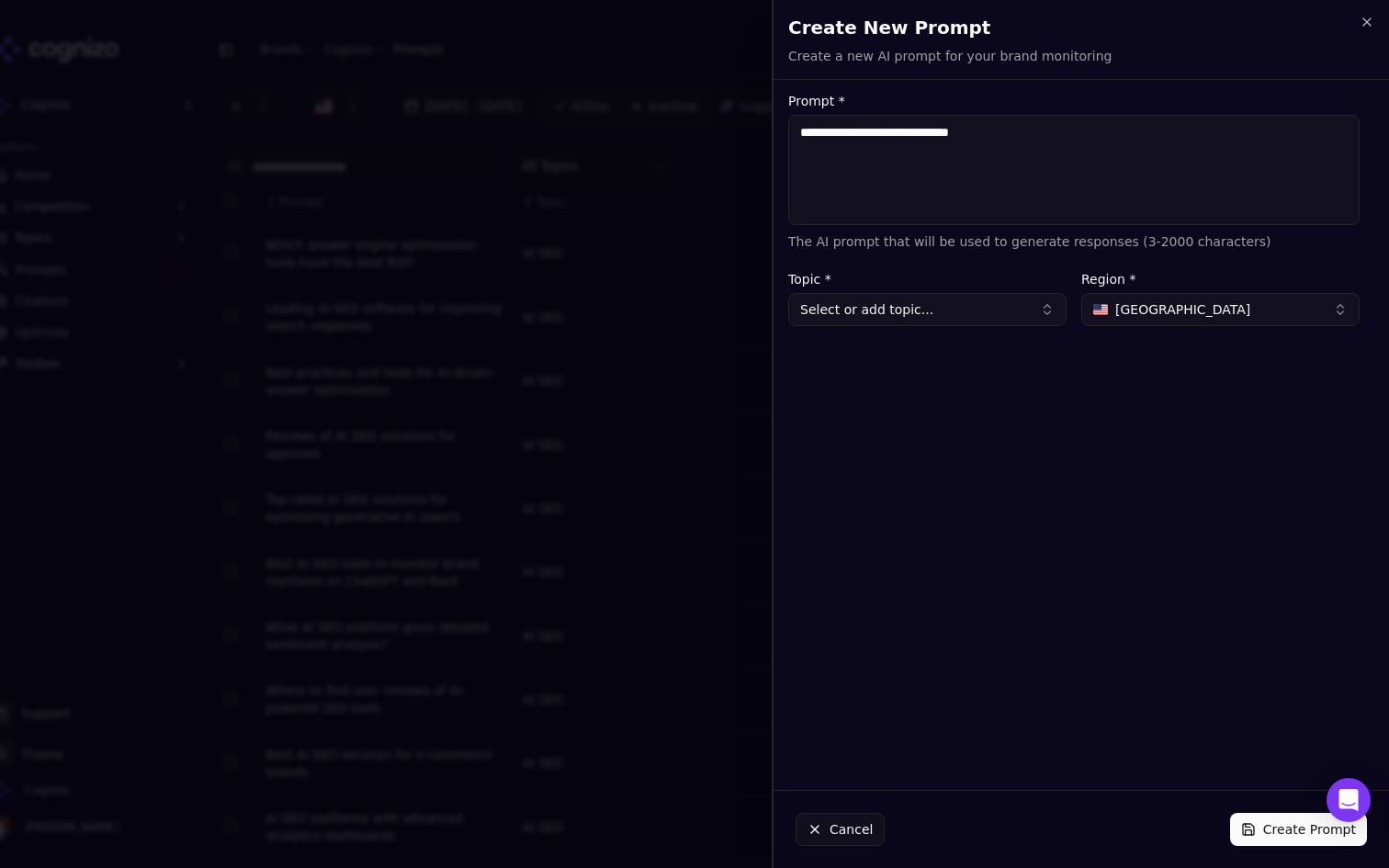
click at [1058, 153] on textarea "**********" at bounding box center [1074, 170] width 571 height 110
click at [1028, 129] on textarea "**********" at bounding box center [1074, 170] width 571 height 110
drag, startPoint x: 1038, startPoint y: 150, endPoint x: 788, endPoint y: 133, distance: 250.6
click at [788, 133] on textarea "**********" at bounding box center [1074, 170] width 571 height 110
type textarea "**********"
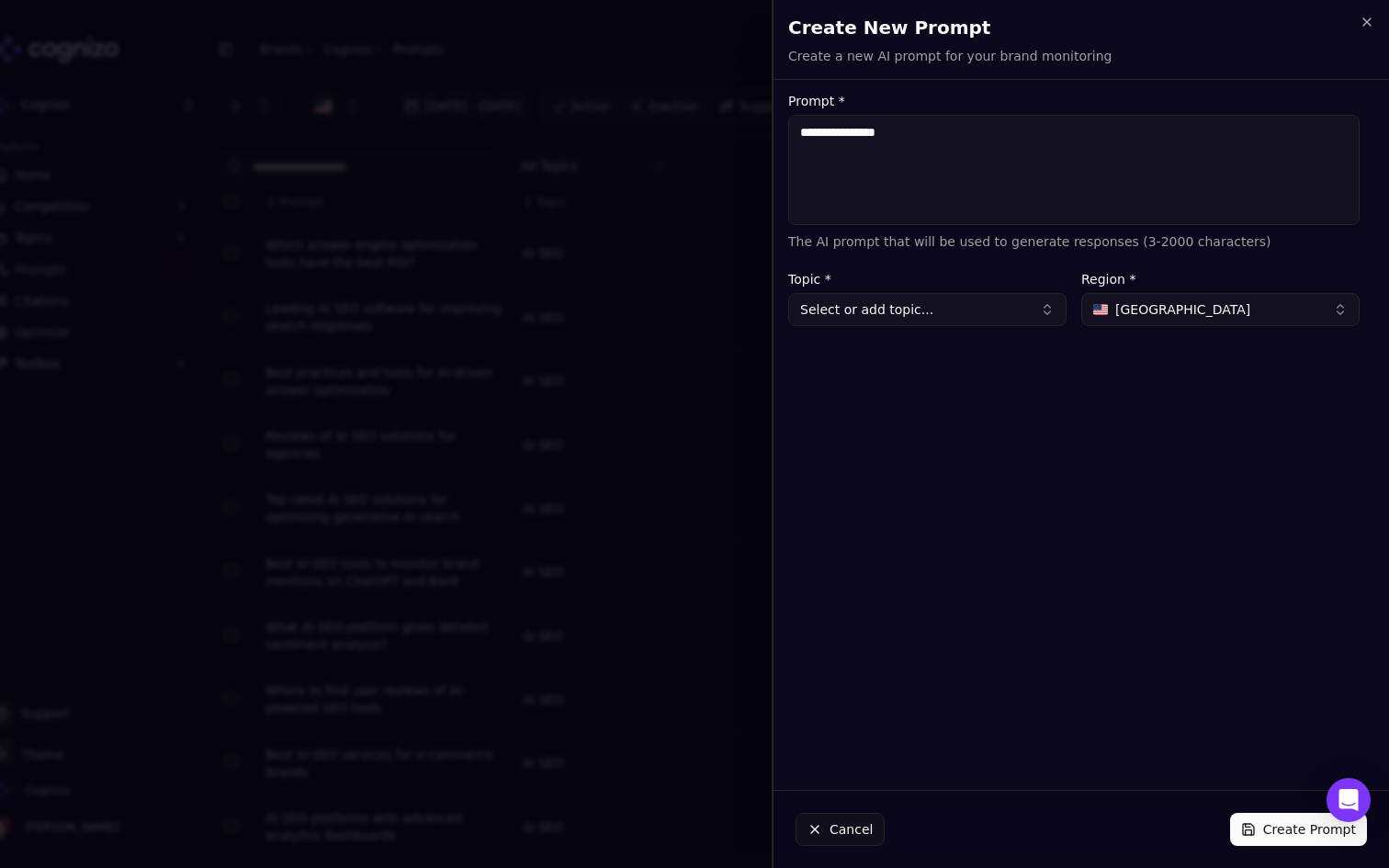
click at [971, 321] on button "Select or add topic..." at bounding box center [927, 309] width 278 height 33
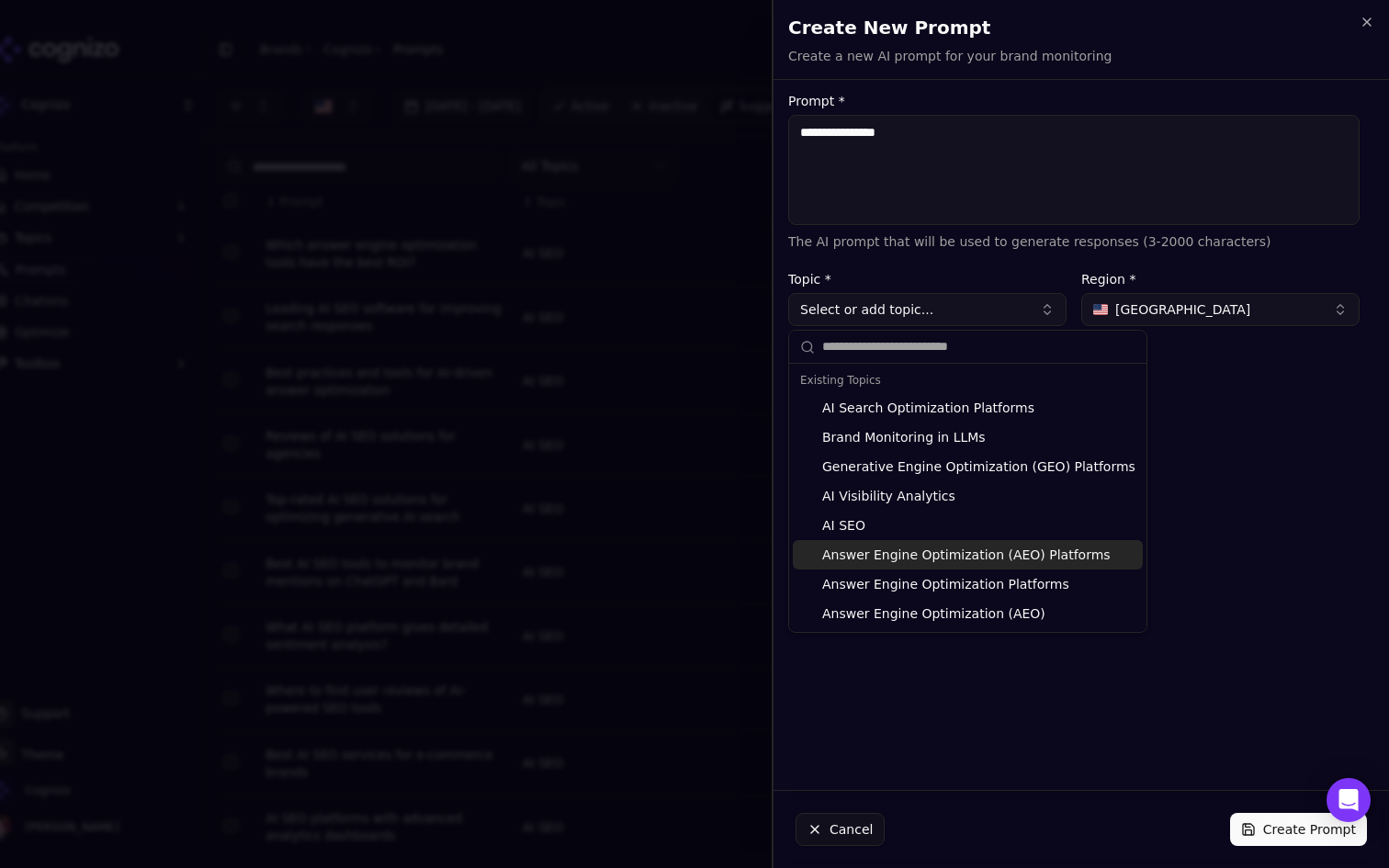
click at [978, 553] on div "Answer Engine Optimization (AEO) Platforms" at bounding box center [968, 554] width 350 height 30
type input "**********"
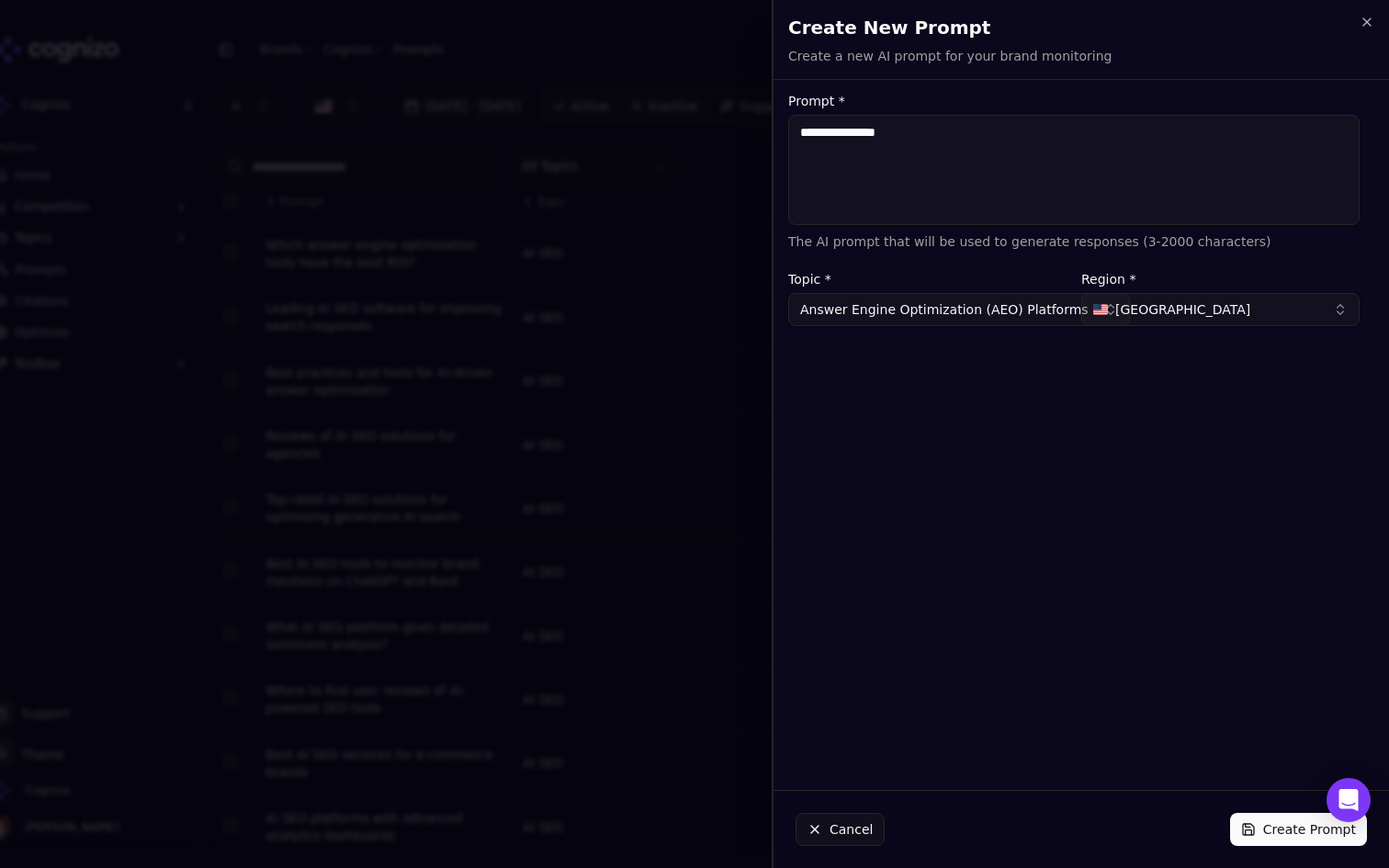
click at [1273, 837] on button "Create Prompt" at bounding box center [1299, 829] width 137 height 33
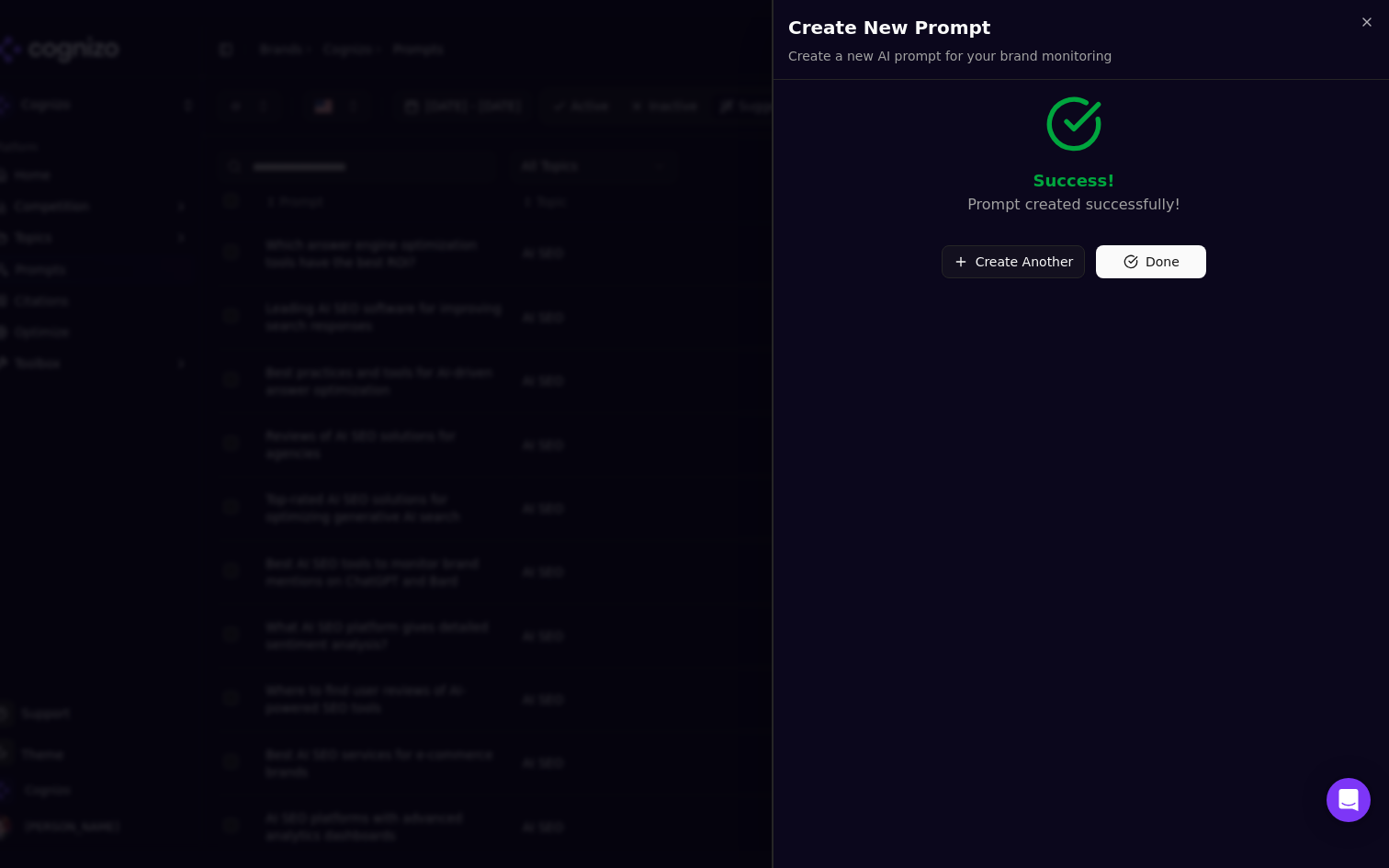
click at [1131, 256] on button "Done" at bounding box center [1151, 262] width 110 height 33
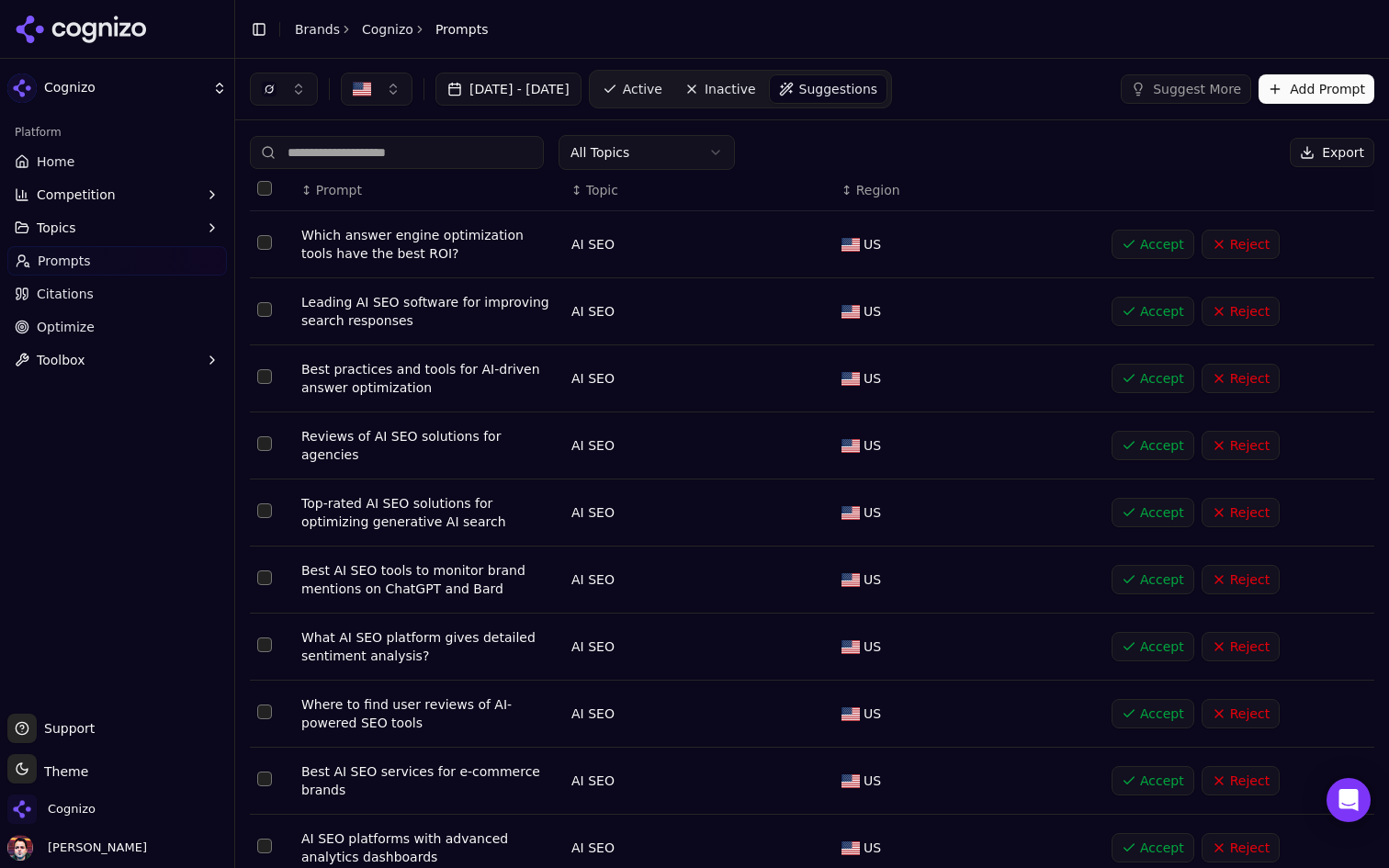
click at [663, 88] on span "Active" at bounding box center [642, 89] width 39 height 18
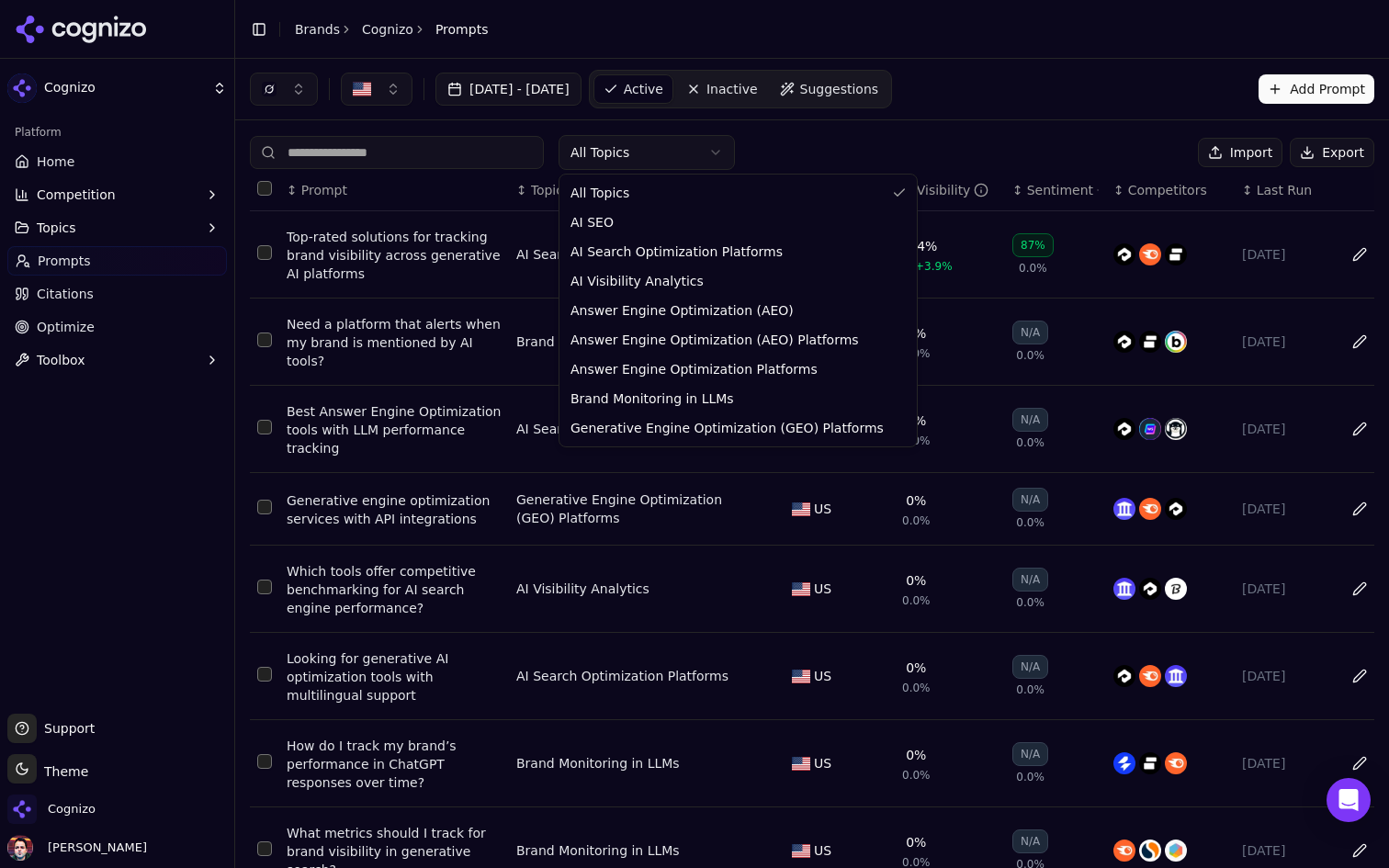
click at [624, 151] on html "Cognizo Platform Home Competition Topics Prompts Citations Optimize Toolbox Sup…" at bounding box center [694, 434] width 1389 height 868
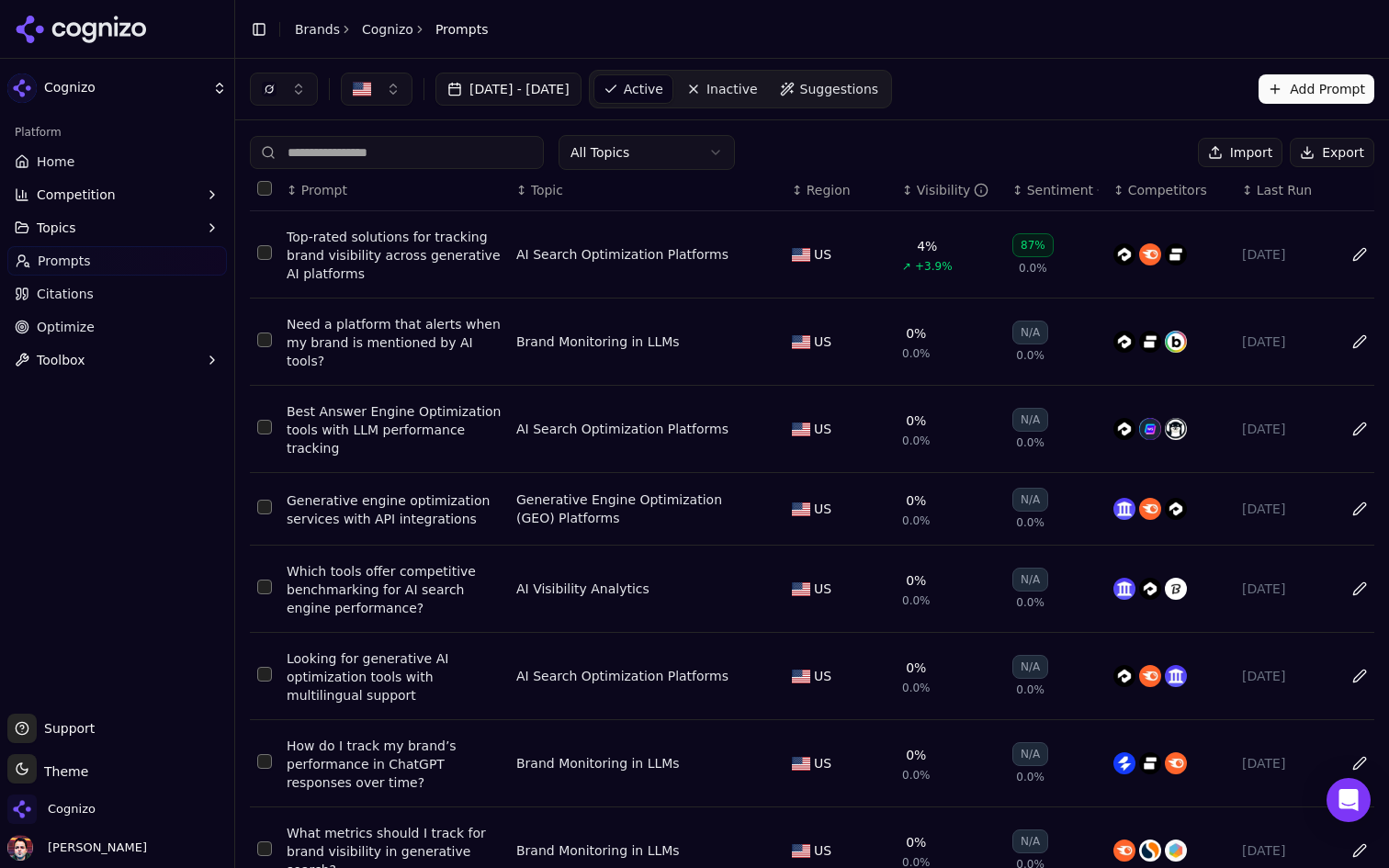
click at [451, 152] on input at bounding box center [396, 152] width 294 height 33
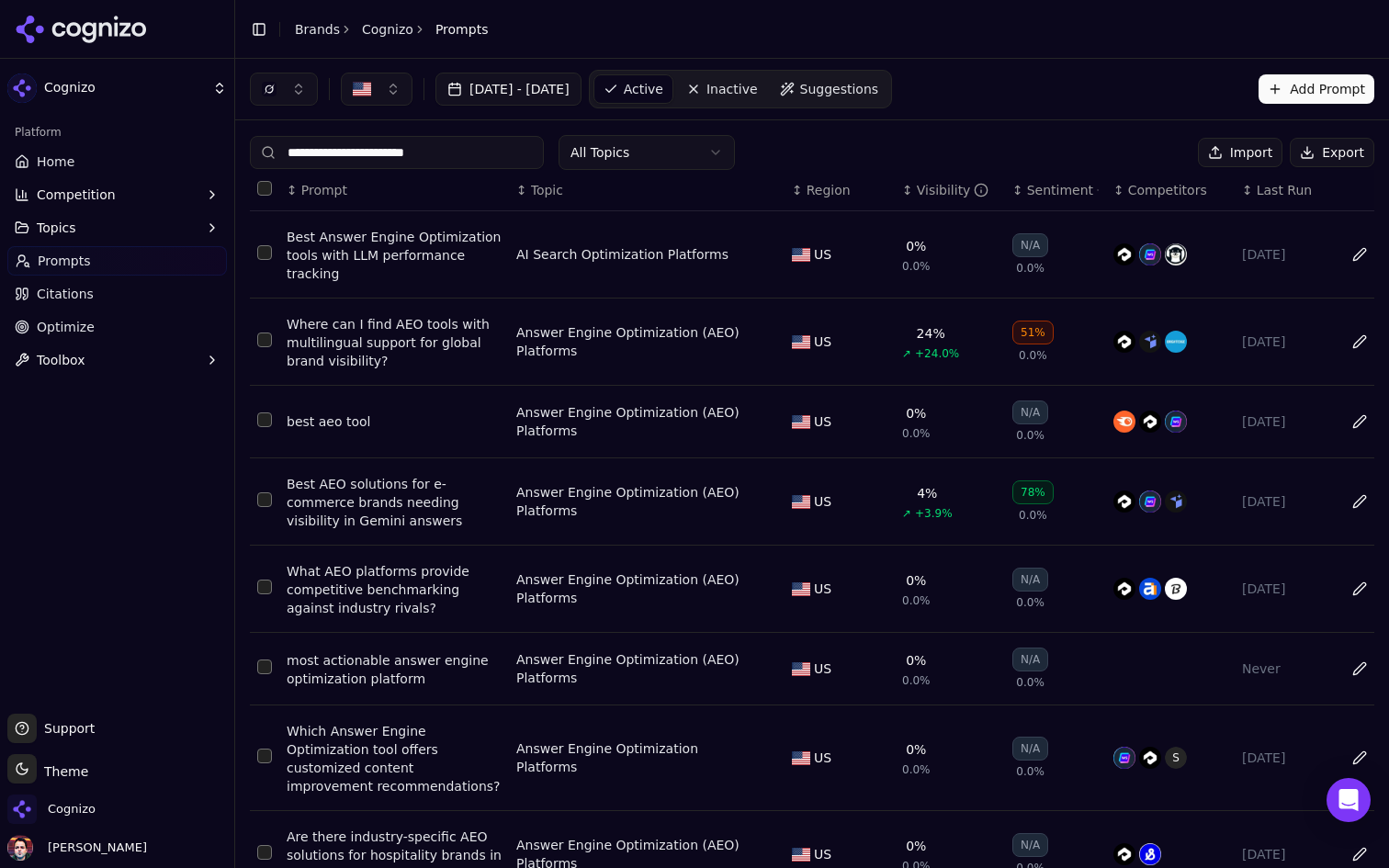
type input "**********"
click at [642, 253] on div "AI Search Optimization Platforms" at bounding box center [622, 254] width 212 height 18
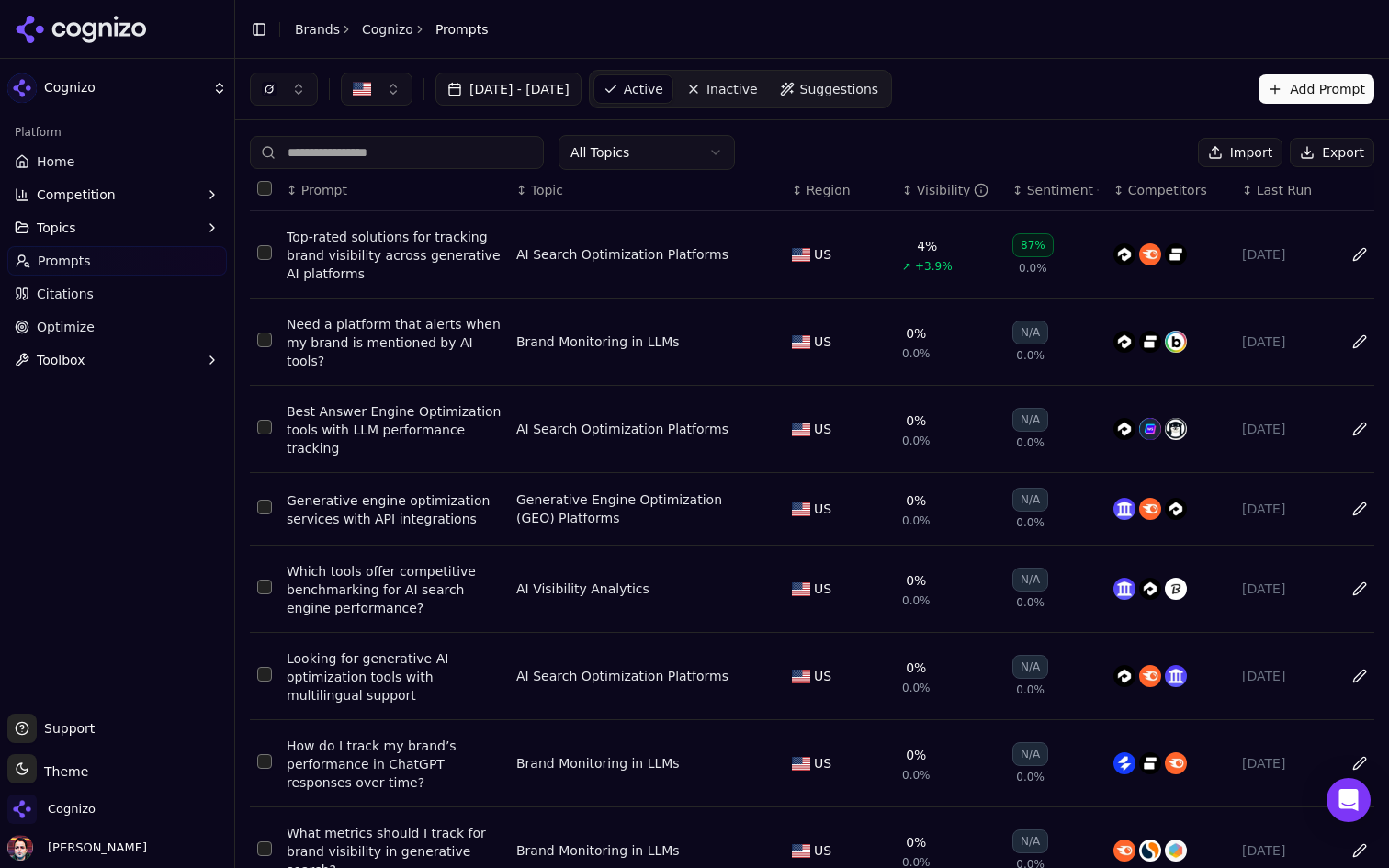
click at [761, 250] on button "Data table" at bounding box center [765, 254] width 22 height 22
click at [700, 254] on span "AI Search Optimization Platforms" at bounding box center [616, 254] width 176 height 18
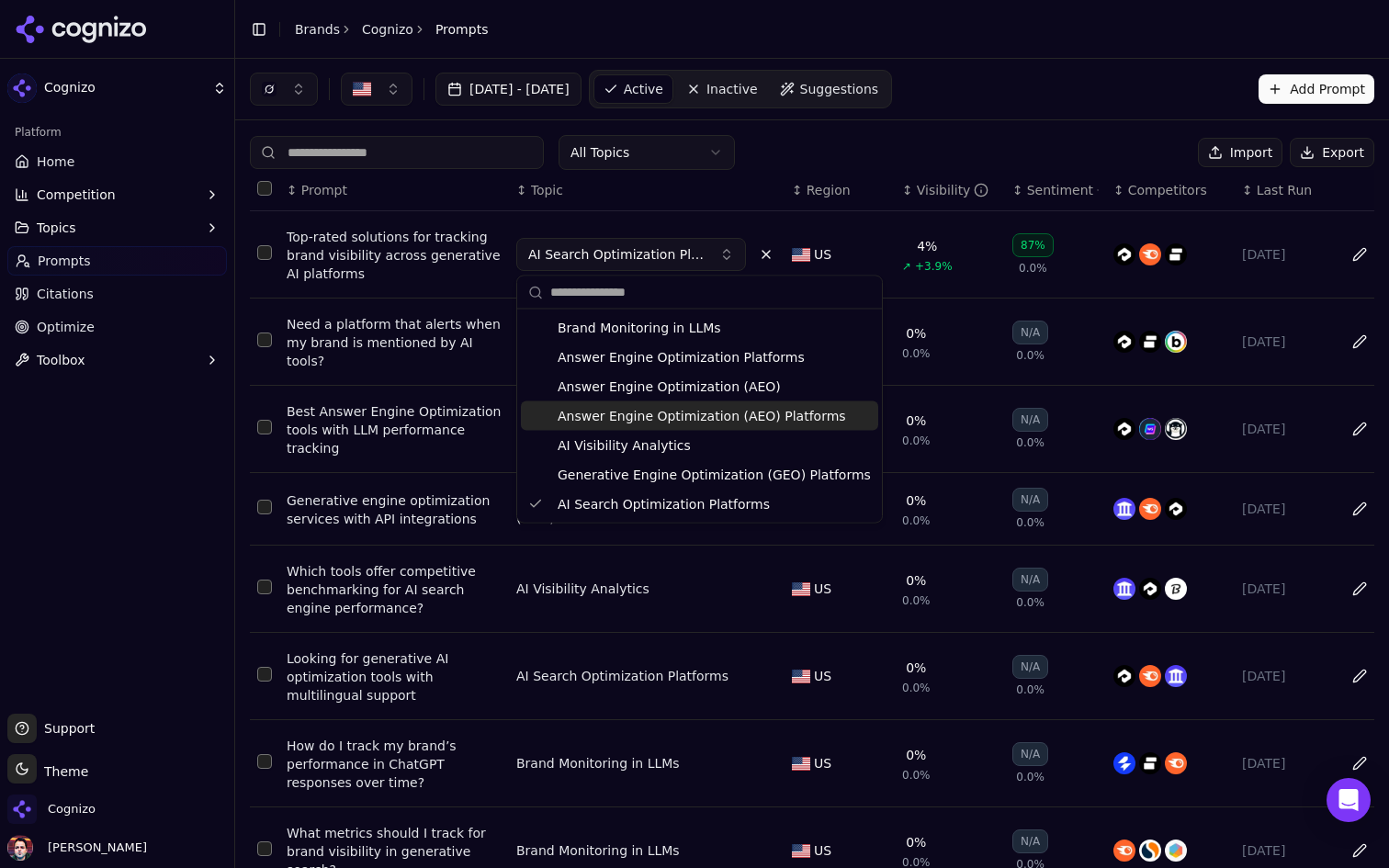
click at [692, 421] on span "Answer Engine Optimization (AEO) Platforms" at bounding box center [702, 415] width 288 height 18
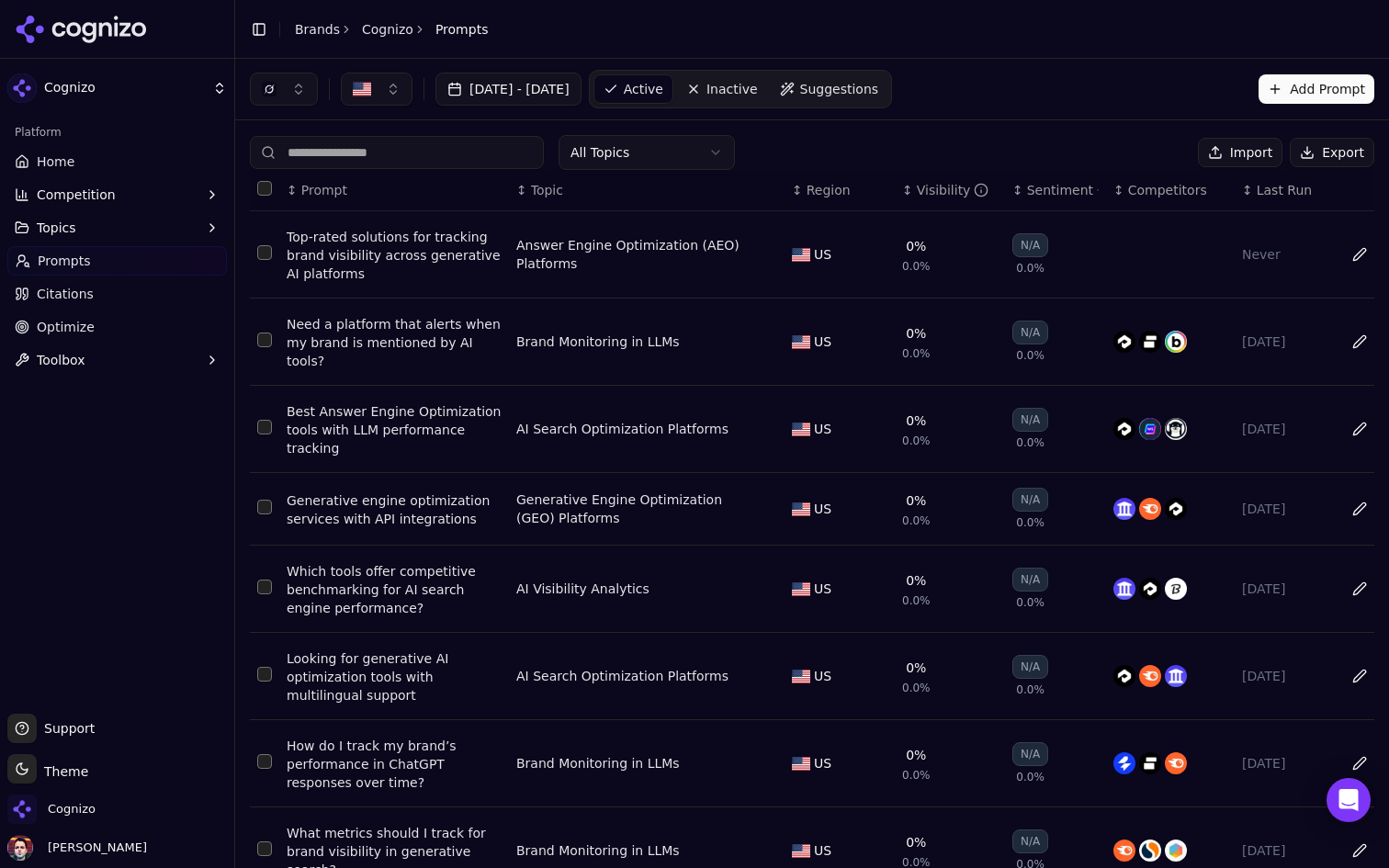
click at [259, 333] on button "Select row 2" at bounding box center [264, 339] width 14 height 14
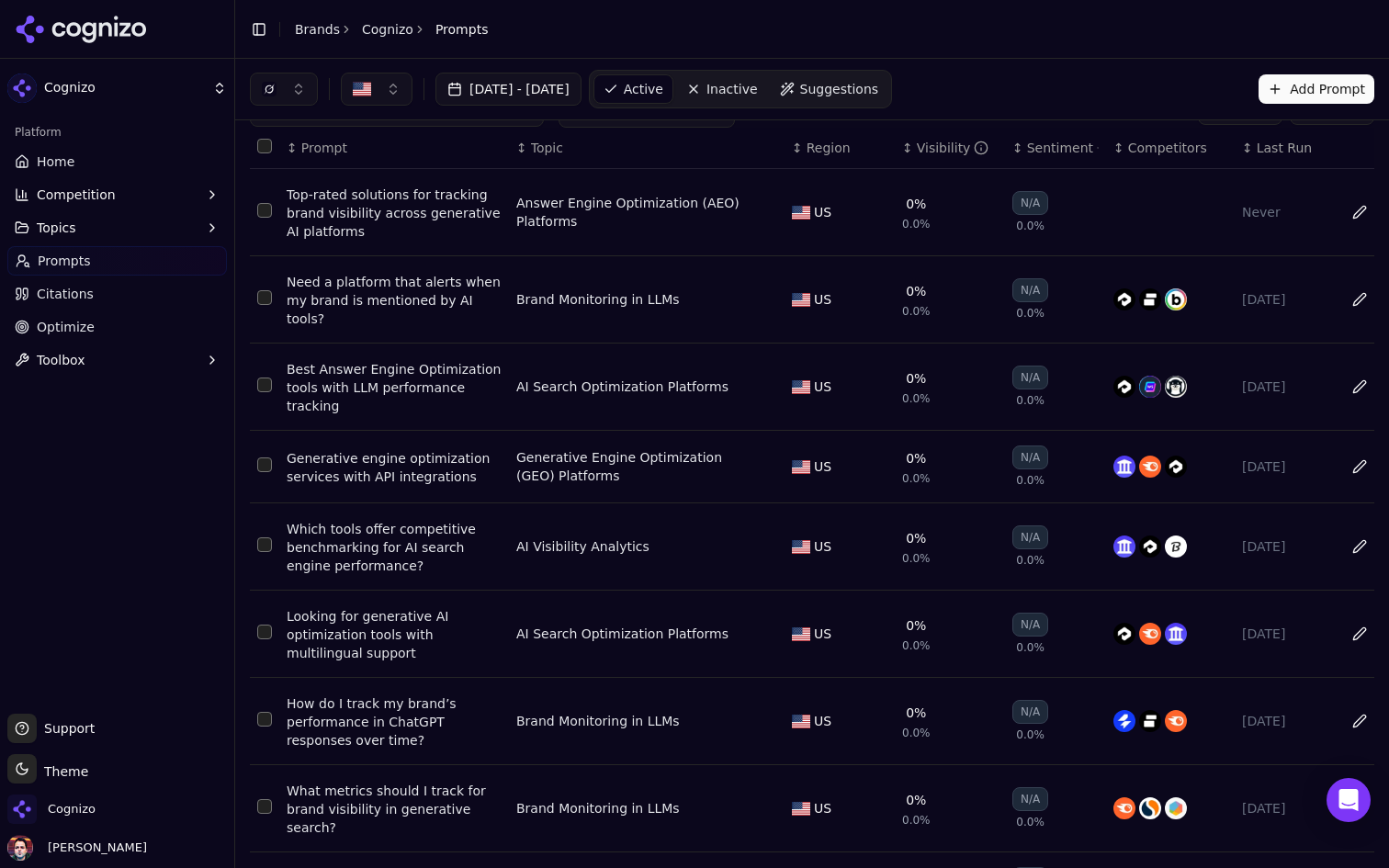
scroll to position [73, 0]
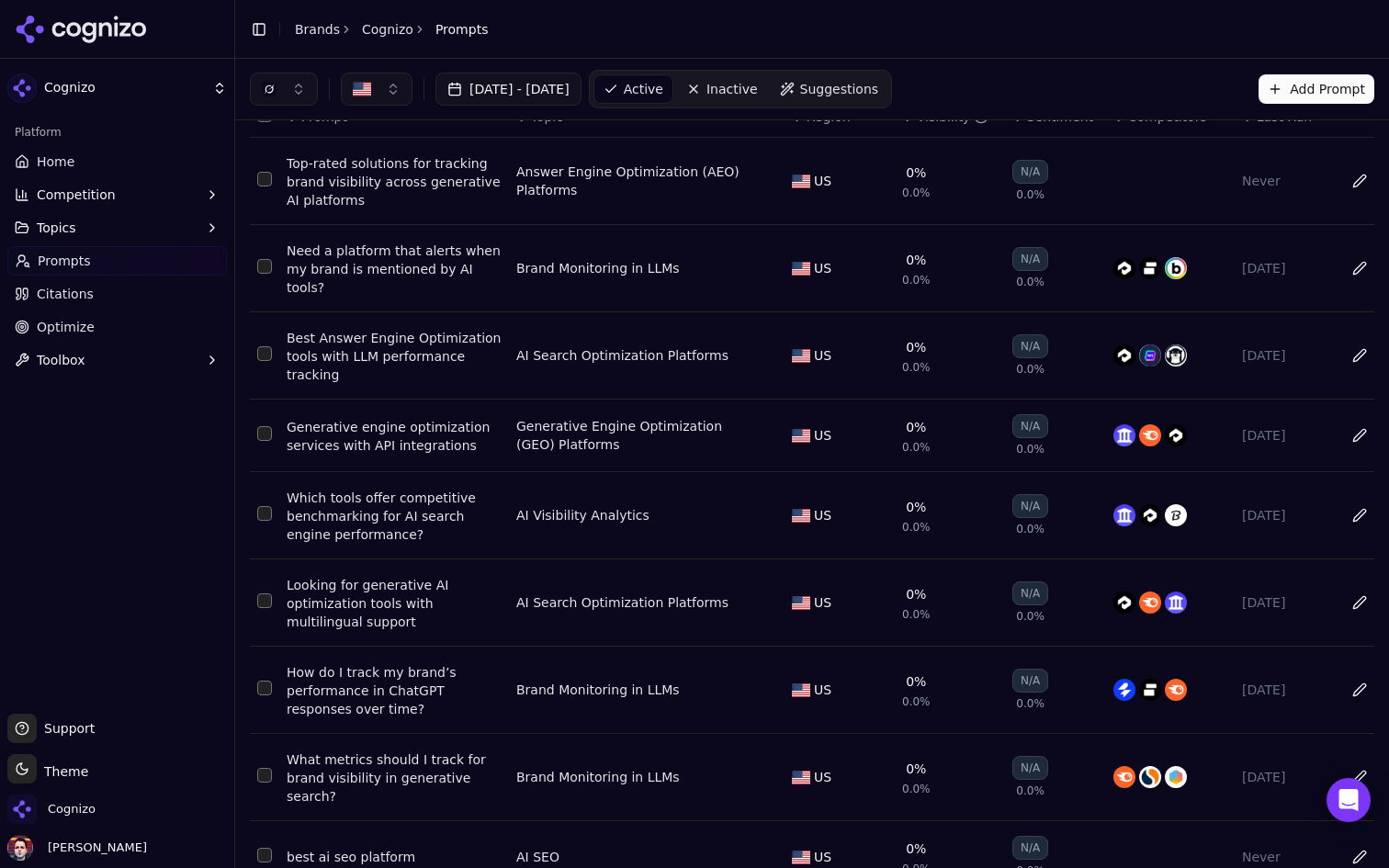
click at [614, 346] on div "AI Search Optimization Platforms" at bounding box center [622, 355] width 212 height 18
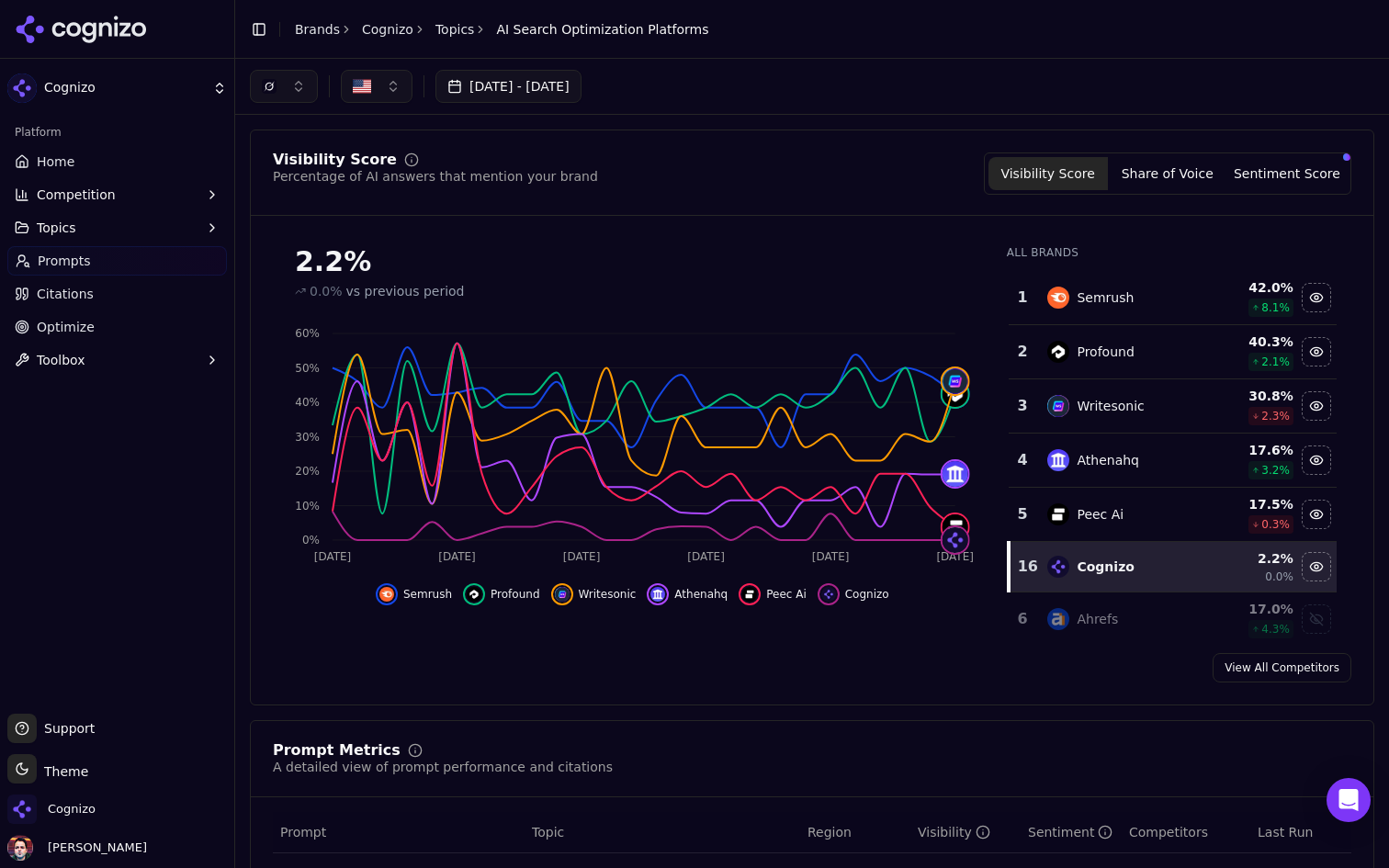
scroll to position [80, 0]
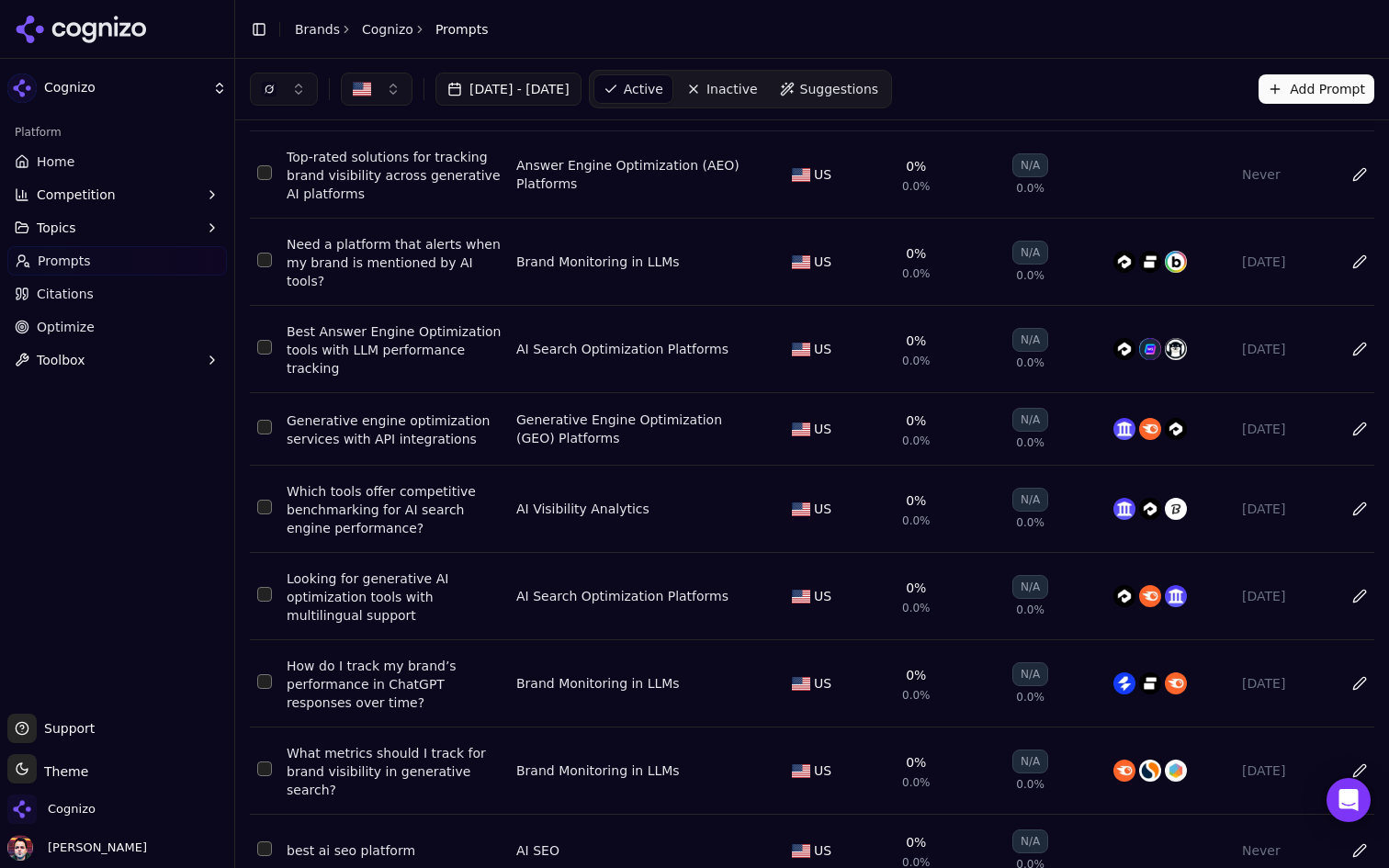
click at [768, 342] on button "Data table" at bounding box center [765, 348] width 22 height 22
click at [680, 340] on span "AI Search Optimization Platforms" at bounding box center [616, 348] width 176 height 18
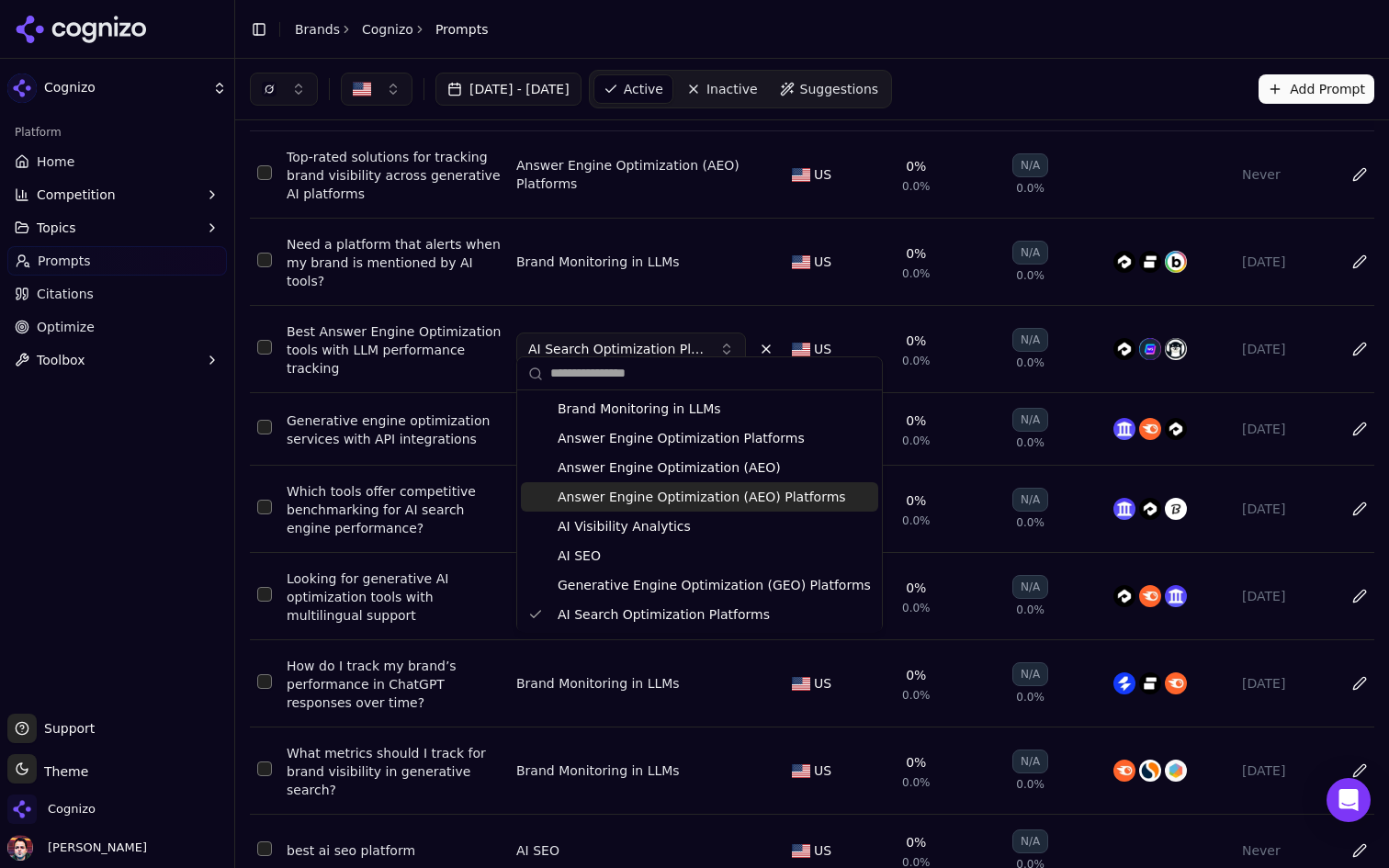
click at [663, 491] on span "Answer Engine Optimization (AEO) Platforms" at bounding box center [702, 496] width 288 height 18
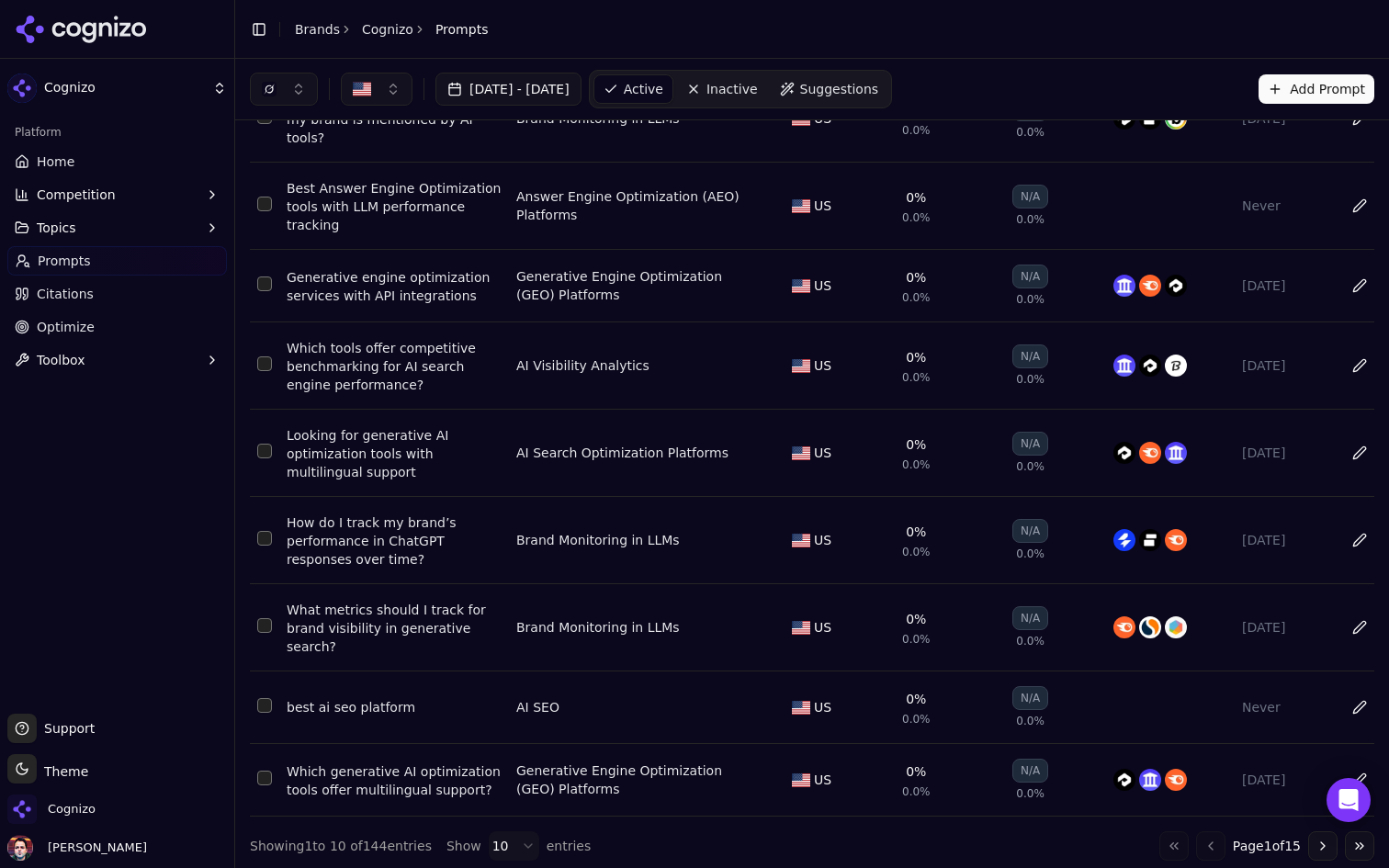
scroll to position [0, 0]
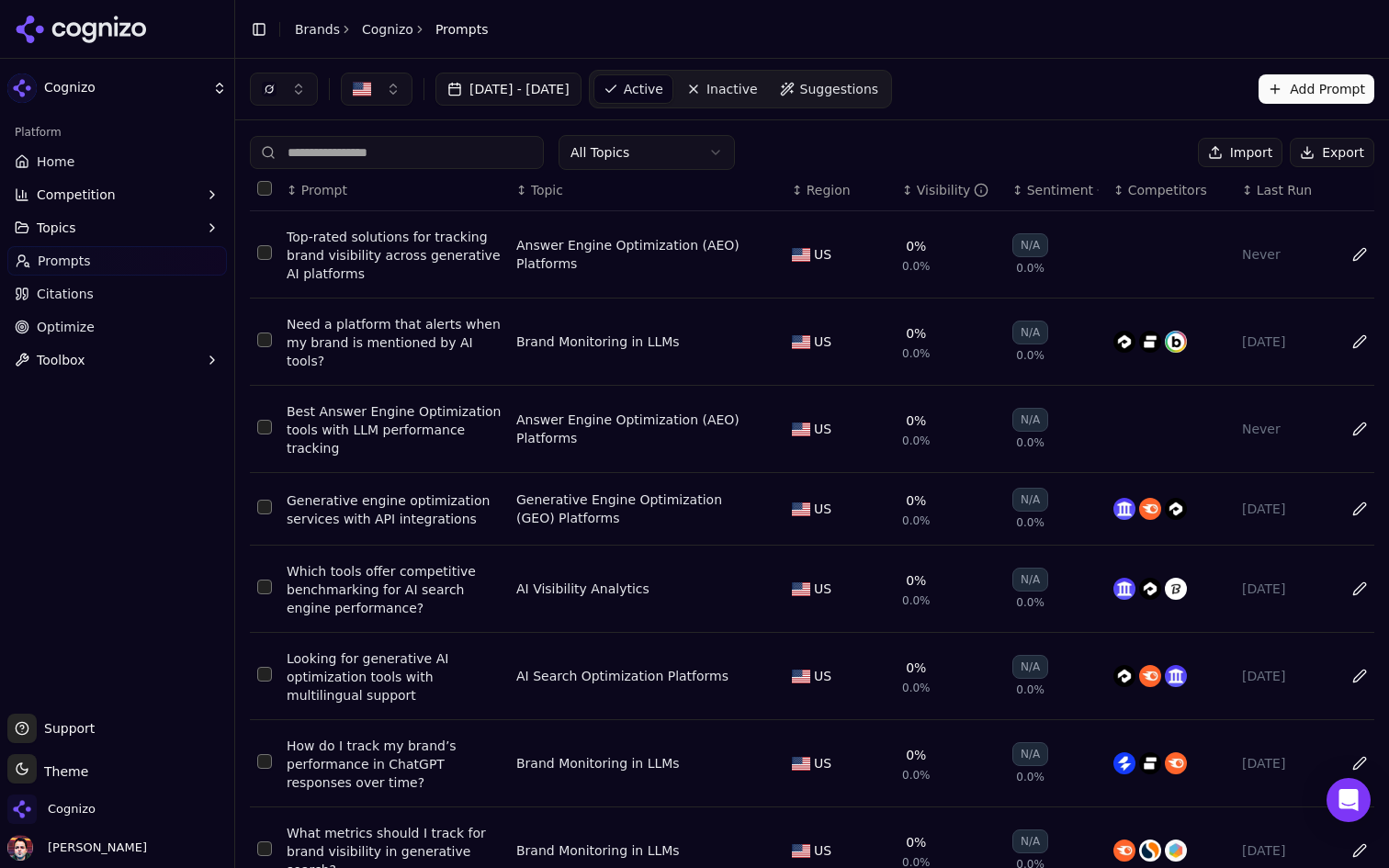
click at [481, 155] on input at bounding box center [396, 152] width 294 height 33
click at [685, 152] on html "Cognizo Platform Home Competition Topics Prompts Citations Optimize Toolbox Sup…" at bounding box center [694, 434] width 1389 height 868
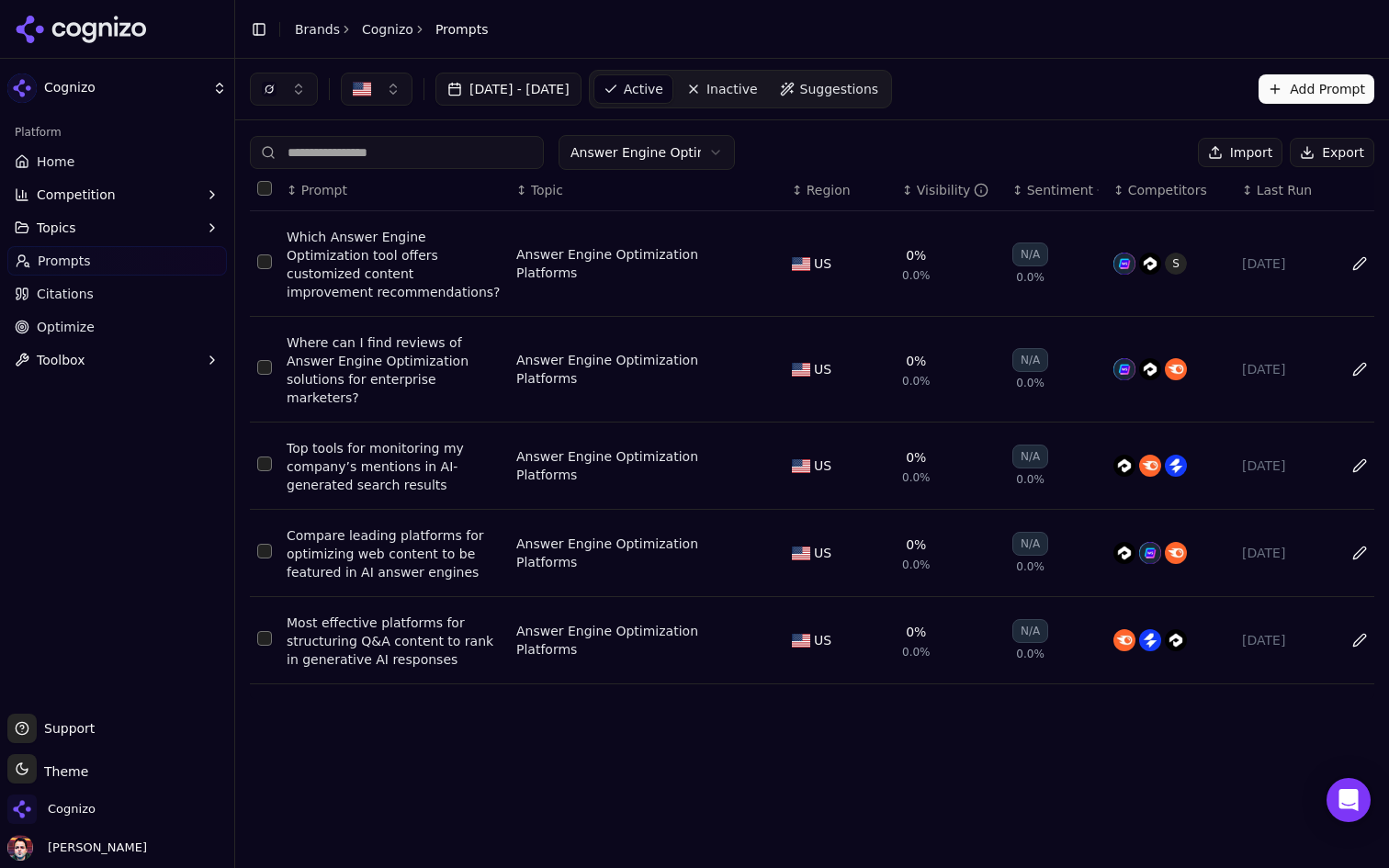
click at [765, 256] on button "Data table" at bounding box center [765, 263] width 22 height 22
click at [723, 261] on button "Answer Engine Optimization Platforms" at bounding box center [630, 264] width 229 height 33
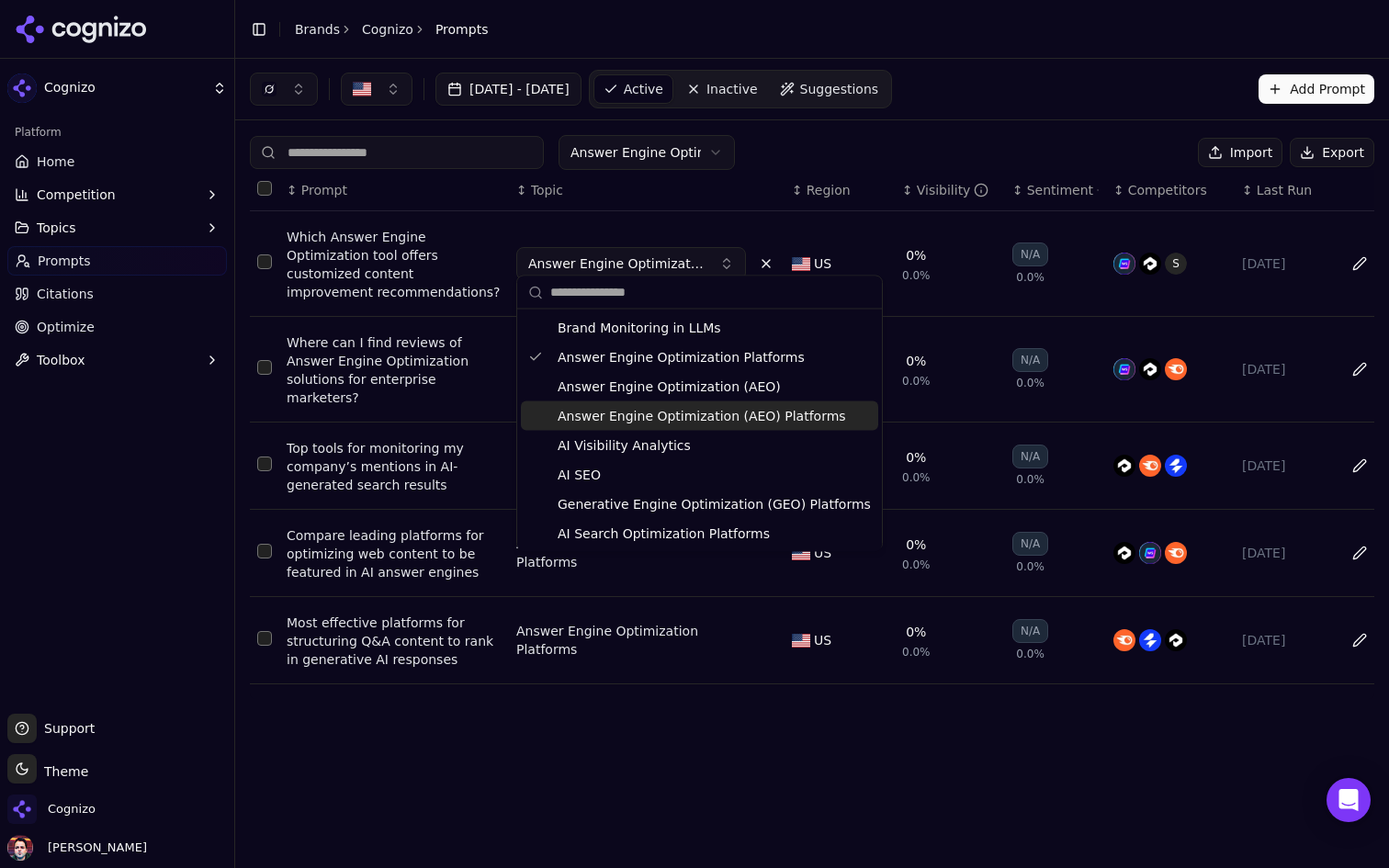
click at [701, 410] on span "Answer Engine Optimization (AEO) Platforms" at bounding box center [702, 415] width 288 height 18
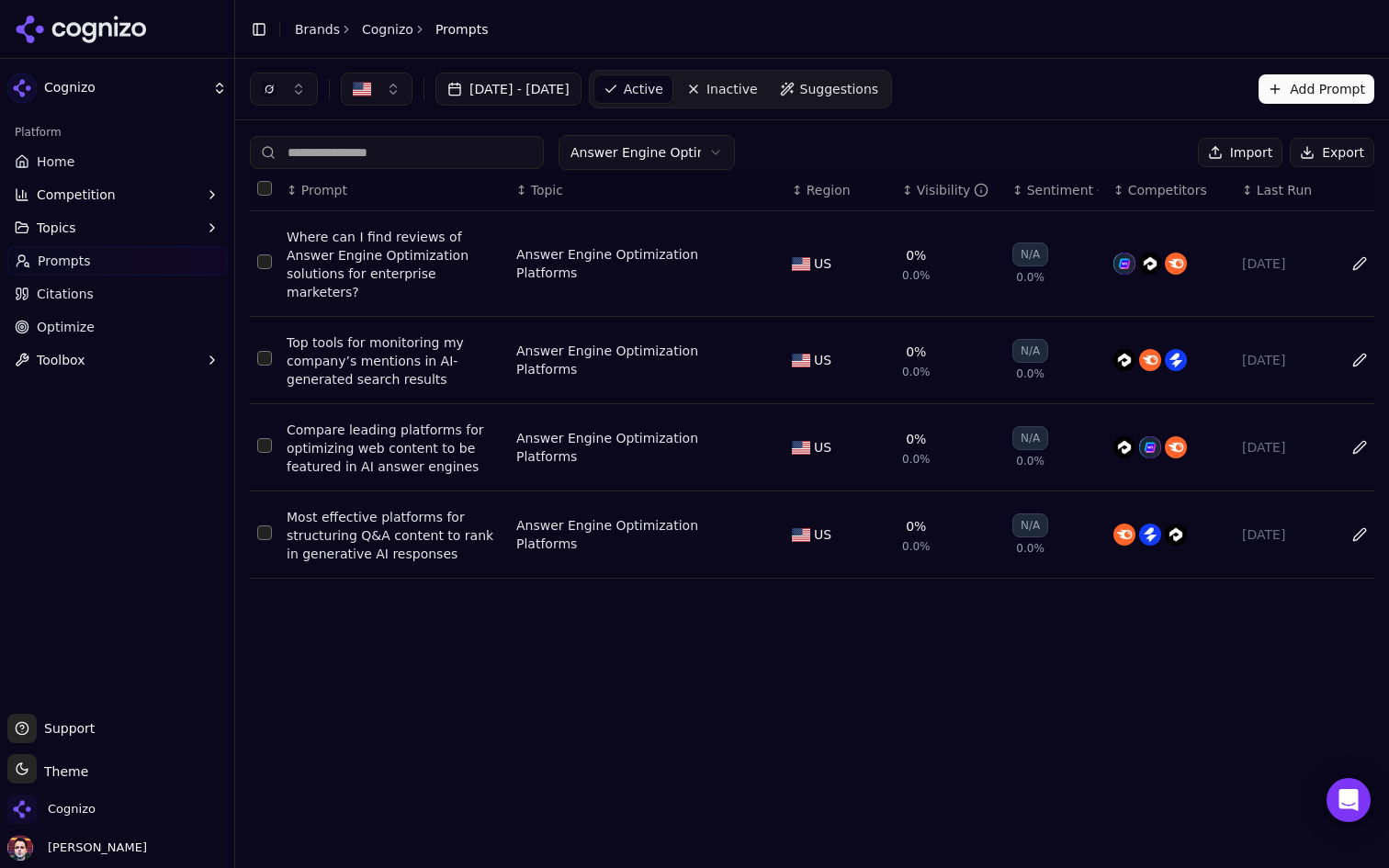
click at [747, 254] on div "Answer Engine Optimization Platforms" at bounding box center [635, 264] width 239 height 37
click at [764, 252] on button "Data table" at bounding box center [765, 263] width 22 height 22
click at [727, 259] on button "Answer Engine Optimization Platforms" at bounding box center [630, 264] width 229 height 33
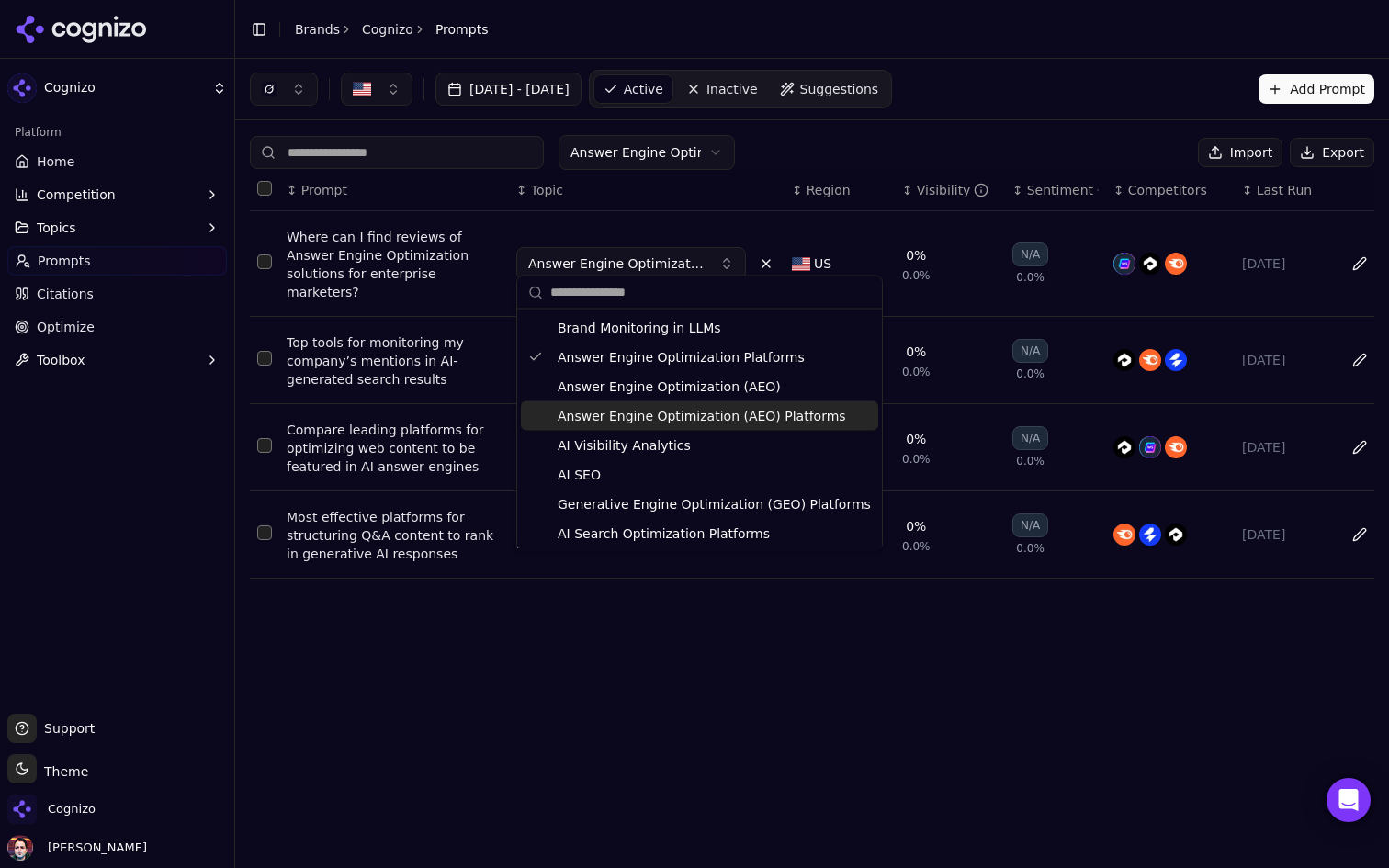
click at [740, 414] on span "Answer Engine Optimization (AEO) Platforms" at bounding box center [702, 415] width 288 height 18
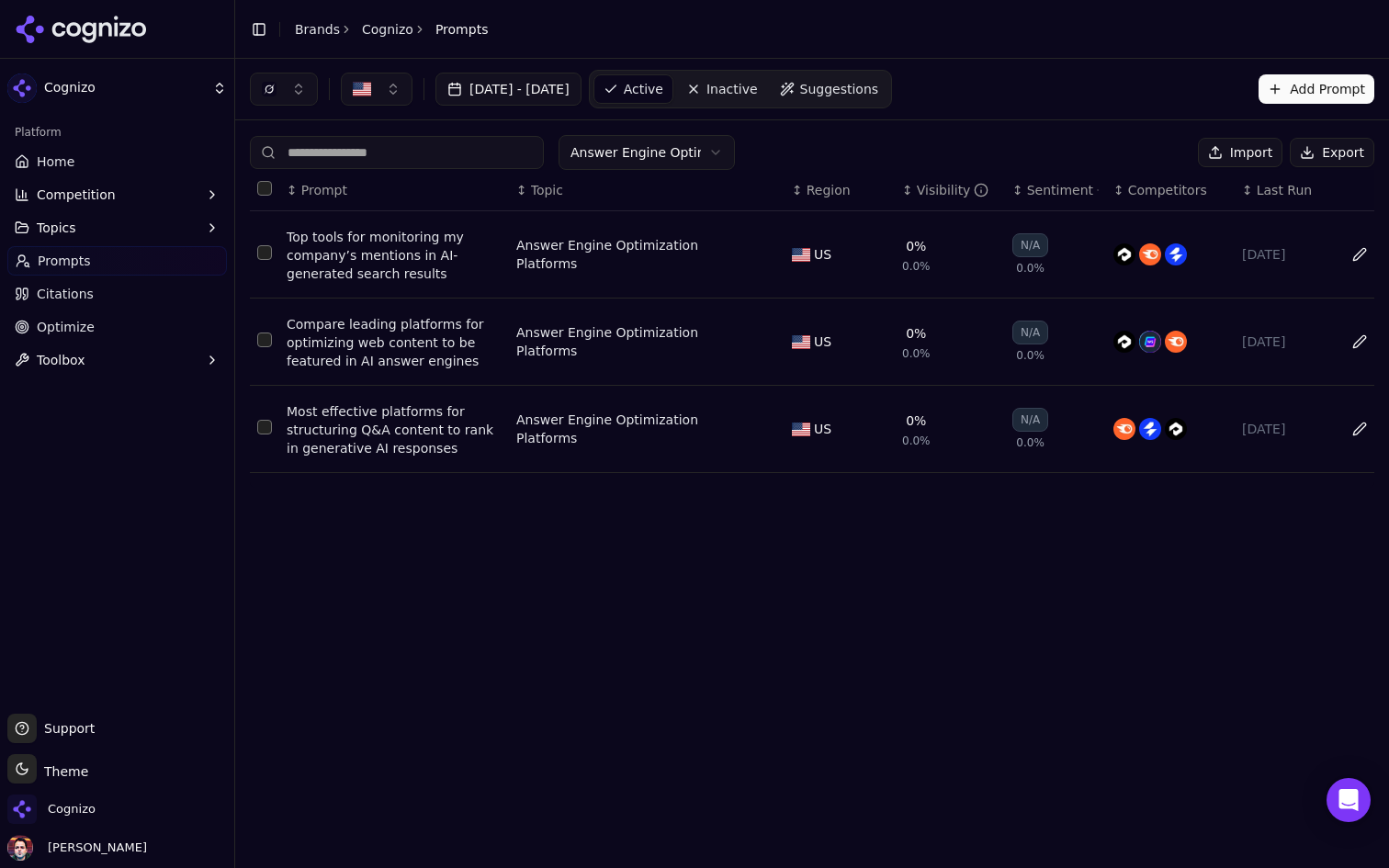
click at [267, 256] on button "Select row 1" at bounding box center [264, 252] width 14 height 14
click at [268, 345] on button "Select row 2" at bounding box center [264, 339] width 14 height 14
click at [261, 432] on button "Select row 3" at bounding box center [264, 426] width 14 height 14
click at [764, 256] on button "Data table" at bounding box center [765, 254] width 22 height 22
click at [718, 261] on button "Answer Engine Optimization Platforms" at bounding box center [630, 254] width 229 height 33
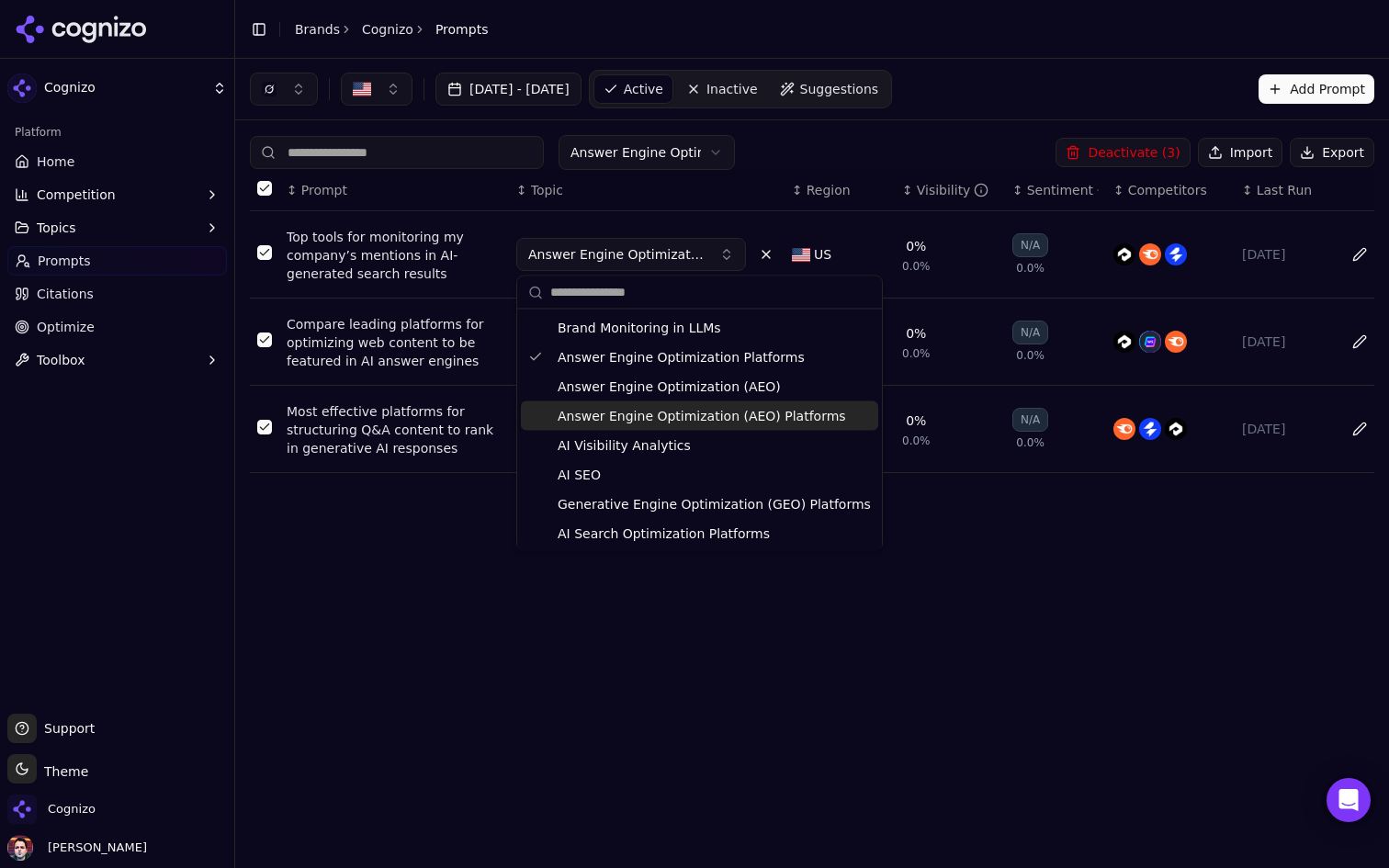
click at [745, 416] on span "Answer Engine Optimization (AEO) Platforms" at bounding box center [702, 415] width 288 height 18
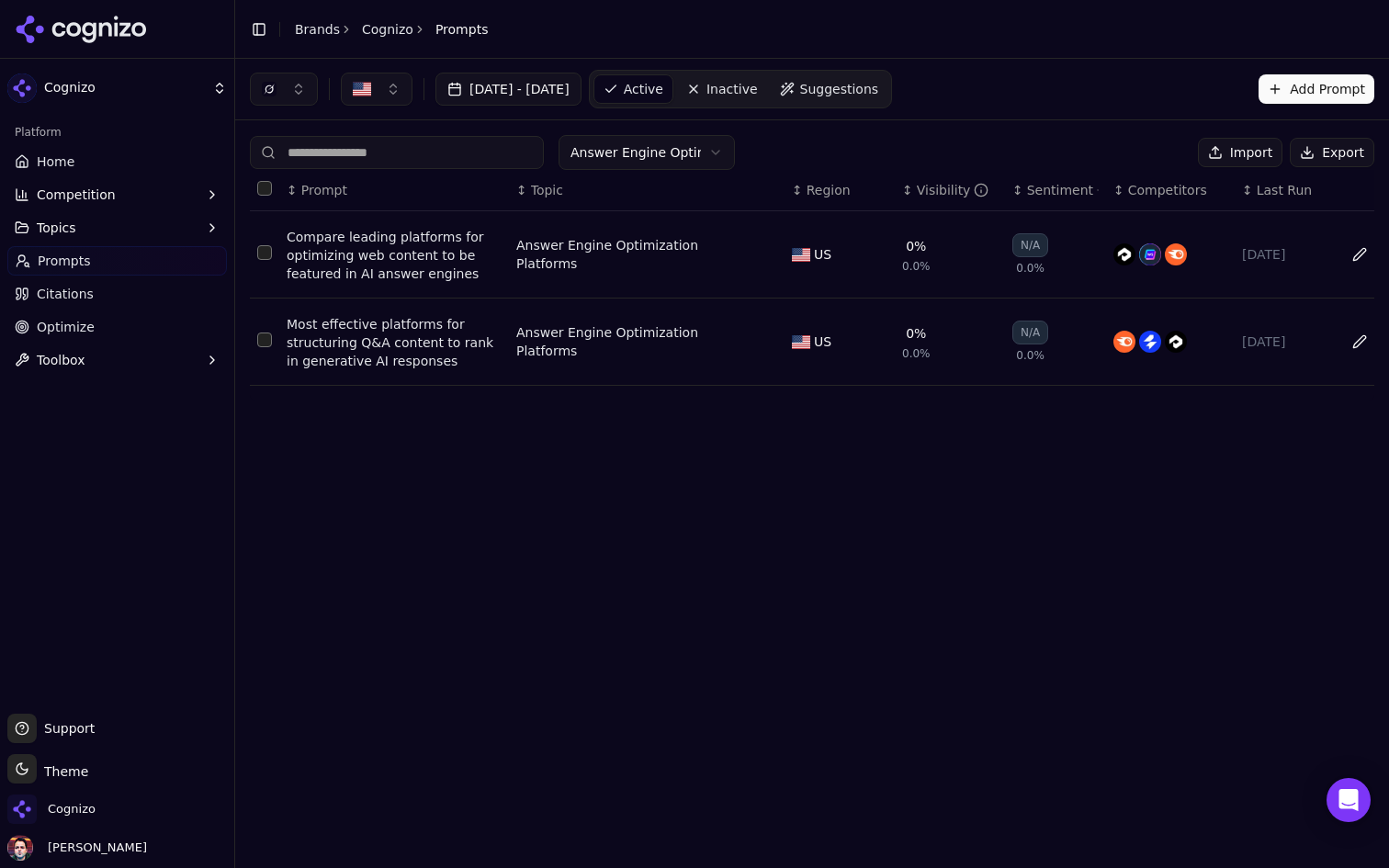
click at [764, 253] on button "Data table" at bounding box center [765, 254] width 22 height 22
click at [722, 257] on button "Answer Engine Optimization Platforms" at bounding box center [630, 254] width 229 height 33
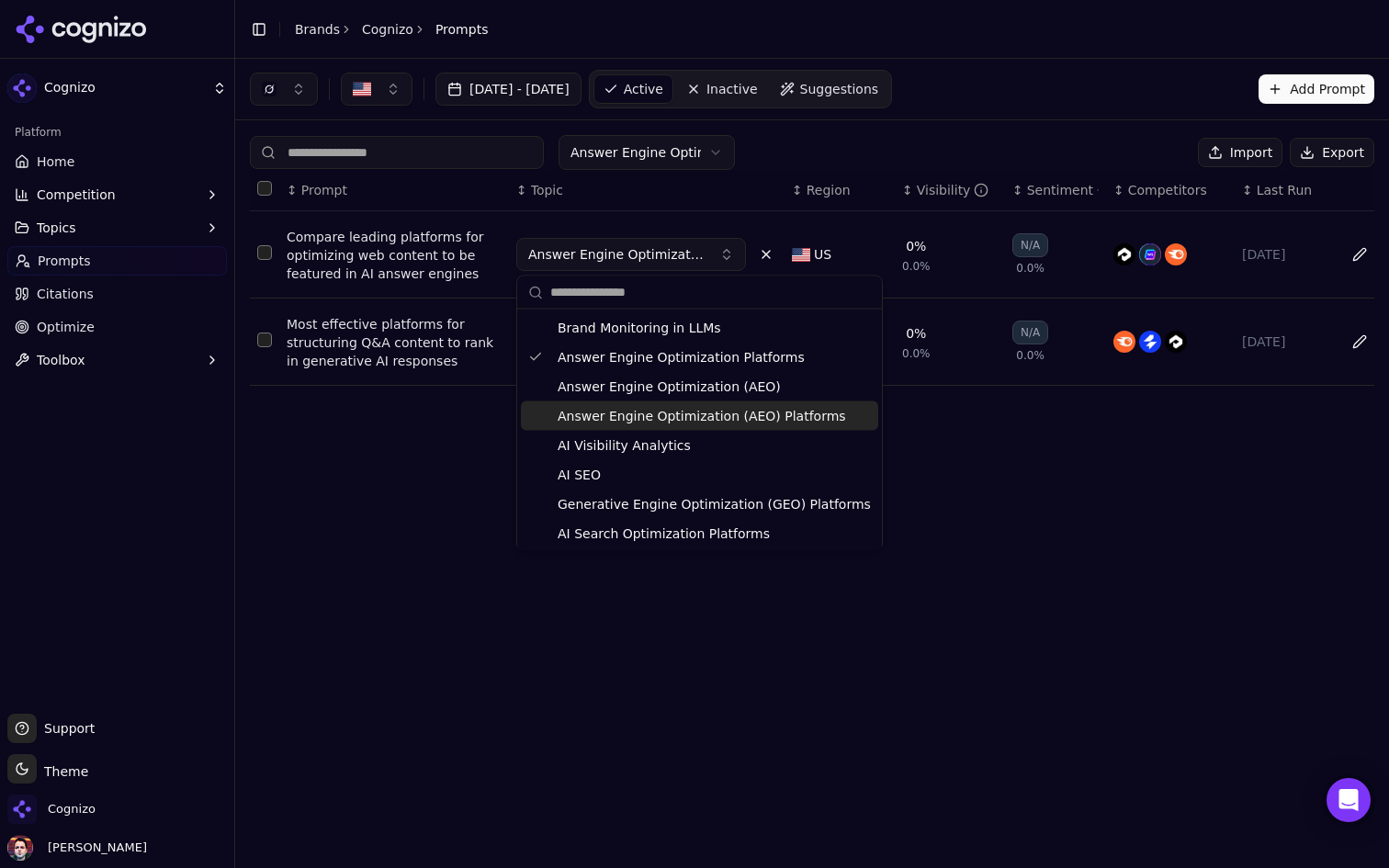
click at [719, 420] on span "Answer Engine Optimization (AEO) Platforms" at bounding box center [702, 415] width 288 height 18
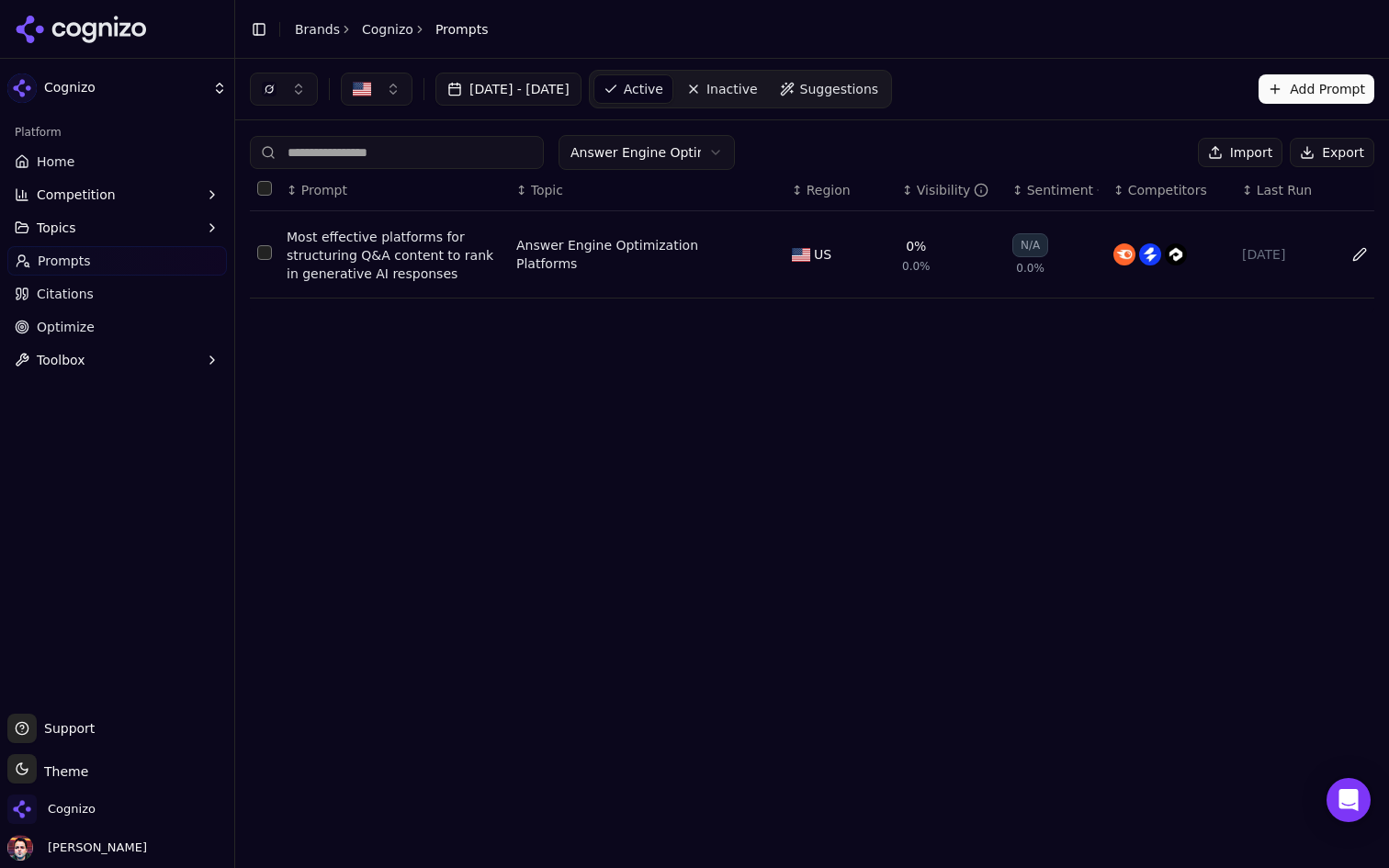
click at [763, 253] on button "Data table" at bounding box center [765, 254] width 22 height 22
click at [717, 252] on button "Answer Engine Optimization Platforms" at bounding box center [630, 254] width 229 height 33
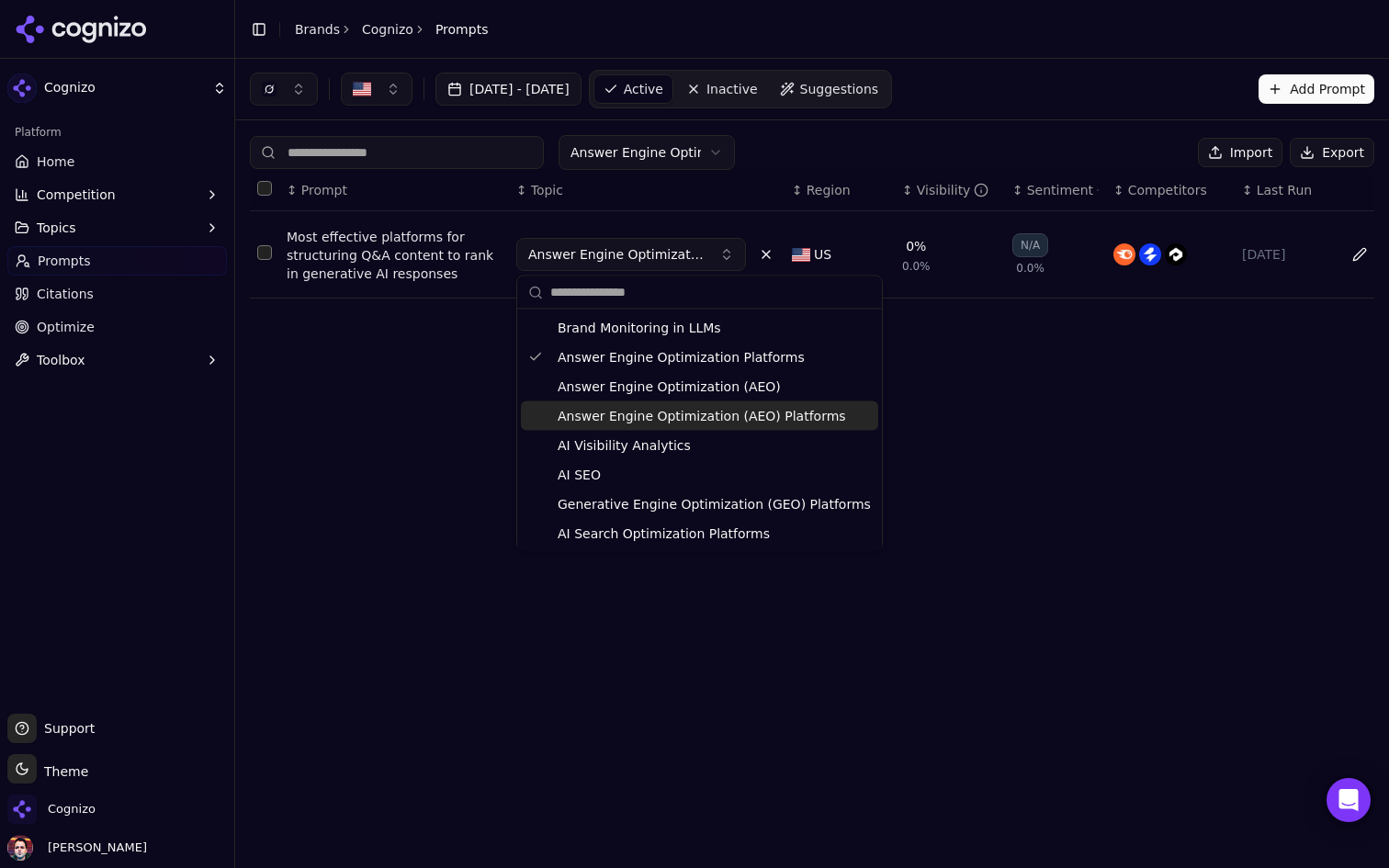
click at [704, 424] on span "Answer Engine Optimization (AEO) Platforms" at bounding box center [702, 415] width 288 height 18
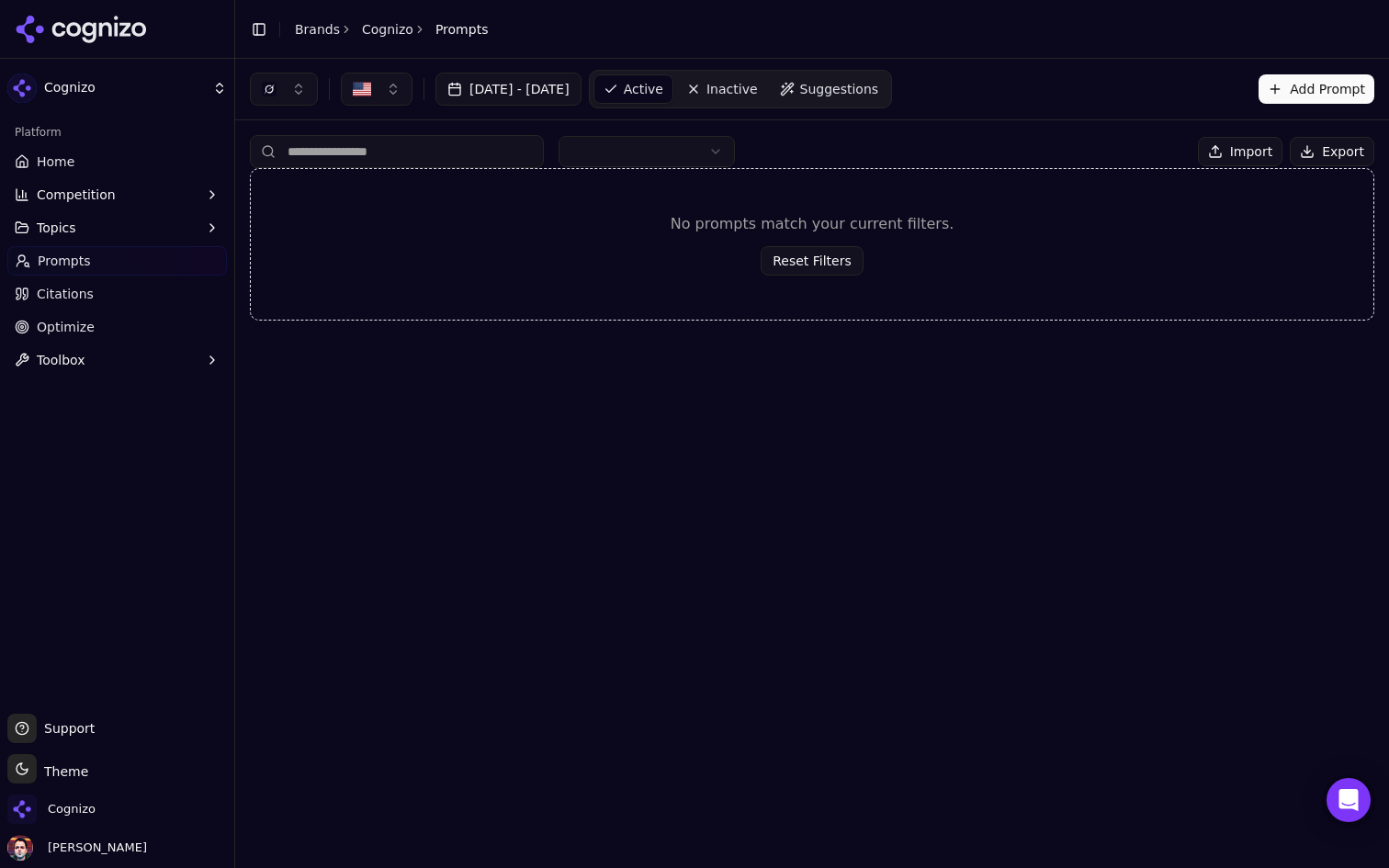
click at [671, 404] on div "[DATE] - [DATE] Active Inactive Suggestions Add Prompt Import Export No prompts…" at bounding box center [812, 464] width 1154 height 809
click at [685, 158] on html "Cognizo Platform Home Competition Topics Prompts Citations Optimize Toolbox Sup…" at bounding box center [694, 434] width 1389 height 868
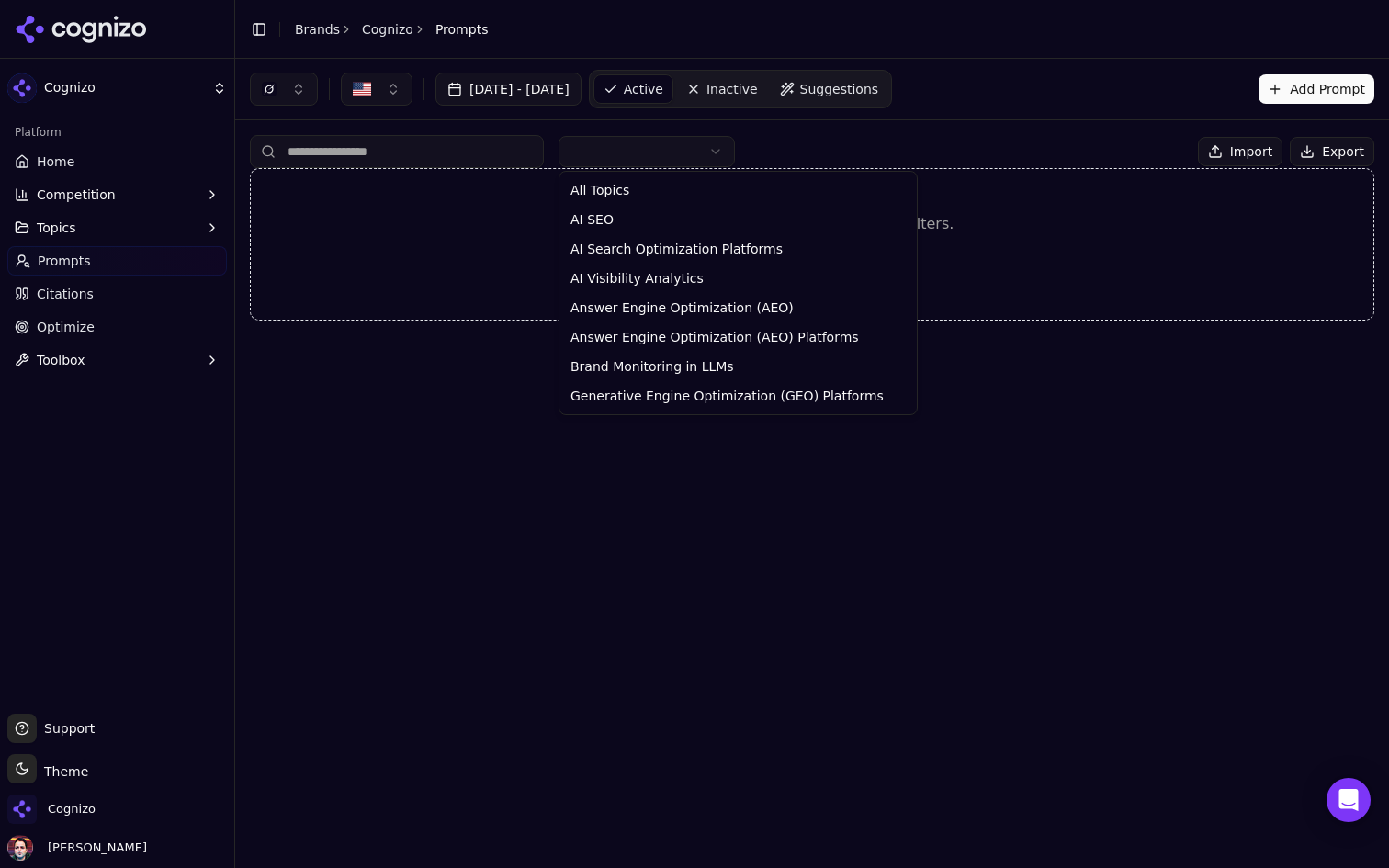
click at [701, 155] on html "Cognizo Platform Home Competition Topics Prompts Citations Optimize Toolbox Sup…" at bounding box center [694, 434] width 1389 height 868
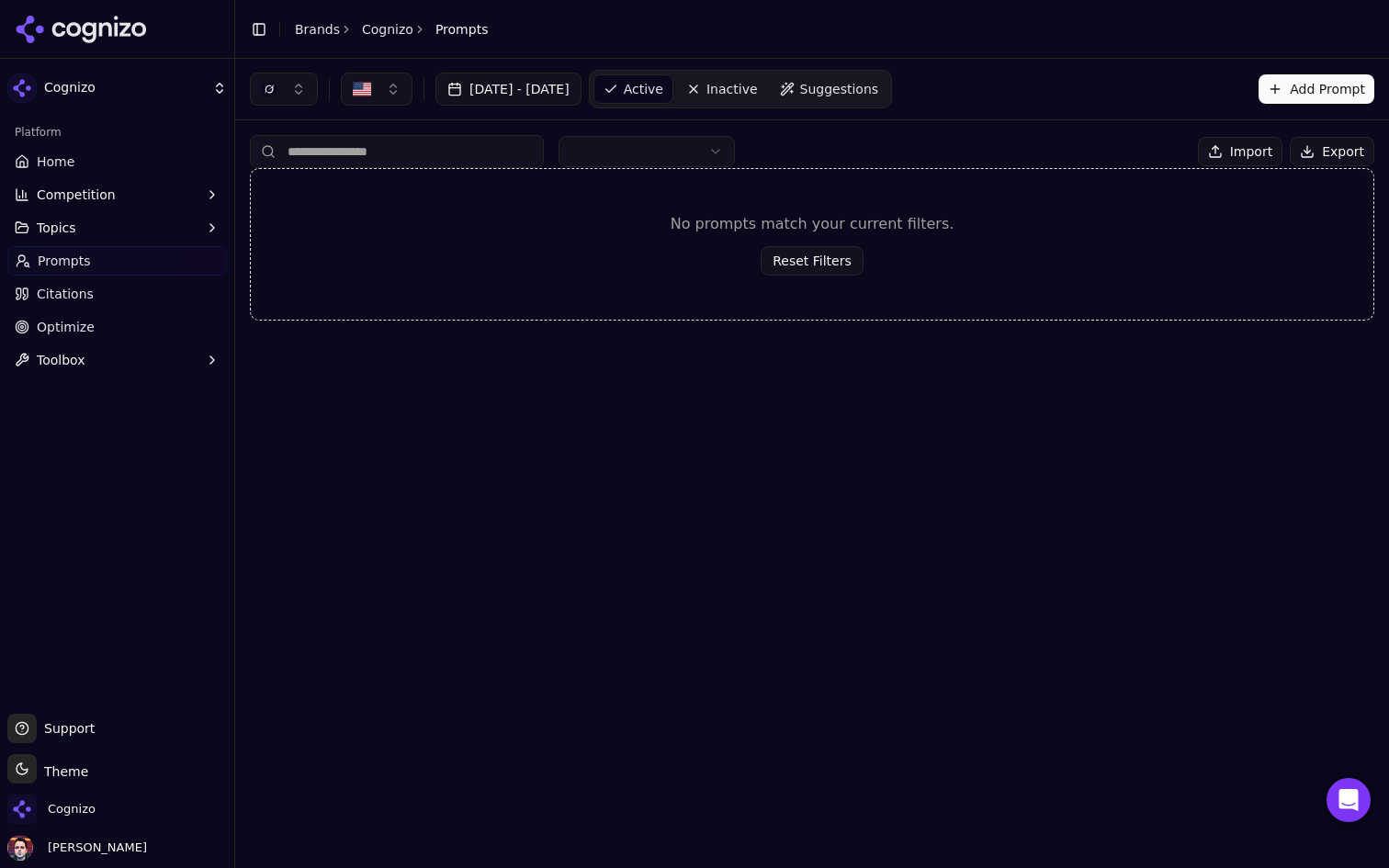
click at [701, 155] on html "Cognizo Platform Home Competition Topics Prompts Citations Optimize Toolbox Sup…" at bounding box center [694, 434] width 1389 height 868
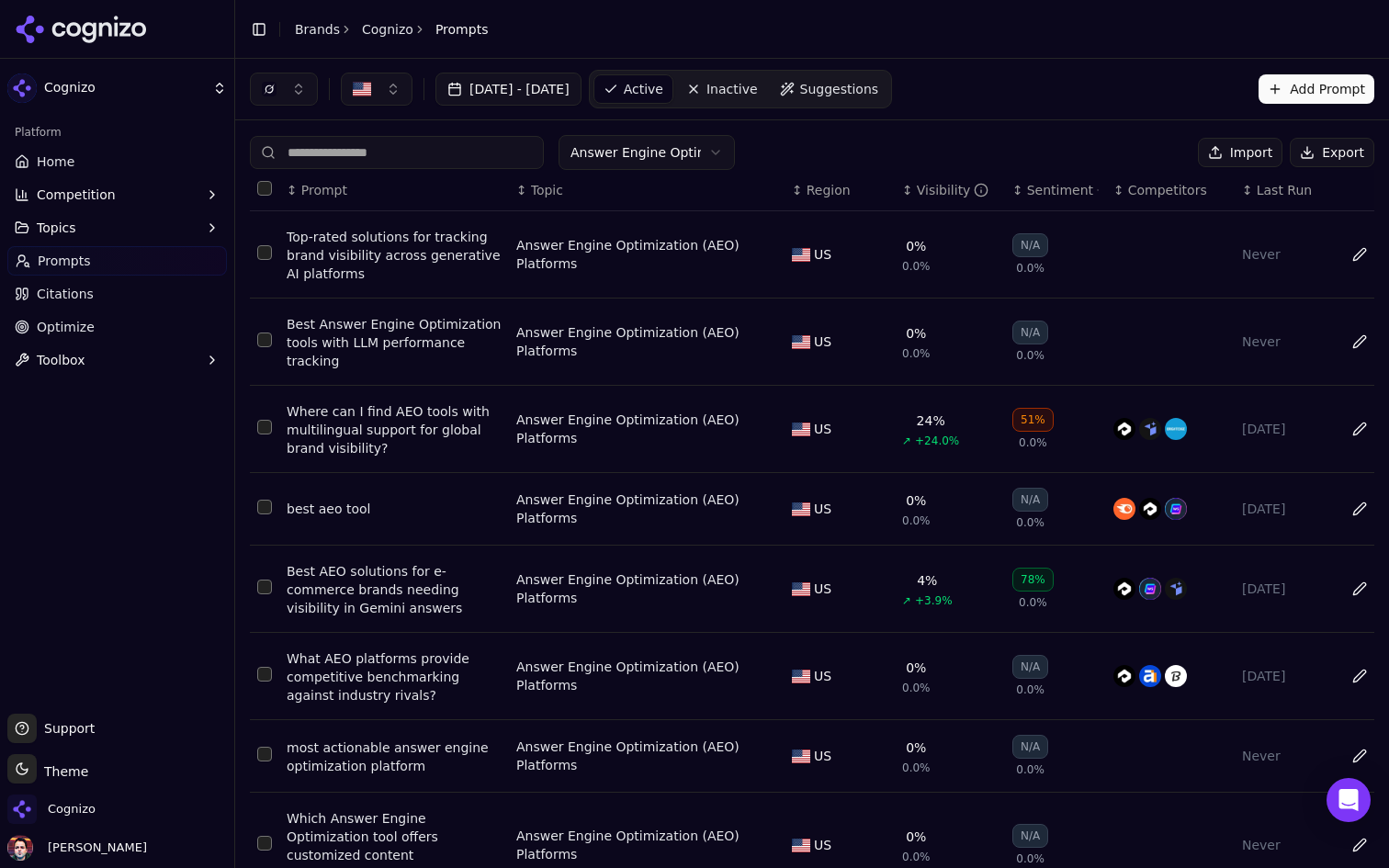
click at [269, 186] on button "Select all rows" at bounding box center [264, 187] width 14 height 14
click at [767, 254] on button "Data table" at bounding box center [765, 254] width 22 height 22
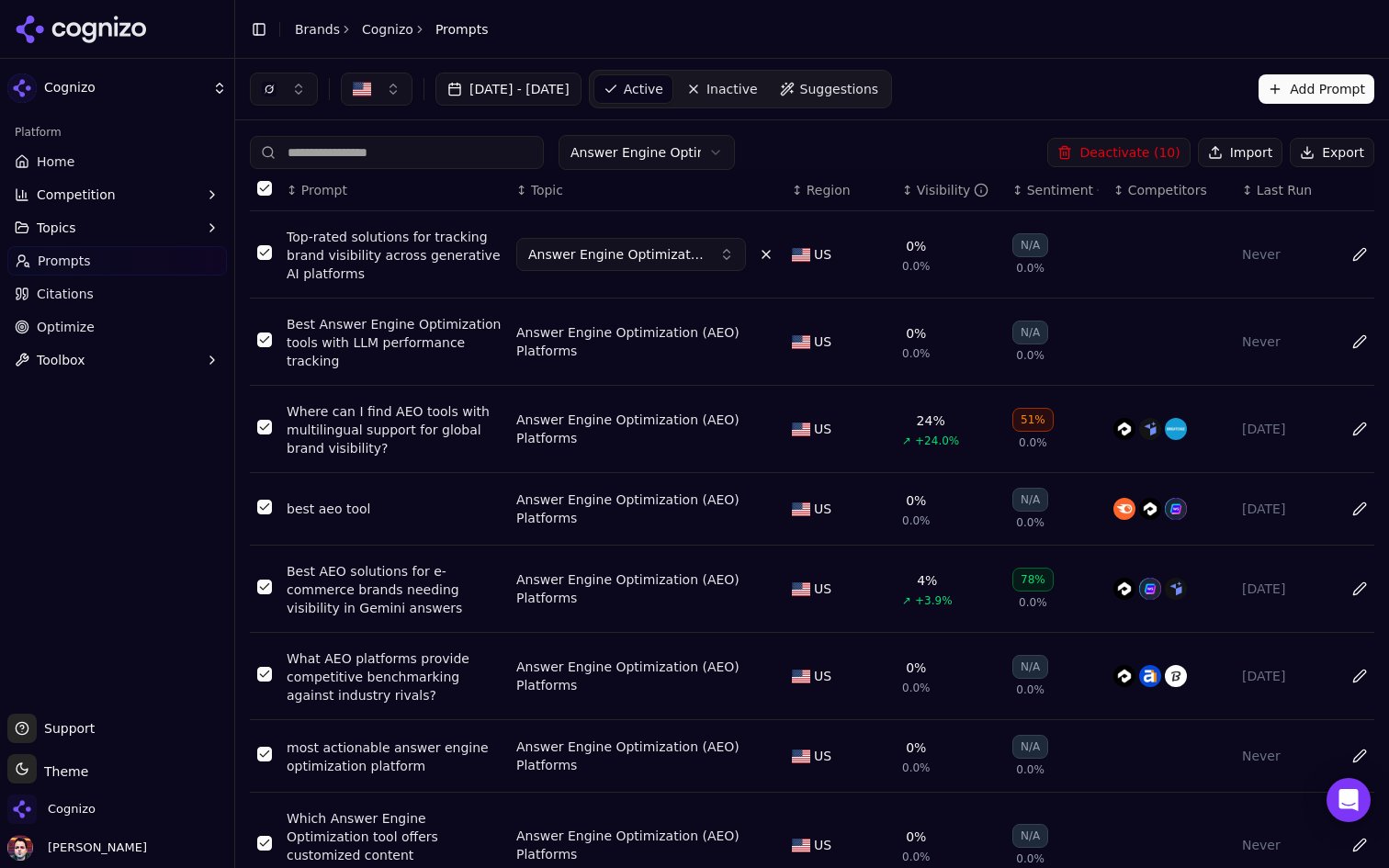
click at [710, 250] on button "Answer Engine Optimization (AEO) Platforms" at bounding box center [630, 254] width 229 height 33
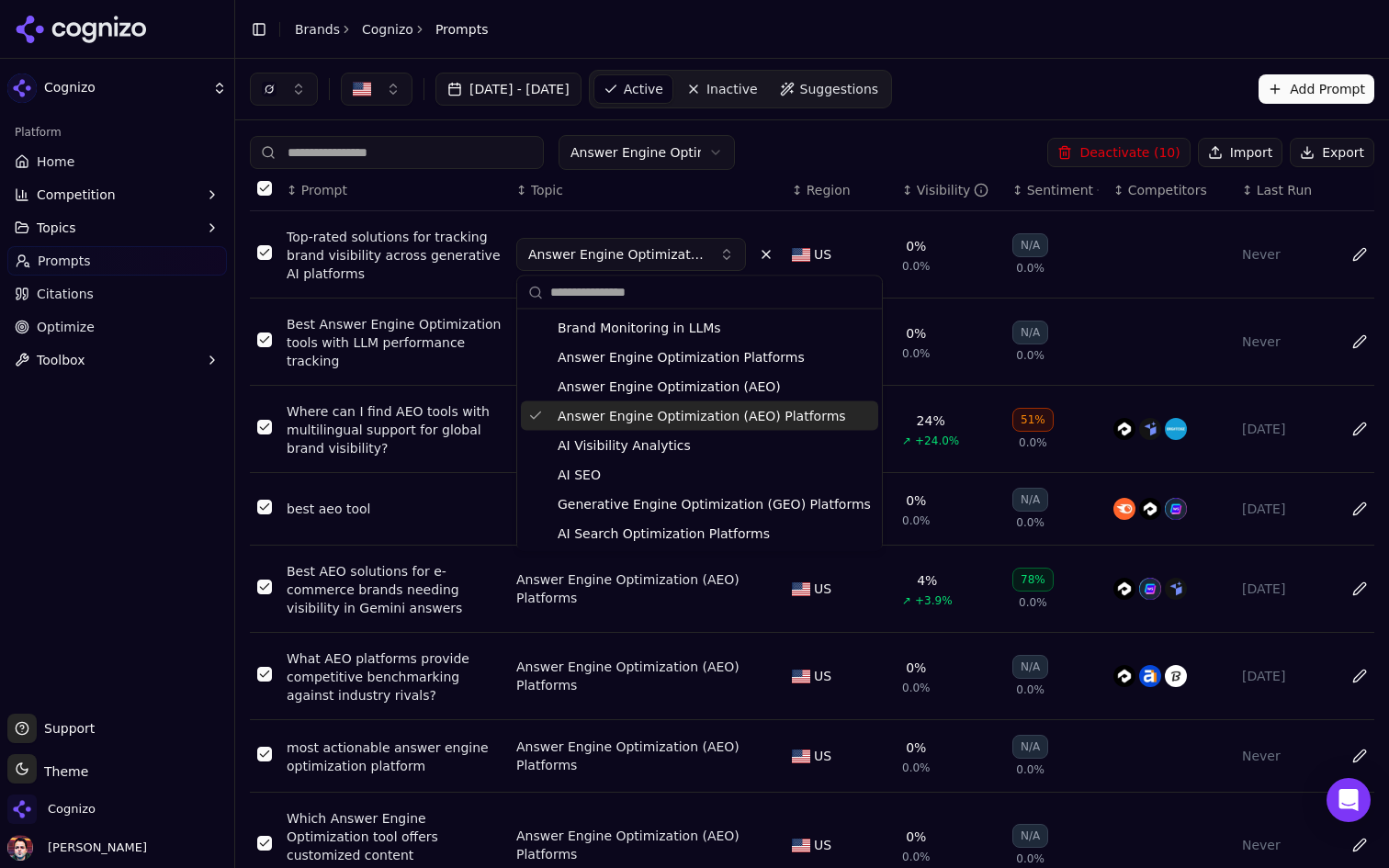
click at [729, 413] on span "Answer Engine Optimization (AEO) Platforms" at bounding box center [702, 415] width 288 height 18
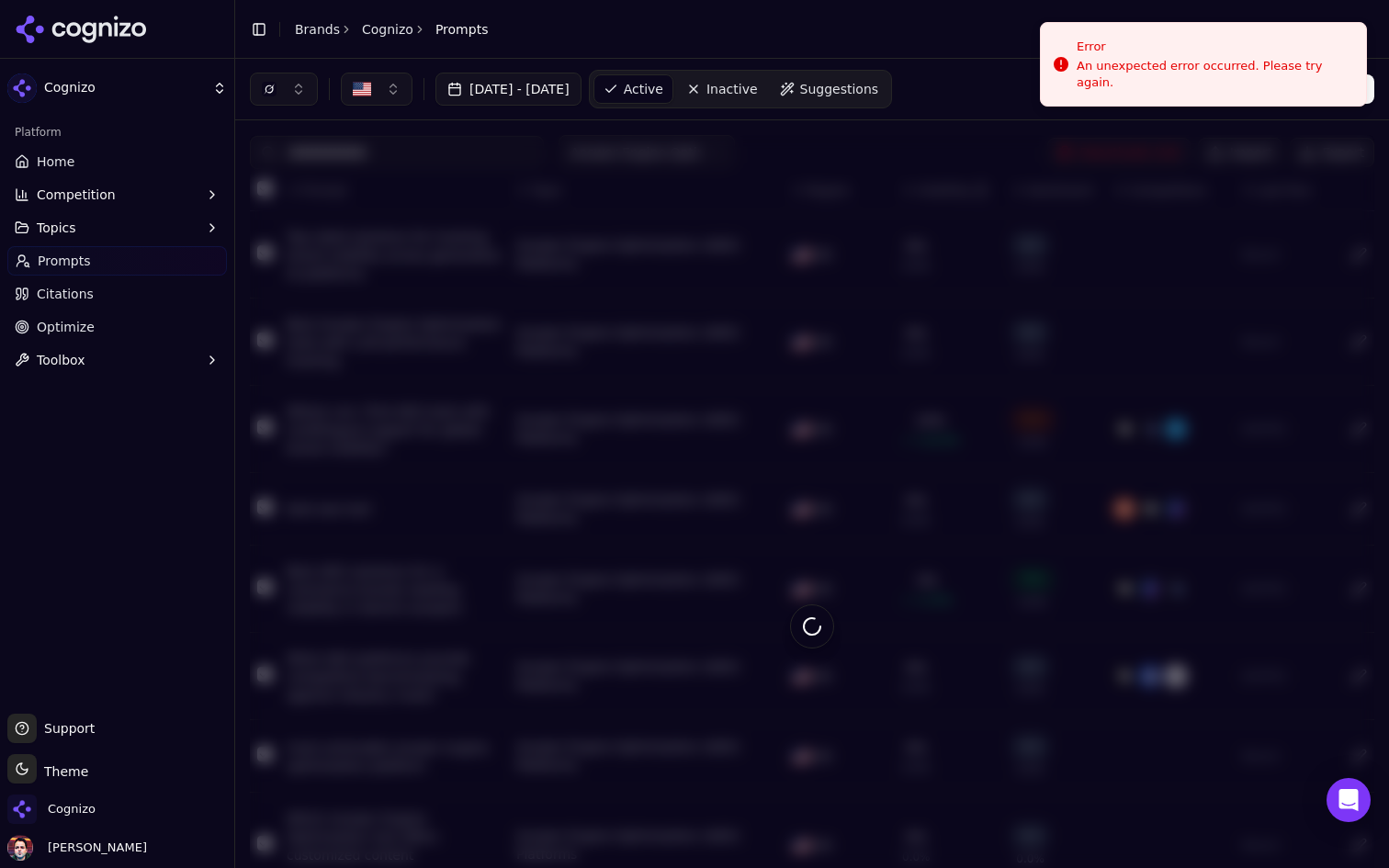
click at [694, 161] on div at bounding box center [811, 625] width 1124 height 981
